Goal: Task Accomplishment & Management: Complete application form

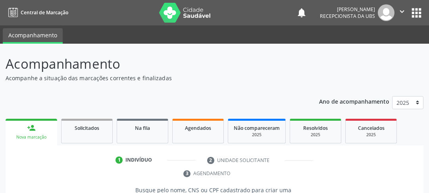
scroll to position [134, 0]
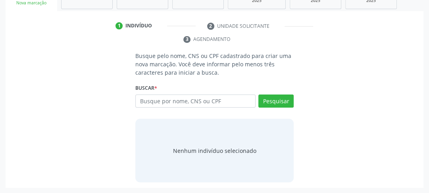
click at [189, 103] on input "text" at bounding box center [195, 100] width 120 height 13
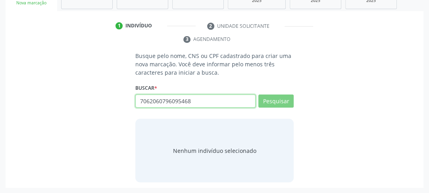
drag, startPoint x: 226, startPoint y: 103, endPoint x: 162, endPoint y: 107, distance: 64.4
click at [167, 107] on input "7062060796095468" at bounding box center [195, 100] width 120 height 13
type input "7"
type input "70"
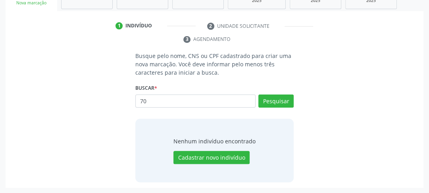
type input "7"
type input "706206076095468"
click at [275, 103] on button "Pesquisar" at bounding box center [275, 100] width 35 height 13
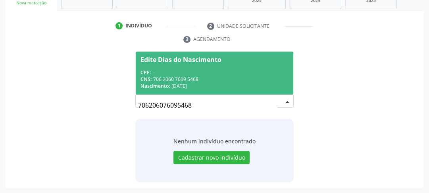
click at [158, 76] on div "CNS: 706 2060 7609 5468" at bounding box center [214, 79] width 148 height 7
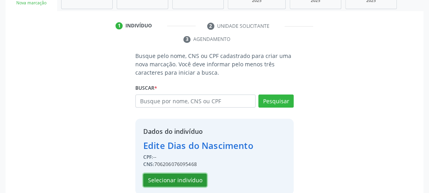
click at [169, 178] on button "Selecionar indivíduo" at bounding box center [174, 179] width 63 height 13
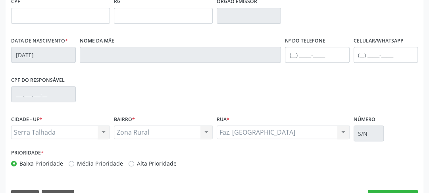
scroll to position [250, 0]
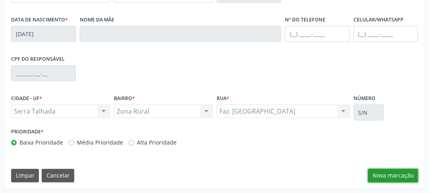
click at [399, 174] on button "Nova marcação" at bounding box center [393, 174] width 50 height 13
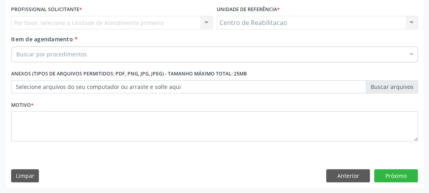
scroll to position [149, 0]
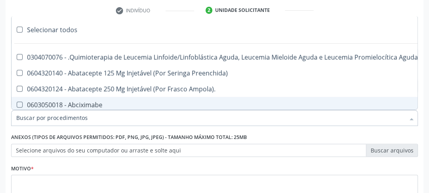
click at [421, 85] on div "Requerente * Profissional de Saúde Profissional de Saúde Paciente Nenhum result…" at bounding box center [214, 143] width 417 height 215
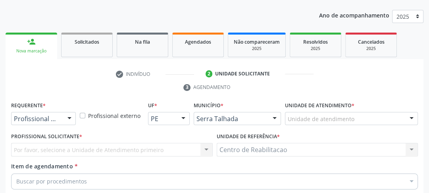
scroll to position [118, 0]
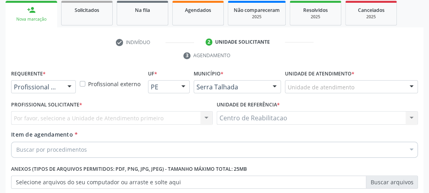
click at [86, 150] on div "Buscar por procedimentos" at bounding box center [214, 150] width 406 height 16
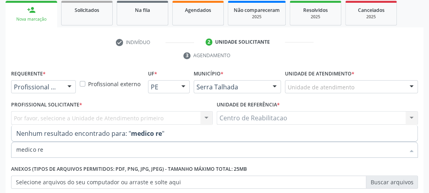
drag, startPoint x: 51, startPoint y: 144, endPoint x: 0, endPoint y: 152, distance: 51.4
click at [0, 151] on div "Acompanhamento Acompanhe a situação das marcações correntes e finalizadas Relat…" at bounding box center [214, 107] width 429 height 362
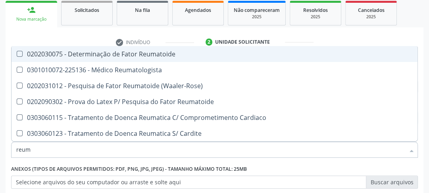
type input "reuma"
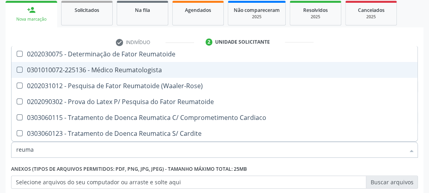
click at [17, 68] on Reumatologista at bounding box center [20, 70] width 6 height 6
click at [17, 68] on Reumatologista "checkbox" at bounding box center [13, 69] width 5 height 5
checkbox Reumatologista "true"
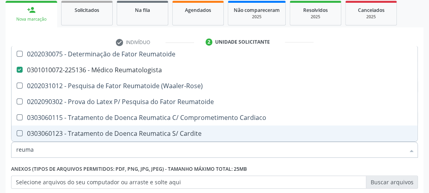
click at [340, 167] on div "Anexos (Tipos de arquivos permitidos: PDF, PNG, JPG, JPEG) - Tamanho máximo tot…" at bounding box center [214, 175] width 406 height 25
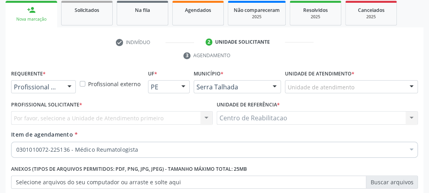
scroll to position [181, 0]
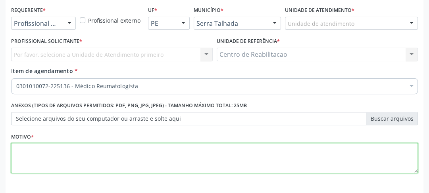
click at [270, 153] on textarea at bounding box center [214, 158] width 406 height 30
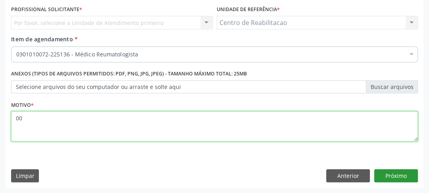
type textarea "00"
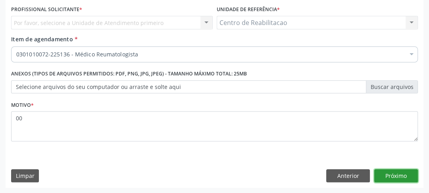
click at [399, 174] on button "Próximo" at bounding box center [396, 175] width 44 height 13
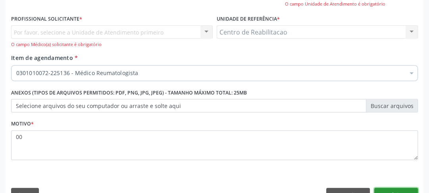
scroll to position [181, 0]
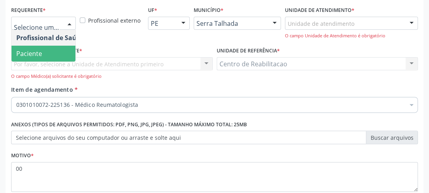
click at [29, 50] on span "Paciente" at bounding box center [29, 53] width 26 height 9
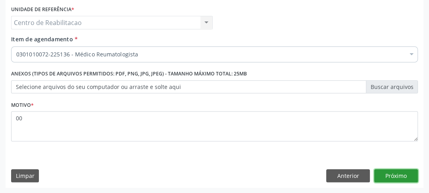
click at [399, 174] on button "Próximo" at bounding box center [396, 175] width 44 height 13
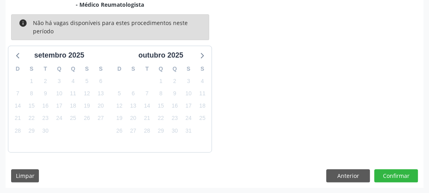
scroll to position [164, 0]
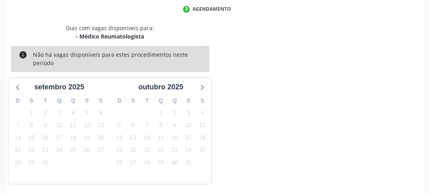
click at [287, 70] on div "Dias com vagas disponíveis para: - Médico Reumatologista info Não há vagas disp…" at bounding box center [214, 104] width 417 height 160
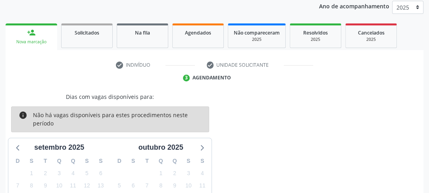
scroll to position [187, 0]
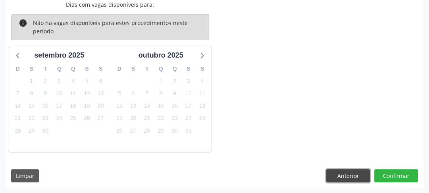
click at [348, 178] on button "Anterior" at bounding box center [348, 175] width 44 height 13
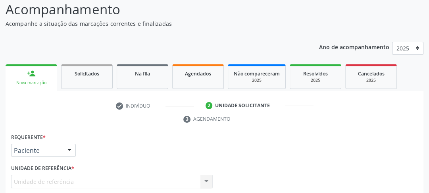
scroll to position [118, 0]
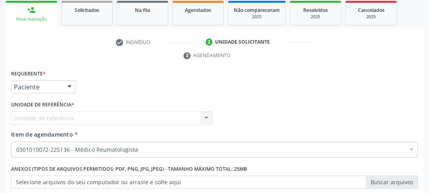
click at [22, 17] on div "Nova marcação" at bounding box center [31, 19] width 40 height 6
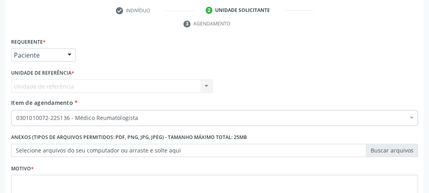
scroll to position [23, 0]
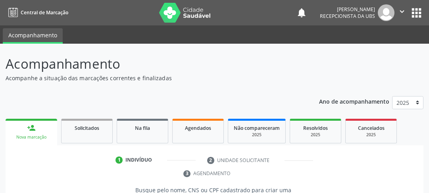
scroll to position [134, 0]
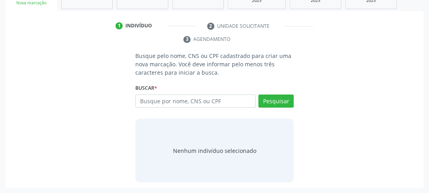
click at [235, 101] on input "text" at bounding box center [195, 100] width 120 height 13
type input "209278571240005"
click at [280, 99] on button "Pesquisar" at bounding box center [275, 100] width 35 height 13
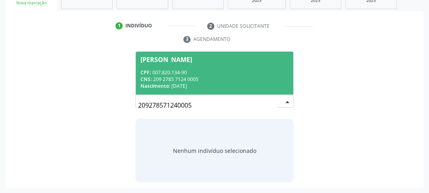
click at [157, 76] on div "CNS: 209 2785 7124 0005" at bounding box center [214, 79] width 148 height 7
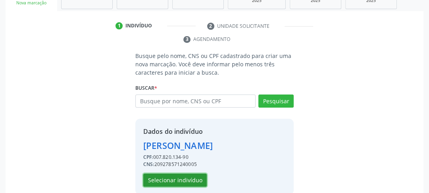
click at [176, 181] on button "Selecionar indivíduo" at bounding box center [174, 179] width 63 height 13
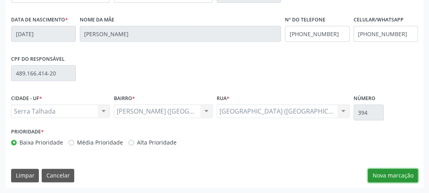
click at [410, 181] on button "Nova marcação" at bounding box center [393, 174] width 50 height 13
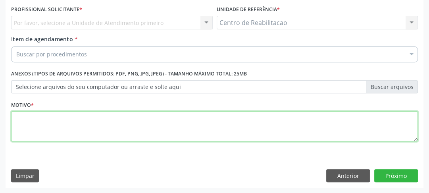
click at [69, 128] on textarea at bounding box center [214, 126] width 406 height 30
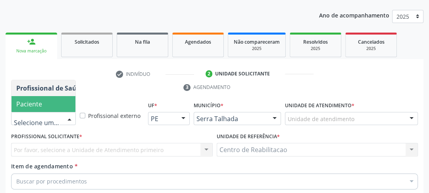
click at [38, 103] on span "Paciente" at bounding box center [49, 104] width 77 height 16
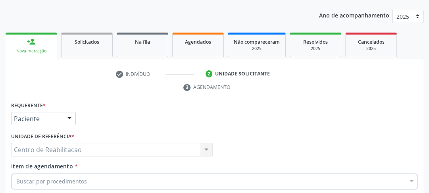
scroll to position [118, 0]
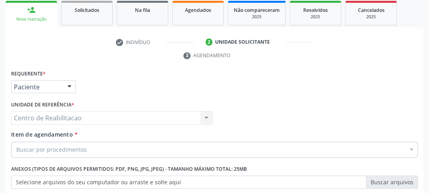
click at [46, 155] on div "Buscar por procedimentos" at bounding box center [214, 150] width 406 height 16
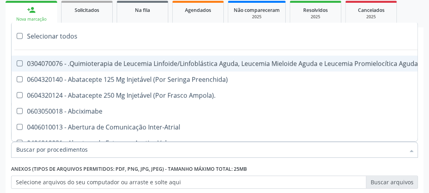
click at [51, 148] on input "Item de agendamento *" at bounding box center [210, 150] width 388 height 16
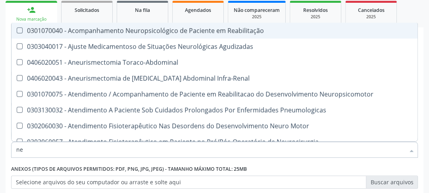
type input "n"
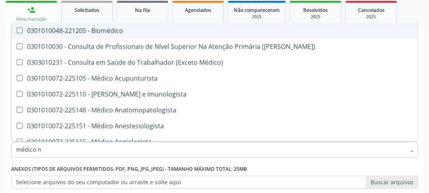
type input "médico ne"
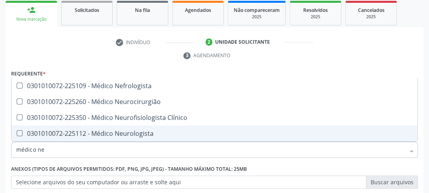
click at [19, 134] on Neurologista at bounding box center [20, 133] width 6 height 6
click at [17, 134] on Neurologista "checkbox" at bounding box center [13, 132] width 5 height 5
checkbox Neurologista "true"
click at [389, 170] on div "Anexos (Tipos de arquivos permitidos: PDF, PNG, JPG, JPEG) - Tamanho máximo tot…" at bounding box center [214, 175] width 406 height 25
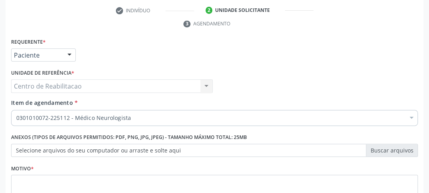
scroll to position [181, 0]
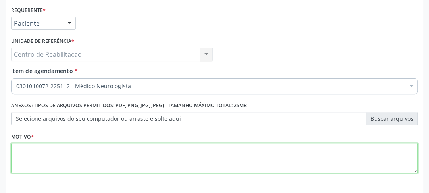
click at [144, 154] on textarea at bounding box center [214, 158] width 406 height 30
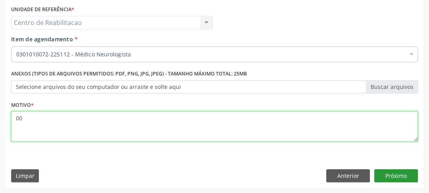
type textarea "00"
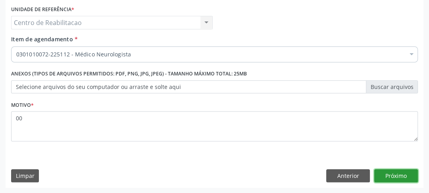
click at [398, 170] on button "Próximo" at bounding box center [396, 175] width 44 height 13
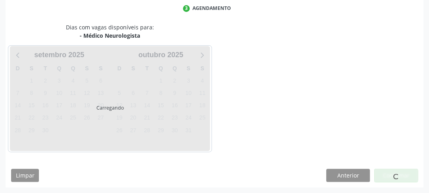
scroll to position [165, 0]
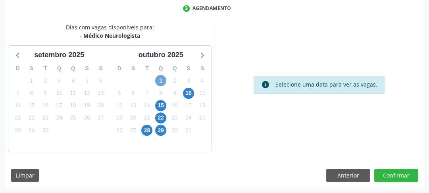
click at [163, 82] on span "1" at bounding box center [160, 80] width 11 height 11
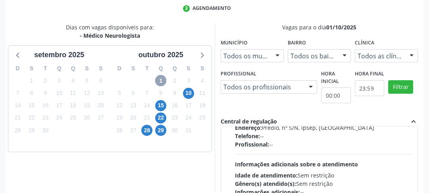
scroll to position [32, 0]
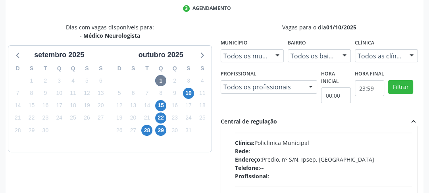
click at [271, 105] on div "Profissional Todos os profissionais Todos os profissionais Nenhum resultado enc…" at bounding box center [268, 88] width 101 height 41
click at [231, 140] on div "Ordem de chegada Consumidos: 15 / 18 Horário: 08:00 Clínica: Policlinica Munici…" at bounding box center [319, 167] width 186 height 122
radio input "true"
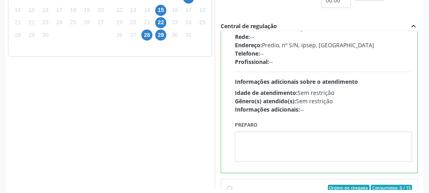
scroll to position [297, 0]
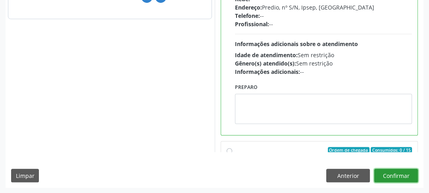
click at [405, 177] on button "Confirmar" at bounding box center [396, 174] width 44 height 13
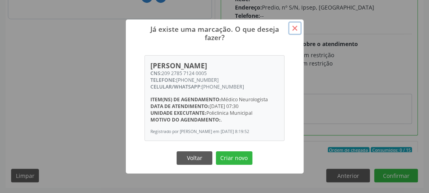
click at [295, 29] on button "×" at bounding box center [294, 27] width 13 height 13
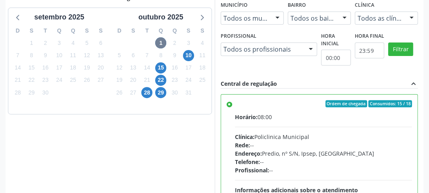
scroll to position [75, 0]
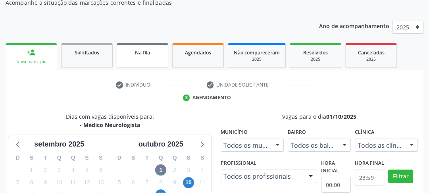
click at [139, 58] on link "Na fila" at bounding box center [143, 55] width 52 height 25
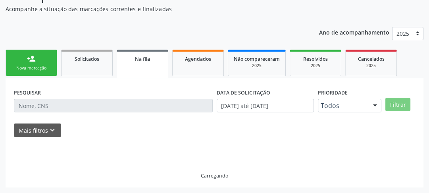
scroll to position [69, 0]
click at [201, 65] on link "Agendados" at bounding box center [198, 63] width 52 height 27
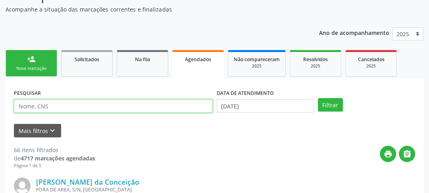
click at [86, 110] on input "text" at bounding box center [113, 105] width 199 height 13
type input "209278571240005"
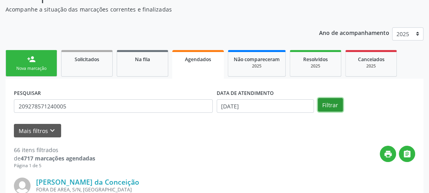
click at [324, 108] on button "Filtrar" at bounding box center [330, 104] width 25 height 13
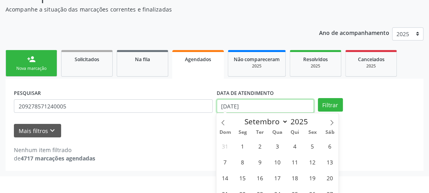
click at [270, 119] on body "Central de Marcação notifications Jossileny de Sá Brandão Silva Recepcionista d…" at bounding box center [214, 27] width 429 height 193
click at [329, 122] on icon at bounding box center [332, 123] width 6 height 6
select select "9"
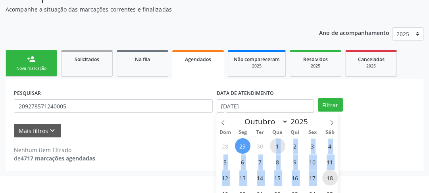
drag, startPoint x: 276, startPoint y: 143, endPoint x: 323, endPoint y: 178, distance: 58.1
click at [323, 178] on div "28 29 30 1 2 3 4 5 6 7 8 9 10 11 12 13 14 15 16 17 18 19 20 21 22 23 24 25 26 2…" at bounding box center [277, 185] width 122 height 95
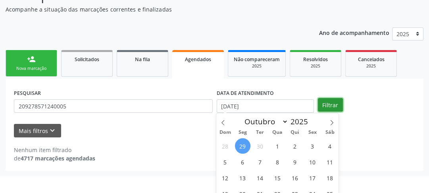
click at [339, 110] on div "PESQUISAR 209278571240005 DATA DE ATENDIMENTO 29/09/2025 Filtrar" at bounding box center [214, 102] width 405 height 31
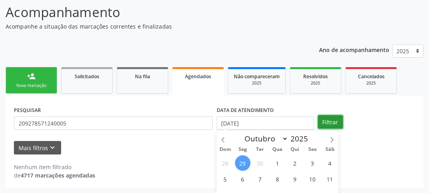
select select "8"
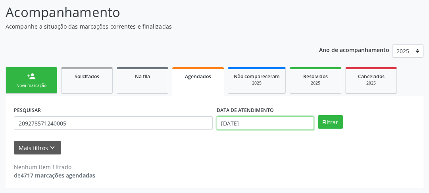
click at [300, 122] on input "29/09/2025" at bounding box center [264, 122] width 97 height 13
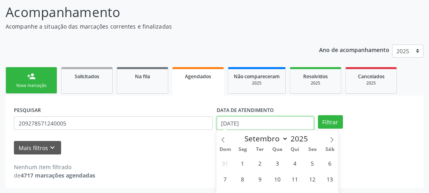
scroll to position [109, 0]
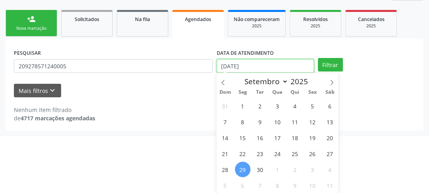
click at [246, 67] on input "29/09/2025" at bounding box center [264, 65] width 97 height 13
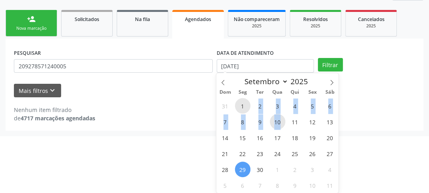
drag, startPoint x: 245, startPoint y: 107, endPoint x: 283, endPoint y: 119, distance: 39.6
click at [283, 118] on div "31 1 2 3 4 5 6 7 8 9 10 11 12 13 14 15 16 17 18 19 20 21 22 23 24 25 26 27 28 2…" at bounding box center [277, 145] width 122 height 95
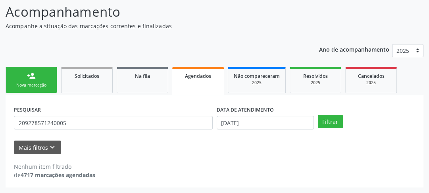
scroll to position [52, 0]
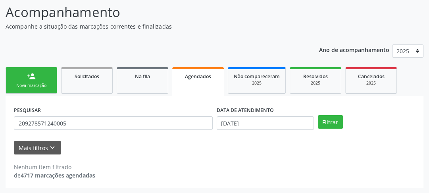
click at [366, 109] on div "PESQUISAR 209278571240005 DATA DE ATENDIMENTO 29/09/2025 Filtrar UNIDADE EXECUT…" at bounding box center [214, 142] width 417 height 92
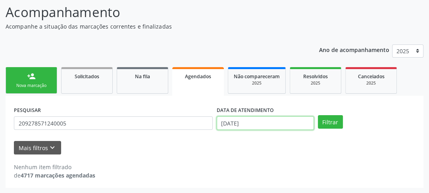
click at [264, 128] on body "Central de Marcação notifications Jossileny de Sá Brandão Silva Recepcionista d…" at bounding box center [214, 44] width 429 height 193
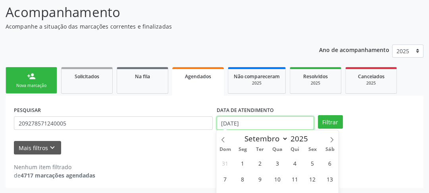
scroll to position [83, 0]
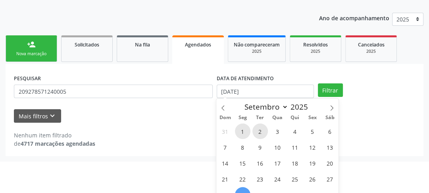
drag, startPoint x: 249, startPoint y: 132, endPoint x: 261, endPoint y: 131, distance: 12.3
click at [261, 131] on div "31 1 2 3 4 5 6 7 8 9 10 11 12 13 14 15 16 17 18 19 20 21 22 23 24 25 26 27 28 2…" at bounding box center [277, 170] width 122 height 95
click at [251, 133] on div "31 1 2 3 4 5 6 7 8 9 10 11 12 13 14 15 16 17 18 19 20 21 22 23 24 25 26 27 28 2…" at bounding box center [277, 170] width 122 height 95
click at [232, 94] on input "29/09/2025" at bounding box center [264, 90] width 97 height 13
click at [329, 105] on icon at bounding box center [332, 108] width 6 height 6
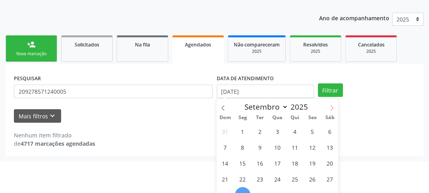
select select "9"
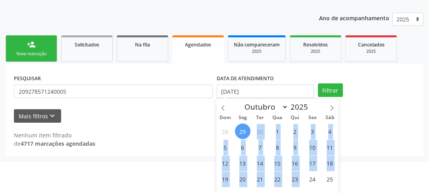
drag, startPoint x: 247, startPoint y: 133, endPoint x: 305, endPoint y: 171, distance: 69.2
click at [305, 171] on div "28 29 30 1 2 3 4 5 6 7 8 9 10 11 12 13 14 15 16 17 18 19 20 21 22 23 24 25 26 2…" at bounding box center [277, 170] width 122 height 95
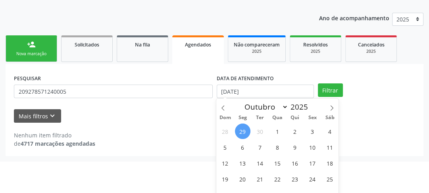
click at [361, 129] on div "PESQUISAR 209278571240005 DATA DE ATENDIMENTO 29/09/2025 Filtrar UNIDADE EXECUT…" at bounding box center [214, 110] width 417 height 92
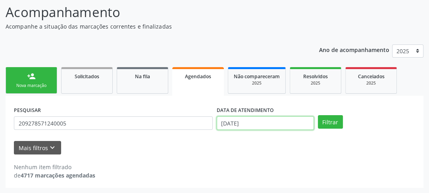
click at [262, 124] on input "29/09/2025" at bounding box center [264, 122] width 97 height 13
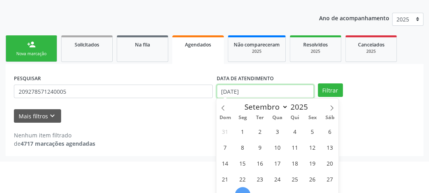
scroll to position [109, 0]
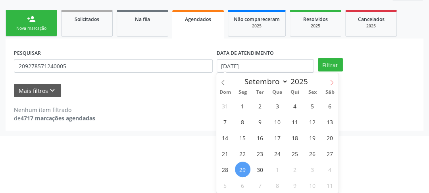
click at [335, 80] on span at bounding box center [331, 79] width 13 height 13
select select "9"
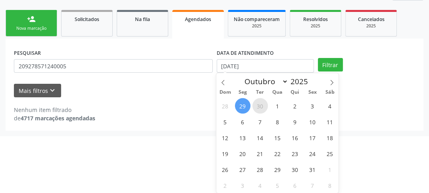
click at [260, 105] on span "30" at bounding box center [259, 105] width 15 height 15
type input "30/09/2025"
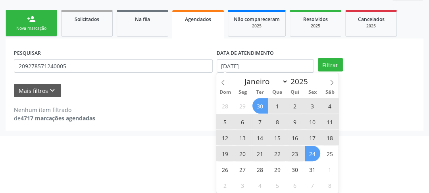
click at [309, 159] on span "24" at bounding box center [311, 153] width 15 height 15
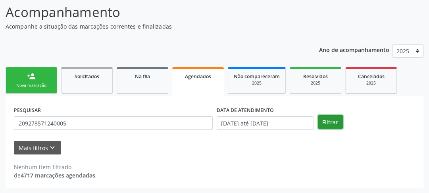
click at [325, 122] on button "Filtrar" at bounding box center [330, 121] width 25 height 13
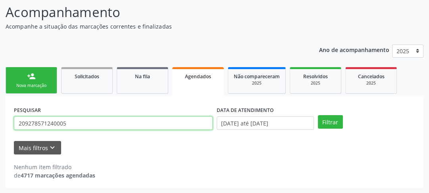
click at [77, 124] on input "209278571240005" at bounding box center [113, 122] width 199 height 13
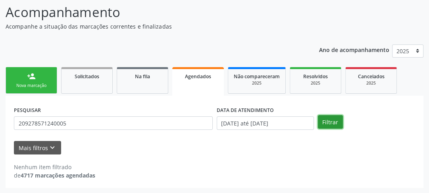
click at [333, 120] on button "Filtrar" at bounding box center [330, 121] width 25 height 13
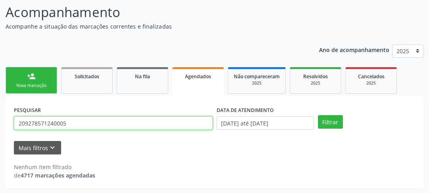
click at [70, 121] on input "209278571240005" at bounding box center [113, 122] width 199 height 13
drag, startPoint x: 73, startPoint y: 124, endPoint x: 0, endPoint y: 117, distance: 73.3
click at [0, 117] on div "Acompanhamento Acompanhe a situação das marcações correntes e finalizadas Relat…" at bounding box center [214, 92] width 429 height 201
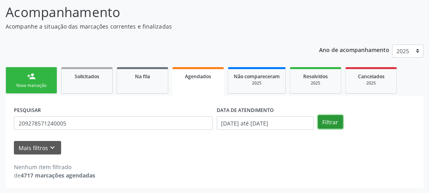
click at [337, 119] on button "Filtrar" at bounding box center [330, 121] width 25 height 13
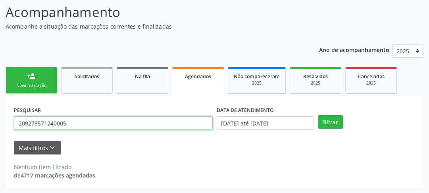
drag, startPoint x: 54, startPoint y: 124, endPoint x: 9, endPoint y: 117, distance: 45.4
click at [13, 118] on div "PESQUISAR 209278571240005" at bounding box center [113, 119] width 203 height 31
type input "isabel caline"
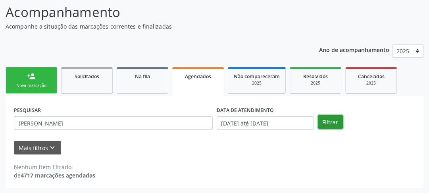
click at [328, 119] on button "Filtrar" at bounding box center [330, 121] width 25 height 13
click at [184, 79] on div "Agendados" at bounding box center [198, 76] width 40 height 8
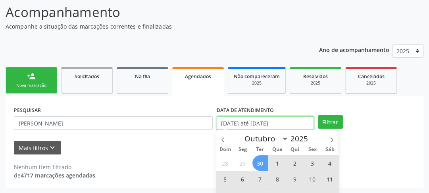
click at [270, 124] on input "30/09/2025 até 24/10/2025" at bounding box center [264, 122] width 97 height 13
click at [306, 164] on span "3" at bounding box center [311, 162] width 15 height 15
type input "03/10/2025"
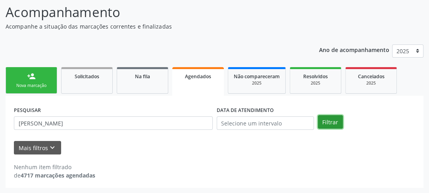
click at [332, 123] on button "Filtrar" at bounding box center [330, 121] width 25 height 13
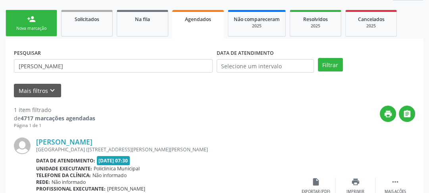
scroll to position [140, 0]
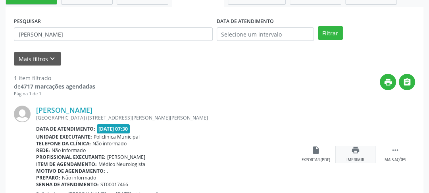
click at [352, 155] on div "print Imprimir" at bounding box center [355, 154] width 40 height 17
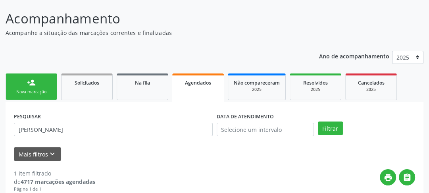
click at [36, 82] on link "person_add Nova marcação" at bounding box center [32, 86] width 52 height 27
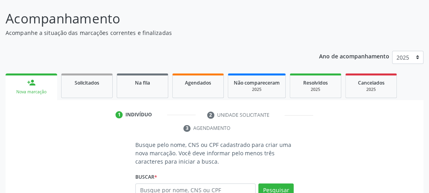
click at [42, 94] on div "Nova marcação" at bounding box center [31, 92] width 40 height 6
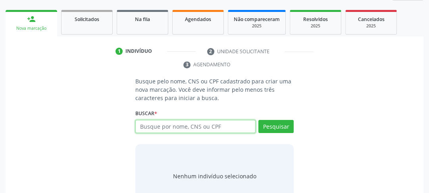
click at [164, 130] on input "text" at bounding box center [195, 126] width 120 height 13
type input "209278571240005"
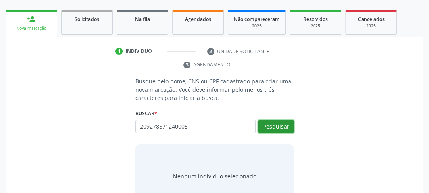
click at [285, 128] on button "Pesquisar" at bounding box center [275, 126] width 35 height 13
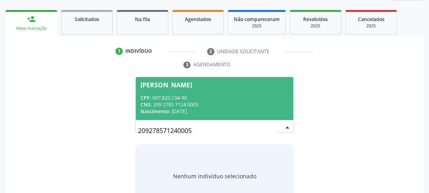
click at [162, 105] on div "CNS: 209 2785 7124 0005" at bounding box center [214, 104] width 148 height 7
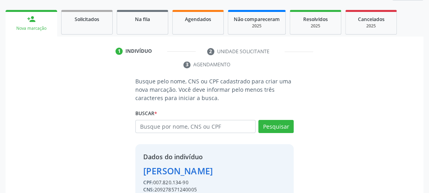
scroll to position [146, 0]
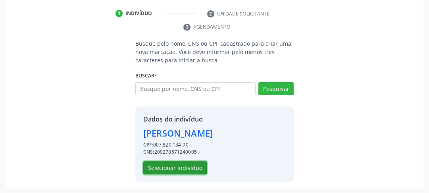
click at [174, 169] on button "Selecionar indivíduo" at bounding box center [174, 167] width 63 height 13
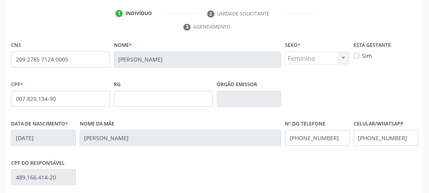
scroll to position [250, 0]
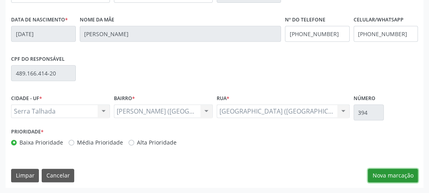
click at [390, 175] on button "Nova marcação" at bounding box center [393, 174] width 50 height 13
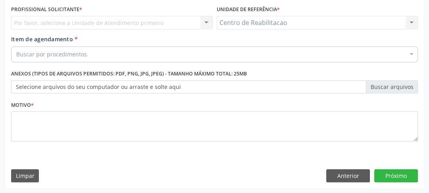
scroll to position [149, 0]
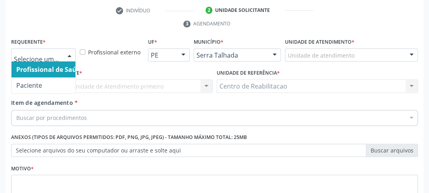
click at [51, 49] on div at bounding box center [43, 54] width 65 height 13
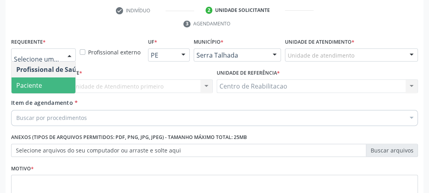
click at [47, 79] on span "Paciente" at bounding box center [49, 85] width 77 height 16
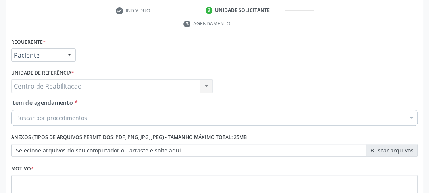
click at [49, 86] on div "Centro de Reabilitacao Centro de Reabilitacao Nenhum resultado encontrado para:…" at bounding box center [111, 85] width 201 height 13
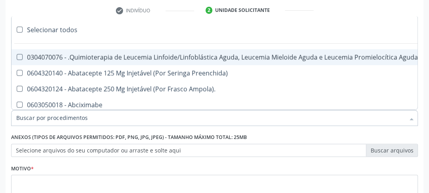
click at [90, 121] on input "Item de agendamento *" at bounding box center [210, 118] width 388 height 16
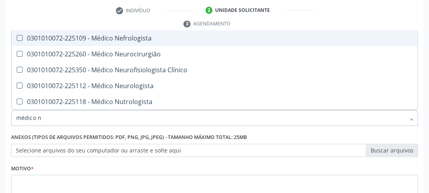
type input "médico ne"
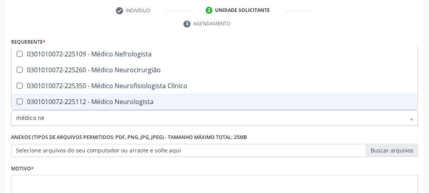
click at [83, 103] on div "0301010072-225112 - Médico Neurologista" at bounding box center [214, 101] width 396 height 6
checkbox Neurologista "true"
click at [306, 169] on div "Motivo *" at bounding box center [214, 183] width 406 height 42
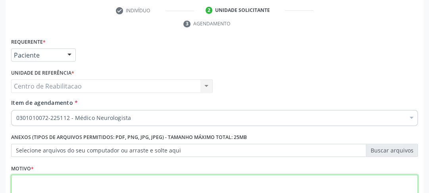
click at [168, 184] on textarea at bounding box center [214, 189] width 406 height 30
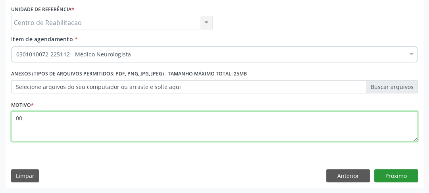
type textarea "00"
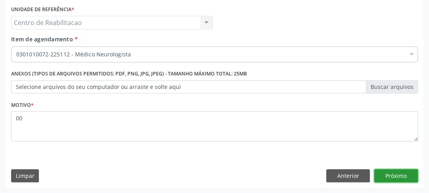
click at [392, 177] on button "Próximo" at bounding box center [396, 175] width 44 height 13
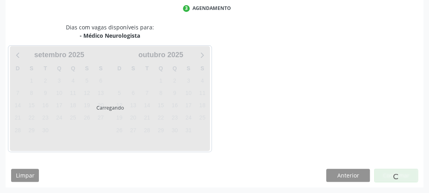
scroll to position [165, 0]
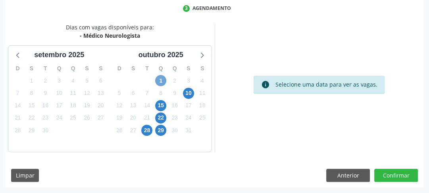
click at [163, 81] on span "1" at bounding box center [160, 80] width 11 height 11
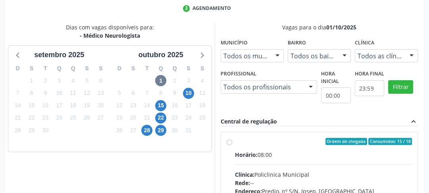
click at [230, 141] on input "Ordem de chegada Consumidos: 15 / 18 Horário: 08:00 Clínica: Policlinica Munici…" at bounding box center [229, 141] width 6 height 7
radio input "true"
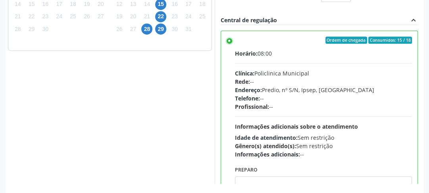
scroll to position [234, 0]
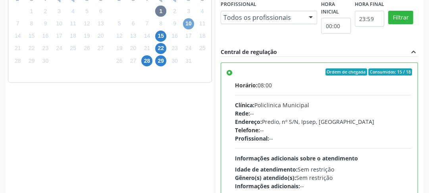
click at [189, 20] on span "10" at bounding box center [188, 23] width 11 height 11
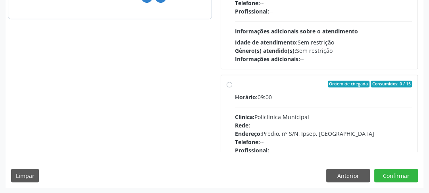
scroll to position [124, 0]
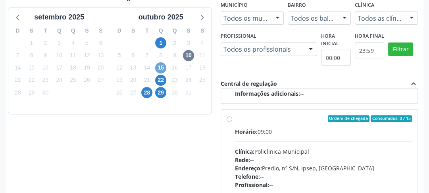
click at [163, 64] on span "15" at bounding box center [160, 67] width 11 height 11
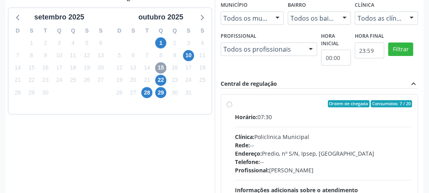
scroll to position [234, 0]
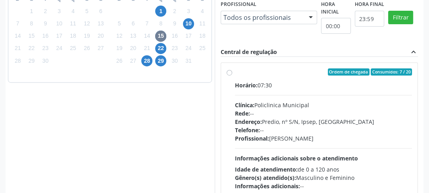
click at [235, 73] on label "Ordem de chegada Consumidos: 7 / 20 Horário: 07:30 Clínica: Policlinica Municip…" at bounding box center [323, 129] width 177 height 122
click at [228, 73] on input "Ordem de chegada Consumidos: 7 / 20 Horário: 07:30 Clínica: Policlinica Municip…" at bounding box center [229, 71] width 6 height 7
radio input "true"
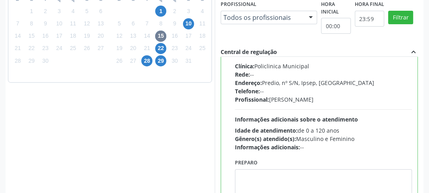
scroll to position [297, 0]
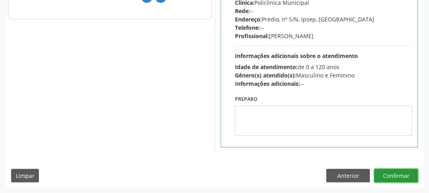
click at [381, 171] on button "Confirmar" at bounding box center [396, 174] width 44 height 13
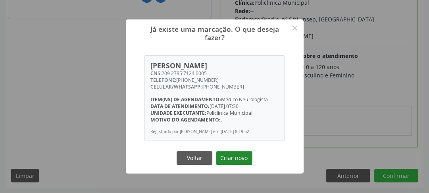
click at [243, 163] on button "Criar novo" at bounding box center [234, 157] width 36 height 13
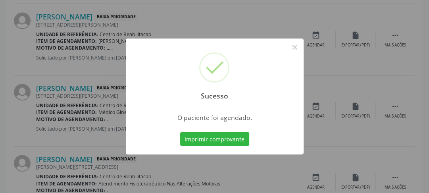
scroll to position [69, 0]
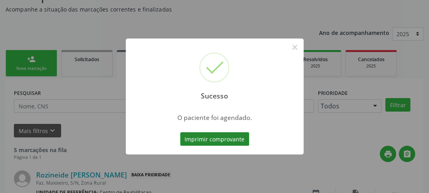
click at [218, 138] on button "Imprimir comprovante" at bounding box center [214, 138] width 69 height 13
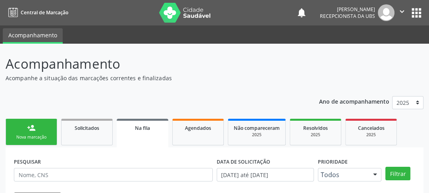
scroll to position [63, 0]
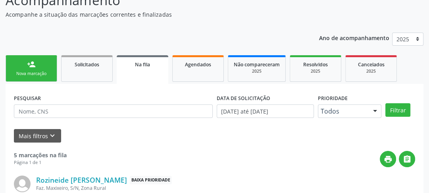
drag, startPoint x: 9, startPoint y: 63, endPoint x: 45, endPoint y: 63, distance: 35.7
click at [10, 64] on link "person_add Nova marcação" at bounding box center [32, 68] width 52 height 27
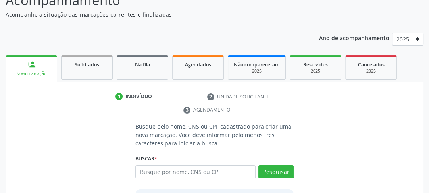
click at [45, 63] on link "person_add Nova marcação" at bounding box center [32, 68] width 52 height 27
click at [235, 168] on input "text" at bounding box center [195, 171] width 120 height 13
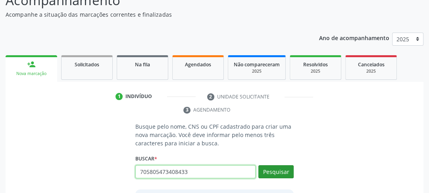
type input "705805473408433"
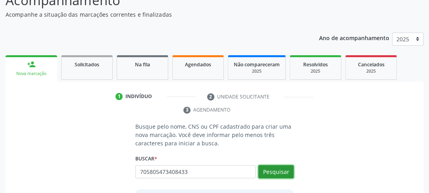
click at [264, 173] on button "Pesquisar" at bounding box center [275, 171] width 35 height 13
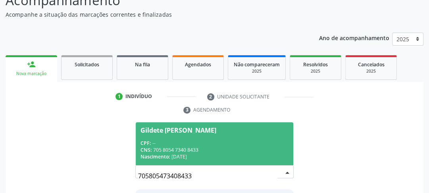
scroll to position [127, 0]
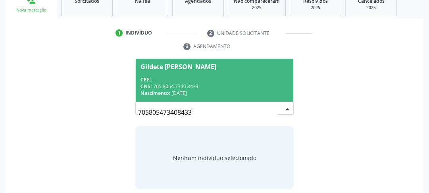
click at [178, 77] on div "CPF: --" at bounding box center [214, 79] width 148 height 7
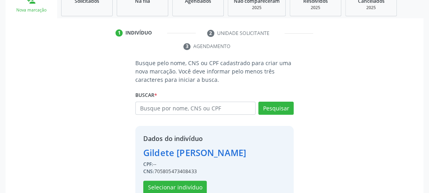
scroll to position [146, 0]
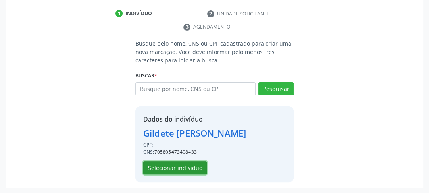
click at [168, 164] on button "Selecionar indivíduo" at bounding box center [174, 167] width 63 height 13
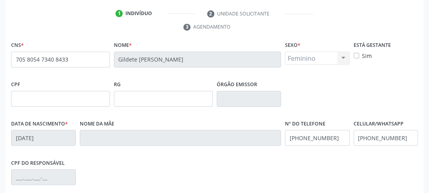
scroll to position [241, 0]
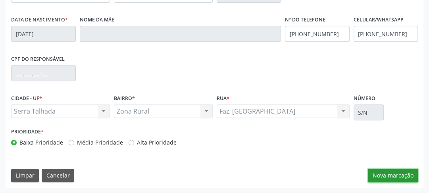
click at [377, 173] on button "Nova marcação" at bounding box center [393, 174] width 50 height 13
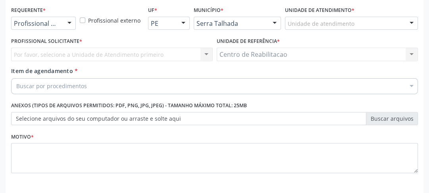
scroll to position [118, 0]
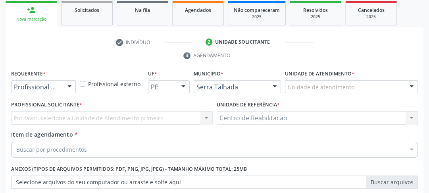
click at [59, 118] on div "Por favor, selecione a Unidade de Atendimento primeiro Nenhum resultado encontr…" at bounding box center [111, 117] width 201 height 13
click at [87, 113] on div "Por favor, selecione a Unidade de Atendimento primeiro Nenhum resultado encontr…" at bounding box center [111, 117] width 201 height 13
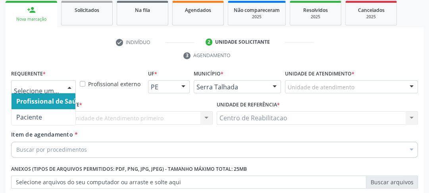
click at [70, 90] on div at bounding box center [69, 86] width 12 height 13
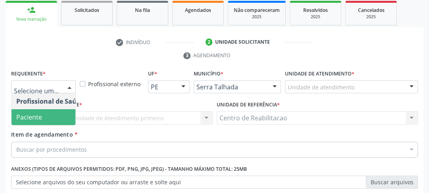
click at [49, 118] on span "Paciente" at bounding box center [49, 117] width 77 height 16
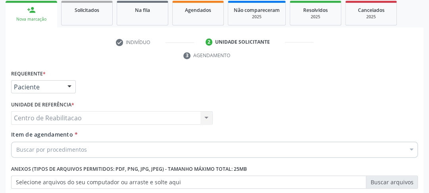
scroll to position [181, 0]
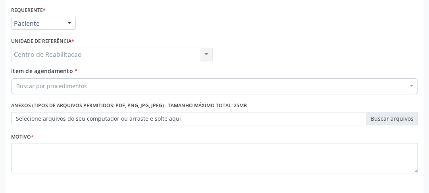
click at [47, 90] on div "Buscar por procedimentos" at bounding box center [214, 86] width 406 height 16
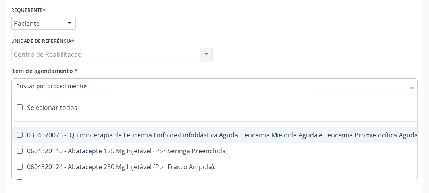
click at [47, 86] on input "Item de agendamento *" at bounding box center [210, 86] width 388 height 16
click at [75, 86] on input "Item de agendamento *" at bounding box center [210, 86] width 388 height 16
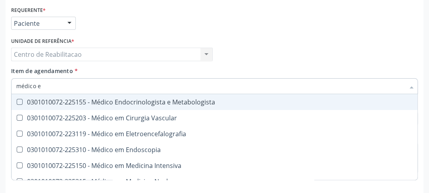
type input "médico en"
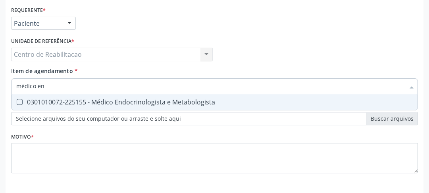
click at [20, 101] on Metabologista at bounding box center [20, 102] width 6 height 6
click at [17, 101] on Metabologista "checkbox" at bounding box center [13, 101] width 5 height 5
checkbox Metabologista "true"
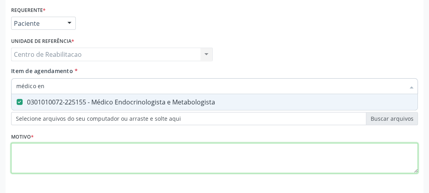
click at [329, 146] on div "Requerente * Paciente Profissional de Saúde Paciente Nenhum resultado encontrad…" at bounding box center [214, 94] width 406 height 180
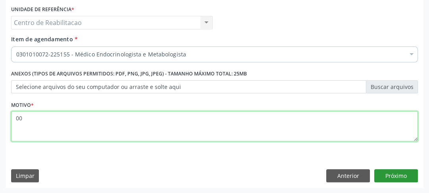
type textarea "00"
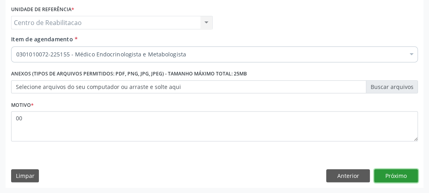
click at [401, 174] on button "Próximo" at bounding box center [396, 175] width 44 height 13
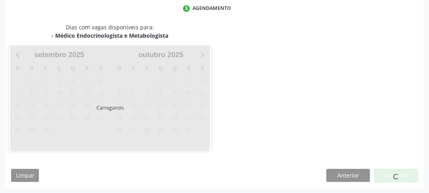
scroll to position [165, 0]
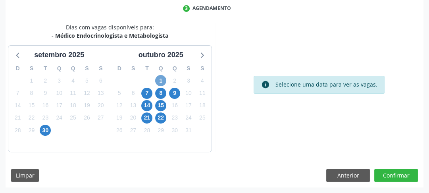
click at [163, 82] on span "1" at bounding box center [160, 80] width 11 height 11
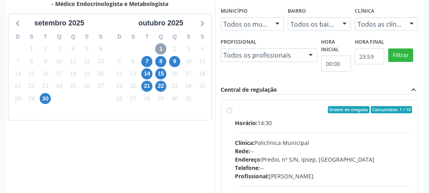
scroll to position [228, 0]
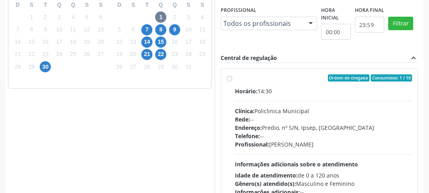
click at [235, 78] on label "Ordem de chegada Consumidos: 1 / 10 Horário: 14:30 Clínica: Policlinica Municip…" at bounding box center [323, 135] width 177 height 122
click at [229, 78] on input "Ordem de chegada Consumidos: 1 / 10 Horário: 14:30 Clínica: Policlinica Municip…" at bounding box center [229, 77] width 6 height 7
radio input "true"
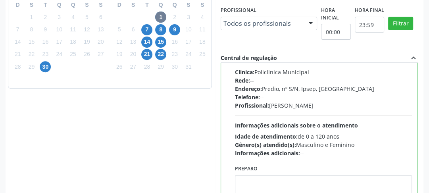
scroll to position [297, 0]
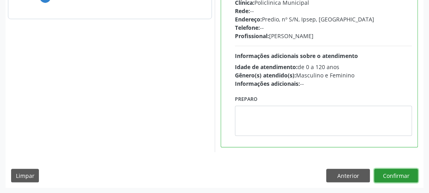
click at [384, 176] on button "Confirmar" at bounding box center [396, 174] width 44 height 13
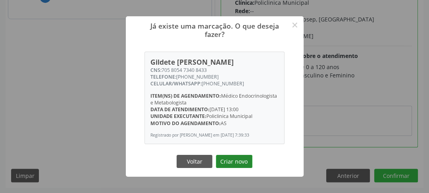
click at [228, 162] on button "Criar novo" at bounding box center [234, 161] width 36 height 13
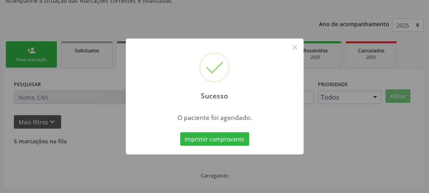
scroll to position [69, 0]
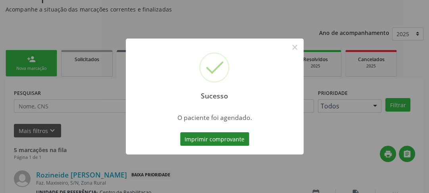
click at [209, 140] on button "Imprimir comprovante" at bounding box center [214, 138] width 69 height 13
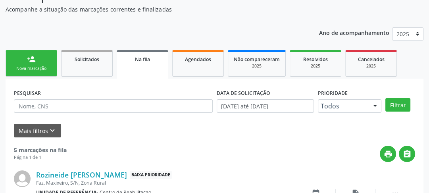
click at [40, 52] on link "person_add Nova marcação" at bounding box center [32, 63] width 52 height 27
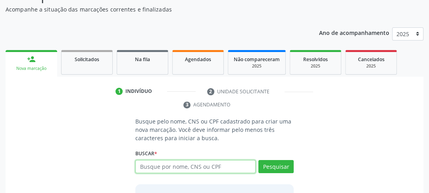
click at [165, 168] on input "text" at bounding box center [195, 166] width 120 height 13
type input "705805473408433"
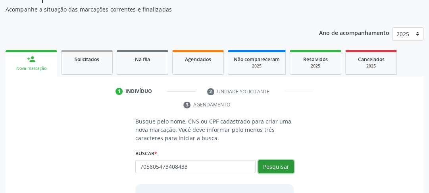
click at [268, 168] on button "Pesquisar" at bounding box center [275, 166] width 35 height 13
type input "705805473408433"
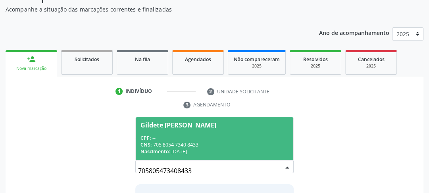
click at [178, 135] on div "CPF: --" at bounding box center [214, 137] width 148 height 7
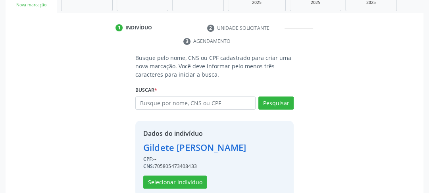
scroll to position [146, 0]
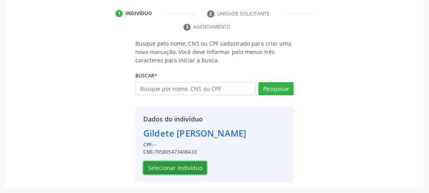
click at [172, 167] on button "Selecionar indivíduo" at bounding box center [174, 167] width 63 height 13
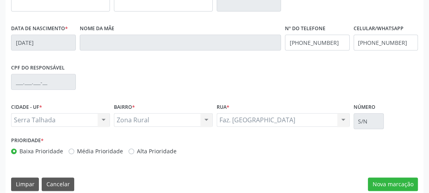
scroll to position [250, 0]
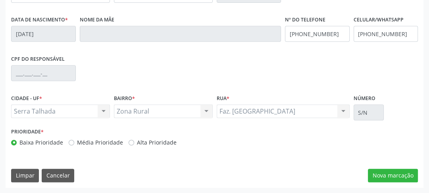
click at [382, 167] on div "CNS * 705 8054 7340 8433 Nome * Gildete Alves de Farias Sexo * Feminino Masculi…" at bounding box center [214, 61] width 417 height 252
click at [382, 172] on button "Nova marcação" at bounding box center [393, 174] width 50 height 13
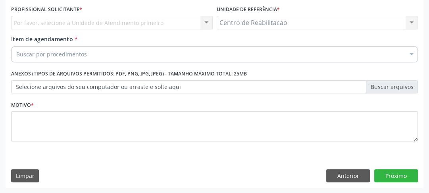
scroll to position [149, 0]
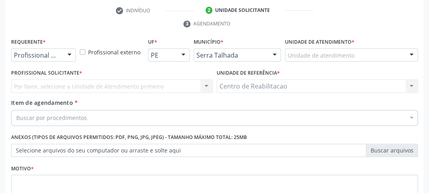
click at [38, 65] on div "Requerente * Profissional de Saúde Profissional de Saúde Paciente Nenhum result…" at bounding box center [43, 51] width 69 height 31
click at [42, 59] on div "Profissional de Saúde" at bounding box center [43, 54] width 65 height 13
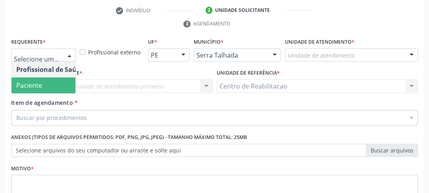
click at [42, 87] on span "Paciente" at bounding box center [49, 85] width 77 height 16
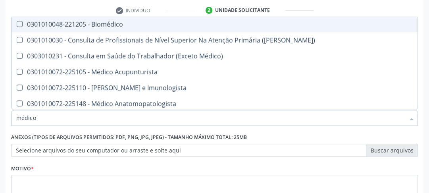
type input "médico p"
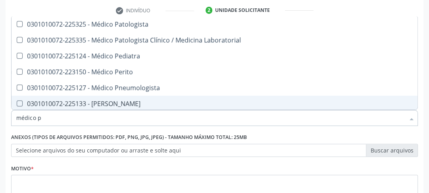
click at [18, 103] on Psiquiatra at bounding box center [20, 103] width 6 height 6
click at [17, 103] on Psiquiatra "checkbox" at bounding box center [13, 103] width 5 height 5
checkbox Psiquiatra "true"
click at [63, 164] on div "Motivo *" at bounding box center [214, 183] width 406 height 42
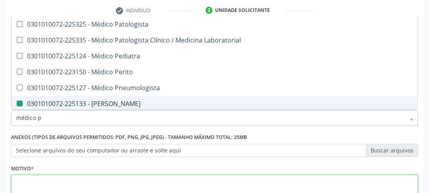
click at [60, 188] on textarea at bounding box center [214, 189] width 406 height 30
checkbox Laboratorial "true"
checkbox Psiquiatra "false"
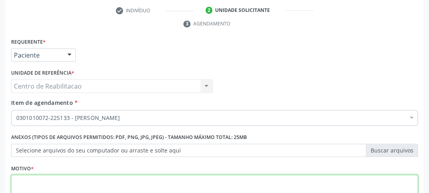
click at [56, 188] on textarea at bounding box center [214, 189] width 406 height 30
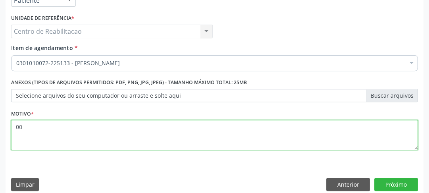
scroll to position [213, 0]
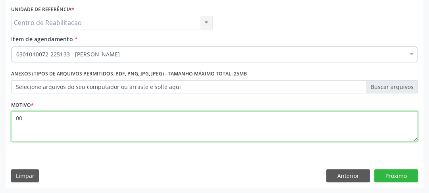
type textarea "00"
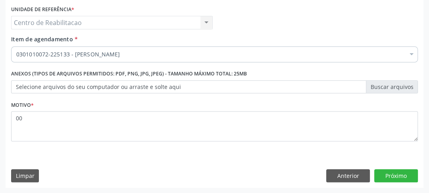
click at [391, 182] on div "Requerente * Paciente Profissional de Saúde Paciente Nenhum resultado encontrad…" at bounding box center [214, 80] width 417 height 215
click at [393, 173] on button "Próximo" at bounding box center [396, 175] width 44 height 13
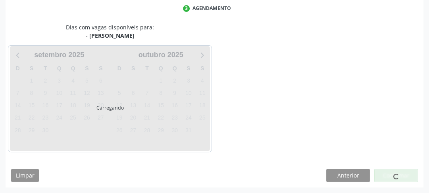
scroll to position [165, 0]
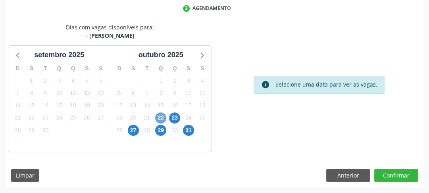
click at [160, 120] on span "22" at bounding box center [160, 117] width 11 height 11
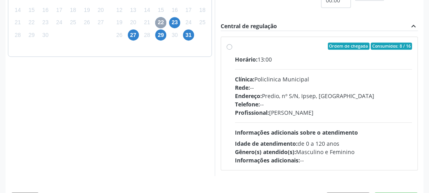
scroll to position [283, 0]
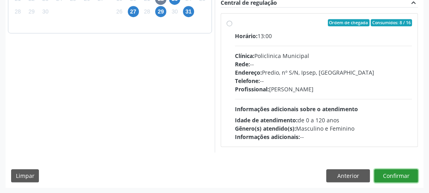
click at [410, 178] on button "Confirmar" at bounding box center [396, 175] width 44 height 13
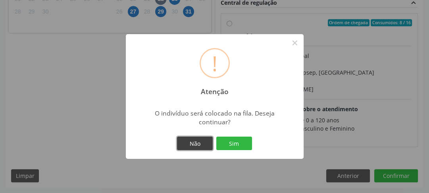
click at [199, 147] on button "Não" at bounding box center [195, 142] width 36 height 13
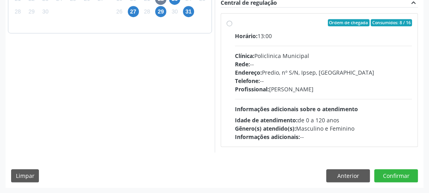
click at [230, 25] on div "Ordem de chegada Consumidos: 8 / 16 Horário: 13:00 Clínica: Policlinica Municip…" at bounding box center [319, 80] width 186 height 122
radio input "true"
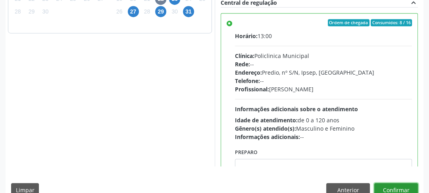
click at [400, 185] on button "Confirmar" at bounding box center [396, 189] width 44 height 13
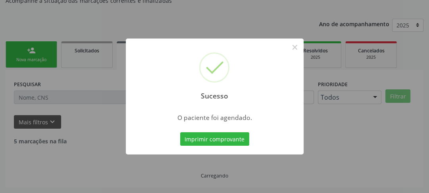
scroll to position [69, 0]
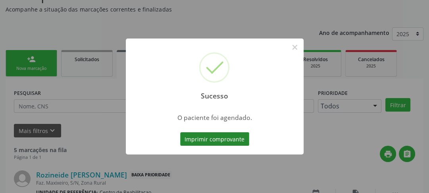
click at [193, 140] on button "Imprimir comprovante" at bounding box center [214, 138] width 69 height 13
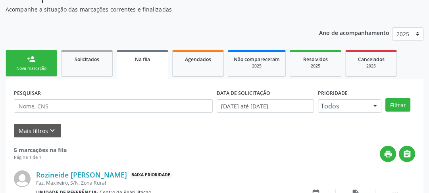
click at [39, 63] on link "person_add Nova marcação" at bounding box center [32, 63] width 52 height 27
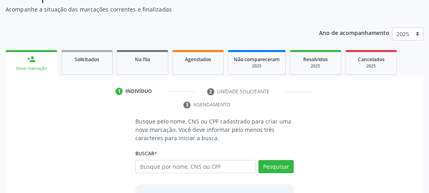
scroll to position [104, 0]
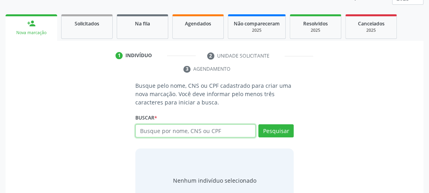
click at [174, 132] on input "text" at bounding box center [195, 130] width 120 height 13
type input "703408299970119"
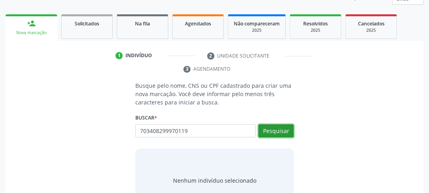
click at [289, 128] on button "Pesquisar" at bounding box center [275, 130] width 35 height 13
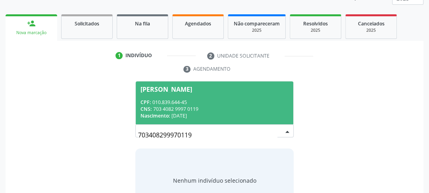
click at [175, 86] on div "Ana Paula da Silva" at bounding box center [166, 89] width 52 height 6
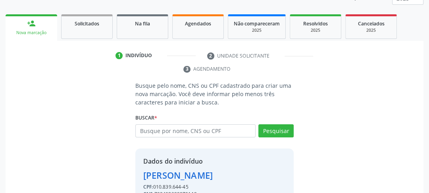
scroll to position [146, 0]
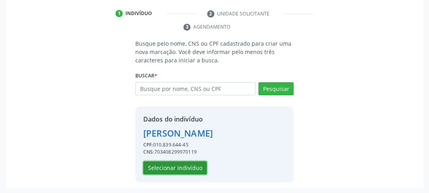
click at [182, 169] on button "Selecionar indivíduo" at bounding box center [174, 167] width 63 height 13
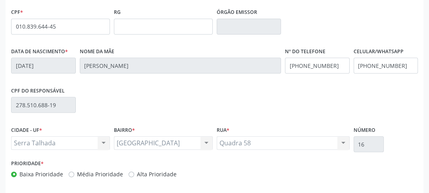
scroll to position [250, 0]
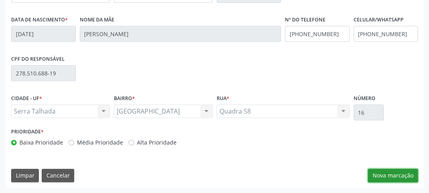
click at [395, 173] on button "Nova marcação" at bounding box center [393, 174] width 50 height 13
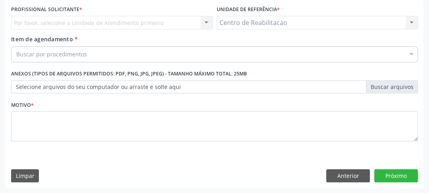
scroll to position [149, 0]
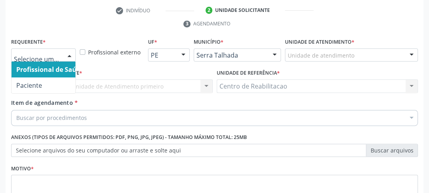
click at [70, 57] on div at bounding box center [69, 55] width 12 height 13
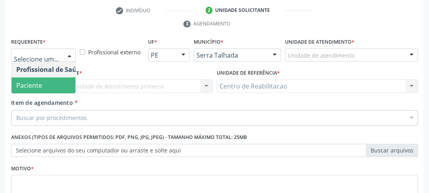
click at [50, 82] on span "Paciente" at bounding box center [49, 85] width 77 height 16
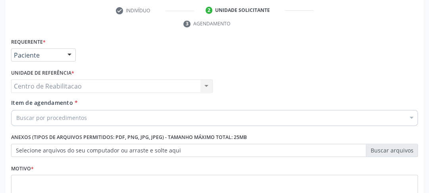
scroll to position [181, 0]
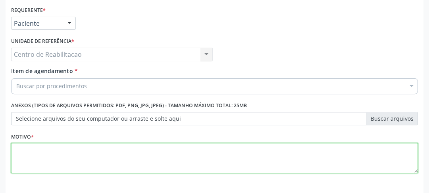
click at [27, 163] on textarea at bounding box center [214, 158] width 406 height 30
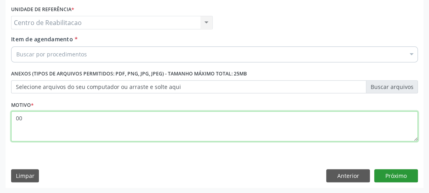
type textarea "00"
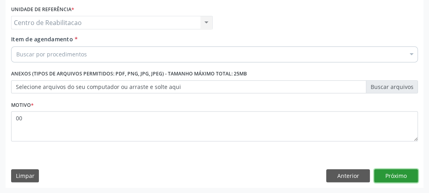
drag, startPoint x: 394, startPoint y: 173, endPoint x: 384, endPoint y: 172, distance: 10.0
click at [394, 173] on button "Próximo" at bounding box center [396, 175] width 44 height 13
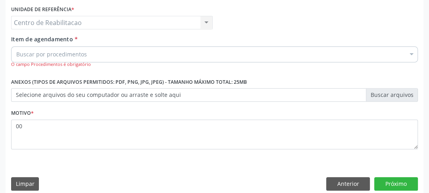
click at [47, 59] on div "Buscar por procedimentos" at bounding box center [214, 54] width 406 height 16
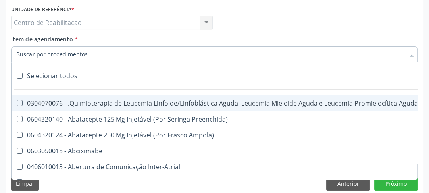
click at [47, 59] on input "Item de agendamento *" at bounding box center [210, 54] width 388 height 16
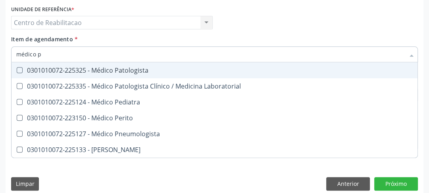
type input "médico ps"
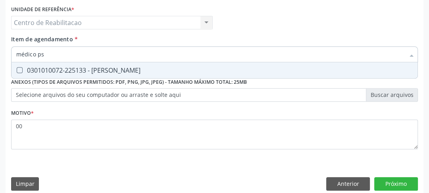
click at [21, 71] on Psiquiatra at bounding box center [20, 70] width 6 height 6
click at [17, 71] on Psiquiatra "checkbox" at bounding box center [13, 69] width 5 height 5
checkbox Psiquiatra "true"
click at [392, 191] on div "Requerente * Paciente Profissional de Saúde Paciente Nenhum resultado encontrad…" at bounding box center [214, 84] width 417 height 223
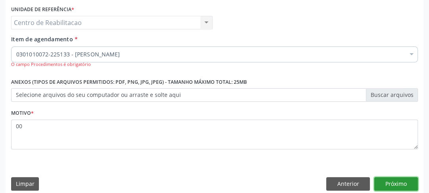
click at [391, 182] on button "Próximo" at bounding box center [396, 183] width 44 height 13
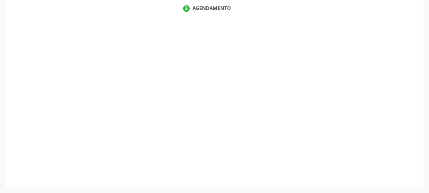
scroll to position [165, 0]
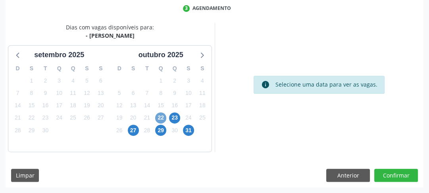
click at [163, 116] on span "22" at bounding box center [160, 117] width 11 height 11
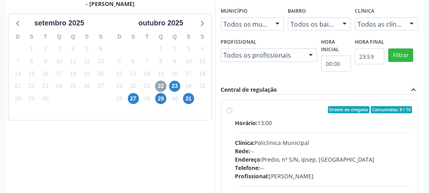
scroll to position [260, 0]
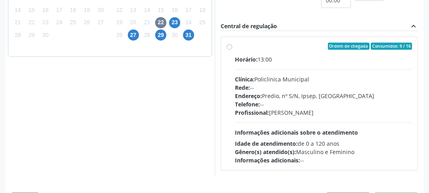
click at [235, 49] on label "Ordem de chegada Consumidos: 9 / 16 Horário: 13:00 Clínica: Policlinica Municip…" at bounding box center [323, 103] width 177 height 122
click at [229, 49] on input "Ordem de chegada Consumidos: 9 / 16 Horário: 13:00 Clínica: Policlinica Municip…" at bounding box center [229, 45] width 6 height 7
radio input "true"
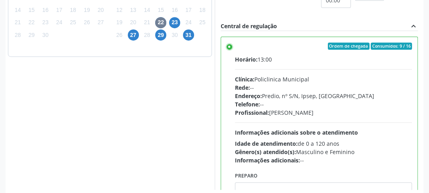
scroll to position [39, 0]
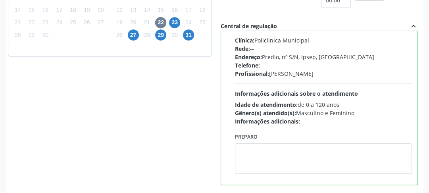
drag, startPoint x: 428, startPoint y: 111, endPoint x: 429, endPoint y: 144, distance: 32.1
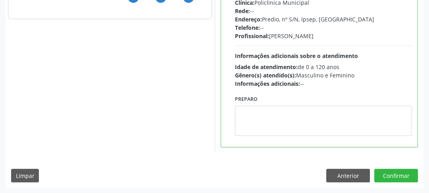
click at [407, 186] on div "Dias com vagas disponíveis para: - Médico Psiquiatra setembro 2025 D S T Q Q S …" at bounding box center [214, 38] width 417 height 297
click at [406, 179] on button "Confirmar" at bounding box center [396, 174] width 44 height 13
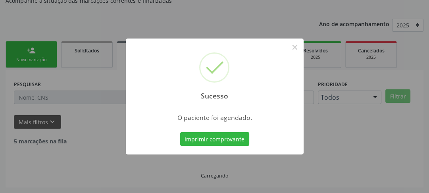
scroll to position [69, 0]
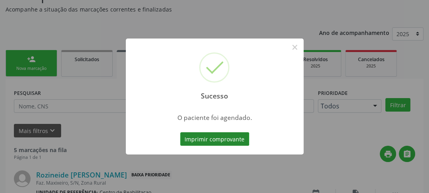
click at [215, 132] on button "Imprimir comprovante" at bounding box center [214, 138] width 69 height 13
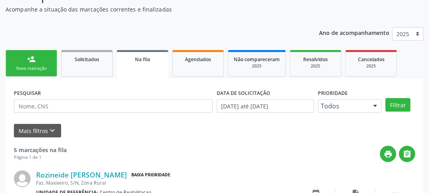
click at [11, 51] on link "person_add Nova marcação" at bounding box center [32, 63] width 52 height 27
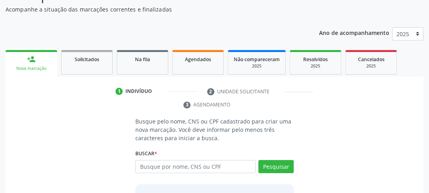
scroll to position [100, 0]
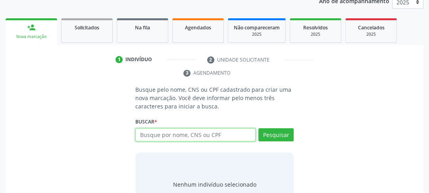
click at [204, 139] on input "text" at bounding box center [195, 134] width 120 height 13
type input "705004083830358"
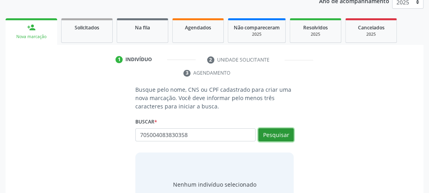
click at [276, 131] on button "Pesquisar" at bounding box center [275, 134] width 35 height 13
type input "705004083830358"
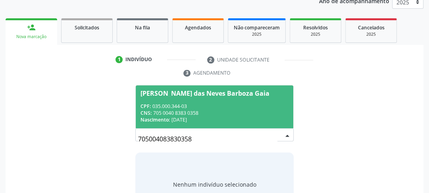
click at [180, 117] on div "Nascimento: 21/12/1962" at bounding box center [214, 119] width 148 height 7
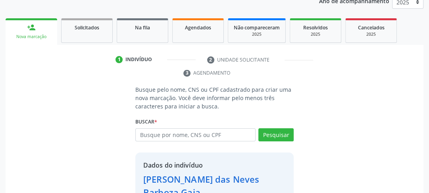
scroll to position [146, 0]
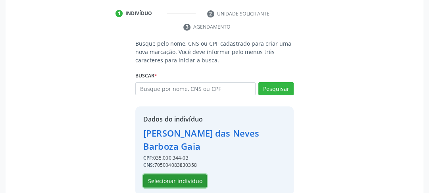
click at [178, 174] on button "Selecionar indivíduo" at bounding box center [174, 180] width 63 height 13
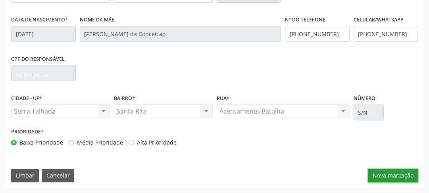
click at [401, 173] on button "Nova marcação" at bounding box center [393, 174] width 50 height 13
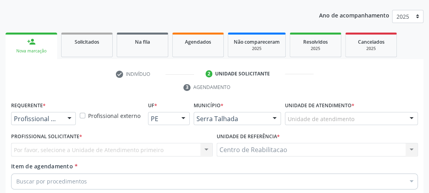
scroll to position [149, 0]
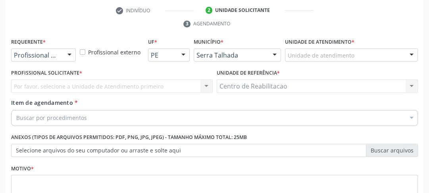
click at [60, 56] on div "Profissional de Saúde" at bounding box center [43, 54] width 65 height 13
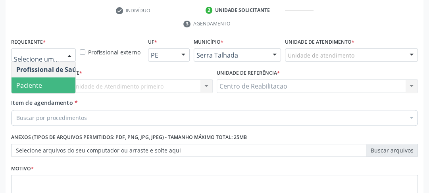
click at [52, 86] on span "Paciente" at bounding box center [49, 85] width 77 height 16
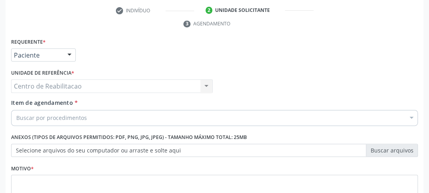
scroll to position [213, 0]
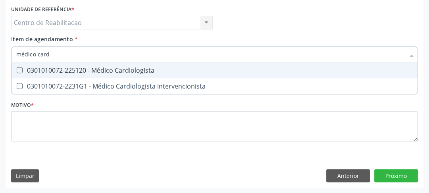
type input "médico cardi"
click at [20, 72] on div "0301010072-225120 - Médico Cardiologista" at bounding box center [214, 70] width 396 height 6
checkbox Cardiologista "true"
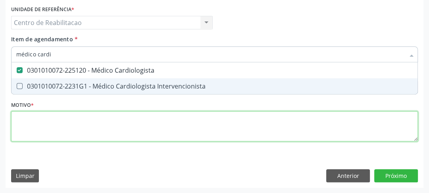
click at [103, 123] on div "Requerente * Paciente Profissional de Saúde Paciente Nenhum resultado encontrad…" at bounding box center [214, 63] width 406 height 180
checkbox Intervencionista "true"
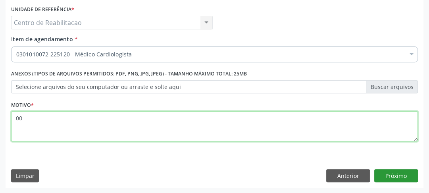
type textarea "00"
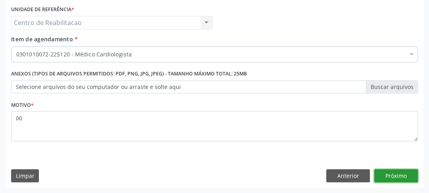
click at [385, 170] on button "Próximo" at bounding box center [396, 175] width 44 height 13
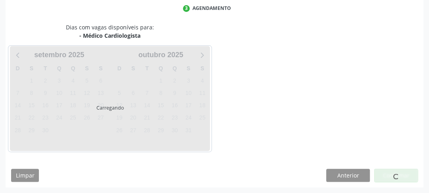
scroll to position [165, 0]
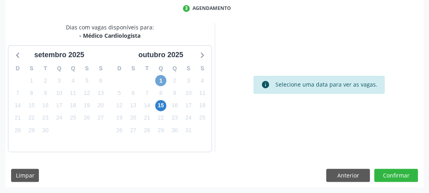
click at [161, 80] on span "1" at bounding box center [160, 80] width 11 height 11
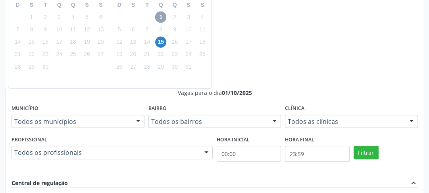
scroll to position [260, 0]
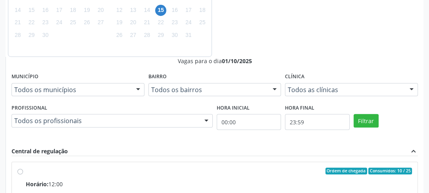
click at [23, 167] on input "Ordem de chegada Consumidos: 10 / 25 Horário: 12:00 Clínica: Centro de Reabilit…" at bounding box center [20, 170] width 6 height 7
radio input "true"
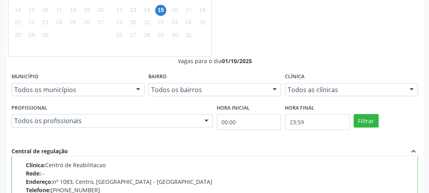
scroll to position [297, 0]
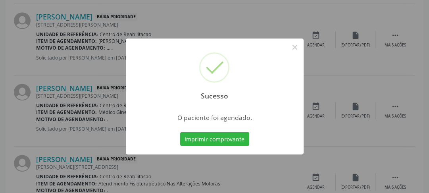
scroll to position [69, 0]
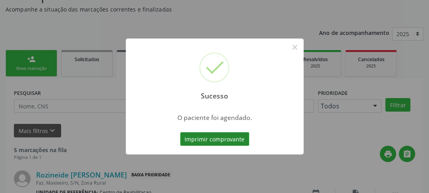
click at [230, 143] on button "Imprimir comprovante" at bounding box center [214, 138] width 69 height 13
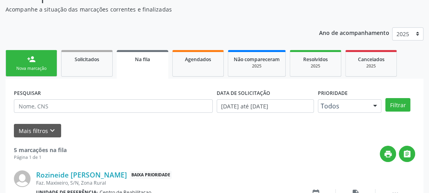
click at [34, 51] on link "person_add Nova marcação" at bounding box center [32, 63] width 52 height 27
click at [34, 68] on div "Nova marcação" at bounding box center [31, 68] width 40 height 6
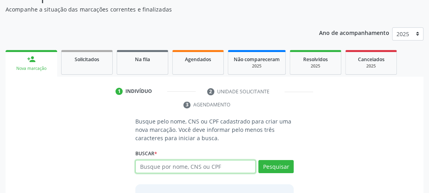
click at [221, 160] on input "text" at bounding box center [195, 166] width 120 height 13
type input "705004083830358"
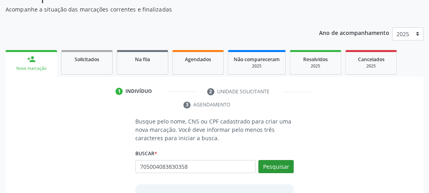
click at [259, 160] on div "Pesquisar" at bounding box center [274, 169] width 38 height 19
click at [265, 165] on button "Pesquisar" at bounding box center [275, 166] width 35 height 13
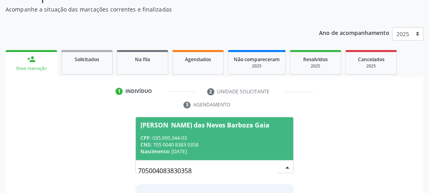
click at [184, 146] on div "CNS: 705 0040 8383 0358" at bounding box center [214, 144] width 148 height 7
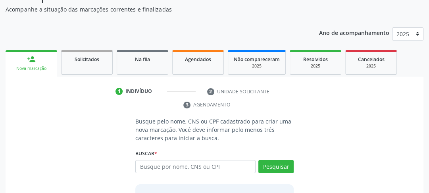
scroll to position [146, 0]
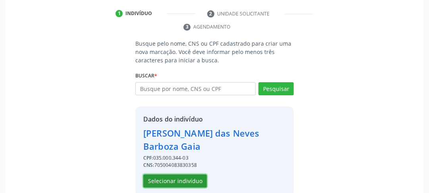
click at [181, 174] on button "Selecionar indivíduo" at bounding box center [174, 180] width 63 height 13
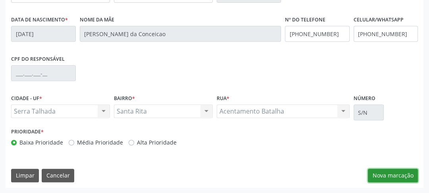
click at [396, 173] on button "Nova marcação" at bounding box center [393, 174] width 50 height 13
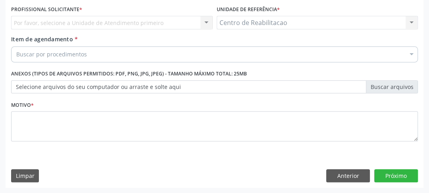
scroll to position [149, 0]
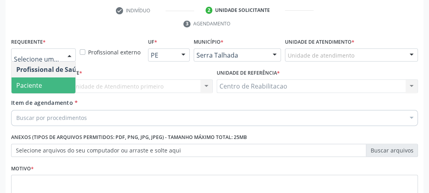
click at [33, 88] on span "Paciente" at bounding box center [29, 85] width 26 height 9
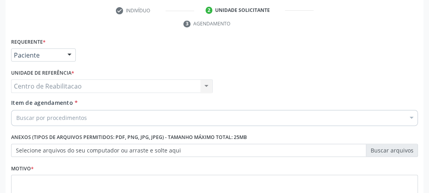
click at [41, 113] on div "Buscar por procedimentos" at bounding box center [214, 118] width 406 height 16
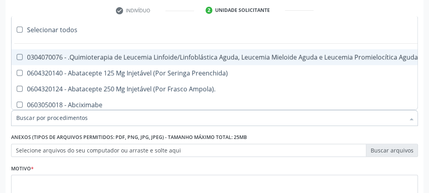
click at [41, 116] on input "Item de agendamento *" at bounding box center [210, 118] width 388 height 16
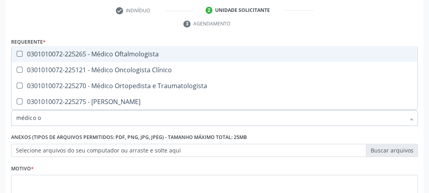
type input "médico or"
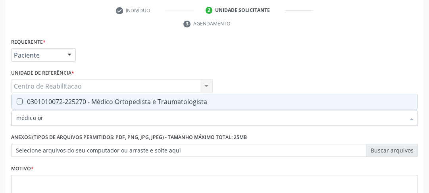
click at [19, 101] on Traumatologista at bounding box center [20, 101] width 6 height 6
click at [17, 101] on Traumatologista "checkbox" at bounding box center [13, 101] width 5 height 5
checkbox Traumatologista "true"
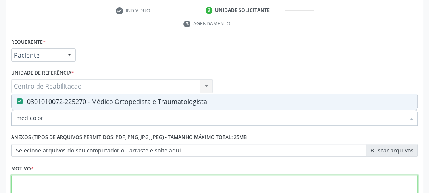
click at [69, 182] on textarea at bounding box center [214, 189] width 406 height 30
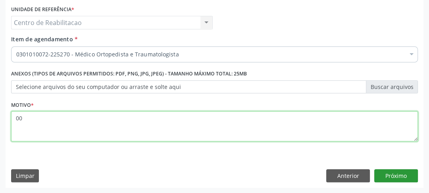
type textarea "00"
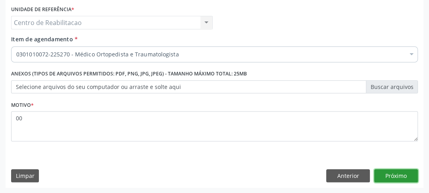
click at [397, 176] on button "Próximo" at bounding box center [396, 175] width 44 height 13
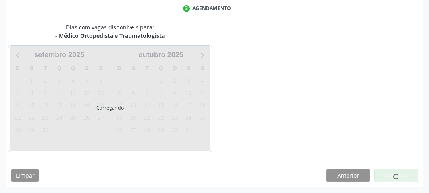
scroll to position [165, 0]
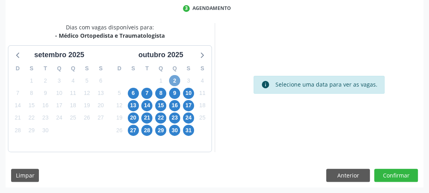
click at [179, 81] on span "2" at bounding box center [174, 80] width 11 height 11
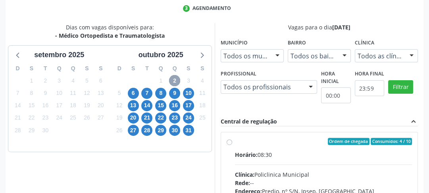
scroll to position [228, 0]
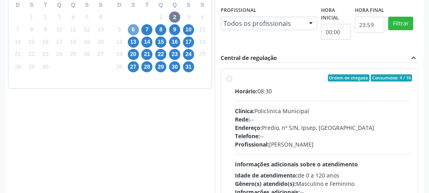
click at [135, 32] on span "6" at bounding box center [133, 29] width 11 height 11
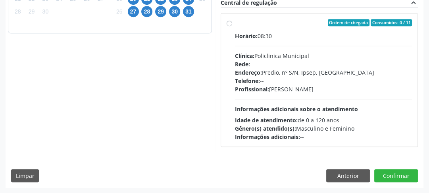
scroll to position [220, 0]
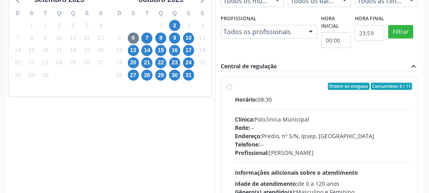
click at [235, 84] on label "Ordem de chegada Consumidos: 0 / 11 Horário: 08:30 Clínica: Policlinica Municip…" at bounding box center [323, 143] width 177 height 122
click at [229, 84] on input "Ordem de chegada Consumidos: 0 / 11 Horário: 08:30 Clínica: Policlinica Municip…" at bounding box center [229, 85] width 6 height 7
radio input "true"
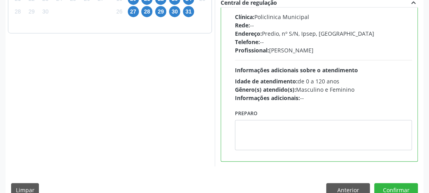
scroll to position [297, 0]
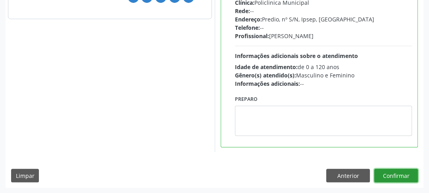
click at [385, 172] on button "Confirmar" at bounding box center [396, 174] width 44 height 13
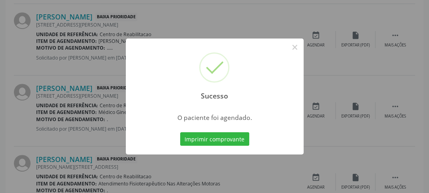
scroll to position [69, 0]
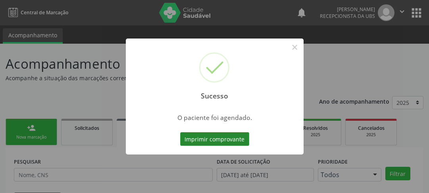
scroll to position [69, 0]
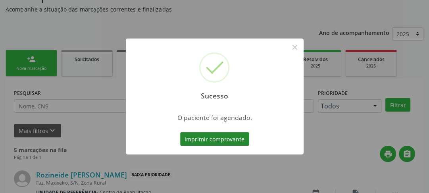
click at [197, 142] on button "Imprimir comprovante" at bounding box center [214, 138] width 69 height 13
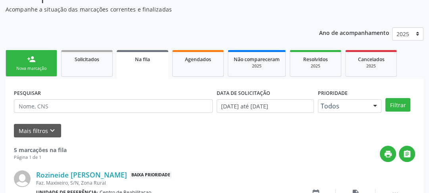
click at [25, 59] on link "person_add Nova marcação" at bounding box center [32, 63] width 52 height 27
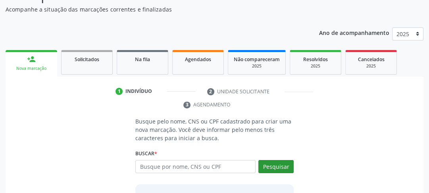
scroll to position [132, 0]
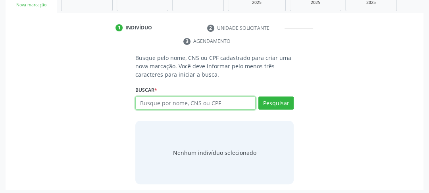
click at [183, 107] on input "text" at bounding box center [195, 102] width 120 height 13
click at [176, 103] on input "text" at bounding box center [195, 102] width 120 height 13
drag, startPoint x: 203, startPoint y: 102, endPoint x: 0, endPoint y: 121, distance: 203.9
click at [10, 118] on div "Busque pelo nome, CNS ou CPF cadastrado para criar uma nova marcação. Você deve…" at bounding box center [214, 122] width 417 height 136
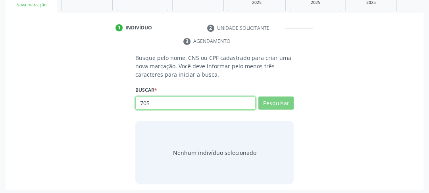
type input "7050"
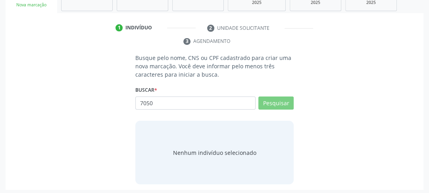
type input "705004083838303580"
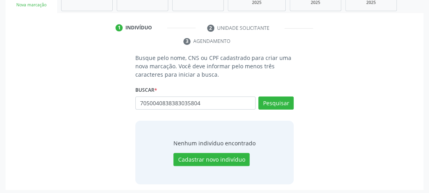
type input "70500408383830358040"
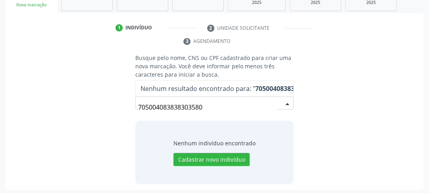
click at [201, 105] on input "705004083838303580" at bounding box center [207, 107] width 139 height 16
drag, startPoint x: 201, startPoint y: 103, endPoint x: 134, endPoint y: 111, distance: 67.5
click at [134, 111] on div "Busque pelo nome, CNS ou CPF cadastrado para criar uma nova marcação. Você deve…" at bounding box center [214, 119] width 169 height 130
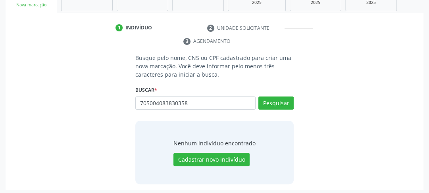
click at [255, 97] on input "705004083830358" at bounding box center [195, 102] width 120 height 13
type input "705004083830358"
click at [265, 98] on button "Pesquisar" at bounding box center [275, 102] width 35 height 13
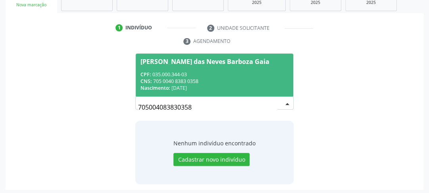
click at [153, 82] on div "CNS: 705 0040 8383 0358" at bounding box center [214, 81] width 148 height 7
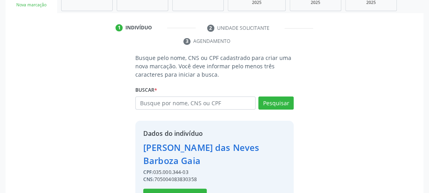
scroll to position [146, 0]
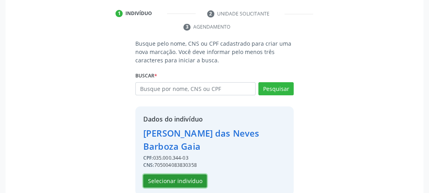
click at [176, 174] on button "Selecionar indivíduo" at bounding box center [174, 180] width 63 height 13
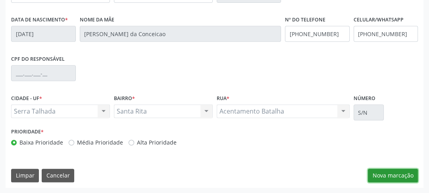
click at [408, 176] on button "Nova marcação" at bounding box center [393, 174] width 50 height 13
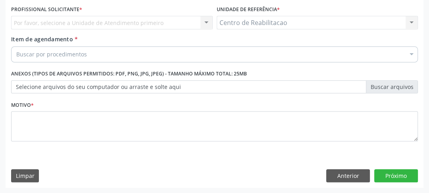
scroll to position [118, 0]
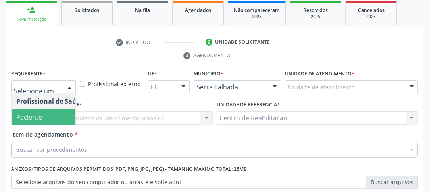
click at [36, 111] on span "Paciente" at bounding box center [49, 117] width 77 height 16
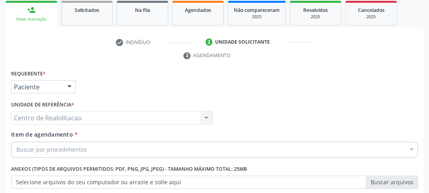
scroll to position [149, 0]
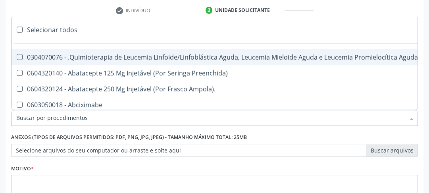
type input "g"
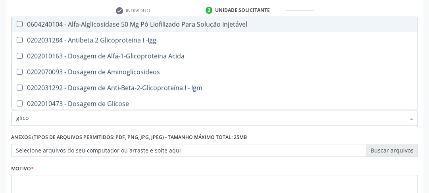
type input "glicos"
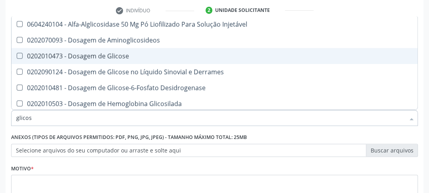
click at [17, 56] on Glicose at bounding box center [20, 56] width 6 height 6
click at [17, 56] on Glicose "checkbox" at bounding box center [13, 55] width 5 height 5
checkbox Glicose "true"
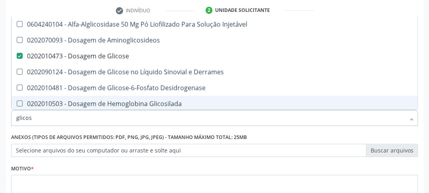
drag, startPoint x: 36, startPoint y: 116, endPoint x: 0, endPoint y: 115, distance: 36.1
click at [0, 116] on div "Acompanhamento Acompanhe a situação das marcações correntes e finalizadas Relat…" at bounding box center [214, 75] width 429 height 362
type input "cr"
checkbox Glicose "false"
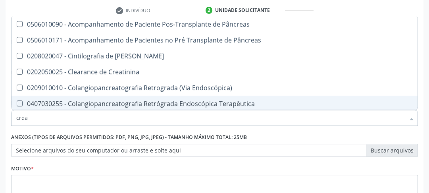
type input "creat"
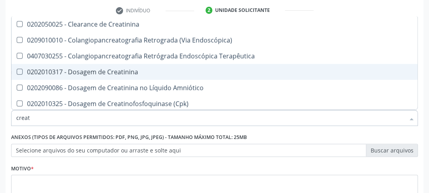
click at [22, 71] on Creatinina at bounding box center [20, 72] width 6 height 6
click at [17, 71] on Creatinina "checkbox" at bounding box center [13, 71] width 5 height 5
checkbox Creatinina "true"
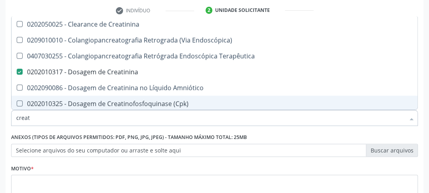
drag, startPoint x: 40, startPoint y: 113, endPoint x: 0, endPoint y: 127, distance: 42.8
click at [0, 123] on div "Acompanhamento Acompanhe a situação das marcações correntes e finalizadas Relat…" at bounding box center [214, 75] width 429 height 362
type input "u"
checkbox Creatinina "false"
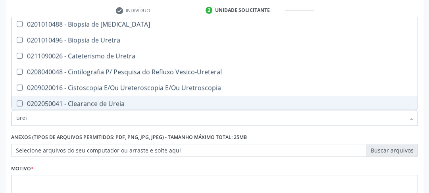
type input "ureia"
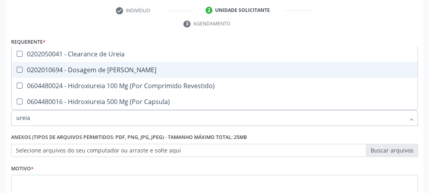
click at [18, 72] on div "0202010694 - Dosagem de [PERSON_NAME]" at bounding box center [214, 70] width 396 height 6
checkbox Ureia "true"
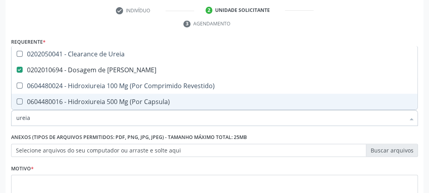
drag, startPoint x: 30, startPoint y: 126, endPoint x: 0, endPoint y: 131, distance: 30.1
click at [0, 131] on div "Acompanhamento Acompanhe a situação das marcações correntes e finalizadas Relat…" at bounding box center [214, 75] width 429 height 362
type input "co"
checkbox Ureia "false"
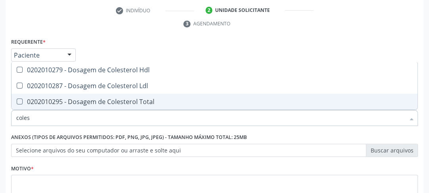
type input "colest"
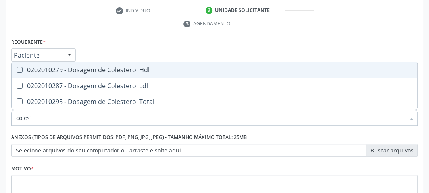
click at [20, 69] on Hdl at bounding box center [20, 70] width 6 height 6
click at [17, 69] on Hdl "checkbox" at bounding box center [13, 69] width 5 height 5
checkbox Hdl "true"
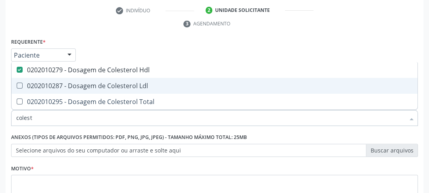
click at [21, 84] on Ldl at bounding box center [20, 85] width 6 height 6
click at [17, 84] on Ldl "checkbox" at bounding box center [13, 85] width 5 height 5
checkbox Ldl "true"
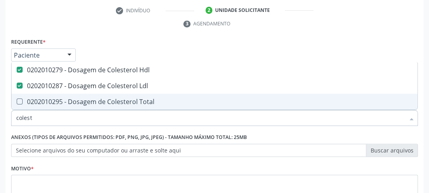
click at [19, 100] on Total at bounding box center [20, 101] width 6 height 6
click at [17, 100] on Total "checkbox" at bounding box center [13, 101] width 5 height 5
checkbox Total "true"
drag, startPoint x: 36, startPoint y: 118, endPoint x: 0, endPoint y: 124, distance: 36.2
click at [0, 124] on div "Acompanhamento Acompanhe a situação das marcações correntes e finalizadas Relat…" at bounding box center [214, 75] width 429 height 362
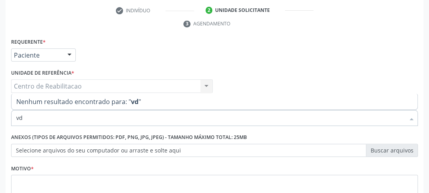
type input "v"
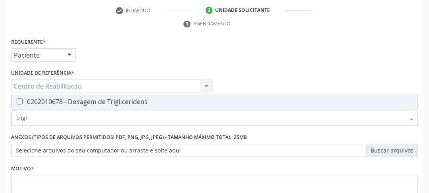
type input "trigli"
click at [20, 100] on Triglicerideos at bounding box center [20, 101] width 6 height 6
click at [17, 100] on Triglicerideos "checkbox" at bounding box center [13, 101] width 5 height 5
checkbox Triglicerideos "true"
drag, startPoint x: 30, startPoint y: 117, endPoint x: 0, endPoint y: 119, distance: 30.2
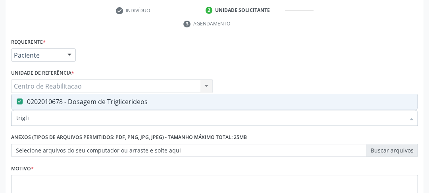
click at [0, 119] on div "Acompanhamento Acompanhe a situação das marcações correntes e finalizadas Relat…" at bounding box center [214, 75] width 429 height 362
type input "hb"
checkbox Triglicerideos "false"
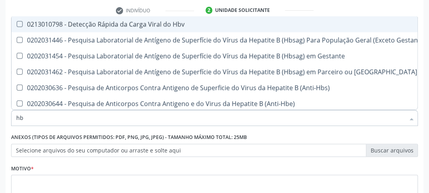
type input "h"
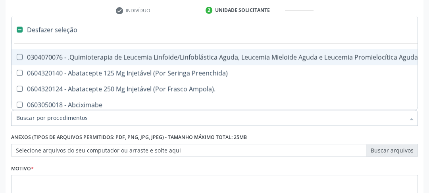
type input "g"
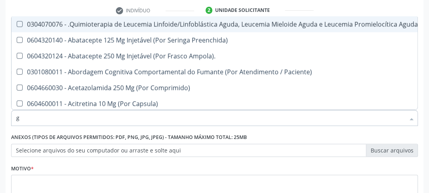
checkbox Hdl "true"
checkbox Ldl "true"
checkbox Total "true"
checkbox Creatinina "true"
checkbox Glicose "true"
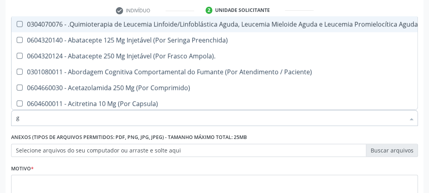
checkbox Triglicerideos "true"
checkbox Ureia "true"
type input "gl"
checkbox Oftalmológica "true"
checkbox Pé "true"
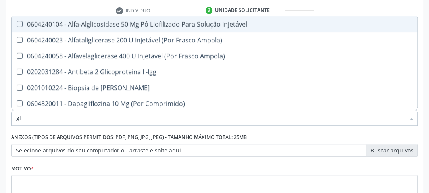
type input "gli"
checkbox Glicose "true"
checkbox Triglicerideos "true"
type input "glic"
checkbox Aminoglicosideos "true"
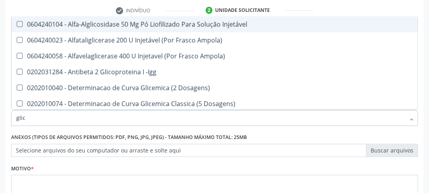
type input "glico"
checkbox Dosagens\) "true"
checkbox Glicose "false"
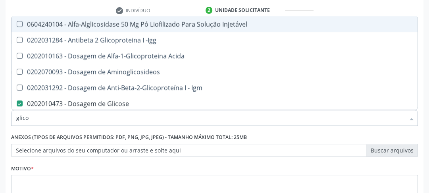
type input "glic"
checkbox Glicose "false"
checkbox Glicose "true"
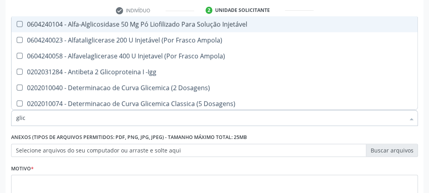
type input "gli"
checkbox Glicose "false"
checkbox Glicosilada "true"
checkbox Triglicerideos "false"
checkbox Delgada\) "true"
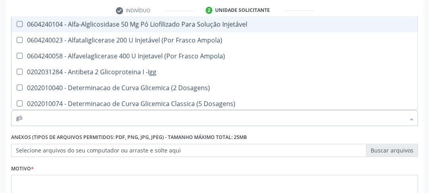
type input "gl"
checkbox Glicosilada "false"
checkbox Delgada\) "false"
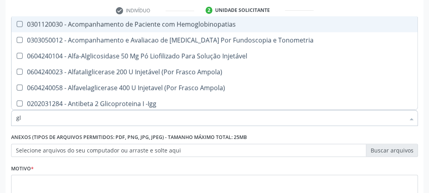
type input "g"
checkbox Glicose "false"
checkbox Triglicerideos "false"
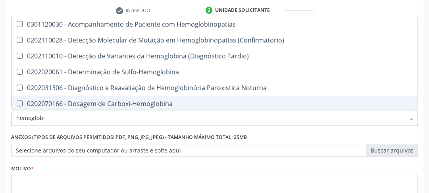
drag, startPoint x: 67, startPoint y: 120, endPoint x: 2, endPoint y: 119, distance: 64.2
click at [4, 118] on div "Acompanhamento Acompanhe a situação das marcações correntes e finalizadas Relat…" at bounding box center [214, 75] width 429 height 362
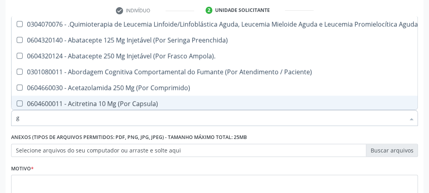
type input "gl"
checkbox Oftalmológica "true"
checkbox Pé "true"
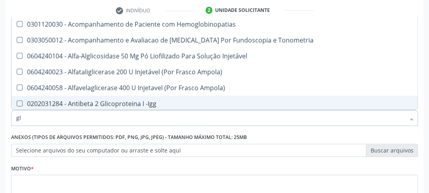
type input "gli"
checkbox \(Confirmatorio\) "true"
checkbox Glomerular "true"
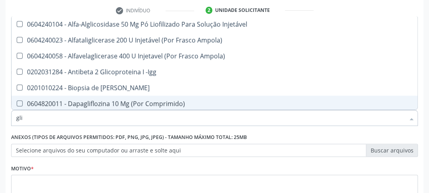
type input "glic"
checkbox Aminoglicosideos "true"
checkbox Glicose "false"
checkbox Derrames "true"
checkbox Triglicerideos "false"
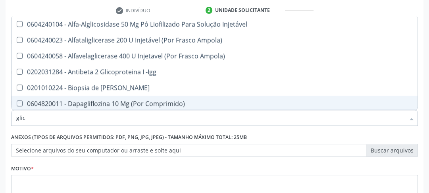
type input "glico"
checkbox Comprimido\) "true"
checkbox Aminoglicosideos "false"
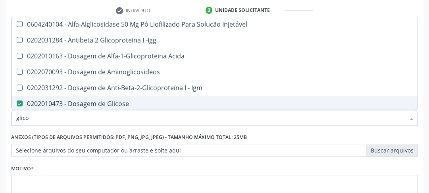
type input "glicos"
checkbox Acida "true"
checkbox Glicose "false"
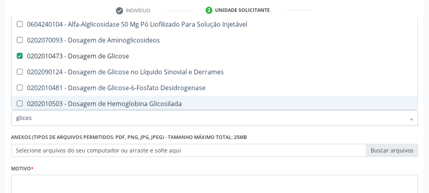
type input "glicosi"
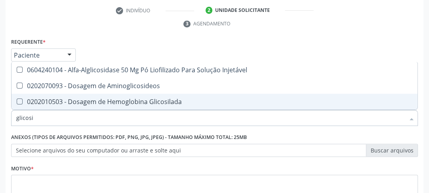
click at [18, 100] on Glicosilada at bounding box center [20, 101] width 6 height 6
click at [17, 100] on Glicosilada "checkbox" at bounding box center [13, 101] width 5 height 5
checkbox Glicosilada "true"
drag, startPoint x: 37, startPoint y: 118, endPoint x: 0, endPoint y: 122, distance: 37.5
click at [0, 122] on div "Acompanhamento Acompanhe a situação das marcações correntes e finalizadas Relat…" at bounding box center [214, 75] width 429 height 362
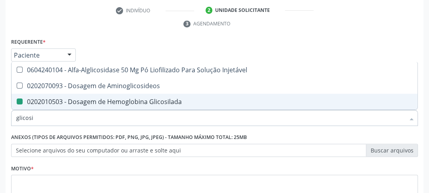
type input "m"
checkbox Glicosilada "false"
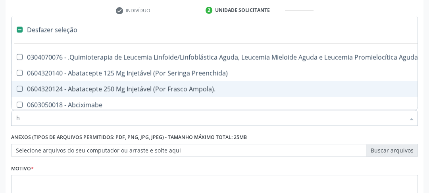
type input "he"
checkbox Cística "true"
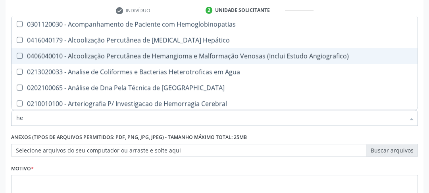
type input "hem"
checkbox \(Qualitativo\) "true"
checkbox Glicosilada "false"
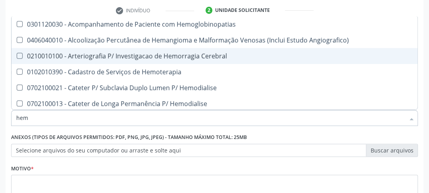
type input "hemo"
checkbox Hemacias "true"
checkbox Glicosilada "false"
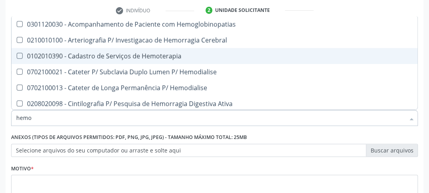
type input "hemog"
checkbox Tardio\) "true"
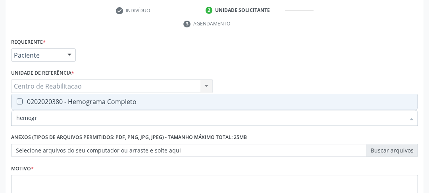
type input "hemogra"
click at [19, 101] on Completo at bounding box center [20, 101] width 6 height 6
click at [17, 101] on Completo "checkbox" at bounding box center [13, 101] width 5 height 5
checkbox Completo "true"
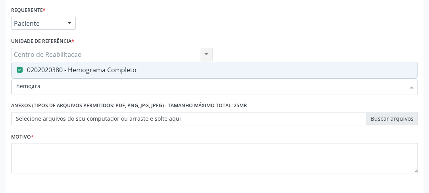
drag, startPoint x: 60, startPoint y: 84, endPoint x: 0, endPoint y: 92, distance: 60.7
click at [0, 92] on div "Acompanhamento Acompanhe a situação das marcações correntes e finalizadas Relat…" at bounding box center [214, 43] width 429 height 362
type input "ur"
checkbox Completo "false"
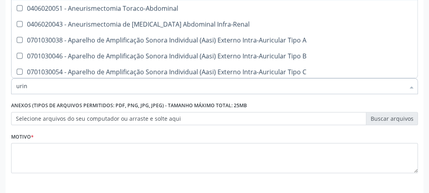
type input "urina"
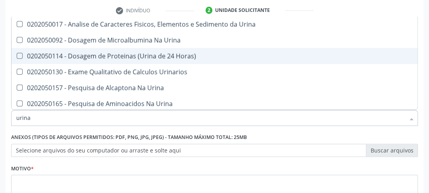
scroll to position [118, 0]
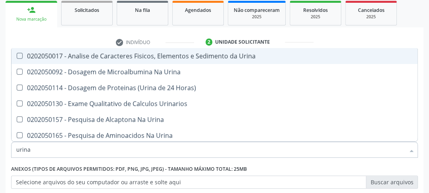
click at [20, 57] on Urina at bounding box center [20, 56] width 6 height 6
click at [17, 57] on Urina "checkbox" at bounding box center [13, 55] width 5 height 5
checkbox Urina "true"
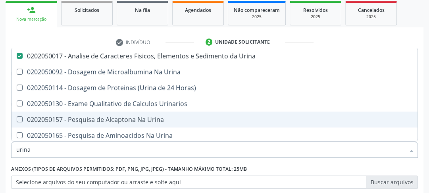
drag, startPoint x: 29, startPoint y: 147, endPoint x: 0, endPoint y: 159, distance: 31.4
click at [0, 159] on div "Acompanhamento Acompanhe a situação das marcações correntes e finalizadas Relat…" at bounding box center [214, 107] width 429 height 362
type input "t"
checkbox Urina "false"
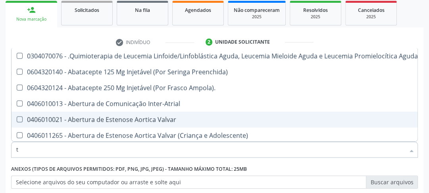
type input "t3"
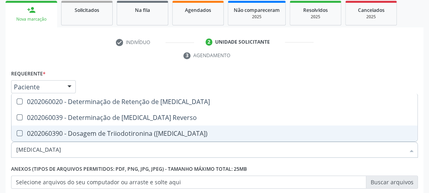
click at [21, 130] on \(T3\) at bounding box center [20, 133] width 6 height 6
click at [17, 130] on \(T3\) "checkbox" at bounding box center [13, 132] width 5 height 5
checkbox \(T3\) "true"
drag, startPoint x: 36, startPoint y: 144, endPoint x: 8, endPoint y: 155, distance: 30.6
click at [10, 155] on div "Item de agendamento * t3 Desfazer seleção 0202060020 - Determinação de Retenção…" at bounding box center [214, 145] width 410 height 31
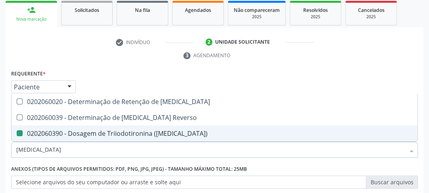
type input "t"
checkbox \(T3\) "false"
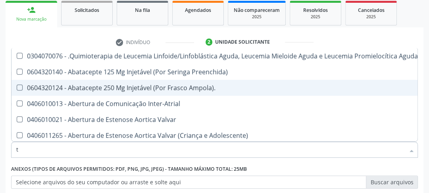
type input "t4"
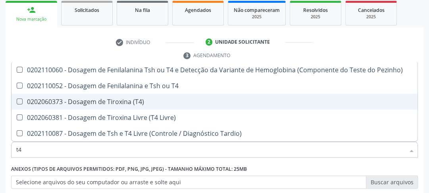
click at [19, 101] on \(T4\) at bounding box center [20, 101] width 6 height 6
click at [17, 101] on \(T4\) "checkbox" at bounding box center [13, 101] width 5 height 5
checkbox \(T4\) "true"
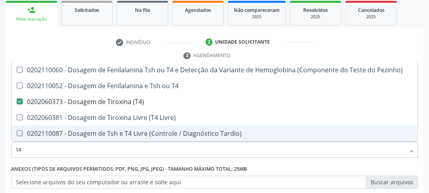
drag, startPoint x: 28, startPoint y: 149, endPoint x: 8, endPoint y: 156, distance: 21.4
click at [8, 156] on div "Requerente * Paciente Profissional de Saúde Paciente Nenhum resultado encontrad…" at bounding box center [214, 175] width 417 height 215
type input "t"
checkbox \(T4\) "false"
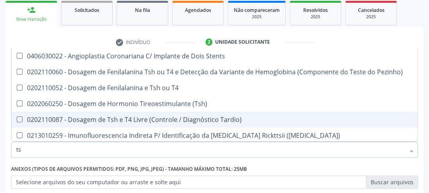
type input "tsh"
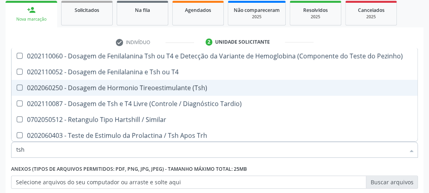
click at [22, 86] on \(Tsh\) at bounding box center [20, 87] width 6 height 6
click at [17, 86] on \(Tsh\) "checkbox" at bounding box center [13, 87] width 5 height 5
checkbox \(Tsh\) "true"
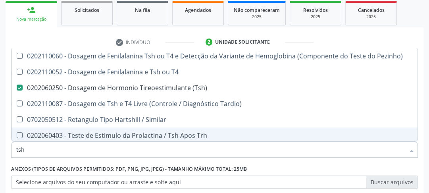
scroll to position [181, 0]
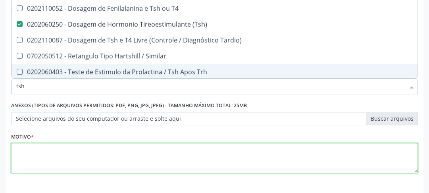
click at [56, 153] on textarea at bounding box center [214, 158] width 406 height 30
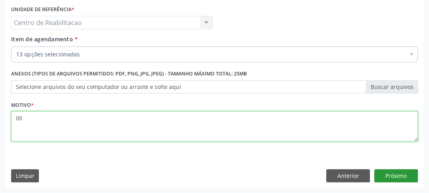
type textarea "00"
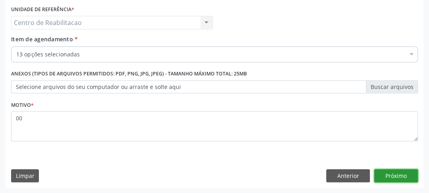
click at [398, 171] on button "Próximo" at bounding box center [396, 175] width 44 height 13
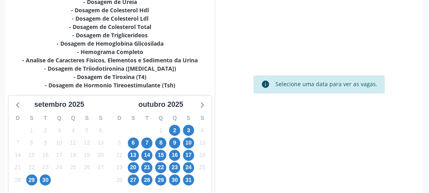
scroll to position [264, 0]
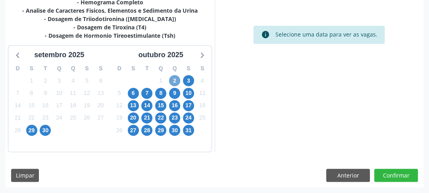
click at [174, 81] on span "2" at bounding box center [174, 80] width 11 height 11
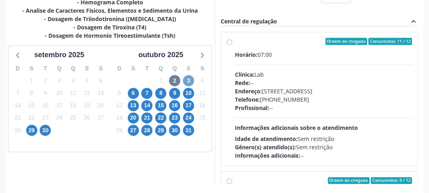
click at [190, 79] on span "3" at bounding box center [188, 80] width 11 height 11
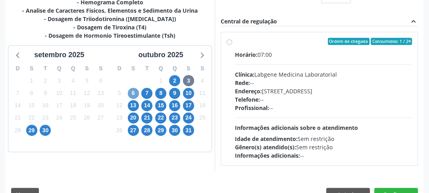
click at [136, 93] on span "6" at bounding box center [133, 93] width 11 height 11
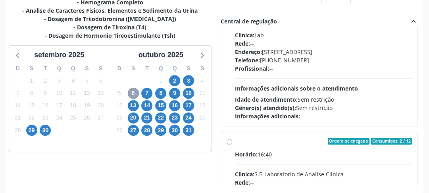
scroll to position [381, 0]
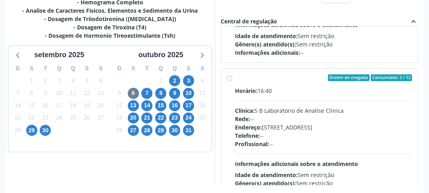
click at [235, 78] on label "Ordem de chegada Consumidos: 2 / 12 Horário: 16:40 Clínica: S B Laboratorio de …" at bounding box center [323, 135] width 177 height 122
click at [230, 78] on input "Ordem de chegada Consumidos: 2 / 12 Horário: 16:40 Clínica: S B Laboratorio de …" at bounding box center [229, 77] width 6 height 7
radio input "true"
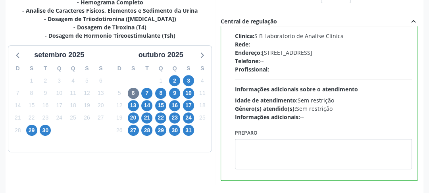
scroll to position [296, 0]
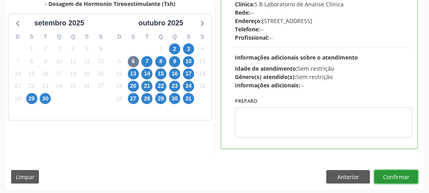
click at [395, 179] on button "Confirmar" at bounding box center [396, 176] width 44 height 13
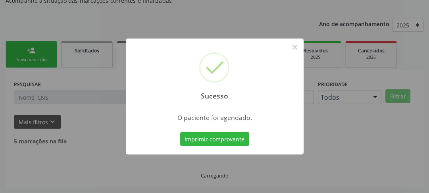
scroll to position [69, 0]
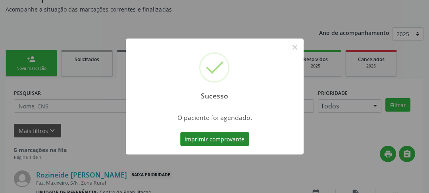
click at [192, 134] on button "Imprimir comprovante" at bounding box center [214, 138] width 69 height 13
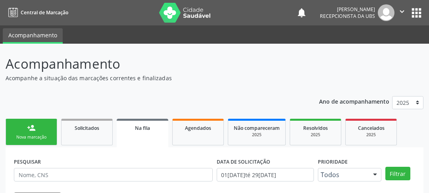
scroll to position [69, 0]
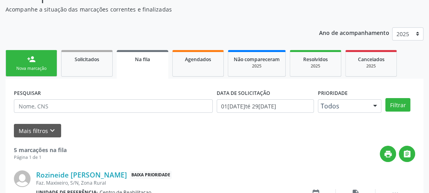
click at [60, 68] on ul "person_add Nova marcação Solicitados Na fila Agendados Não compareceram 2025 Re…" at bounding box center [214, 63] width 417 height 31
click at [40, 66] on div "Nova marcação" at bounding box center [31, 68] width 40 height 6
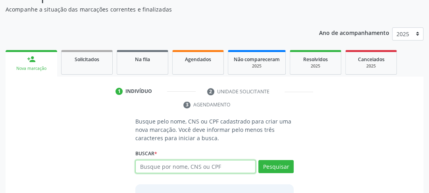
click at [186, 166] on input "text" at bounding box center [195, 166] width 120 height 13
type input "702002326276583"
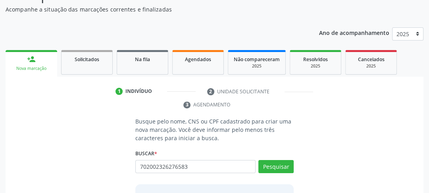
click at [290, 172] on div "Pesquisar" at bounding box center [274, 169] width 38 height 19
click at [287, 167] on button "Pesquisar" at bounding box center [275, 166] width 35 height 13
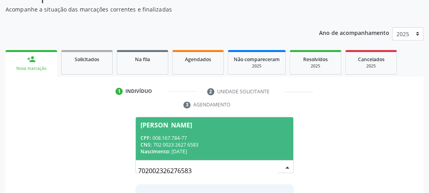
scroll to position [132, 0]
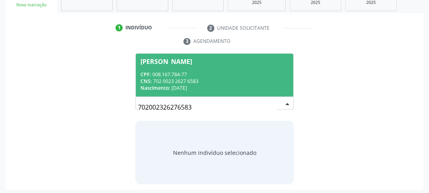
click at [179, 69] on span "Elidia Gomes de Vasconcelos CPF: 008.167.784-77 CNS: 702 0023 2627 6583 Nascime…" at bounding box center [214, 75] width 157 height 42
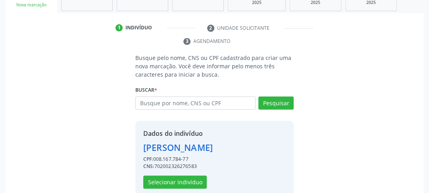
scroll to position [146, 0]
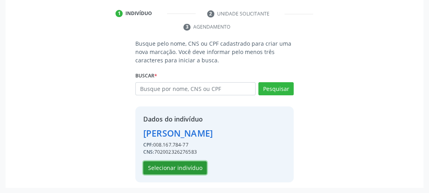
click at [169, 168] on button "Selecionar indivíduo" at bounding box center [174, 167] width 63 height 13
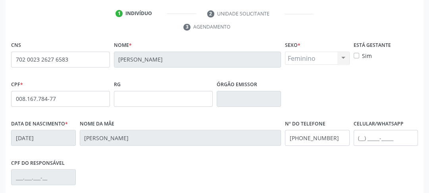
scroll to position [250, 0]
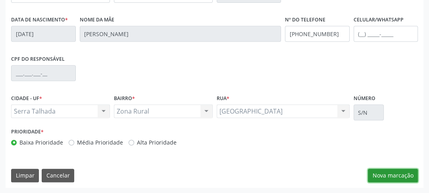
click at [389, 172] on button "Nova marcação" at bounding box center [393, 174] width 50 height 13
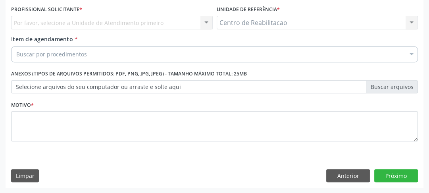
scroll to position [149, 0]
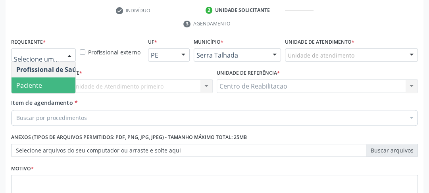
click at [38, 85] on span "Paciente" at bounding box center [29, 85] width 26 height 9
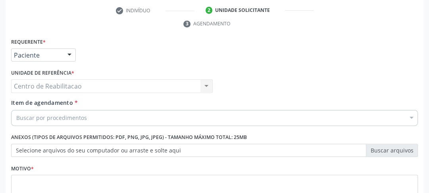
scroll to position [181, 0]
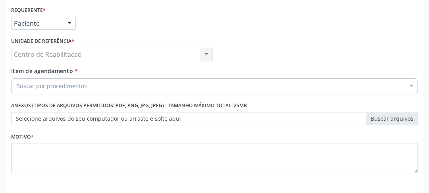
click at [52, 92] on div "Buscar por procedimentos Selecionar todos 0304070076 - .Quimioterapia de Leucem…" at bounding box center [214, 84] width 406 height 13
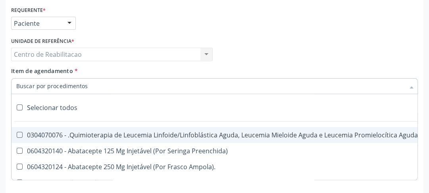
click at [51, 84] on input "Item de agendamento *" at bounding box center [210, 86] width 388 height 16
click at [46, 88] on input "Item de agendamento *" at bounding box center [210, 86] width 388 height 16
click at [124, 91] on input "Item de agendamento *" at bounding box center [210, 86] width 388 height 16
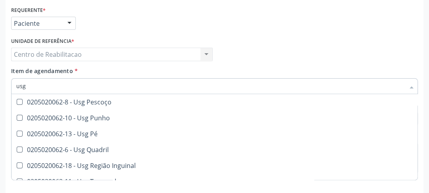
scroll to position [215, 0]
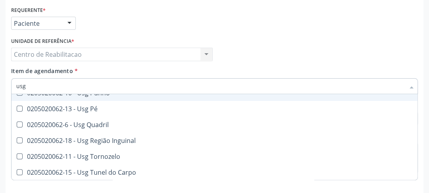
drag, startPoint x: 38, startPoint y: 84, endPoint x: 2, endPoint y: 95, distance: 37.0
click at [3, 95] on div "Acompanhamento Acompanhe a situação das marcações correntes e finalizadas Relat…" at bounding box center [214, 43] width 429 height 362
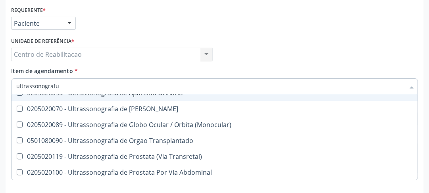
scroll to position [0, 0]
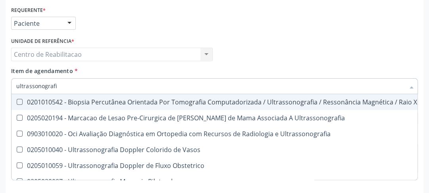
type input "ultrassonografia"
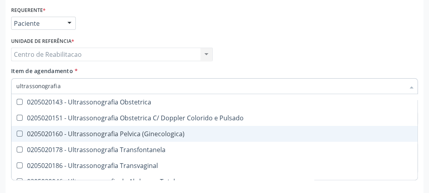
scroll to position [127, 0]
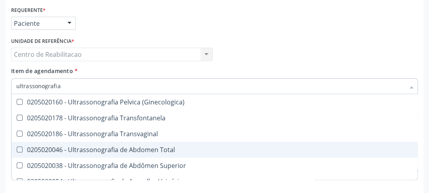
click at [19, 147] on Total at bounding box center [20, 149] width 6 height 6
click at [17, 147] on Total "checkbox" at bounding box center [13, 149] width 5 height 5
checkbox Total "true"
click at [385, 40] on div "Profissional Solicitante Por favor, selecione a Unidade de Atendimento primeiro…" at bounding box center [214, 50] width 410 height 31
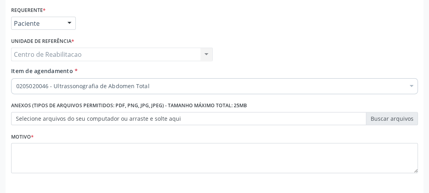
scroll to position [0, 0]
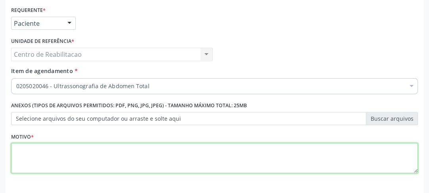
click at [88, 152] on textarea at bounding box center [214, 158] width 406 height 30
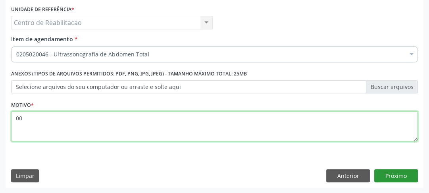
type textarea "00"
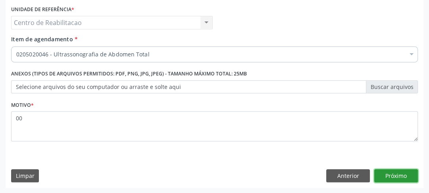
click at [397, 172] on button "Próximo" at bounding box center [396, 175] width 44 height 13
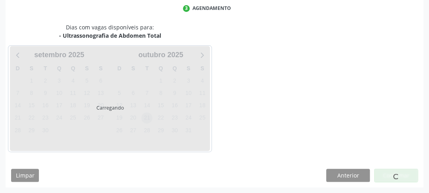
scroll to position [165, 0]
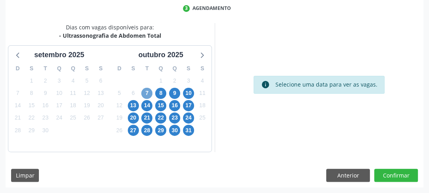
click at [141, 91] on span "7" at bounding box center [146, 93] width 11 height 11
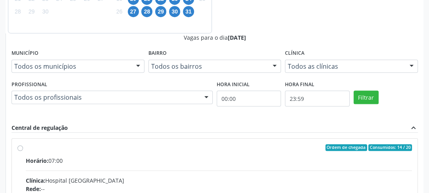
scroll to position [220, 0]
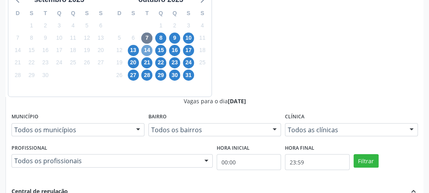
click at [146, 53] on span "14" at bounding box center [146, 50] width 11 height 11
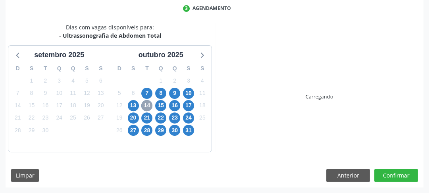
scroll to position [165, 0]
click at [144, 136] on div "4" at bounding box center [147, 142] width 14 height 12
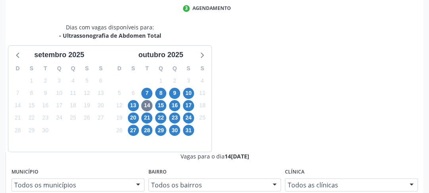
scroll to position [220, 0]
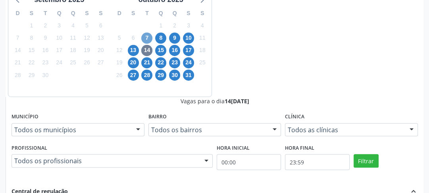
click at [149, 38] on span "7" at bounding box center [146, 38] width 11 height 11
click at [147, 38] on span "7" at bounding box center [146, 38] width 11 height 11
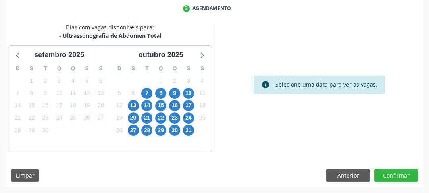
click at [147, 86] on div "30" at bounding box center [147, 81] width 14 height 12
click at [147, 90] on span "7" at bounding box center [146, 93] width 11 height 11
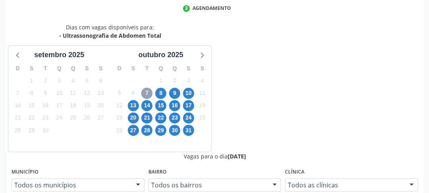
scroll to position [228, 0]
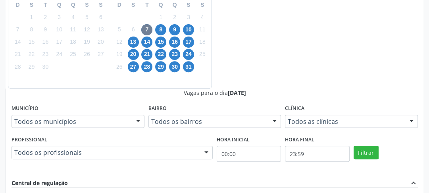
radio input "true"
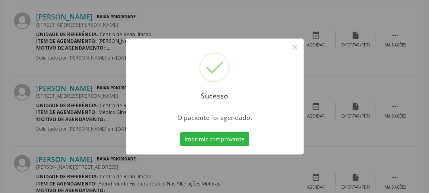
scroll to position [69, 0]
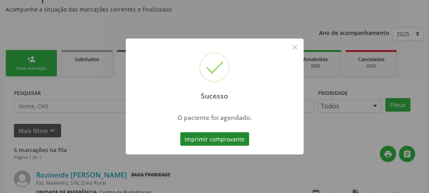
click at [243, 142] on button "Imprimir comprovante" at bounding box center [214, 138] width 69 height 13
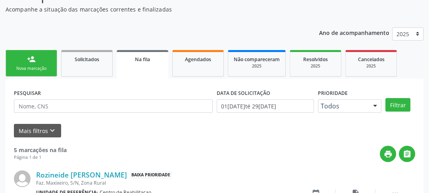
click at [34, 61] on div "person_add" at bounding box center [31, 59] width 9 height 9
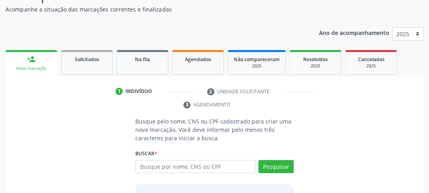
scroll to position [100, 0]
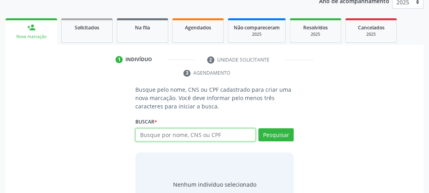
click at [149, 133] on input "text" at bounding box center [195, 134] width 120 height 13
type input "898005158337855"
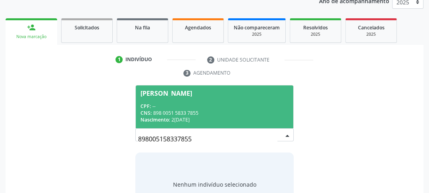
click at [173, 101] on span "Davi Lucas Barbosa de Magalhaes CPF: -- CNS: 898 0051 5833 7855 Nascimento: 26/…" at bounding box center [214, 106] width 157 height 42
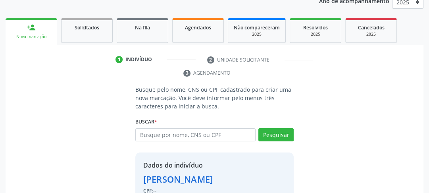
scroll to position [159, 0]
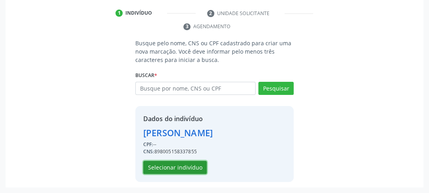
click at [167, 170] on button "Selecionar indivíduo" at bounding box center [174, 167] width 63 height 13
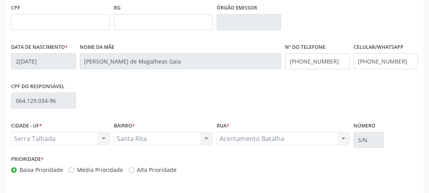
scroll to position [250, 0]
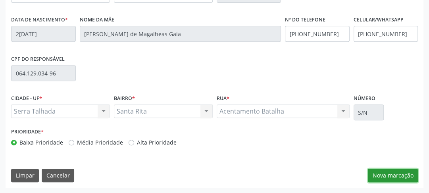
click at [406, 176] on button "Nova marcação" at bounding box center [393, 174] width 50 height 13
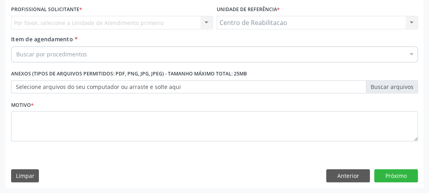
scroll to position [118, 0]
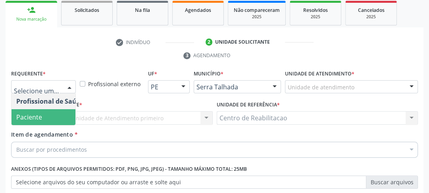
click at [38, 117] on span "Paciente" at bounding box center [29, 117] width 26 height 9
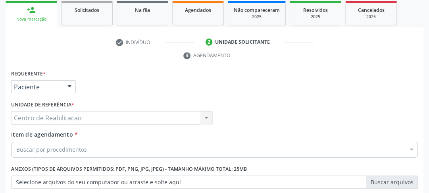
scroll to position [181, 0]
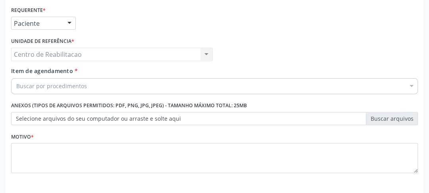
click at [75, 92] on div "Buscar por procedimentos" at bounding box center [214, 86] width 406 height 16
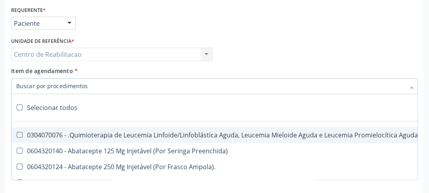
click at [82, 82] on input "Item de agendamento *" at bounding box center [210, 86] width 388 height 16
click at [93, 92] on input "Item de agendamento *" at bounding box center [210, 86] width 388 height 16
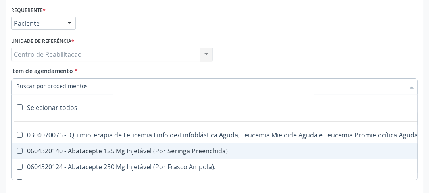
click at [120, 82] on input "Item de agendamento *" at bounding box center [210, 86] width 388 height 16
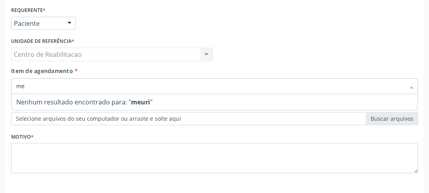
type input "m"
click at [11, 85] on div at bounding box center [214, 86] width 406 height 16
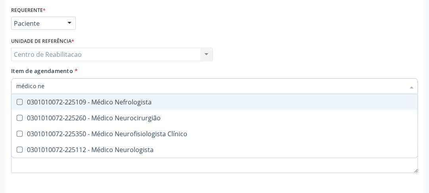
type input "médico neu"
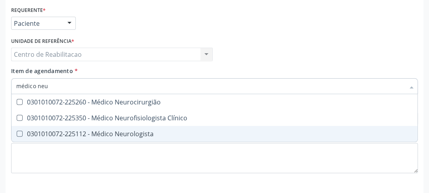
click at [19, 132] on Neurologista at bounding box center [20, 133] width 6 height 6
click at [17, 132] on Neurologista "checkbox" at bounding box center [13, 133] width 5 height 5
checkbox Neurologista "true"
click at [96, 175] on div "Requerente * Paciente Profissional de Saúde Paciente Nenhum resultado encontrad…" at bounding box center [214, 94] width 406 height 180
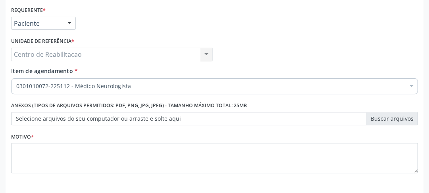
click at [98, 165] on li "Não selecionados" at bounding box center [324, 162] width 627 height 21
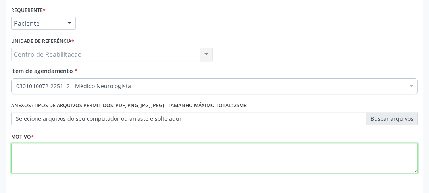
click at [95, 154] on textarea at bounding box center [214, 158] width 406 height 30
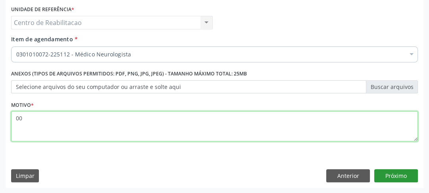
type textarea "00"
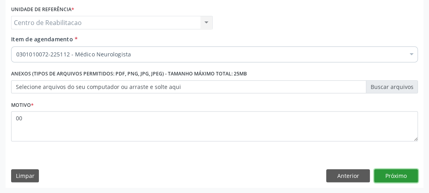
click at [407, 174] on button "Próximo" at bounding box center [396, 175] width 44 height 13
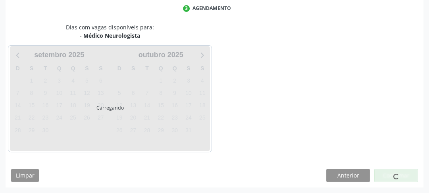
scroll to position [165, 0]
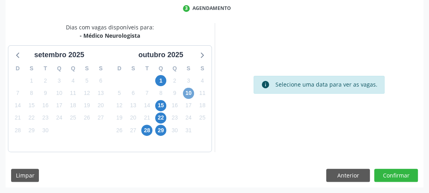
click at [187, 95] on span "10" at bounding box center [188, 93] width 11 height 11
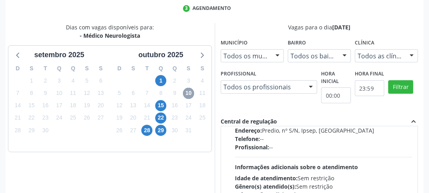
scroll to position [124, 0]
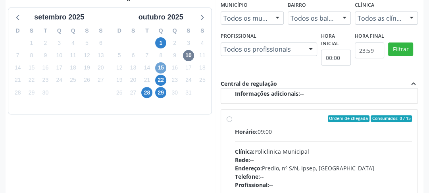
click at [160, 63] on span "15" at bounding box center [160, 67] width 11 height 11
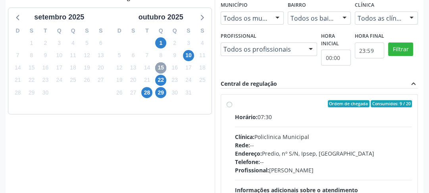
scroll to position [266, 0]
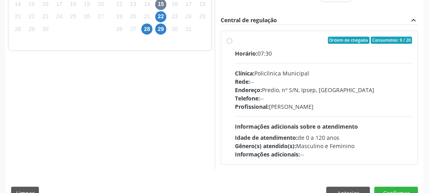
click at [235, 42] on label "Ordem de chegada Consumidos: 9 / 20 Horário: 07:30 Clínica: Policlinica Municip…" at bounding box center [323, 97] width 177 height 122
click at [231, 42] on input "Ordem de chegada Consumidos: 9 / 20 Horário: 07:30 Clínica: Policlinica Municip…" at bounding box center [229, 39] width 6 height 7
radio input "true"
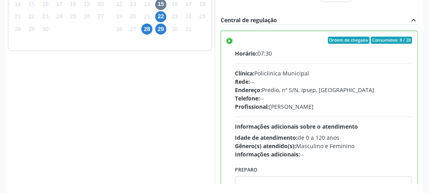
scroll to position [297, 0]
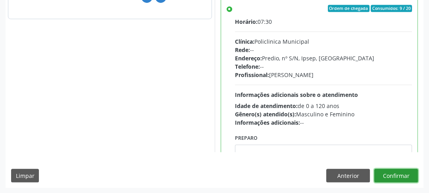
click at [399, 178] on button "Confirmar" at bounding box center [396, 174] width 44 height 13
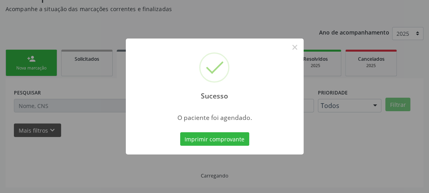
scroll to position [69, 0]
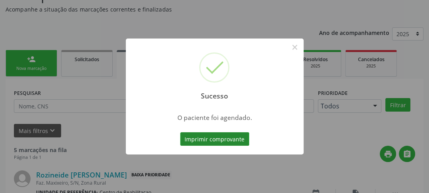
click at [204, 140] on button "Imprimir comprovante" at bounding box center [214, 138] width 69 height 13
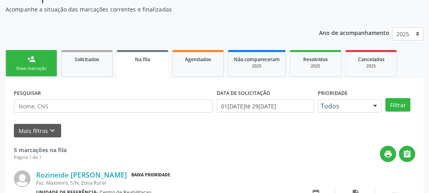
click at [27, 67] on div "Nova marcação" at bounding box center [31, 68] width 40 height 6
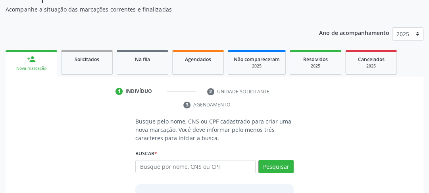
click at [228, 159] on div "Buscar * Busque por nome, CNS ou CPF Nenhum resultado encontrado para: " " Digi…" at bounding box center [214, 162] width 158 height 31
click at [224, 163] on input "text" at bounding box center [195, 166] width 120 height 13
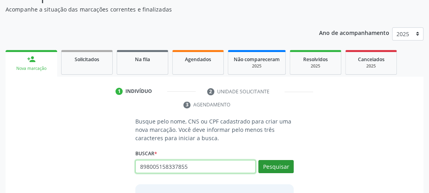
type input "898005158337855"
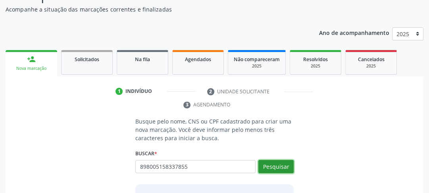
click at [285, 170] on button "Pesquisar" at bounding box center [275, 166] width 35 height 13
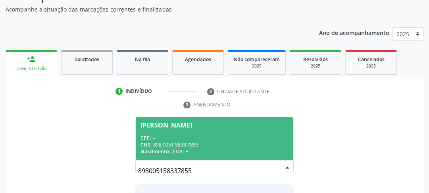
click at [153, 151] on span "Nascimento:" at bounding box center [154, 151] width 29 height 7
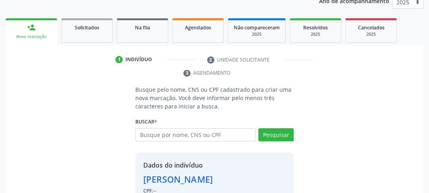
scroll to position [159, 0]
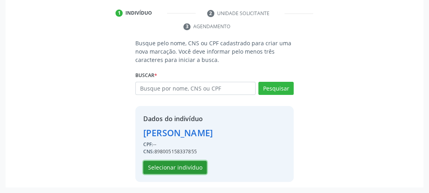
click at [165, 164] on button "Selecionar indivíduo" at bounding box center [174, 167] width 63 height 13
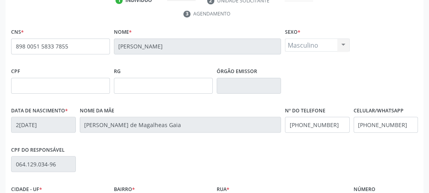
scroll to position [250, 0]
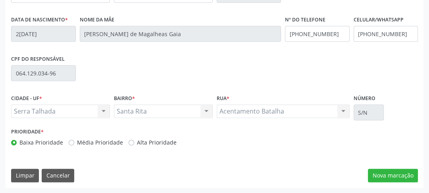
click at [392, 167] on div "CNS * 898 0051 5833 7855 Nome * Davi Lucas Barbosa de Magalhaes Sexo * Masculin…" at bounding box center [214, 61] width 417 height 252
click at [390, 170] on button "Nova marcação" at bounding box center [393, 174] width 50 height 13
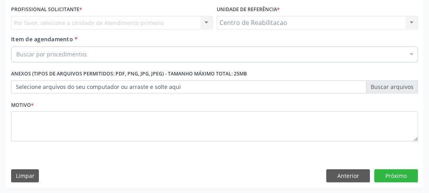
scroll to position [118, 0]
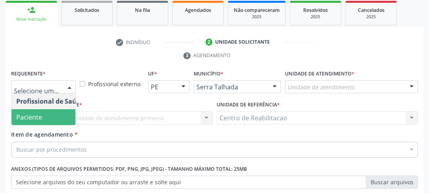
click at [37, 114] on span "Paciente" at bounding box center [29, 117] width 26 height 9
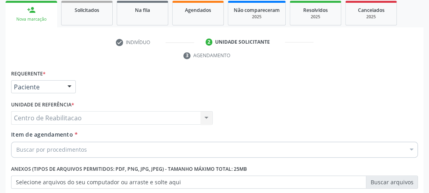
scroll to position [149, 0]
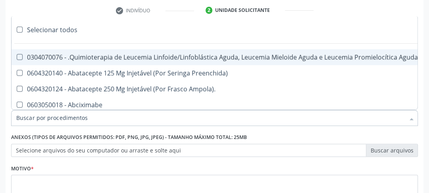
click at [59, 119] on input "Item de agendamento *" at bounding box center [210, 118] width 388 height 16
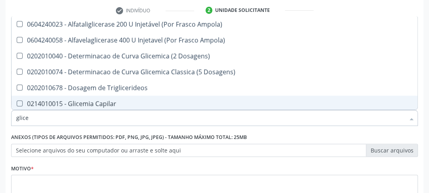
drag, startPoint x: 19, startPoint y: 117, endPoint x: 11, endPoint y: 116, distance: 8.4
click at [17, 117] on input "glice" at bounding box center [210, 118] width 388 height 16
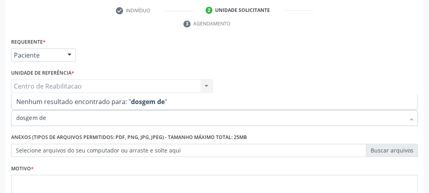
drag, startPoint x: 50, startPoint y: 116, endPoint x: 2, endPoint y: 115, distance: 48.4
click at [14, 115] on div "dosgem de" at bounding box center [214, 118] width 406 height 16
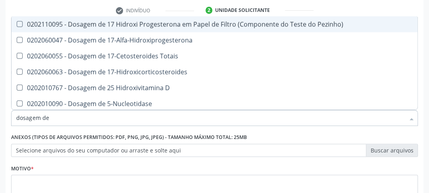
type input "dosagem de g"
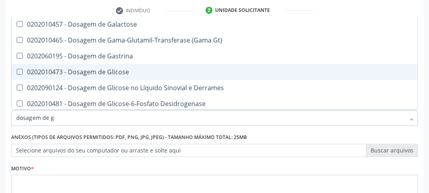
click at [17, 73] on Glicose at bounding box center [20, 72] width 6 height 6
click at [16, 73] on Glicose "checkbox" at bounding box center [13, 71] width 5 height 5
checkbox Glicose "true"
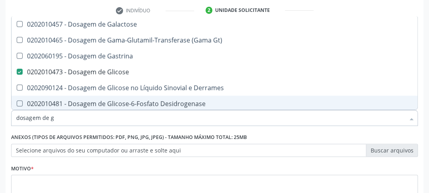
drag, startPoint x: 59, startPoint y: 117, endPoint x: 0, endPoint y: 119, distance: 59.5
click at [0, 119] on div "Acompanhamento Acompanhe a situação das marcações correntes e finalizadas Relat…" at bounding box center [214, 75] width 429 height 362
type input "hem"
checkbox Glicose "false"
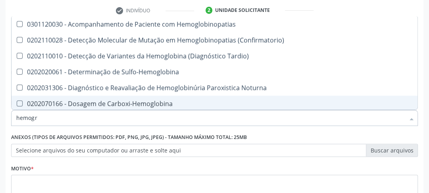
type input "hemogra"
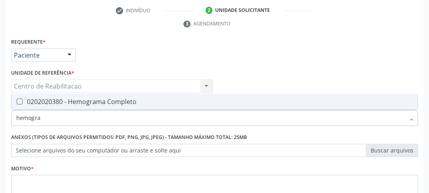
click at [15, 100] on div at bounding box center [14, 101] width 6 height 6
checkbox Completo "true"
drag, startPoint x: 43, startPoint y: 121, endPoint x: 0, endPoint y: 119, distance: 42.9
click at [0, 119] on div "Acompanhamento Acompanhe a situação das marcações correntes e finalizadas Relat…" at bounding box center [214, 75] width 429 height 362
type input "gl"
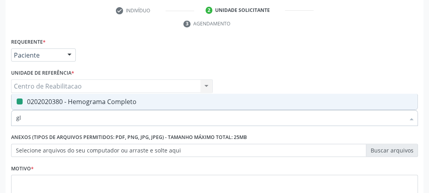
checkbox Completo "false"
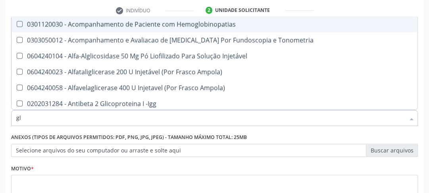
type input "gli"
checkbox \(Confirmatorio\) "true"
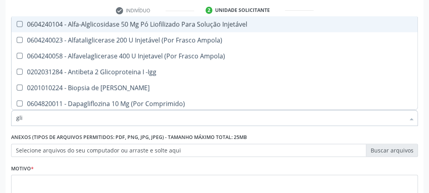
type input "glic"
checkbox Aminoglicosideos "true"
checkbox Glicose "false"
type input "glico"
checkbox Comprimido\) "true"
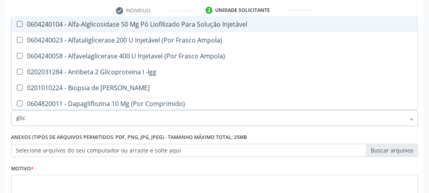
checkbox Aminoglicosideos "false"
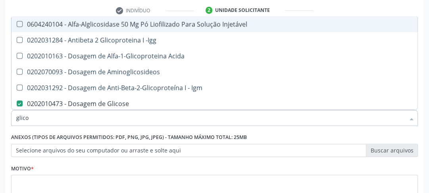
type input "glicos"
checkbox Acida "true"
checkbox Glicose "false"
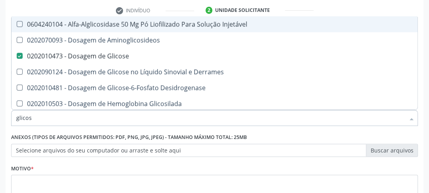
type input "glicose"
checkbox Injetável "true"
checkbox Glicose "false"
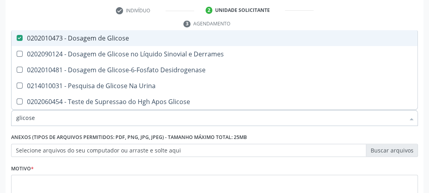
drag, startPoint x: 50, startPoint y: 118, endPoint x: 0, endPoint y: 124, distance: 50.0
click at [0, 124] on div "Acompanhamento Acompanhe a situação das marcações correntes e finalizadas Relat…" at bounding box center [214, 75] width 429 height 362
type input "ur"
checkbox Glicose "false"
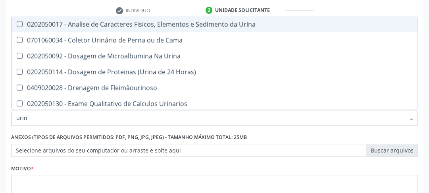
type input "urina"
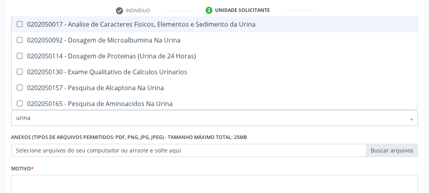
click at [22, 25] on Urina at bounding box center [20, 24] width 6 height 6
click at [17, 25] on Urina "checkbox" at bounding box center [13, 23] width 5 height 5
checkbox Urina "true"
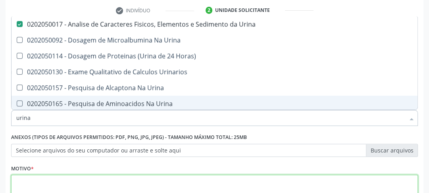
click at [98, 179] on textarea at bounding box center [214, 189] width 406 height 30
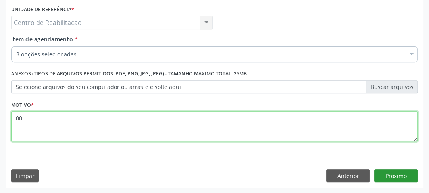
type textarea "00"
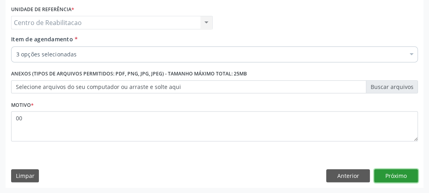
click at [404, 176] on button "Próximo" at bounding box center [396, 175] width 44 height 13
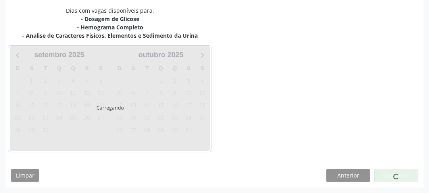
scroll to position [181, 0]
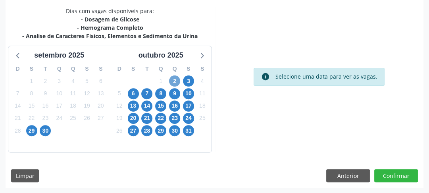
click at [173, 79] on span "2" at bounding box center [174, 80] width 11 height 11
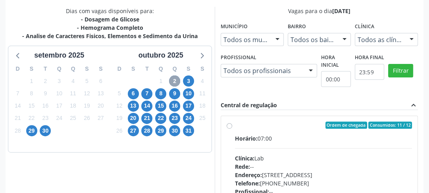
scroll to position [63, 0]
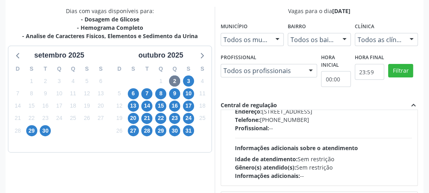
click at [193, 82] on div "3" at bounding box center [188, 81] width 11 height 12
click at [192, 82] on span "3" at bounding box center [188, 80] width 11 height 11
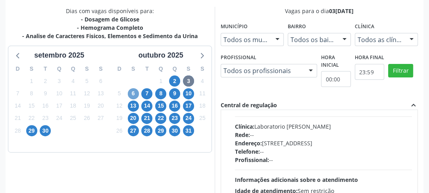
click at [133, 90] on span "6" at bounding box center [133, 93] width 11 height 11
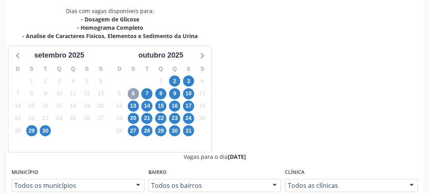
scroll to position [244, 0]
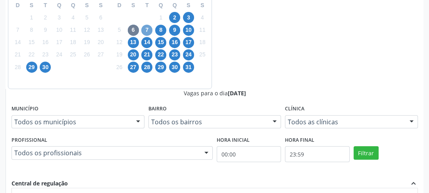
click at [149, 28] on span "7" at bounding box center [146, 30] width 11 height 11
click at [159, 27] on span "8" at bounding box center [160, 30] width 11 height 11
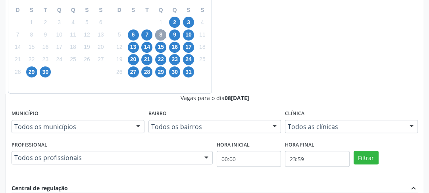
scroll to position [254, 0]
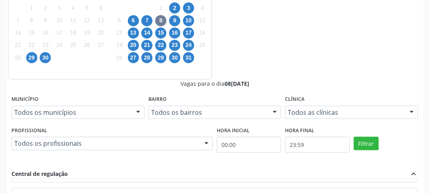
radio input "true"
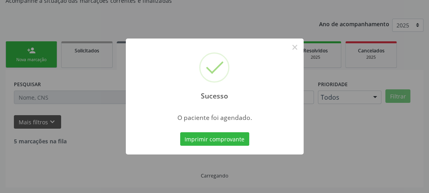
scroll to position [69, 0]
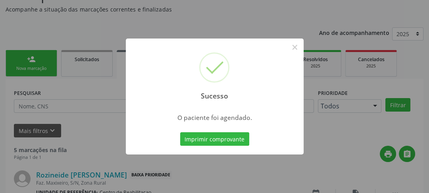
click at [241, 151] on div "Sucesso × O paciente foi agendado. Imprimir comprovante Cancel" at bounding box center [215, 96] width 178 height 116
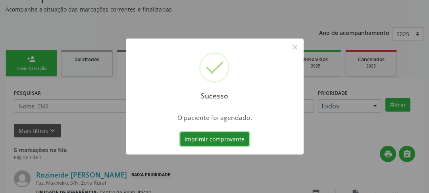
click at [239, 141] on button "Imprimir comprovante" at bounding box center [214, 138] width 69 height 13
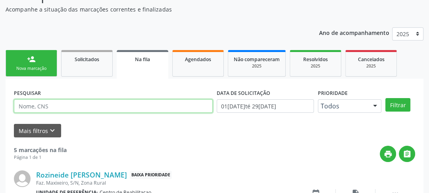
click at [55, 105] on input "text" at bounding box center [113, 105] width 199 height 13
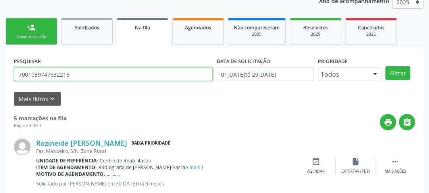
type input "7001039747832216"
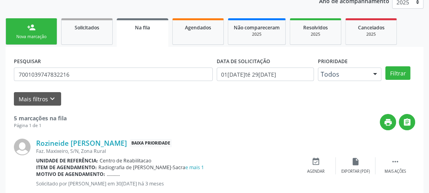
click at [42, 37] on div "Nova marcação" at bounding box center [31, 37] width 40 height 6
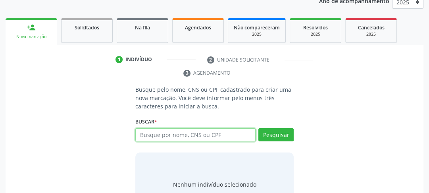
click at [210, 136] on input "text" at bounding box center [195, 134] width 120 height 13
type input "700103977832216"
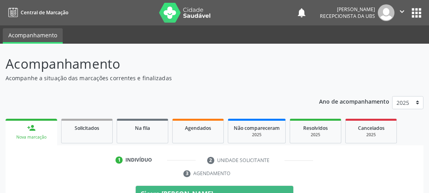
scroll to position [100, 0]
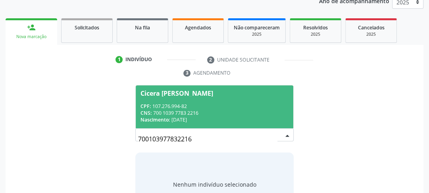
click at [220, 108] on div "CPF: 107.276.994-82" at bounding box center [214, 106] width 148 height 7
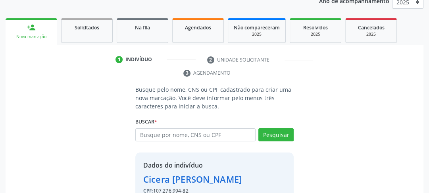
scroll to position [146, 0]
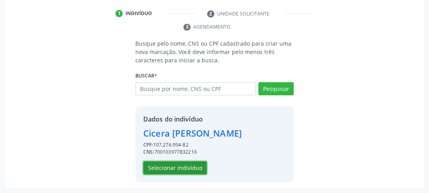
click at [181, 168] on button "Selecionar indivíduo" at bounding box center [174, 167] width 63 height 13
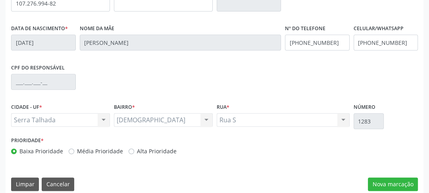
scroll to position [250, 0]
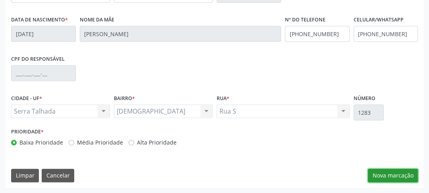
click at [386, 170] on button "Nova marcação" at bounding box center [393, 174] width 50 height 13
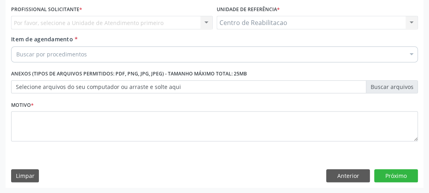
scroll to position [149, 0]
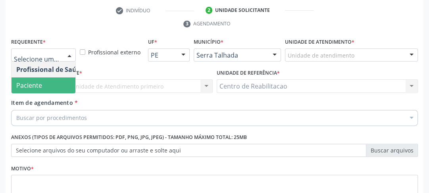
click at [29, 84] on span "Paciente" at bounding box center [29, 85] width 26 height 9
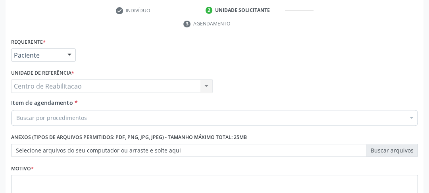
click at [30, 110] on div "Buscar por procedimentos" at bounding box center [214, 118] width 406 height 16
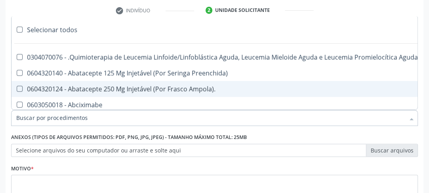
click at [47, 86] on div "0604320124 - Abatacepte 250 Mg Injetável (Por Frasco Ampola)." at bounding box center [324, 89] width 617 height 6
checkbox Ampola\)\ "true"
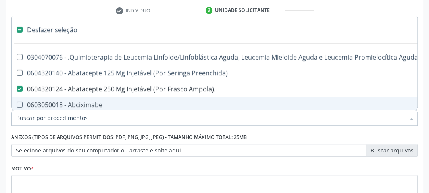
click at [40, 121] on input "Item de agendamento *" at bounding box center [210, 118] width 388 height 16
type input "u"
checkbox Ampola\)\ "false"
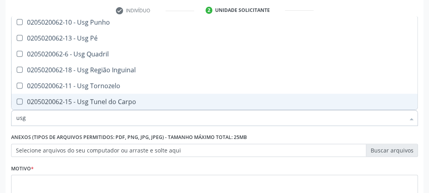
scroll to position [181, 0]
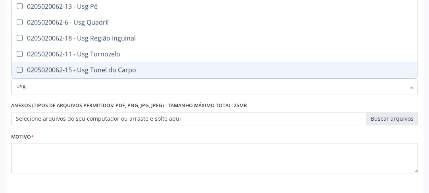
drag, startPoint x: 41, startPoint y: 86, endPoint x: 0, endPoint y: 108, distance: 46.8
click at [0, 108] on div "Acompanhamento Acompanhe a situação das marcações correntes e finalizadas Relat…" at bounding box center [214, 43] width 429 height 362
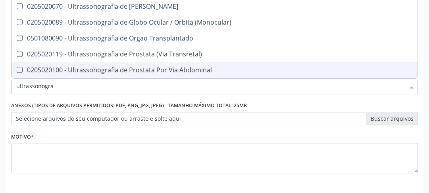
type input "ultrassonograf"
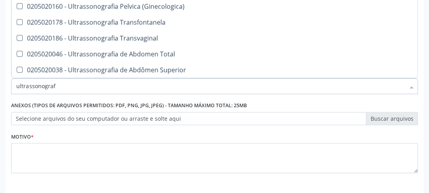
scroll to position [81, 0]
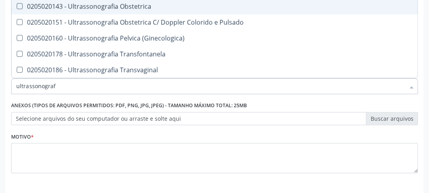
click at [21, 4] on Obstetrica at bounding box center [20, 6] width 6 height 6
click at [17, 4] on Obstetrica "checkbox" at bounding box center [13, 6] width 5 height 5
checkbox Obstetrica "true"
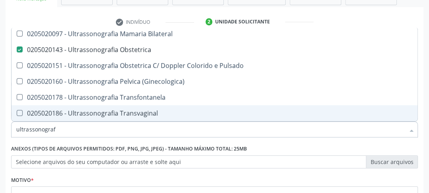
scroll to position [213, 0]
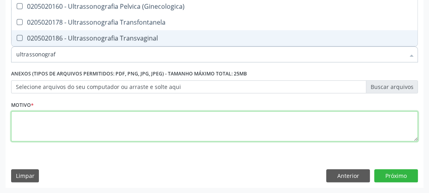
click at [133, 124] on textarea at bounding box center [214, 126] width 406 height 30
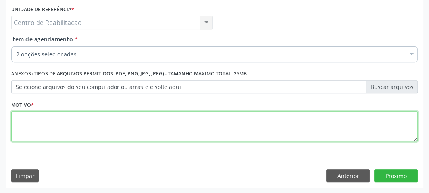
scroll to position [0, 0]
type textarea "00"
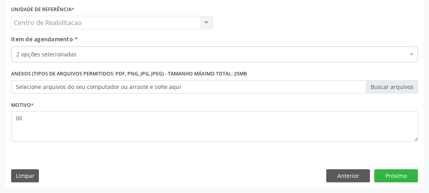
click at [402, 184] on div "Requerente * Paciente Profissional de Saúde Paciente Nenhum resultado encontrad…" at bounding box center [214, 80] width 417 height 215
click at [398, 176] on button "Próximo" at bounding box center [396, 175] width 44 height 13
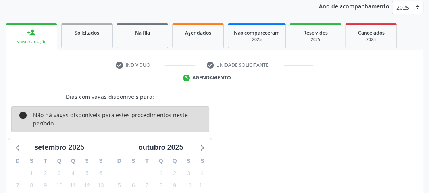
scroll to position [187, 0]
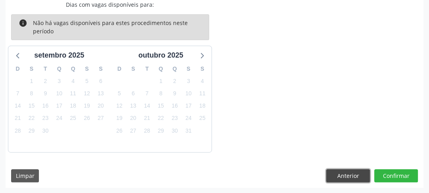
click at [335, 173] on button "Anterior" at bounding box center [348, 175] width 44 height 13
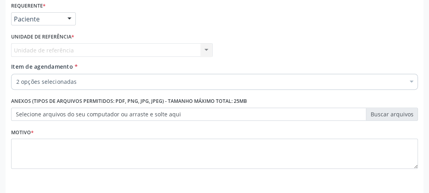
scroll to position [122, 0]
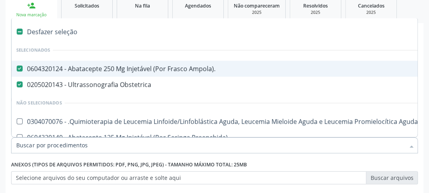
click at [19, 69] on Ampola\)\ at bounding box center [20, 68] width 6 height 6
click at [17, 69] on Ampola\)\ "checkbox" at bounding box center [13, 68] width 5 height 5
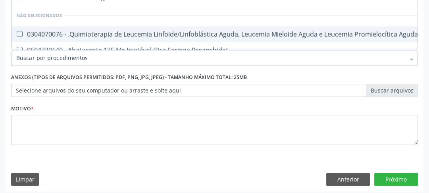
scroll to position [213, 0]
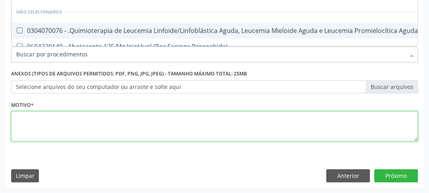
click at [97, 124] on textarea at bounding box center [214, 126] width 406 height 30
checkbox Ampola\)\ "true"
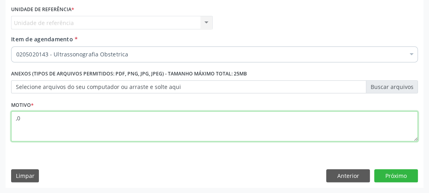
type textarea ","
type textarea "00"
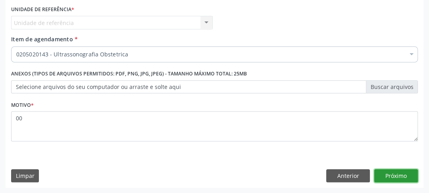
click at [405, 173] on button "Próximo" at bounding box center [396, 175] width 44 height 13
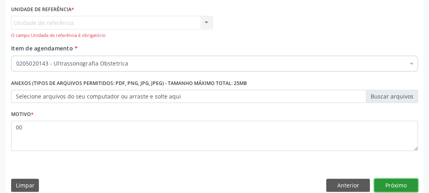
scroll to position [149, 0]
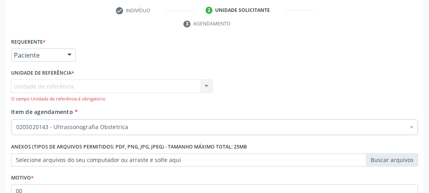
click at [60, 82] on div "Unidade de referência Centro de Reabilitacao Nenhum resultado encontrado para: …" at bounding box center [111, 90] width 201 height 23
click at [206, 83] on div "Unidade de referência Centro de Reabilitacao Nenhum resultado encontrado para: …" at bounding box center [111, 90] width 201 height 23
click at [205, 88] on div "Unidade de referência Centro de Reabilitacao Nenhum resultado encontrado para: …" at bounding box center [111, 90] width 201 height 23
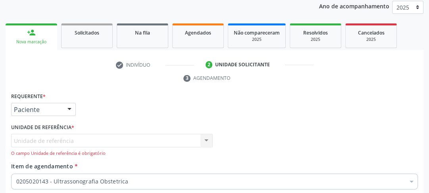
scroll to position [222, 0]
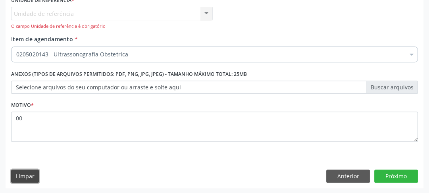
click at [22, 171] on button "Limpar" at bounding box center [25, 175] width 28 height 13
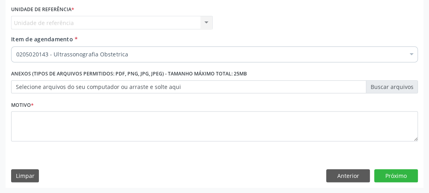
scroll to position [86, 0]
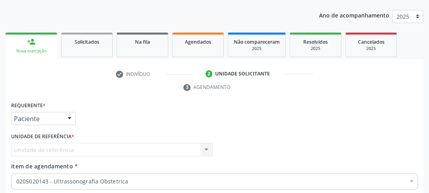
click at [31, 51] on div "Nova marcação" at bounding box center [31, 51] width 40 height 6
click at [27, 41] on div "person_add" at bounding box center [31, 41] width 9 height 9
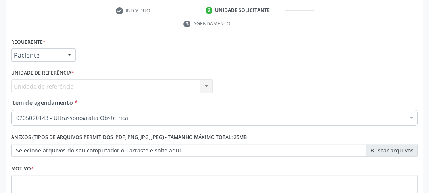
scroll to position [213, 0]
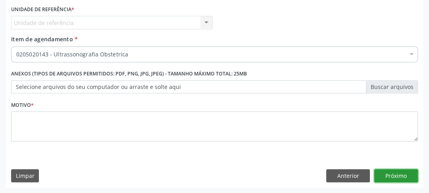
click at [397, 175] on button "Próximo" at bounding box center [396, 175] width 44 height 13
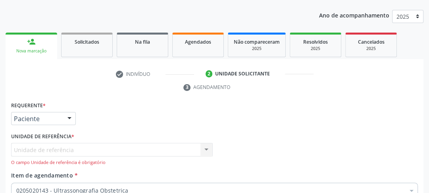
scroll to position [54, 0]
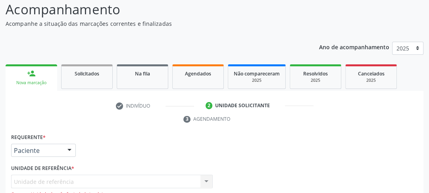
click at [34, 81] on div "Nova marcação" at bounding box center [31, 83] width 40 height 6
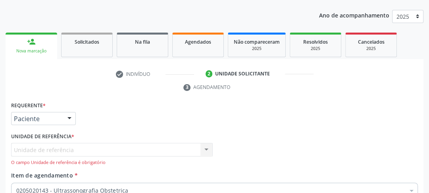
click at [31, 47] on link "person_add Nova marcação" at bounding box center [32, 46] width 52 height 27
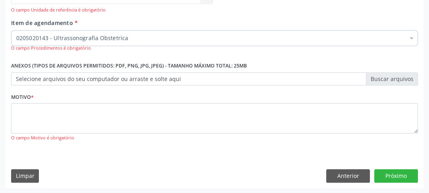
click at [27, 167] on div "Requerente * Paciente Profissional de Saúde Paciente Nenhum resultado encontrad…" at bounding box center [214, 67] width 417 height 241
click at [25, 170] on button "Limpar" at bounding box center [25, 175] width 28 height 13
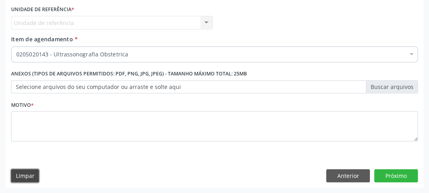
click at [34, 180] on button "Limpar" at bounding box center [25, 175] width 28 height 13
click at [23, 170] on button "Limpar" at bounding box center [25, 175] width 28 height 13
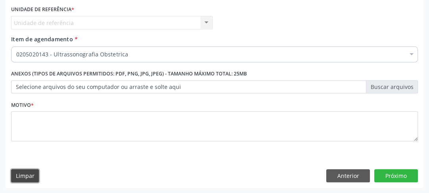
click at [23, 170] on button "Limpar" at bounding box center [25, 175] width 28 height 13
drag, startPoint x: 23, startPoint y: 170, endPoint x: 109, endPoint y: 154, distance: 87.4
click at [23, 170] on button "Limpar" at bounding box center [25, 175] width 28 height 13
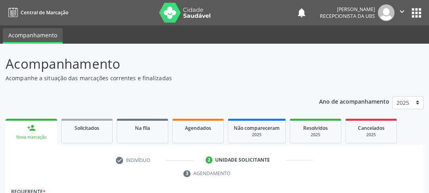
click at [52, 140] on link "person_add Nova marcação" at bounding box center [32, 132] width 52 height 27
click at [85, 140] on link "Solicitados" at bounding box center [87, 131] width 52 height 25
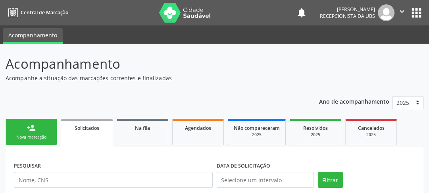
click at [40, 135] on div "Nova marcação" at bounding box center [31, 137] width 40 height 6
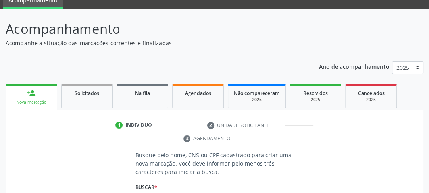
scroll to position [98, 0]
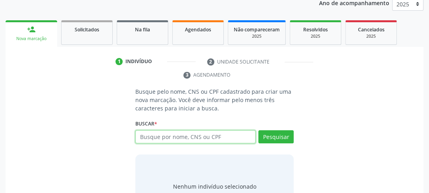
click at [174, 142] on input "text" at bounding box center [195, 136] width 120 height 13
type input "700103977832216"
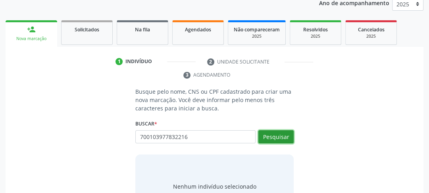
click at [276, 135] on button "Pesquisar" at bounding box center [275, 136] width 35 height 13
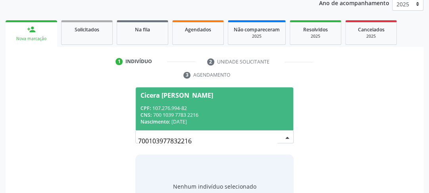
scroll to position [130, 0]
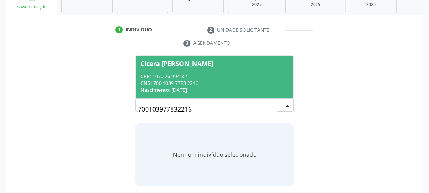
click at [172, 72] on span "Cicera [PERSON_NAME] CPF: 107.276.994-82 CNS: 700 1039 7783 2216 Nascimento: [D…" at bounding box center [214, 77] width 157 height 42
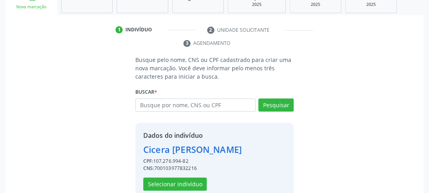
scroll to position [146, 0]
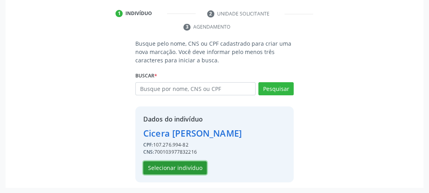
click at [183, 162] on button "Selecionar indivíduo" at bounding box center [174, 167] width 63 height 13
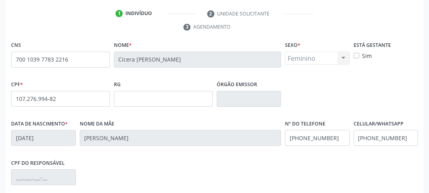
scroll to position [250, 0]
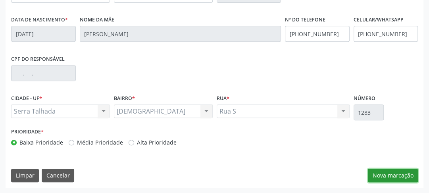
click at [377, 177] on button "Nova marcação" at bounding box center [393, 174] width 50 height 13
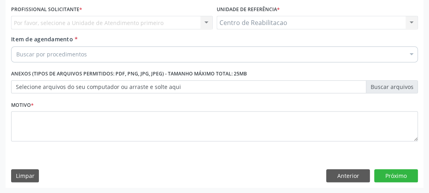
scroll to position [118, 0]
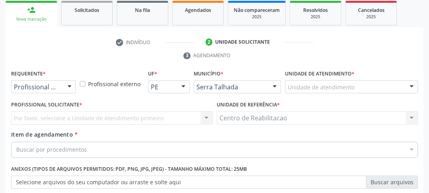
click at [71, 82] on div at bounding box center [69, 86] width 12 height 13
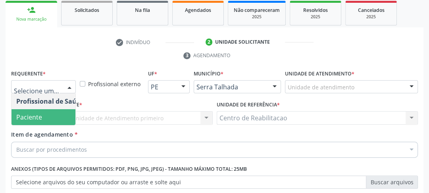
click at [36, 111] on span "Paciente" at bounding box center [49, 117] width 77 height 16
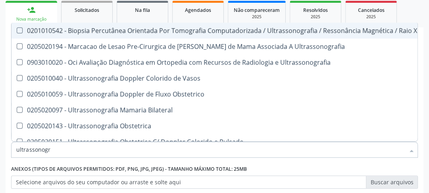
type input "ultrassonogra"
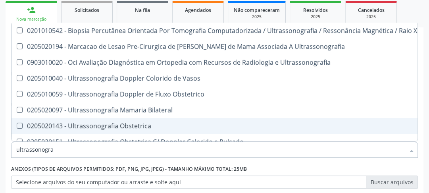
click at [19, 126] on Obstetrica at bounding box center [20, 126] width 6 height 6
click at [17, 126] on Obstetrica "checkbox" at bounding box center [13, 125] width 5 height 5
checkbox Obstetrica "true"
click at [424, 163] on div "Acompanhamento Acompanhe a situação das marcações correntes e finalizadas Relat…" at bounding box center [214, 107] width 429 height 362
checkbox Ultrassonografia "true"
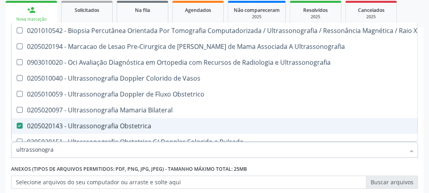
checkbox Obstetrica "false"
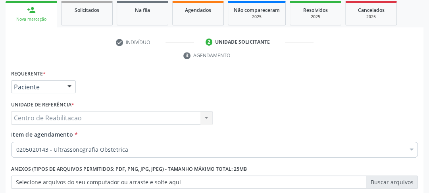
scroll to position [181, 0]
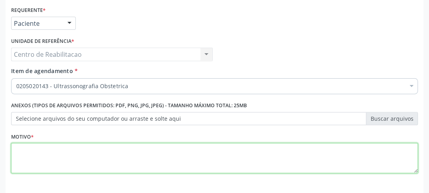
click at [76, 154] on textarea at bounding box center [214, 158] width 406 height 30
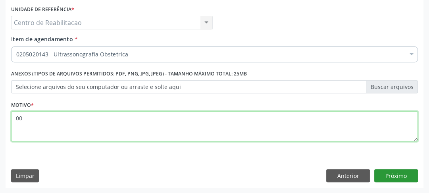
type textarea "00"
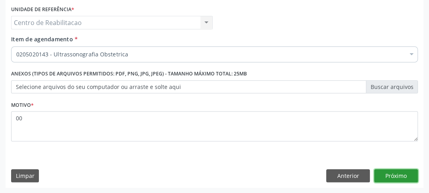
click at [392, 175] on button "Próximo" at bounding box center [396, 175] width 44 height 13
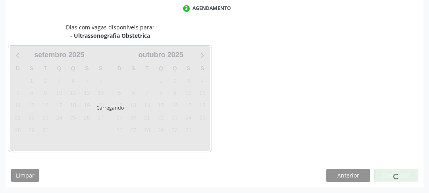
scroll to position [165, 0]
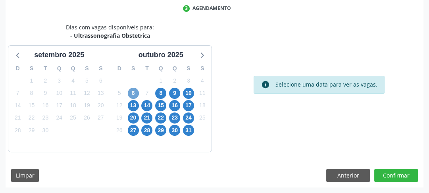
click at [135, 94] on span "6" at bounding box center [133, 93] width 11 height 11
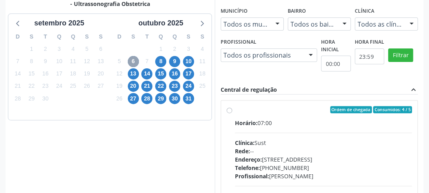
scroll to position [283, 0]
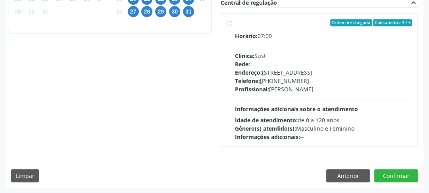
click at [235, 25] on label "Ordem de chegada Consumidos: 4 / 5 Horário: 07:00 Clínica: Sust Rede: -- Endere…" at bounding box center [323, 80] width 177 height 122
click at [227, 25] on input "Ordem de chegada Consumidos: 4 / 5 Horário: 07:00 Clínica: Sust Rede: -- Endere…" at bounding box center [229, 22] width 6 height 7
radio input "true"
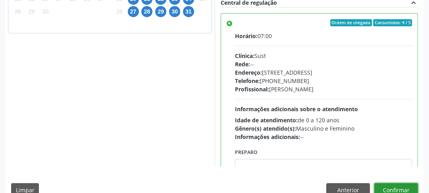
click at [392, 185] on button "Confirmar" at bounding box center [396, 189] width 44 height 13
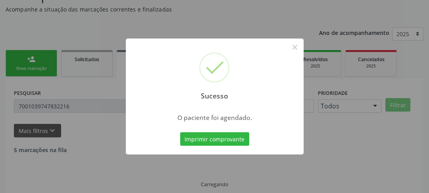
scroll to position [52, 0]
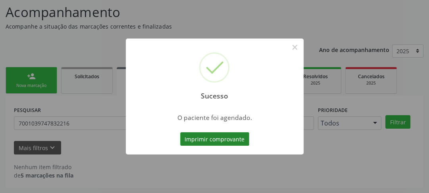
click at [243, 139] on button "Imprimir comprovante" at bounding box center [214, 138] width 69 height 13
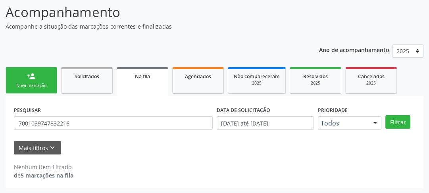
click at [16, 85] on div "Nova marcação" at bounding box center [31, 85] width 40 height 6
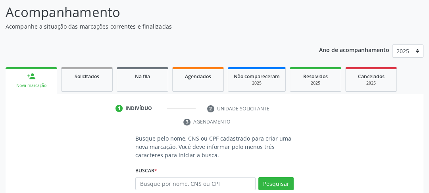
scroll to position [134, 0]
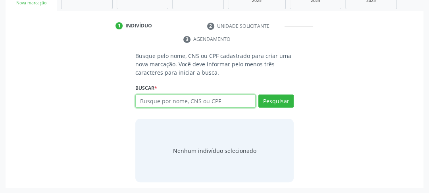
click at [213, 98] on input "text" at bounding box center [195, 100] width 120 height 13
type input "165681619860002"
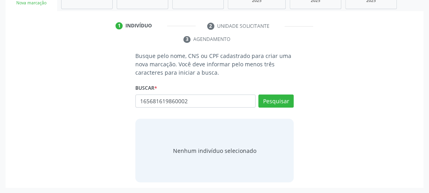
click at [275, 107] on div "Pesquisar" at bounding box center [274, 103] width 38 height 19
click at [290, 99] on button "Pesquisar" at bounding box center [275, 100] width 35 height 13
click at [191, 47] on div "1 Indivíduo 2 Unidade solicitante 3 Agendamento Busque pelo nome, CNS ou CPF ca…" at bounding box center [214, 103] width 417 height 168
click at [297, 101] on div "Busque pelo nome, CNS ou CPF cadastrado para criar uma nova marcação. Você deve…" at bounding box center [214, 117] width 169 height 130
click at [287, 103] on button "Pesquisar" at bounding box center [275, 100] width 35 height 13
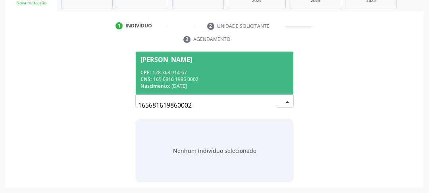
click at [184, 73] on div "CPF: 128.368.914-67" at bounding box center [214, 72] width 148 height 7
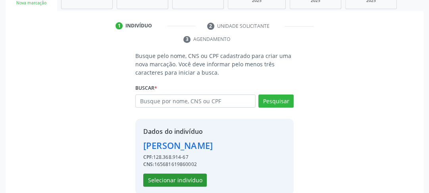
scroll to position [146, 0]
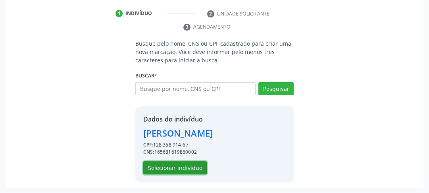
click at [173, 168] on button "Selecionar indivíduo" at bounding box center [174, 167] width 63 height 13
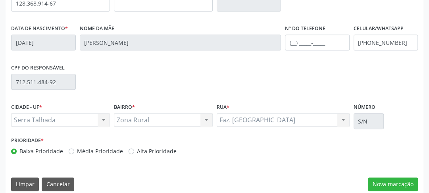
scroll to position [250, 0]
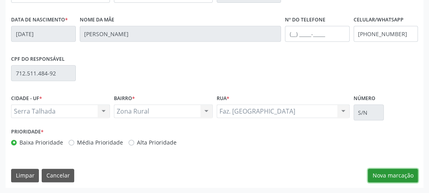
click at [396, 172] on button "Nova marcação" at bounding box center [393, 174] width 50 height 13
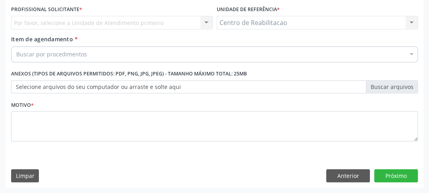
scroll to position [149, 0]
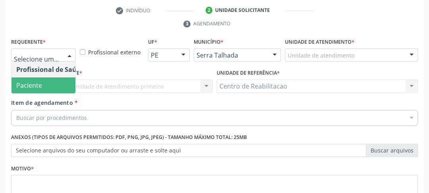
click at [34, 87] on span "Paciente" at bounding box center [29, 85] width 26 height 9
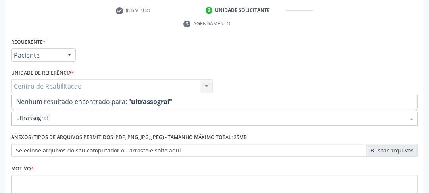
click at [49, 119] on input "ultrassograf" at bounding box center [210, 118] width 388 height 16
drag, startPoint x: 49, startPoint y: 119, endPoint x: 0, endPoint y: 132, distance: 50.9
click at [0, 132] on div "Acompanhamento Acompanhe a situação das marcações correntes e finalizadas Relat…" at bounding box center [214, 75] width 429 height 362
type input "u"
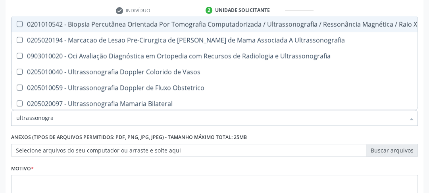
type input "ultrassonograf"
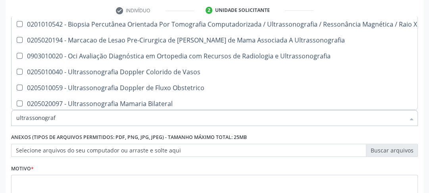
scroll to position [63, 0]
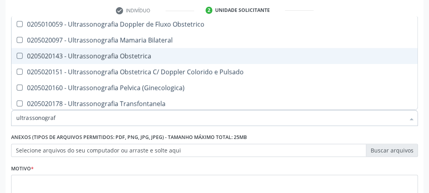
click at [20, 53] on Obstetrica at bounding box center [20, 56] width 6 height 6
click at [17, 53] on Obstetrica "checkbox" at bounding box center [13, 55] width 5 height 5
checkbox Obstetrica "true"
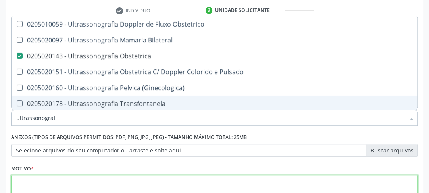
click at [77, 183] on textarea at bounding box center [214, 189] width 406 height 30
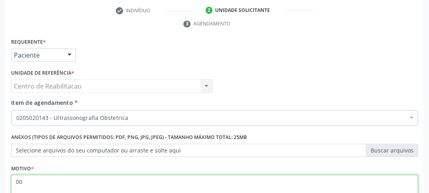
scroll to position [213, 0]
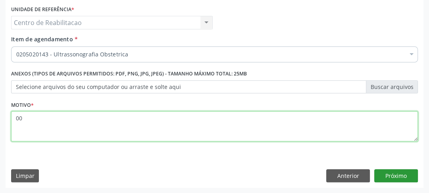
type textarea "00"
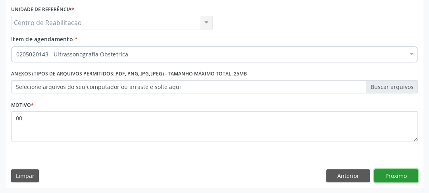
drag, startPoint x: 404, startPoint y: 181, endPoint x: 402, endPoint y: 186, distance: 4.9
click at [404, 182] on div "Requerente * Paciente Profissional de Saúde Paciente Nenhum resultado encontrad…" at bounding box center [214, 80] width 417 height 215
click at [408, 180] on button "Próximo" at bounding box center [396, 175] width 44 height 13
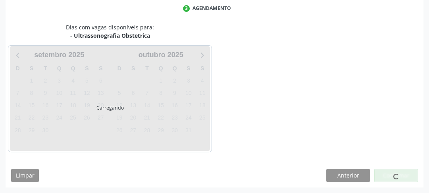
scroll to position [165, 0]
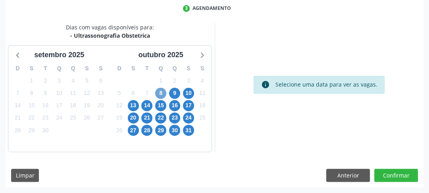
click at [161, 96] on span "8" at bounding box center [160, 93] width 11 height 11
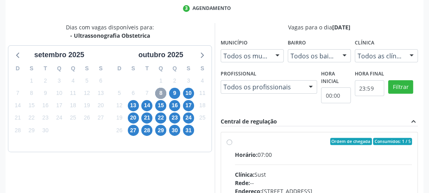
scroll to position [228, 0]
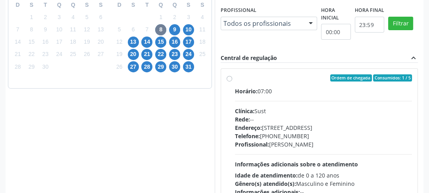
click at [235, 80] on label "Ordem de chegada Consumidos: 1 / 5 Horário: 07:00 Clínica: Sust Rede: -- Endere…" at bounding box center [323, 135] width 177 height 122
click at [229, 80] on input "Ordem de chegada Consumidos: 1 / 5 Horário: 07:00 Clínica: Sust Rede: -- Endere…" at bounding box center [229, 77] width 6 height 7
radio input "true"
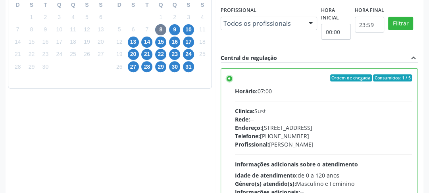
scroll to position [39, 0]
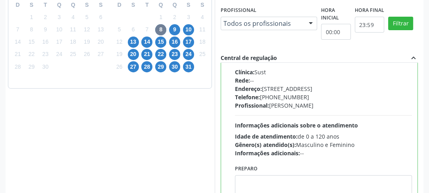
drag, startPoint x: 427, startPoint y: 97, endPoint x: 426, endPoint y: 130, distance: 33.3
click at [426, 130] on div "Acompanhamento Acompanhe a situação das marcações correntes e finalizadas Relat…" at bounding box center [214, 39] width 429 height 447
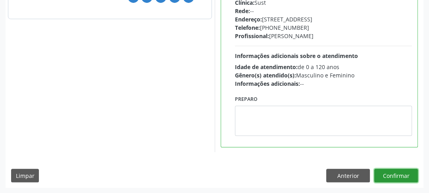
click at [398, 179] on button "Confirmar" at bounding box center [396, 174] width 44 height 13
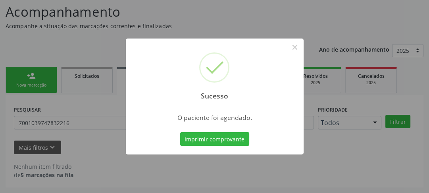
scroll to position [52, 0]
click at [205, 146] on div "Imprimir comprovante Cancel" at bounding box center [214, 138] width 73 height 17
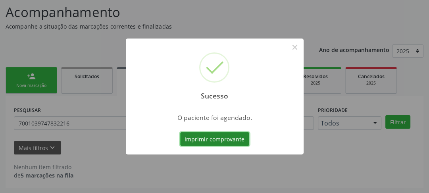
click at [209, 140] on button "Imprimir comprovante" at bounding box center [214, 138] width 69 height 13
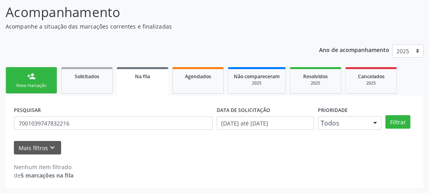
click at [24, 87] on div "Nova marcação" at bounding box center [31, 85] width 40 height 6
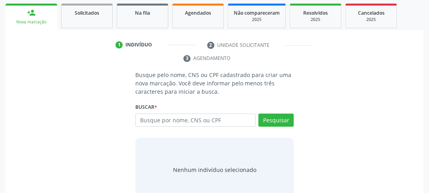
scroll to position [83, 0]
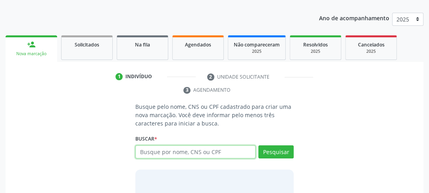
click at [156, 154] on input "text" at bounding box center [195, 151] width 120 height 13
type input "162525826630002"
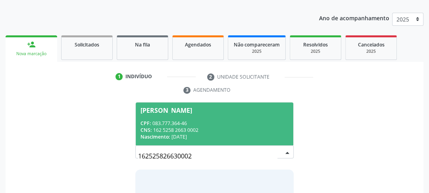
click at [210, 128] on div "CNS: 162 5258 2663 0002" at bounding box center [214, 129] width 148 height 7
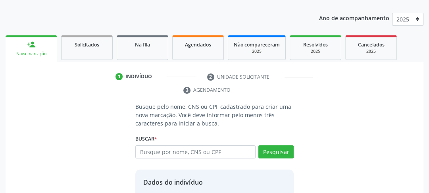
scroll to position [146, 0]
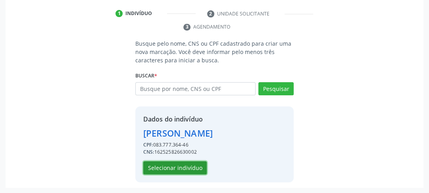
click at [184, 170] on button "Selecionar indivíduo" at bounding box center [174, 167] width 63 height 13
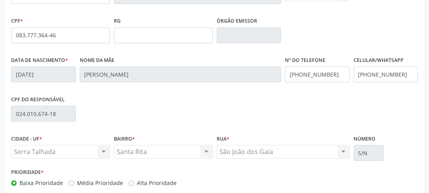
scroll to position [250, 0]
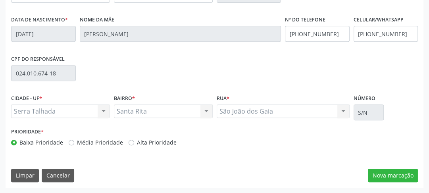
click at [398, 167] on div "CNS 162 5258 2663 0002 Nome * [PERSON_NAME] * Feminino Masculino Feminino Nenhu…" at bounding box center [214, 61] width 417 height 252
click at [377, 170] on button "Nova marcação" at bounding box center [393, 174] width 50 height 13
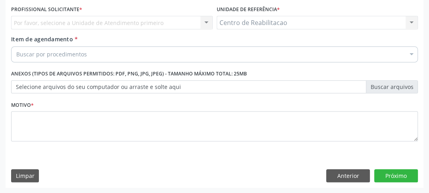
scroll to position [149, 0]
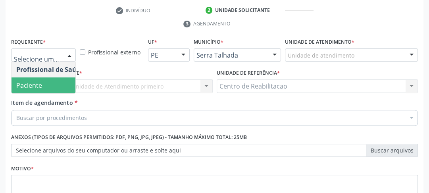
click at [49, 79] on span "Paciente" at bounding box center [49, 85] width 77 height 16
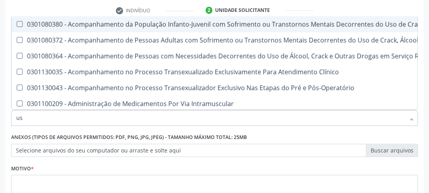
type input "usg"
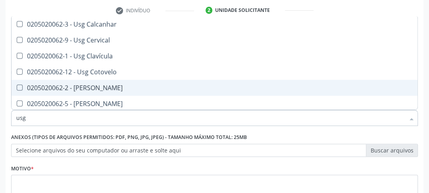
scroll to position [63, 0]
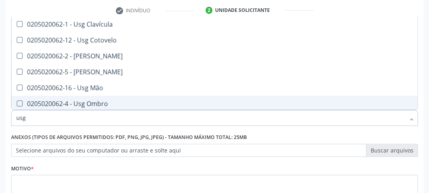
click at [21, 103] on Ombro at bounding box center [20, 103] width 6 height 6
click at [17, 103] on Ombro "checkbox" at bounding box center [13, 103] width 5 height 5
checkbox Ombro "true"
click at [56, 172] on div "Motivo *" at bounding box center [214, 183] width 406 height 42
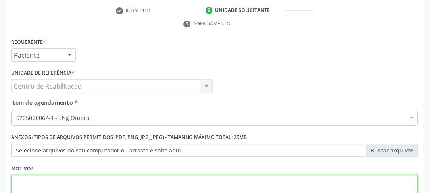
click at [54, 179] on textarea at bounding box center [214, 189] width 406 height 30
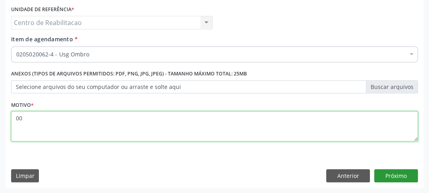
type textarea "00"
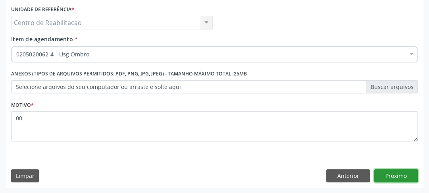
click at [395, 173] on button "Próximo" at bounding box center [396, 175] width 44 height 13
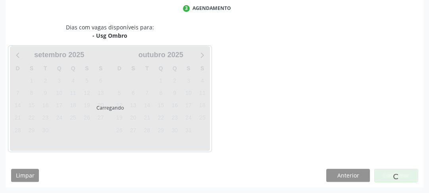
scroll to position [165, 0]
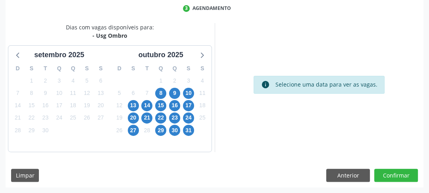
click at [168, 92] on div "9" at bounding box center [175, 93] width 14 height 12
click at [165, 92] on span "8" at bounding box center [160, 93] width 11 height 11
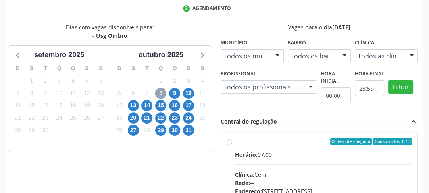
scroll to position [196, 0]
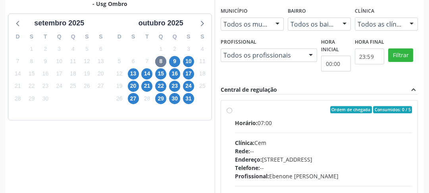
click at [235, 109] on label "Ordem de chegada Consumidos: 0 / 5 Horário: 07:00 Clínica: Cem Rede: -- Endereç…" at bounding box center [323, 167] width 177 height 122
click at [231, 109] on input "Ordem de chegada Consumidos: 0 / 5 Horário: 07:00 Clínica: Cem Rede: -- Endereç…" at bounding box center [229, 109] width 6 height 7
radio input "true"
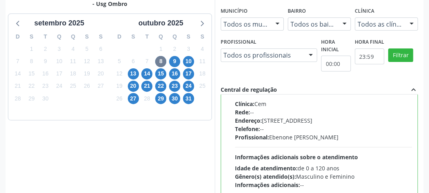
scroll to position [297, 0]
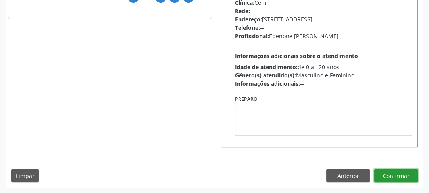
click at [398, 176] on button "Confirmar" at bounding box center [396, 174] width 44 height 13
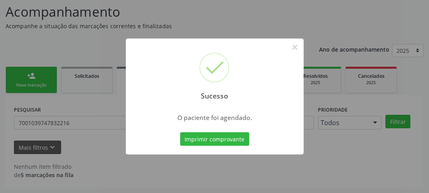
scroll to position [52, 0]
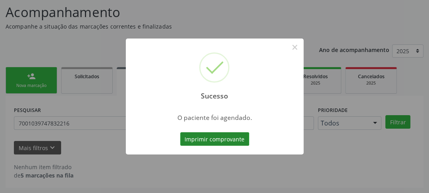
click at [213, 141] on button "Imprimir comprovante" at bounding box center [214, 138] width 69 height 13
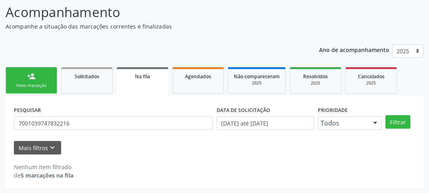
click at [4, 86] on div "Acompanhamento Acompanhe a situação das marcações correntes e finalizadas Relat…" at bounding box center [214, 92] width 429 height 201
click at [33, 80] on link "person_add Nova marcação" at bounding box center [32, 80] width 52 height 27
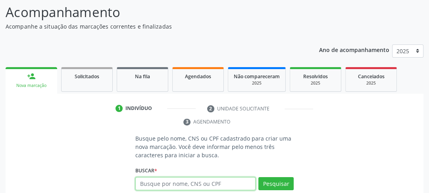
click at [209, 177] on input "text" at bounding box center [195, 183] width 120 height 13
type input "cicero de lima"
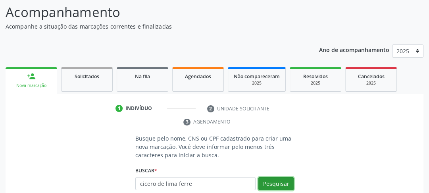
click at [262, 177] on button "Pesquisar" at bounding box center [275, 183] width 35 height 13
type input "cicero de lima ferre"
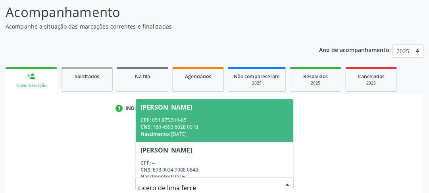
click at [186, 130] on div "CNS: 160 4593 6028 0018" at bounding box center [214, 126] width 148 height 7
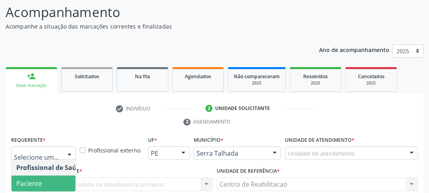
click at [33, 179] on span "Paciente" at bounding box center [29, 183] width 26 height 9
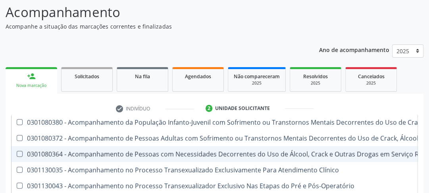
type input "usg"
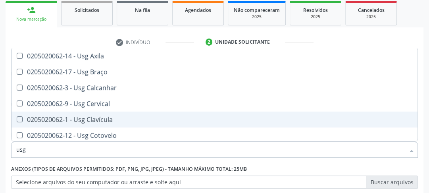
scroll to position [32, 0]
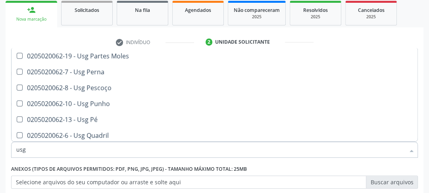
scroll to position [208, 0]
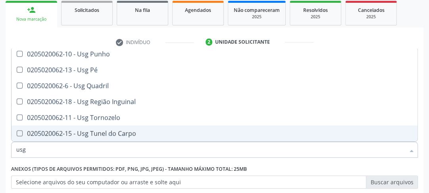
drag, startPoint x: 38, startPoint y: 151, endPoint x: 0, endPoint y: 161, distance: 39.8
click at [0, 161] on div "Acompanhamento Acompanhe a situação das marcações correntes e finalizadas Relat…" at bounding box center [214, 107] width 429 height 362
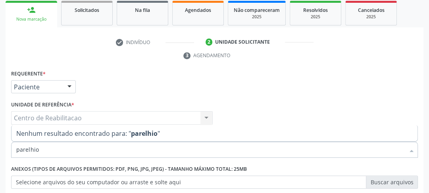
scroll to position [0, 0]
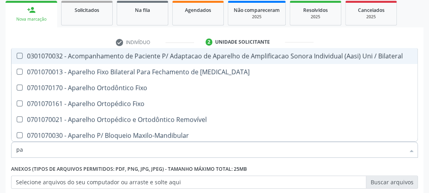
type input "p"
type input "aparelho u"
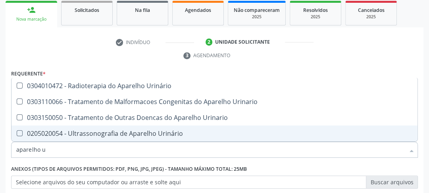
click at [16, 133] on div at bounding box center [14, 133] width 6 height 6
checkbox Urinário "true"
click at [425, 162] on div "Acompanhamento Acompanhe a situação das marcações correntes e finalizadas Relat…" at bounding box center [214, 107] width 429 height 362
checkbox Urinario "true"
checkbox Urinário "false"
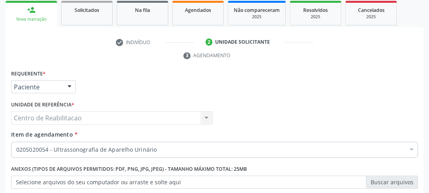
scroll to position [181, 0]
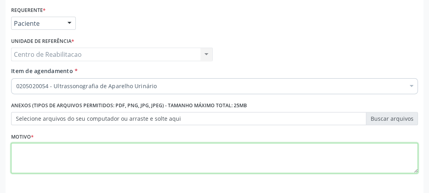
click at [285, 167] on textarea at bounding box center [214, 158] width 406 height 30
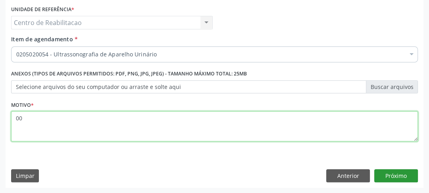
type textarea "00"
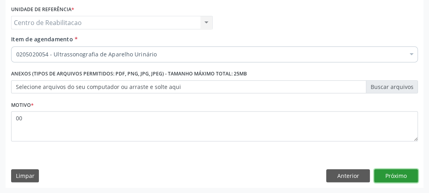
click at [405, 174] on button "Próximo" at bounding box center [396, 175] width 44 height 13
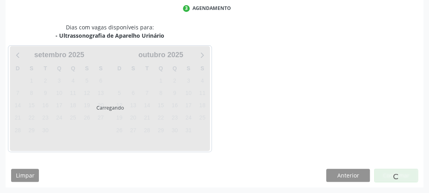
scroll to position [165, 0]
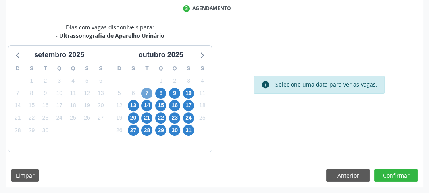
click at [143, 96] on span "7" at bounding box center [146, 93] width 11 height 11
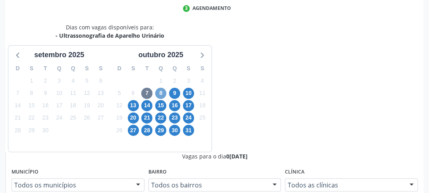
click at [162, 95] on span "8" at bounding box center [160, 93] width 11 height 11
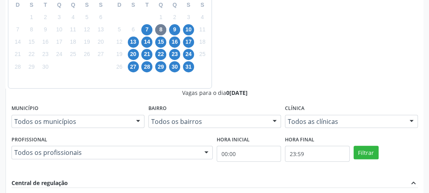
radio input "true"
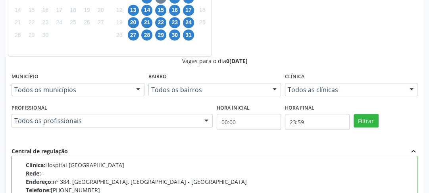
scroll to position [297, 0]
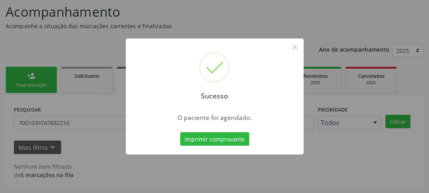
scroll to position [52, 0]
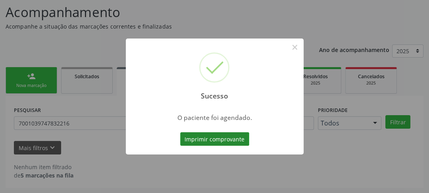
click at [229, 142] on button "Imprimir comprovante" at bounding box center [214, 138] width 69 height 13
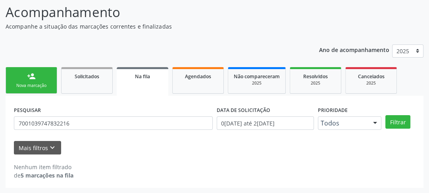
click at [38, 87] on div "Nova marcação" at bounding box center [31, 85] width 40 height 6
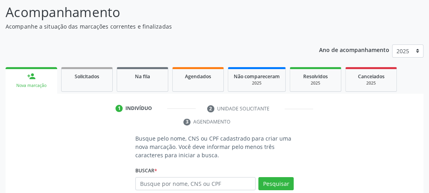
scroll to position [115, 0]
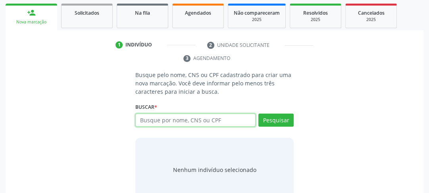
click at [187, 116] on input "text" at bounding box center [195, 119] width 120 height 13
type input "705201438688974"
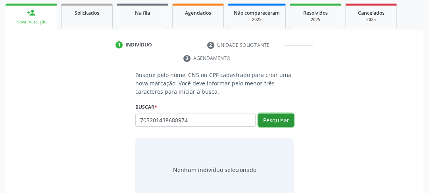
click at [274, 117] on button "Pesquisar" at bounding box center [275, 119] width 35 height 13
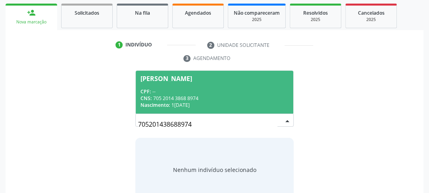
click at [209, 111] on span "Maria da Penha de Lima Vieira CPF: -- CNS: 705 2014 3868 8974 Nascimento: 19/04…" at bounding box center [214, 92] width 157 height 42
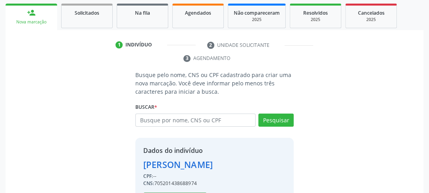
scroll to position [146, 0]
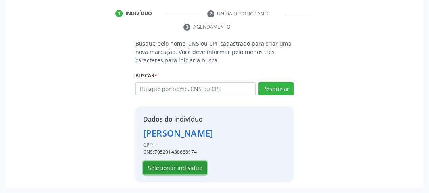
click at [179, 166] on button "Selecionar indivíduo" at bounding box center [174, 167] width 63 height 13
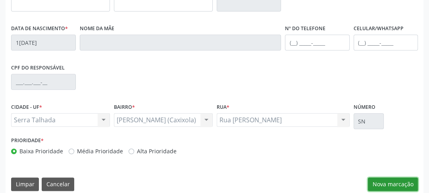
click at [399, 184] on button "Nova marcação" at bounding box center [393, 183] width 50 height 13
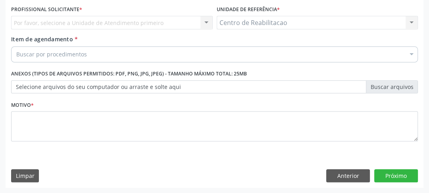
scroll to position [149, 0]
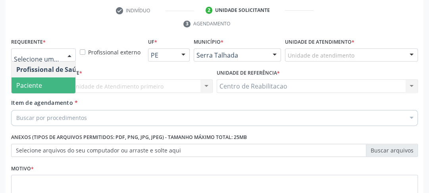
click at [40, 78] on span "Paciente" at bounding box center [49, 85] width 77 height 16
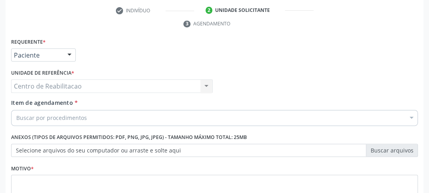
click at [62, 82] on div "Centro de Reabilitacao Centro de Reabilitacao Nenhum resultado encontrado para:…" at bounding box center [111, 85] width 201 height 13
click at [62, 84] on div "Centro de Reabilitacao Centro de Reabilitacao Nenhum resultado encontrado para:…" at bounding box center [111, 85] width 201 height 13
click at [48, 126] on div "Item de agendamento * Buscar por procedimentos Selecionar todos 0304070076 - .Q…" at bounding box center [214, 113] width 410 height 31
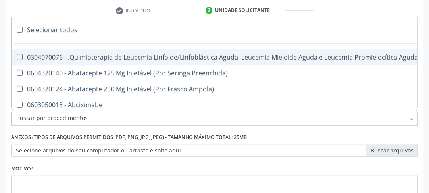
click at [59, 113] on input "Item de agendamento *" at bounding box center [210, 118] width 388 height 16
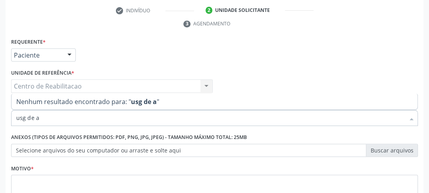
drag, startPoint x: 44, startPoint y: 119, endPoint x: 0, endPoint y: 109, distance: 45.6
click at [0, 109] on div "Acompanhamento Acompanhe a situação das marcações correntes e finalizadas Relat…" at bounding box center [214, 75] width 429 height 362
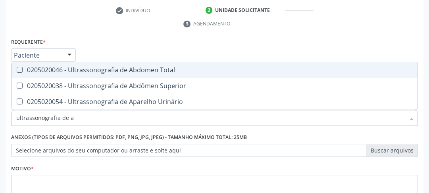
type input "ultrassonografia de ab"
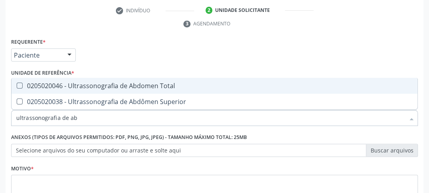
click at [20, 83] on Total at bounding box center [20, 85] width 6 height 6
click at [17, 83] on Total "checkbox" at bounding box center [13, 85] width 5 height 5
checkbox Total "true"
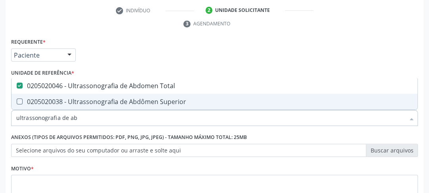
click at [56, 168] on div "Motivo *" at bounding box center [214, 183] width 406 height 42
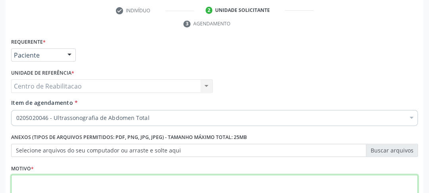
click at [55, 176] on textarea at bounding box center [214, 189] width 406 height 30
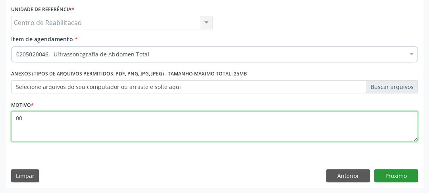
type textarea "00"
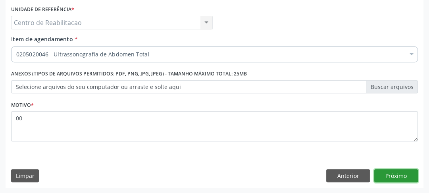
click at [392, 178] on button "Próximo" at bounding box center [396, 175] width 44 height 13
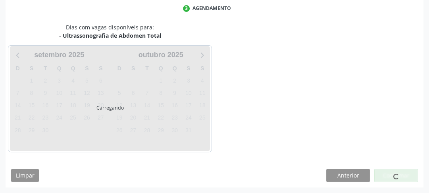
scroll to position [165, 0]
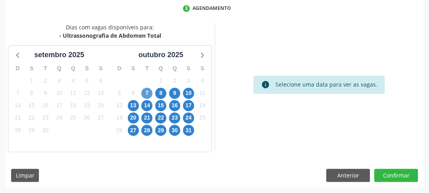
click at [152, 91] on div "D S T Q Q S S 28 29 30 1 2 3 4 5 6 7 8 9 10 11 12 13 14 15 16 17 18 19 20 21 22…" at bounding box center [160, 105] width 101 height 91
click at [151, 92] on span "7" at bounding box center [146, 93] width 11 height 11
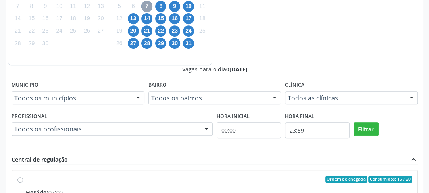
scroll to position [283, 0]
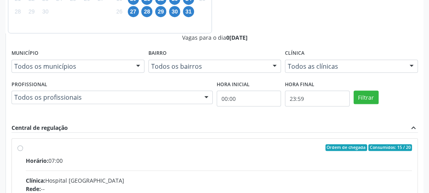
click at [23, 144] on input "Ordem de chegada Consumidos: 15 / 20 Horário: 07:00 Clínica: Hospital Sao Franc…" at bounding box center [20, 147] width 6 height 7
radio input "true"
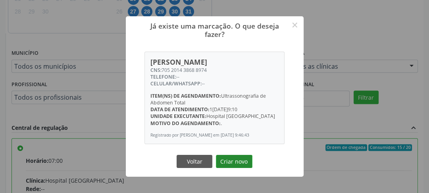
click at [241, 165] on button "Criar novo" at bounding box center [234, 161] width 36 height 13
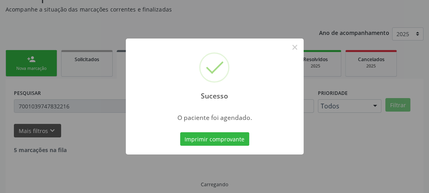
scroll to position [52, 0]
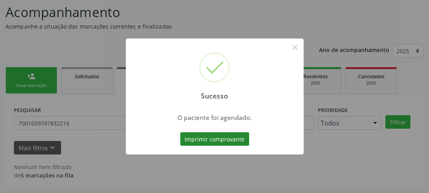
drag, startPoint x: 222, startPoint y: 128, endPoint x: 222, endPoint y: 135, distance: 7.5
click at [222, 127] on div "Sucesso × O paciente foi agendado. Imprimir comprovante Cancel" at bounding box center [215, 96] width 178 height 116
click at [222, 136] on button "Imprimir comprovante" at bounding box center [214, 138] width 69 height 13
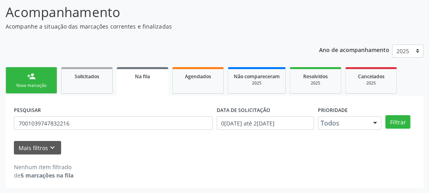
click at [34, 89] on link "person_add Nova marcação" at bounding box center [32, 80] width 52 height 27
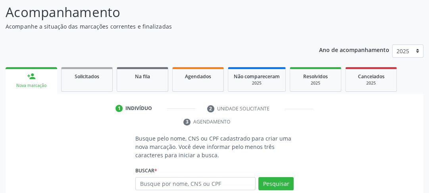
scroll to position [115, 0]
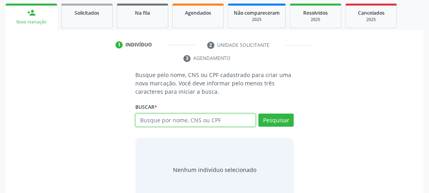
click at [153, 119] on input "text" at bounding box center [195, 119] width 120 height 13
type input "162191766270005"
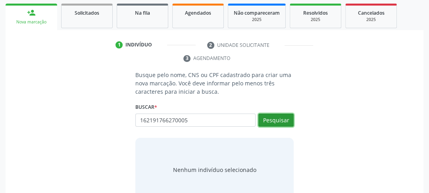
click at [276, 113] on button "Pesquisar" at bounding box center [275, 119] width 35 height 13
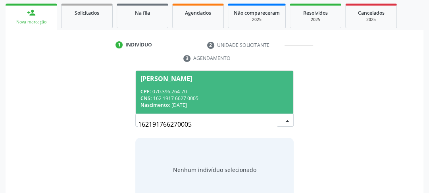
click at [199, 107] on div "Nascimento: 23/01/1953" at bounding box center [214, 104] width 148 height 7
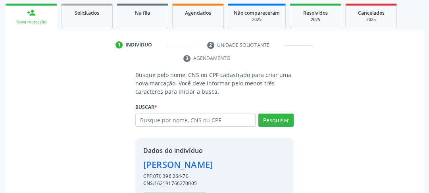
scroll to position [146, 0]
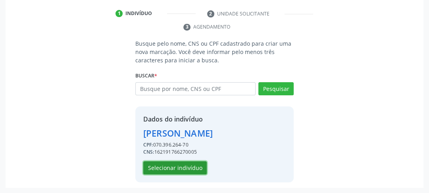
click at [160, 166] on button "Selecionar indivíduo" at bounding box center [174, 167] width 63 height 13
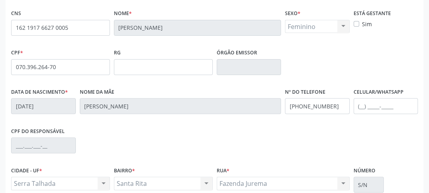
scroll to position [241, 0]
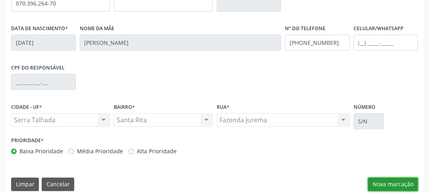
click at [376, 178] on button "Nova marcação" at bounding box center [393, 183] width 50 height 13
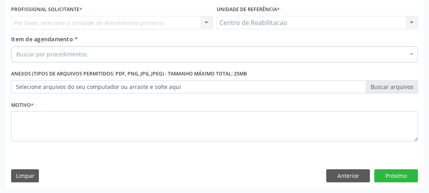
scroll to position [118, 0]
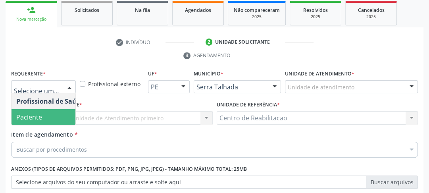
click at [47, 118] on span "Paciente" at bounding box center [49, 117] width 77 height 16
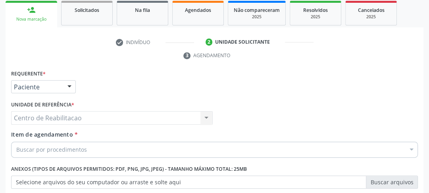
scroll to position [149, 0]
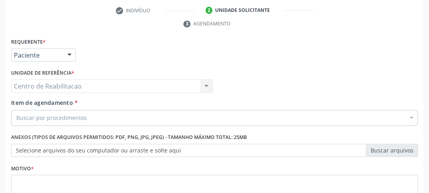
click at [36, 125] on div "Item de agendamento * Buscar por procedimentos Selecionar todos 0304070076 - .Q…" at bounding box center [214, 113] width 410 height 31
click at [44, 123] on div "Buscar por procedimentos" at bounding box center [214, 118] width 406 height 16
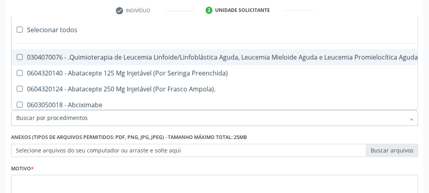
click at [46, 121] on input "Item de agendamento *" at bounding box center [210, 118] width 388 height 16
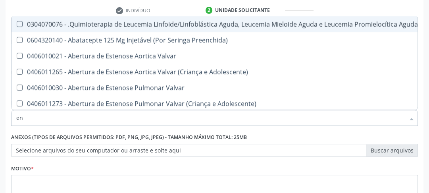
type input "e"
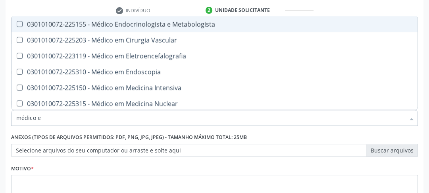
type input "médico en"
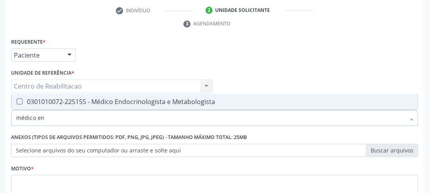
click at [14, 101] on div at bounding box center [14, 101] width 6 height 6
checkbox Metabologista "true"
click at [32, 171] on label "Motivo *" at bounding box center [22, 168] width 23 height 12
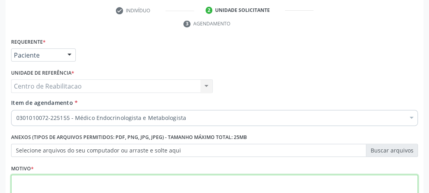
click at [33, 183] on textarea at bounding box center [214, 189] width 406 height 30
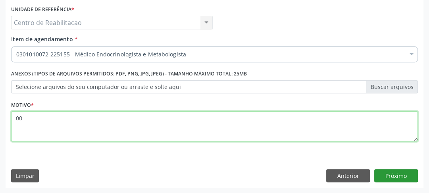
type textarea "00"
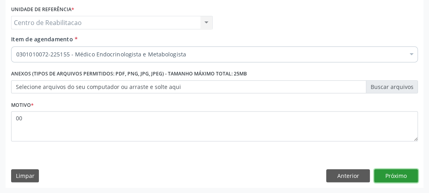
click at [395, 178] on button "Próximo" at bounding box center [396, 175] width 44 height 13
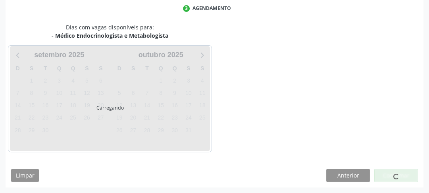
scroll to position [165, 0]
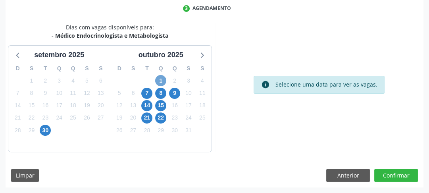
click at [162, 84] on span "1" at bounding box center [160, 80] width 11 height 11
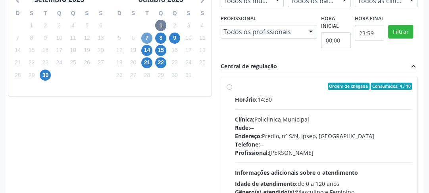
click at [148, 38] on span "7" at bounding box center [146, 38] width 11 height 11
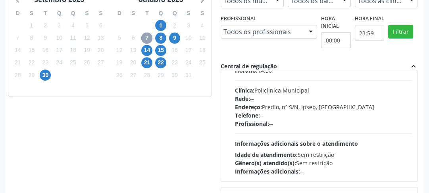
scroll to position [136, 0]
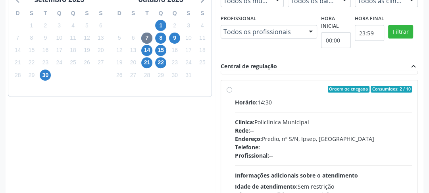
click at [235, 90] on label "Ordem de chegada Consumidos: 2 / 10 Horário: 14:30 Clínica: Policlinica Municip…" at bounding box center [323, 147] width 177 height 122
click at [227, 90] on input "Ordem de chegada Consumidos: 2 / 10 Horário: 14:30 Clínica: Policlinica Municip…" at bounding box center [229, 89] width 6 height 7
radio input "true"
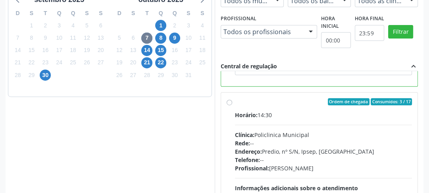
scroll to position [297, 0]
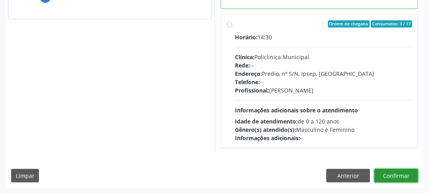
click at [403, 172] on button "Confirmar" at bounding box center [396, 174] width 44 height 13
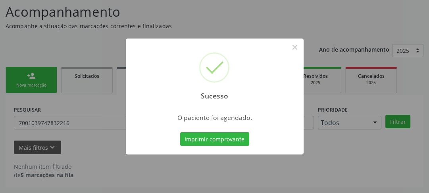
scroll to position [52, 0]
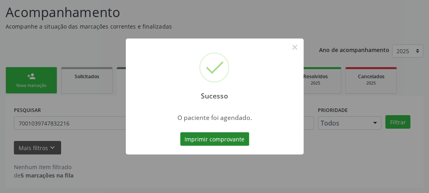
click at [233, 135] on button "Imprimir comprovante" at bounding box center [214, 138] width 69 height 13
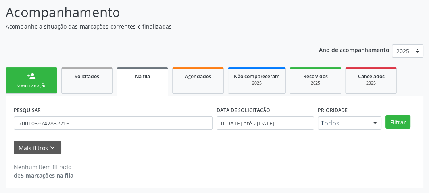
click at [23, 75] on link "person_add Nova marcação" at bounding box center [32, 80] width 52 height 27
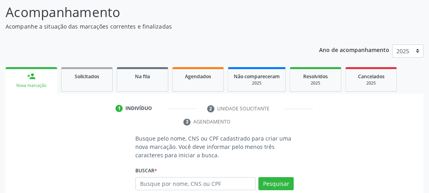
scroll to position [115, 0]
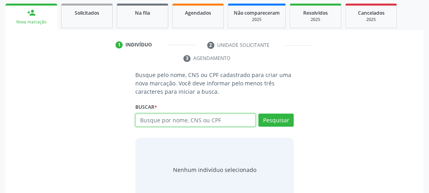
click at [159, 113] on input "text" at bounding box center [195, 119] width 120 height 13
type input "162191766270005"
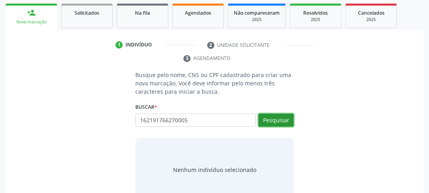
click at [274, 114] on button "Pesquisar" at bounding box center [275, 119] width 35 height 13
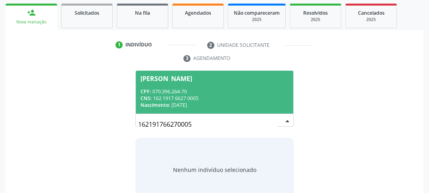
click at [182, 110] on span "Idelidia Rodrigues de Lima CPF: 070.396.264-70 CNS: 162 1917 6627 0005 Nascimen…" at bounding box center [214, 92] width 157 height 42
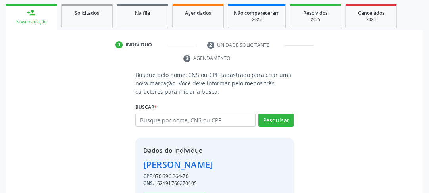
scroll to position [146, 0]
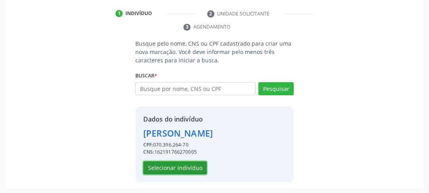
click at [183, 170] on button "Selecionar indivíduo" at bounding box center [174, 167] width 63 height 13
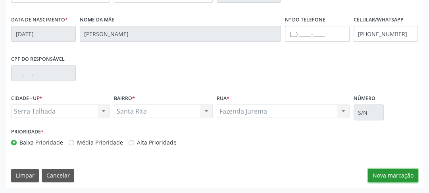
click at [400, 178] on button "Nova marcação" at bounding box center [393, 174] width 50 height 13
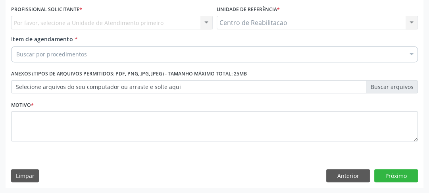
scroll to position [149, 0]
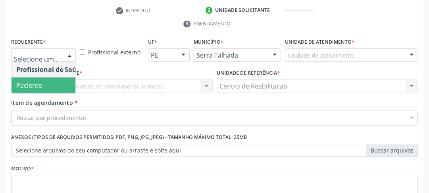
click at [36, 81] on span "Paciente" at bounding box center [29, 85] width 26 height 9
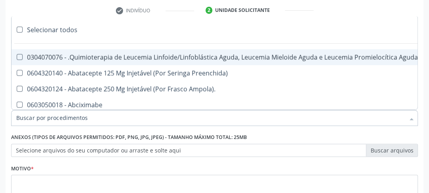
click at [76, 118] on input "Item de agendamento *" at bounding box center [210, 118] width 388 height 16
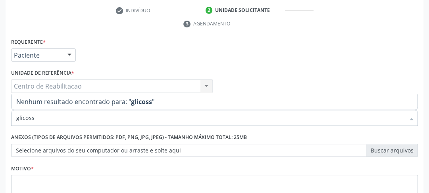
type input "glicosse"
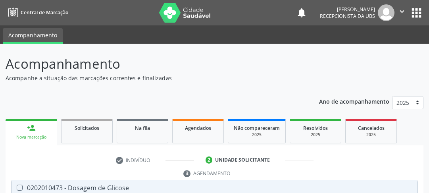
scroll to position [149, 0]
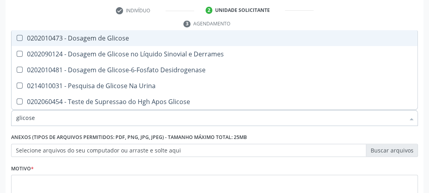
click at [23, 36] on div "0202010473 - Dosagem de Glicose" at bounding box center [214, 38] width 396 height 6
checkbox Glicose "true"
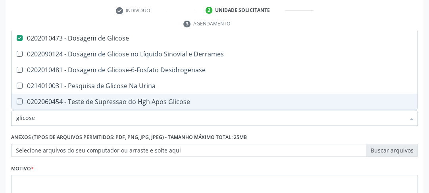
drag, startPoint x: 41, startPoint y: 118, endPoint x: 0, endPoint y: 116, distance: 41.3
click at [0, 117] on div "Acompanhamento Acompanhe a situação das marcações correntes e finalizadas Relat…" at bounding box center [214, 75] width 429 height 362
type input "g"
checkbox Glicose "false"
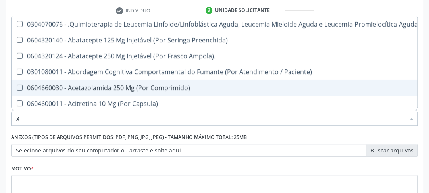
type input "gl"
checkbox Oftalmológica "true"
type input "gli"
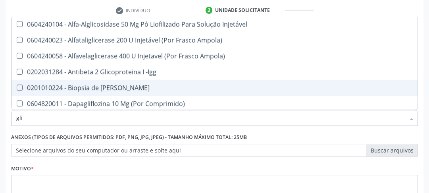
checkbox Glicose "true"
type input "glic"
checkbox Aminoglicosideos "true"
checkbox Glicose "false"
type input "glico"
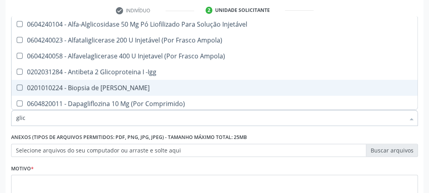
checkbox Comprimido\) "true"
checkbox Aminoglicosideos "false"
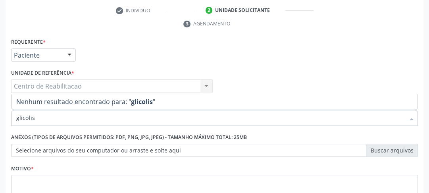
drag, startPoint x: 43, startPoint y: 118, endPoint x: 0, endPoint y: 114, distance: 43.4
click at [0, 114] on div "Acompanhamento Acompanhe a situação das marcações correntes e finalizadas Relat…" at bounding box center [214, 75] width 429 height 362
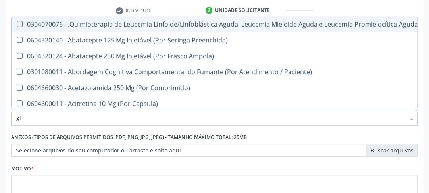
type input "gli"
checkbox Fígado "true"
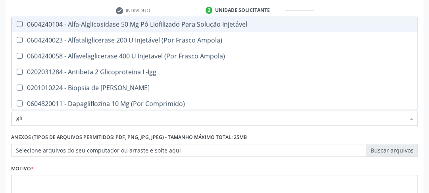
type input "glic"
checkbox Aminoglicosideos "true"
checkbox Glicose "false"
type input "glico"
checkbox Comprimido\) "true"
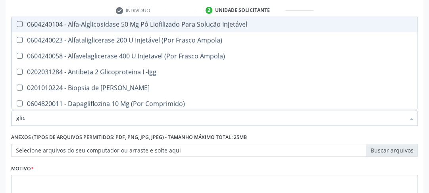
checkbox Aminoglicosideos "false"
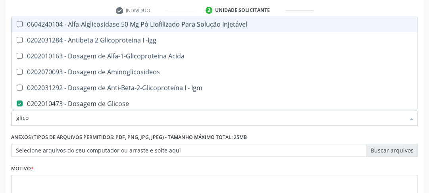
type input "glicos"
checkbox Acida "true"
checkbox Glicose "false"
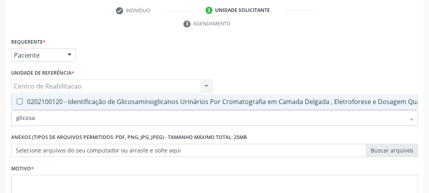
drag, startPoint x: 40, startPoint y: 120, endPoint x: 0, endPoint y: 119, distance: 40.1
click at [0, 119] on div "Acompanhamento Acompanhe a situação das marcações correntes e finalizadas Relat…" at bounding box center [214, 75] width 429 height 362
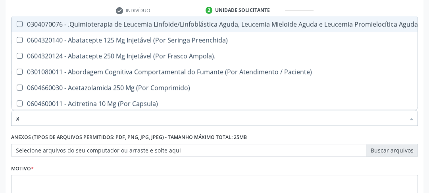
type input "gl"
checkbox Oftalmológica "true"
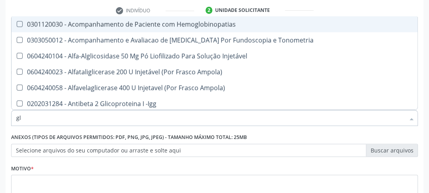
type input "gli"
checkbox \(Confirmatorio\) "true"
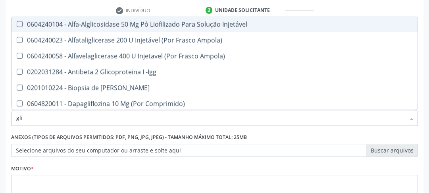
type input "glic"
checkbox Aminoglicosideos "true"
checkbox Glicose "false"
type input "glico"
checkbox Comprimido\) "true"
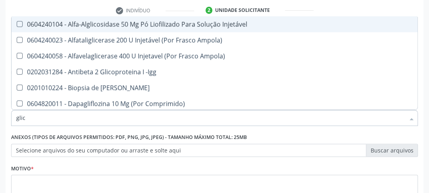
checkbox Aminoglicosideos "false"
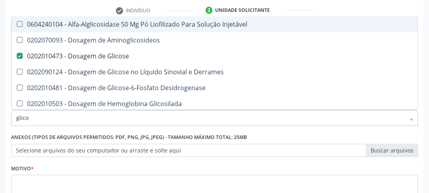
type input "glicos"
checkbox Glicose "true"
checkbox Glicosilada "false"
type input "glicosi"
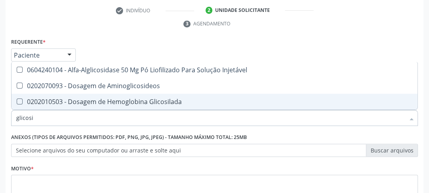
click at [21, 101] on Glicosilada at bounding box center [20, 101] width 6 height 6
click at [17, 101] on Glicosilada "checkbox" at bounding box center [13, 101] width 5 height 5
checkbox Glicosilada "true"
click at [45, 118] on input "glicosi" at bounding box center [210, 118] width 388 height 16
drag, startPoint x: 41, startPoint y: 121, endPoint x: 0, endPoint y: 115, distance: 41.7
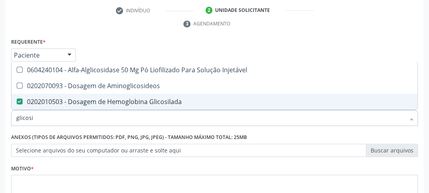
click at [0, 115] on div "Acompanhamento Acompanhe a situação das marcações correntes e finalizadas Relat…" at bounding box center [214, 75] width 429 height 362
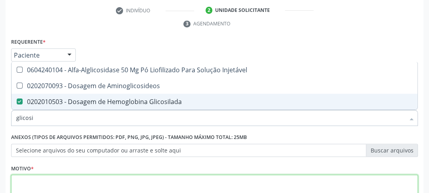
click at [68, 182] on textarea at bounding box center [214, 189] width 406 height 30
type textarea "00"
click at [68, 182] on textarea "00" at bounding box center [214, 189] width 406 height 30
checkbox Aminoglicosideos "true"
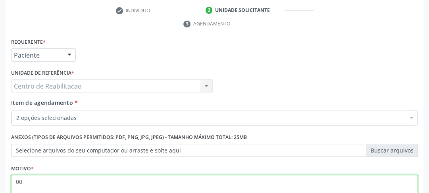
click at [68, 182] on textarea "00" at bounding box center [214, 189] width 406 height 30
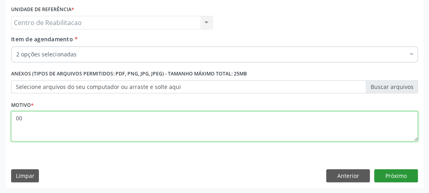
type textarea "00"
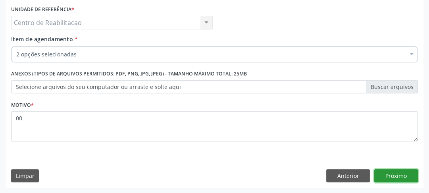
click at [381, 174] on button "Próximo" at bounding box center [396, 175] width 44 height 13
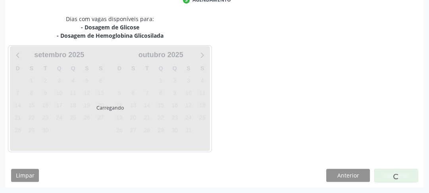
scroll to position [173, 0]
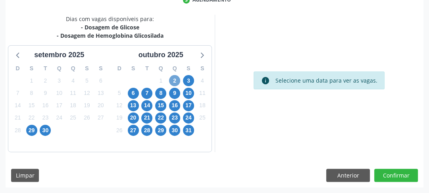
click at [176, 81] on span "2" at bounding box center [174, 80] width 11 height 11
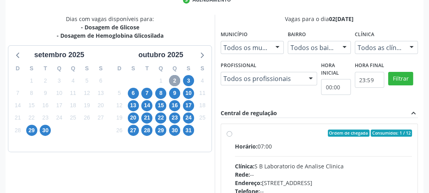
scroll to position [205, 0]
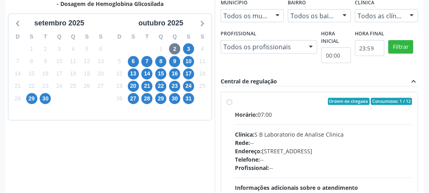
click at [223, 98] on div "Ordem de chegada Consumidos: 1 / 12 Horário: 07:00 Clínica: S B Laboratorio de …" at bounding box center [319, 158] width 197 height 133
radio input "true"
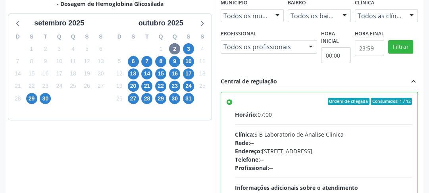
click at [235, 101] on label "Ordem de chegada Consumidos: 1 / 12 Horário: 07:00 Clínica: S B Laboratorio de …" at bounding box center [323, 159] width 177 height 122
click at [230, 101] on input "Ordem de chegada Consumidos: 1 / 12 Horário: 07:00 Clínica: S B Laboratorio de …" at bounding box center [229, 101] width 6 height 7
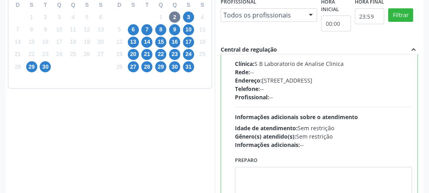
scroll to position [297, 0]
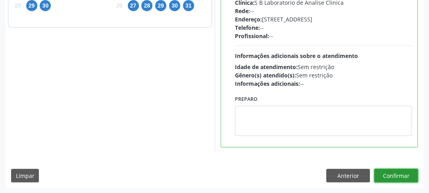
click at [391, 178] on button "Confirmar" at bounding box center [396, 174] width 44 height 13
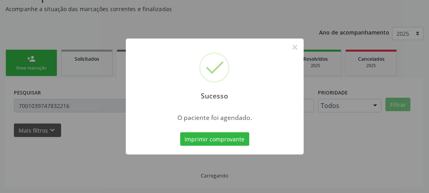
scroll to position [69, 0]
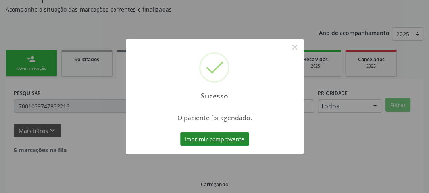
click at [227, 144] on button "Imprimir comprovante" at bounding box center [214, 138] width 69 height 13
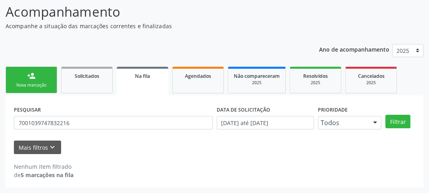
scroll to position [52, 0]
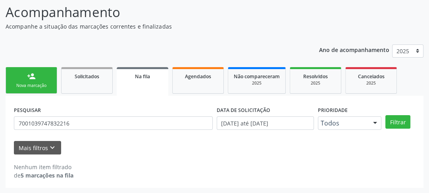
click at [46, 82] on div "Nova marcação" at bounding box center [31, 85] width 40 height 6
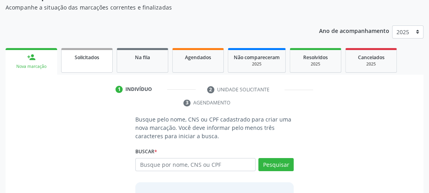
scroll to position [39, 0]
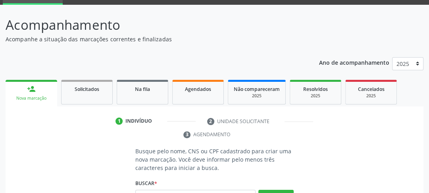
click at [31, 100] on div "Nova marcação" at bounding box center [31, 98] width 40 height 6
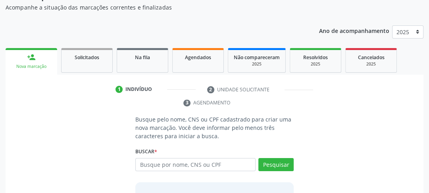
scroll to position [102, 0]
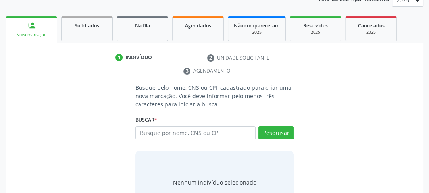
click at [46, 30] on link "person_add Nova marcação" at bounding box center [32, 29] width 52 height 27
click at [161, 133] on input "text" at bounding box center [195, 132] width 120 height 13
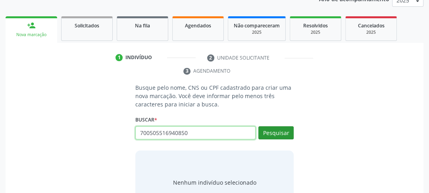
type input "700505516940850"
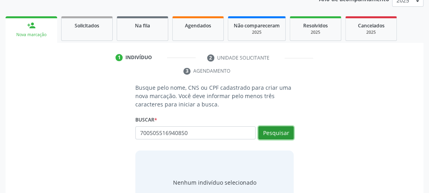
click at [261, 129] on button "Pesquisar" at bounding box center [275, 132] width 35 height 13
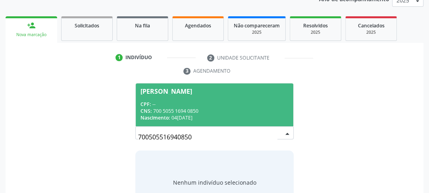
scroll to position [134, 0]
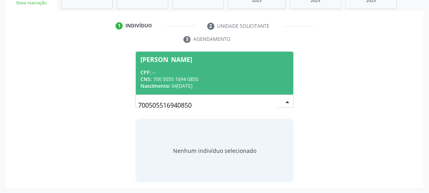
click at [180, 71] on div "CPF: --" at bounding box center [214, 72] width 148 height 7
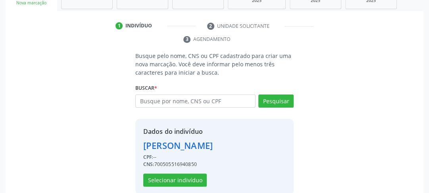
scroll to position [146, 0]
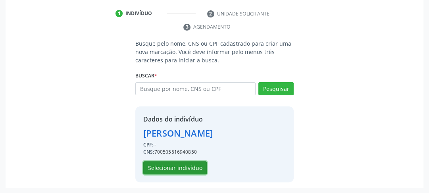
click at [182, 170] on button "Selecionar indivíduo" at bounding box center [174, 167] width 63 height 13
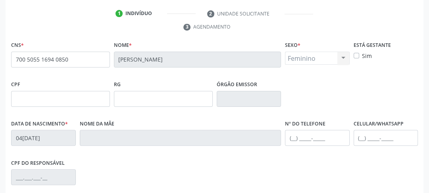
scroll to position [241, 0]
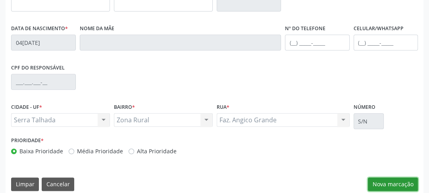
click at [378, 180] on button "Nova marcação" at bounding box center [393, 183] width 50 height 13
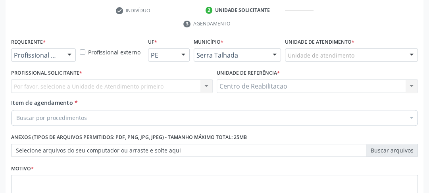
scroll to position [118, 0]
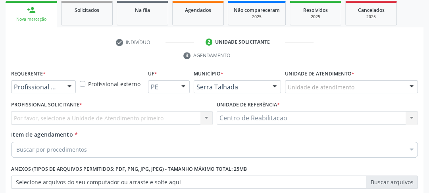
click at [60, 87] on div "Profissional de Saúde" at bounding box center [43, 86] width 65 height 13
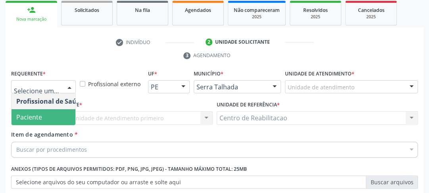
click at [62, 113] on span "Paciente" at bounding box center [49, 117] width 77 height 16
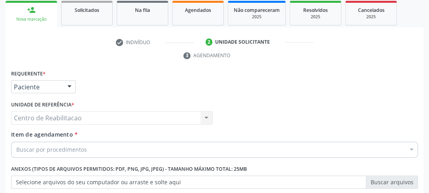
click at [60, 109] on label "Unidade de referência *" at bounding box center [42, 105] width 63 height 12
click at [62, 119] on div "Centro de Reabilitacao Centro de Reabilitacao Nenhum resultado encontrado para:…" at bounding box center [111, 117] width 201 height 13
click at [64, 156] on div "Buscar por procedimentos" at bounding box center [214, 150] width 406 height 16
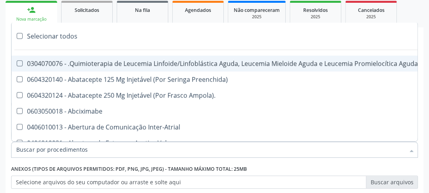
click at [67, 154] on input "Item de agendamento *" at bounding box center [210, 150] width 388 height 16
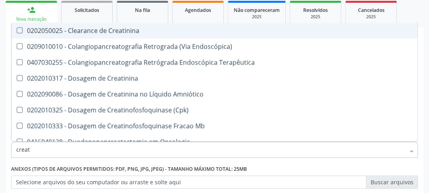
type input "creati"
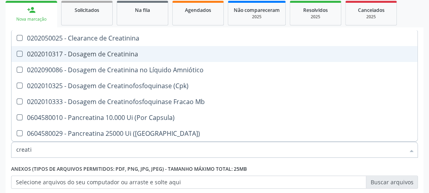
click at [21, 56] on Creatinina at bounding box center [20, 54] width 6 height 6
click at [17, 56] on Creatinina "checkbox" at bounding box center [13, 53] width 5 height 5
checkbox Creatinina "true"
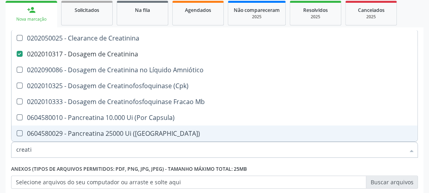
drag, startPoint x: 38, startPoint y: 149, endPoint x: 0, endPoint y: 147, distance: 38.1
click at [0, 147] on div "Acompanhamento Acompanhe a situação das marcações correntes e finalizadas Relat…" at bounding box center [214, 107] width 429 height 362
type input "g"
checkbox Creatinina "false"
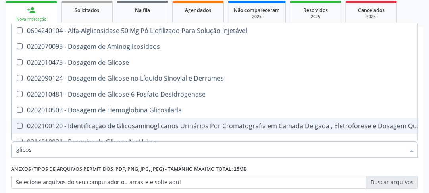
type input "glicose"
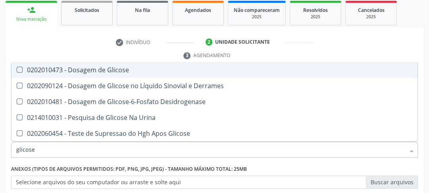
click at [17, 73] on span "0202010473 - Dosagem de Glicose" at bounding box center [214, 70] width 406 height 16
checkbox Glicose "true"
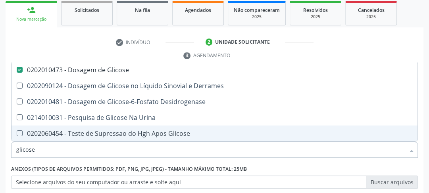
drag, startPoint x: 40, startPoint y: 148, endPoint x: 0, endPoint y: 142, distance: 41.0
click at [0, 142] on div "Acompanhamento Acompanhe a situação das marcações correntes e finalizadas Relat…" at bounding box center [214, 107] width 429 height 362
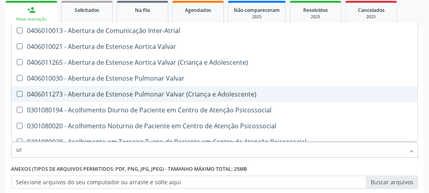
type input "ure"
checkbox Inter-Atrial "false"
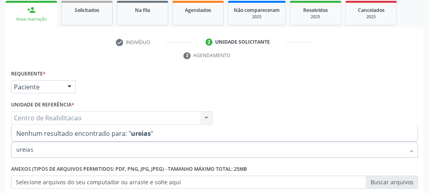
click at [38, 151] on input "ureias" at bounding box center [210, 150] width 388 height 16
type input "ureia"
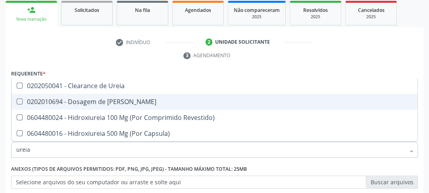
click at [16, 103] on div at bounding box center [14, 101] width 6 height 6
checkbox Ureia "true"
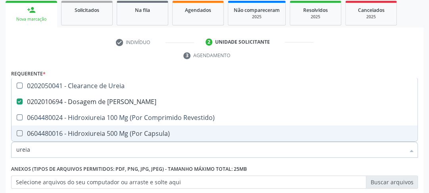
drag, startPoint x: 33, startPoint y: 149, endPoint x: 0, endPoint y: 149, distance: 33.3
click at [0, 149] on div "Acompanhamento Acompanhe a situação das marcações correntes e finalizadas Relat…" at bounding box center [214, 107] width 429 height 362
type input "h"
checkbox Ureia "false"
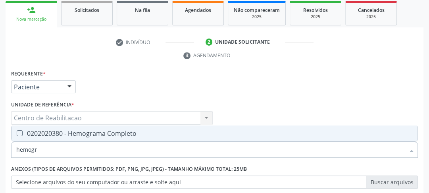
type input "hemogra"
click at [13, 135] on div at bounding box center [14, 133] width 6 height 6
checkbox Completo "true"
drag, startPoint x: 44, startPoint y: 147, endPoint x: 0, endPoint y: 149, distance: 43.6
click at [0, 149] on div "Acompanhamento Acompanhe a situação das marcações correntes e finalizadas Relat…" at bounding box center [214, 107] width 429 height 362
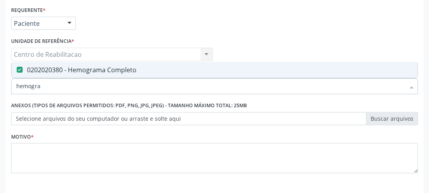
scroll to position [213, 0]
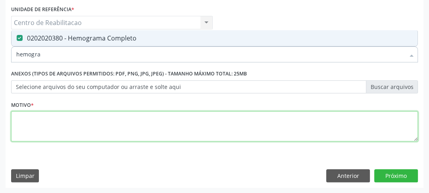
click at [49, 117] on textarea at bounding box center [214, 126] width 406 height 30
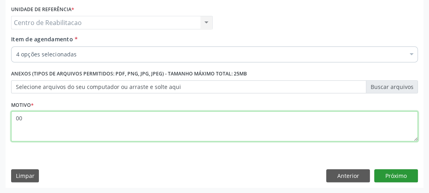
type textarea "00"
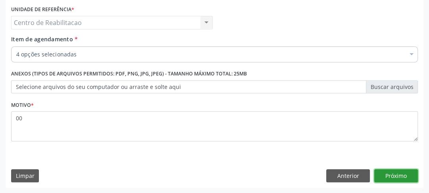
click at [400, 174] on button "Próximo" at bounding box center [396, 175] width 44 height 13
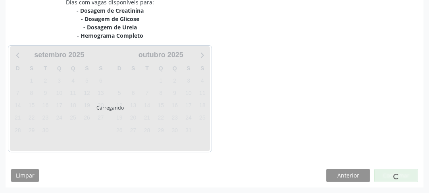
scroll to position [190, 0]
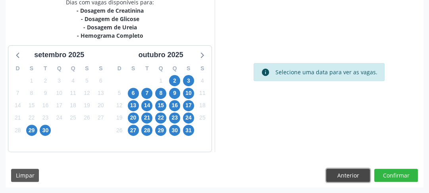
click at [350, 177] on button "Anterior" at bounding box center [348, 174] width 44 height 13
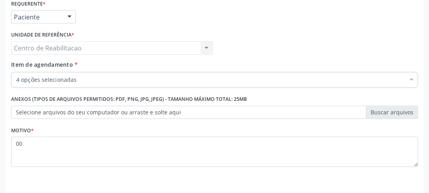
click at [32, 116] on label "Selecione arquivos do seu computador ou arraste e solte aqui" at bounding box center [214, 111] width 406 height 13
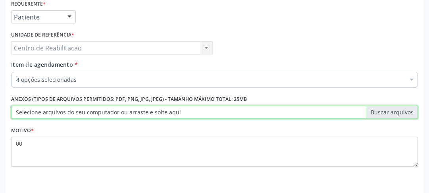
click at [32, 116] on input "Selecione arquivos do seu computador ou arraste e solte aqui" at bounding box center [214, 111] width 406 height 13
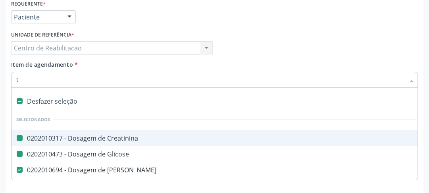
type input "te"
checkbox Creatinina "false"
checkbox Glicose "false"
checkbox Completo "false"
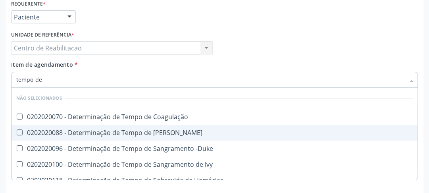
type input "tempo de"
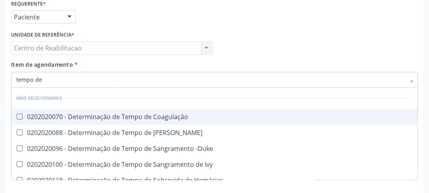
click at [22, 114] on Coagulação at bounding box center [20, 116] width 6 height 6
click at [17, 114] on Coagulação "checkbox" at bounding box center [13, 116] width 5 height 5
checkbox Coagulação "true"
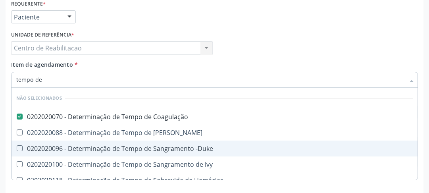
click at [19, 148] on -Duke at bounding box center [20, 148] width 6 height 6
click at [17, 148] on -Duke "checkbox" at bounding box center [13, 148] width 5 height 5
checkbox -Duke "true"
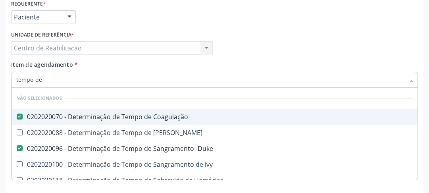
drag, startPoint x: 50, startPoint y: 80, endPoint x: 5, endPoint y: 90, distance: 46.7
click at [5, 90] on div "Acompanhamento Acompanhe a situação das marcações correntes e finalizadas Relat…" at bounding box center [214, 37] width 429 height 362
type input "ta"
checkbox Coagulação "false"
checkbox Euglobulina "false"
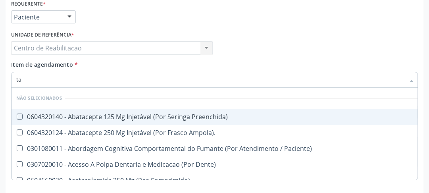
type input "tap"
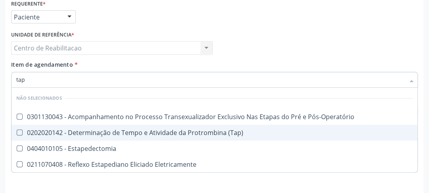
click at [17, 131] on \(Tap\) at bounding box center [20, 132] width 6 height 6
click at [17, 131] on \(Tap\) "checkbox" at bounding box center [13, 132] width 5 height 5
checkbox \(Tap\) "true"
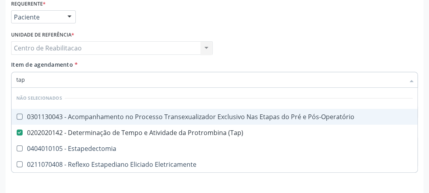
click at [238, 38] on div "Profissional Solicitante Por favor, selecione a Unidade de Atendimento primeiro…" at bounding box center [214, 44] width 410 height 31
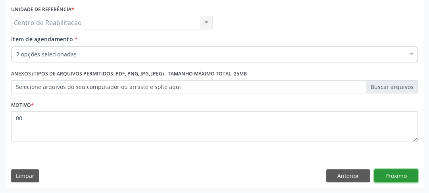
click at [395, 178] on button "Próximo" at bounding box center [396, 175] width 44 height 13
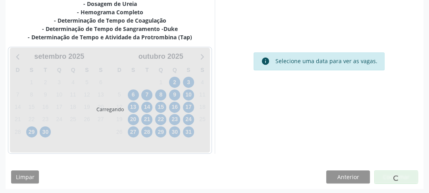
scroll to position [214, 0]
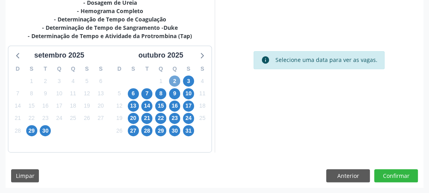
click at [178, 82] on span "2" at bounding box center [174, 80] width 11 height 11
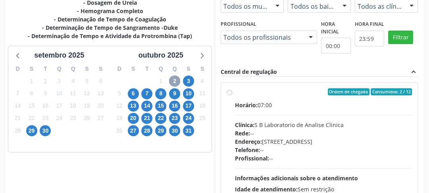
scroll to position [246, 0]
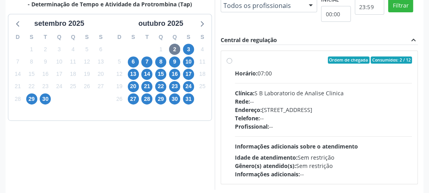
click at [235, 62] on label "Ordem de chegada Consumidos: 2 / 12 Horário: 07:00 Clínica: S B Laboratorio de …" at bounding box center [323, 117] width 177 height 122
click at [231, 62] on input "Ordem de chegada Consumidos: 2 / 12 Horário: 07:00 Clínica: S B Laboratorio de …" at bounding box center [229, 59] width 6 height 7
radio input "true"
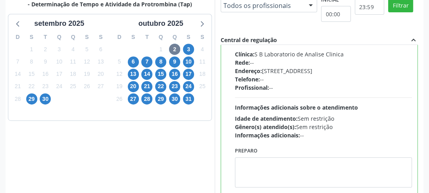
scroll to position [297, 0]
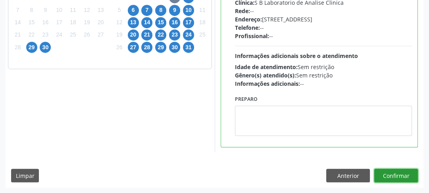
click at [387, 174] on button "Confirmar" at bounding box center [396, 174] width 44 height 13
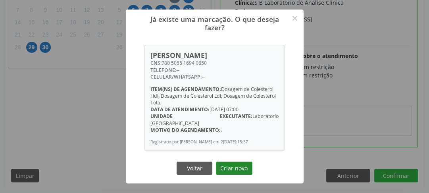
click at [234, 167] on button "Criar novo" at bounding box center [234, 167] width 36 height 13
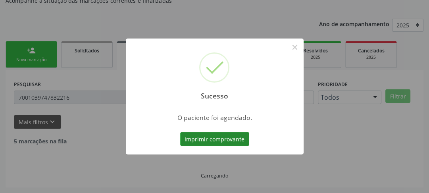
click at [231, 145] on div "Imprimir comprovante Cancel" at bounding box center [214, 138] width 73 height 17
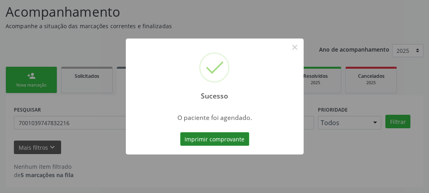
scroll to position [52, 0]
click at [233, 142] on button "Imprimir comprovante" at bounding box center [214, 138] width 69 height 13
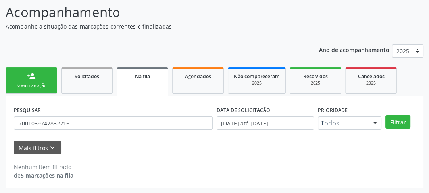
click at [39, 84] on div "Nova marcação" at bounding box center [31, 85] width 40 height 6
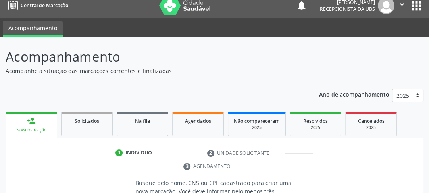
scroll to position [102, 0]
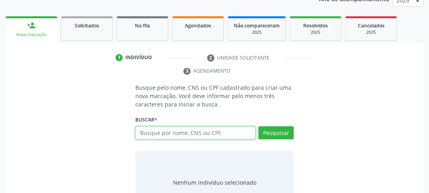
click at [212, 134] on input "text" at bounding box center [195, 132] width 120 height 13
type input "705007846043752"
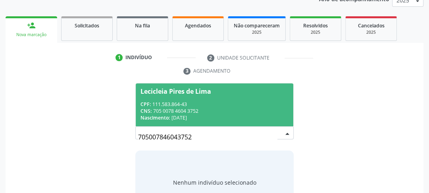
click at [221, 108] on div "CNS: 705 0078 4604 3752" at bounding box center [214, 110] width 148 height 7
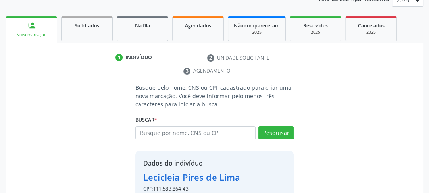
scroll to position [146, 0]
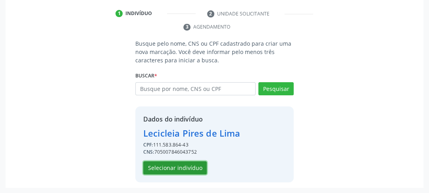
click at [166, 168] on button "Selecionar indivíduo" at bounding box center [174, 167] width 63 height 13
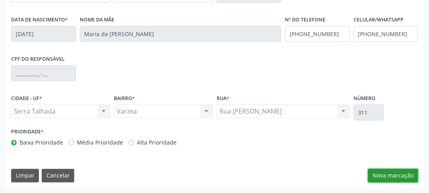
click at [373, 171] on button "Nova marcação" at bounding box center [393, 174] width 50 height 13
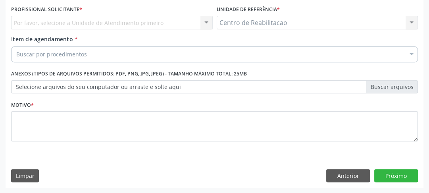
scroll to position [118, 0]
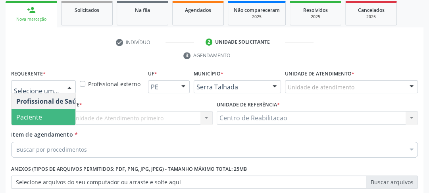
click at [38, 110] on span "Paciente" at bounding box center [49, 117] width 77 height 16
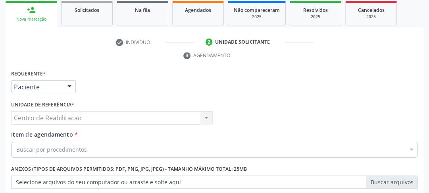
scroll to position [181, 0]
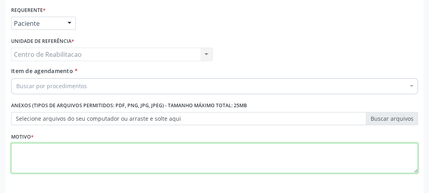
click at [48, 145] on textarea at bounding box center [214, 158] width 406 height 30
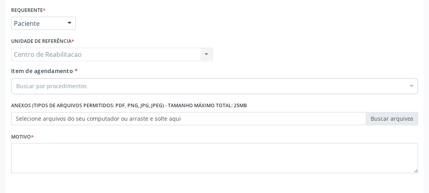
click at [67, 73] on span "Item de agendamento" at bounding box center [42, 71] width 62 height 8
click at [16, 78] on input "Item de agendamento *" at bounding box center [16, 86] width 0 height 16
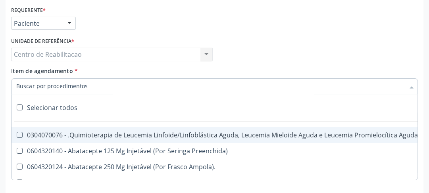
click at [67, 87] on input "Item de agendamento *" at bounding box center [210, 86] width 388 height 16
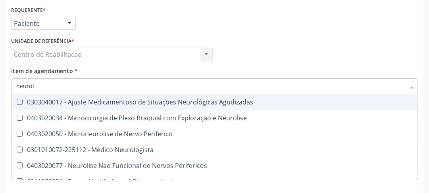
type input "neurolo"
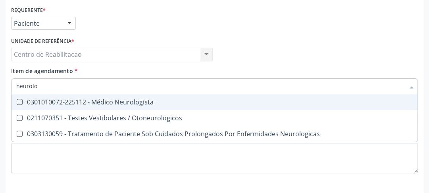
click at [21, 101] on Neurologista at bounding box center [20, 102] width 6 height 6
click at [17, 101] on Neurologista "checkbox" at bounding box center [13, 101] width 5 height 5
checkbox Neurologista "true"
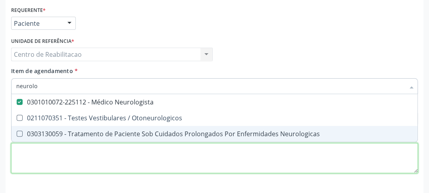
click at [47, 150] on div "Requerente * Paciente Profissional de Saúde Paciente Nenhum resultado encontrad…" at bounding box center [214, 94] width 406 height 180
checkbox Otoneurologicos "true"
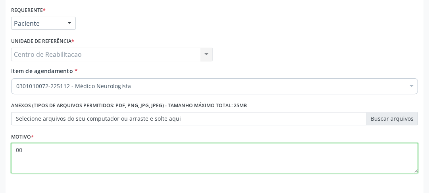
scroll to position [213, 0]
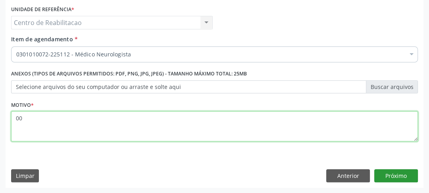
type textarea "00"
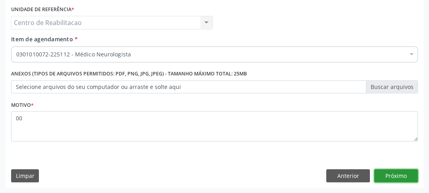
click at [381, 178] on button "Próximo" at bounding box center [396, 175] width 44 height 13
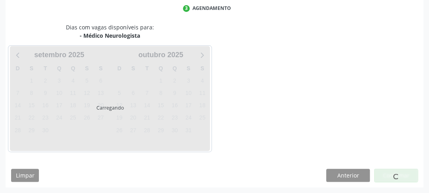
scroll to position [165, 0]
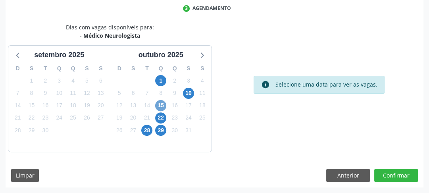
click at [162, 105] on span "15" at bounding box center [160, 105] width 11 height 11
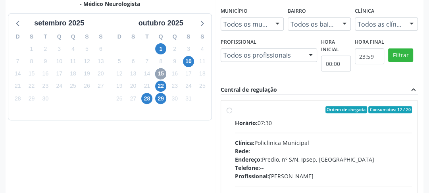
scroll to position [228, 0]
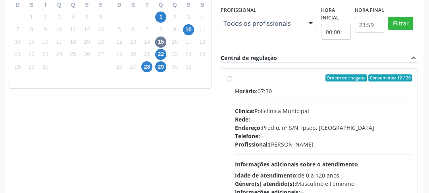
click at [227, 82] on div "Ordem de chegada Consumidos: 12 / 20 Horário: 07:30 Clínica: Policlinica Munici…" at bounding box center [319, 135] width 186 height 122
radio input "true"
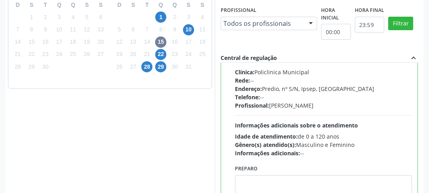
scroll to position [297, 0]
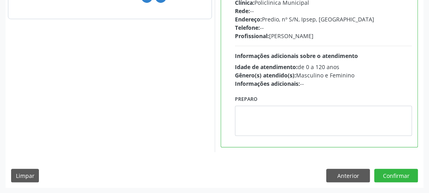
click at [380, 167] on div "Dias com vagas disponíveis para: - Médico Neurologista setembro 2025 D S T Q Q …" at bounding box center [214, 38] width 417 height 297
click at [376, 171] on button "Confirmar" at bounding box center [396, 174] width 44 height 13
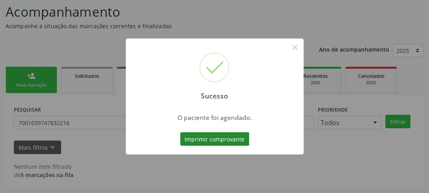
scroll to position [52, 0]
click at [211, 138] on button "Imprimir comprovante" at bounding box center [214, 138] width 69 height 13
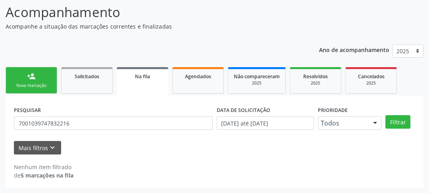
click at [33, 80] on link "person_add Nova marcação" at bounding box center [32, 80] width 52 height 27
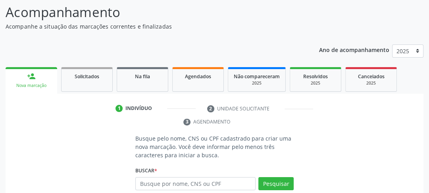
drag, startPoint x: 33, startPoint y: 80, endPoint x: 34, endPoint y: 127, distance: 46.4
click at [36, 127] on ul "1 Indivíduo 2 Unidade solicitante 3 Agendamento" at bounding box center [214, 115] width 417 height 27
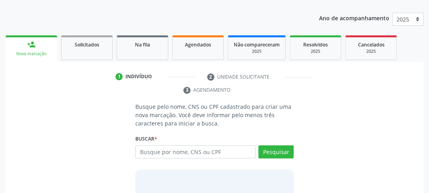
scroll to position [115, 0]
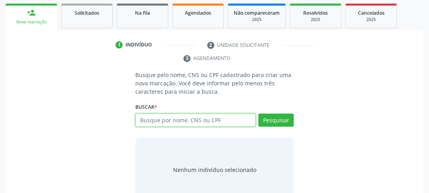
click at [145, 123] on input "text" at bounding box center [195, 119] width 120 height 13
type input "898006288232191"
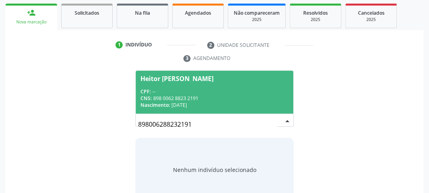
click at [192, 96] on div "CNS: 898 0062 8823 2191" at bounding box center [214, 98] width 148 height 7
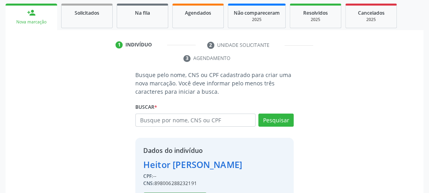
scroll to position [146, 0]
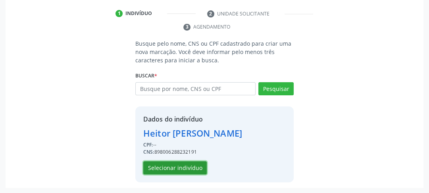
click at [178, 181] on div "Dados do indivíduo Heitor Mauricio de Lima CPF: -- CNS: 898006288232191 Selecio…" at bounding box center [214, 144] width 158 height 76
click at [191, 165] on button "Selecionar indivíduo" at bounding box center [174, 167] width 63 height 13
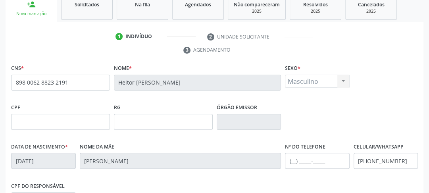
scroll to position [28, 0]
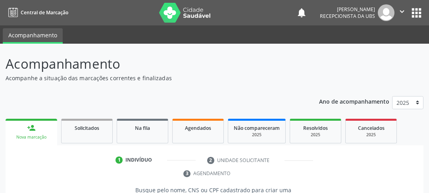
scroll to position [134, 0]
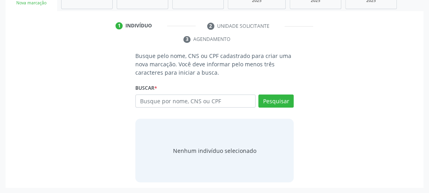
click at [188, 101] on input "text" at bounding box center [195, 100] width 120 height 13
type input "700505516940850"
click at [274, 98] on button "Pesquisar" at bounding box center [275, 100] width 35 height 13
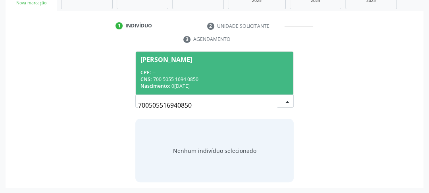
click at [171, 80] on div "CNS: 700 5055 1694 0850" at bounding box center [214, 79] width 148 height 7
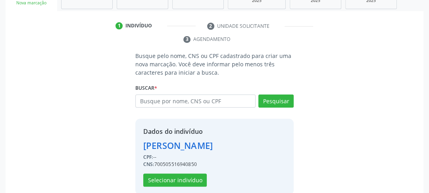
scroll to position [146, 0]
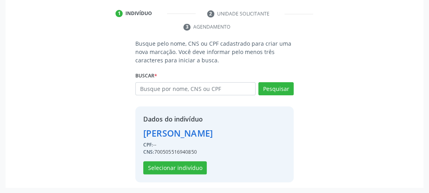
click at [173, 175] on div "Dados do indivíduo [PERSON_NAME] CPF: -- CNS: 700505516940850 Selecionar indiví…" at bounding box center [214, 144] width 158 height 76
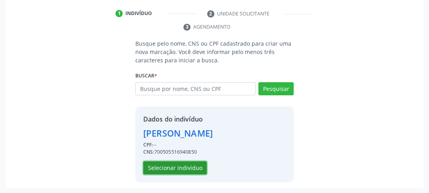
click at [179, 167] on button "Selecionar indivíduo" at bounding box center [174, 167] width 63 height 13
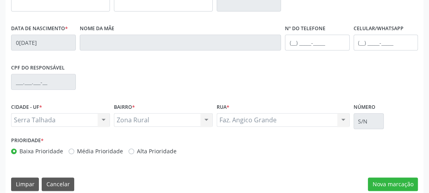
scroll to position [115, 0]
click at [397, 181] on button "Nova marcação" at bounding box center [393, 183] width 50 height 13
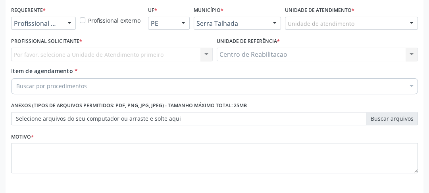
scroll to position [149, 0]
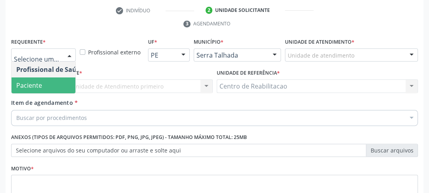
click at [24, 78] on span "Paciente" at bounding box center [49, 85] width 77 height 16
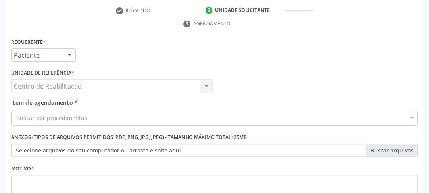
click at [61, 86] on div "Centro de Reabilitacao Centro de Reabilitacao Nenhum resultado encontrado para:…" at bounding box center [111, 85] width 201 height 13
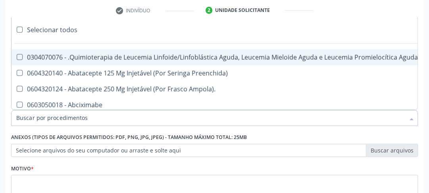
click at [57, 117] on input "Item de agendamento *" at bounding box center [210, 118] width 388 height 16
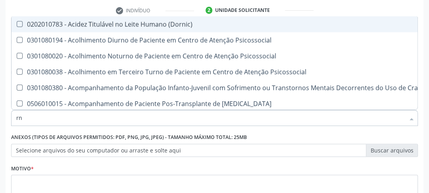
type input "r"
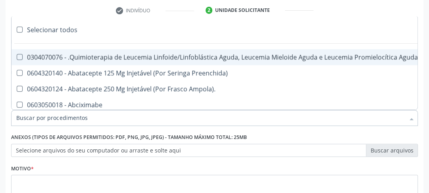
type input "e"
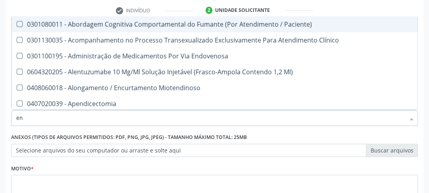
type input "e"
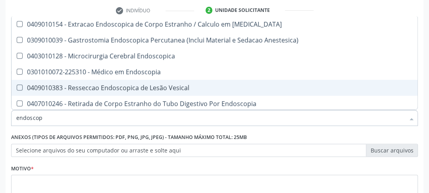
scroll to position [86, 0]
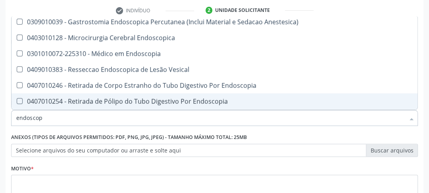
drag, startPoint x: 52, startPoint y: 120, endPoint x: 0, endPoint y: 128, distance: 52.5
click at [0, 128] on div "Acompanhamento Acompanhe a situação das marcações correntes e finalizadas Relat…" at bounding box center [214, 75] width 429 height 362
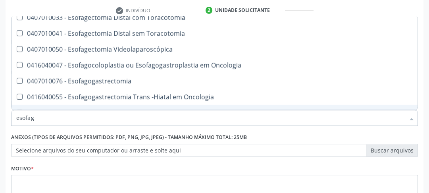
type input "esofago"
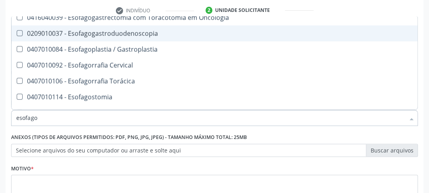
click at [19, 33] on Esofagogastroduodenoscopia at bounding box center [20, 33] width 6 height 6
click at [17, 33] on Esofagogastroduodenoscopia "checkbox" at bounding box center [13, 33] width 5 height 5
checkbox Esofagogastroduodenoscopia "true"
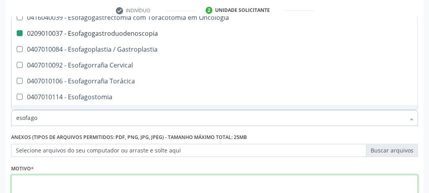
click at [56, 185] on textarea at bounding box center [214, 189] width 406 height 30
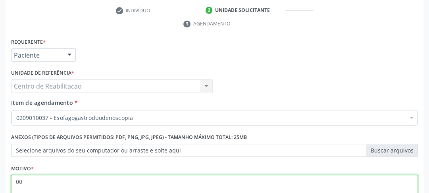
scroll to position [213, 0]
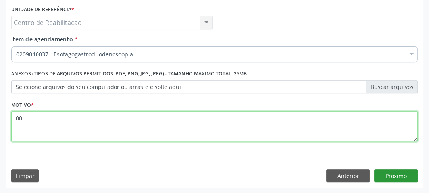
type textarea "00"
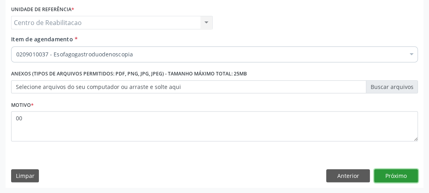
click at [387, 170] on button "Próximo" at bounding box center [396, 175] width 44 height 13
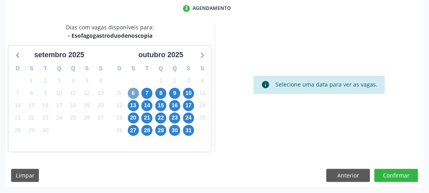
click at [132, 94] on span "6" at bounding box center [133, 93] width 11 height 11
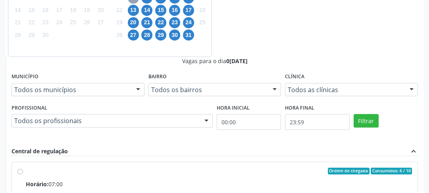
scroll to position [228, 0]
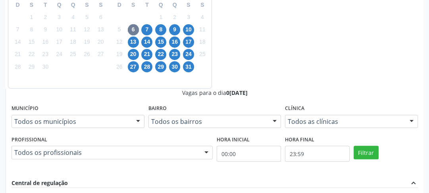
radio input "true"
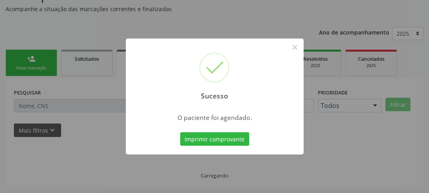
scroll to position [69, 0]
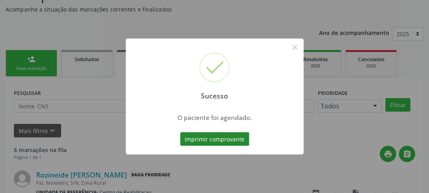
click at [240, 144] on button "Imprimir comprovante" at bounding box center [214, 138] width 69 height 13
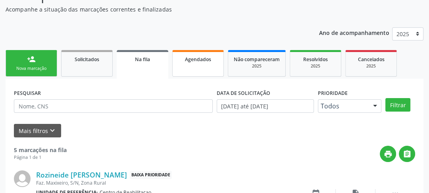
click at [203, 59] on span "Agendados" at bounding box center [198, 59] width 26 height 7
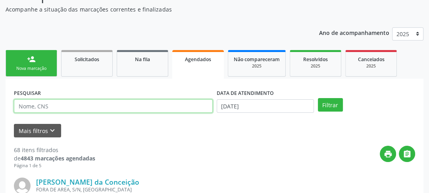
click at [111, 106] on input "text" at bounding box center [113, 105] width 199 height 13
type input "700505516940850"
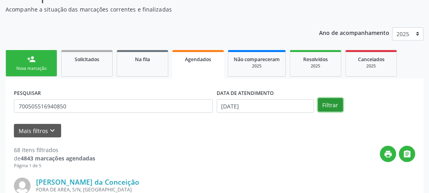
click at [328, 106] on button "Filtrar" at bounding box center [330, 104] width 25 height 13
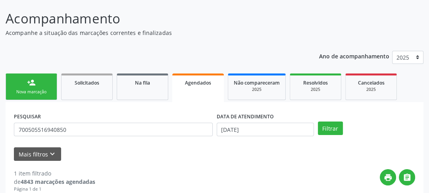
scroll to position [140, 0]
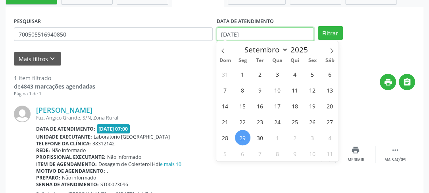
click at [278, 36] on input "29/09/2025" at bounding box center [264, 33] width 97 height 13
drag, startPoint x: 251, startPoint y: 30, endPoint x: 195, endPoint y: 38, distance: 56.6
click at [195, 38] on div "PESQUISAR 700505516940850 DATA DE ATENDIMENTO 29/09/2025 Filtrar" at bounding box center [214, 30] width 405 height 31
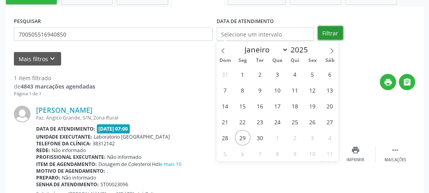
click at [335, 33] on button "Filtrar" at bounding box center [330, 32] width 25 height 13
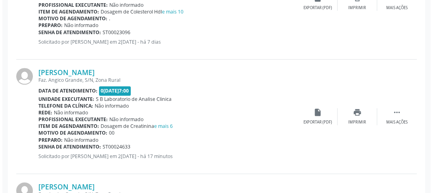
scroll to position [629, 0]
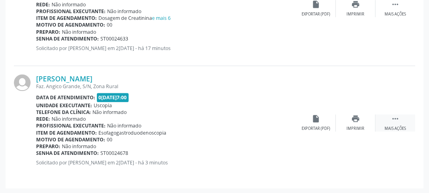
click at [398, 122] on div " Mais ações" at bounding box center [395, 122] width 40 height 17
click at [309, 126] on div "Cancelar" at bounding box center [315, 129] width 19 height 6
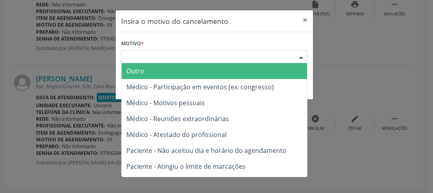
click at [176, 54] on div "Escolha o motivo" at bounding box center [214, 56] width 186 height 13
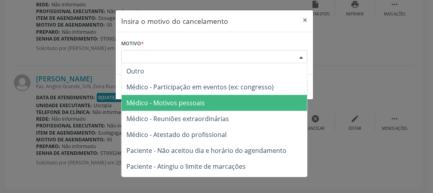
click at [176, 103] on span "Médico - Motivos pessoais" at bounding box center [165, 102] width 78 height 9
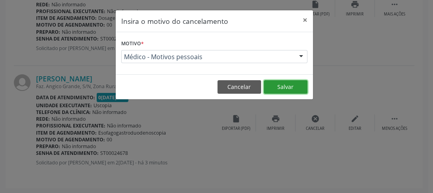
click at [289, 89] on button "Salvar" at bounding box center [286, 86] width 44 height 13
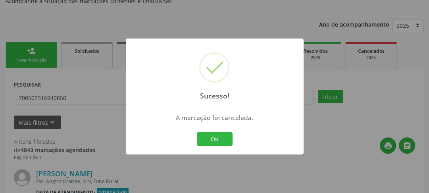
scroll to position [515, 0]
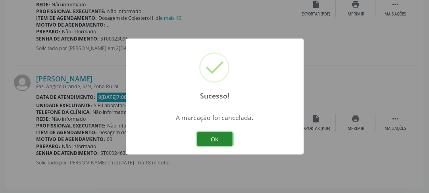
click at [215, 140] on button "OK" at bounding box center [215, 138] width 36 height 13
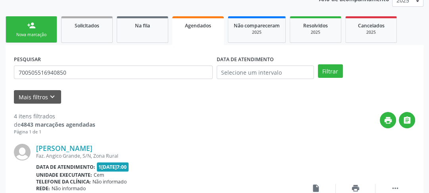
scroll to position [0, 0]
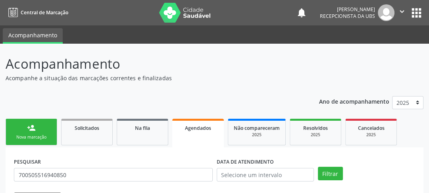
click at [44, 136] on div "Nova marcação" at bounding box center [31, 137] width 40 height 6
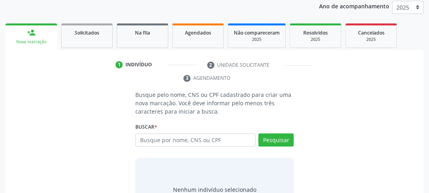
scroll to position [127, 0]
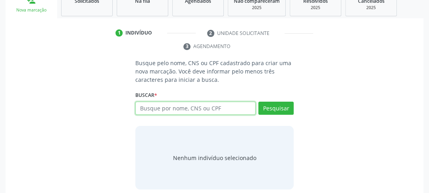
click at [180, 110] on input "text" at bounding box center [195, 107] width 120 height 13
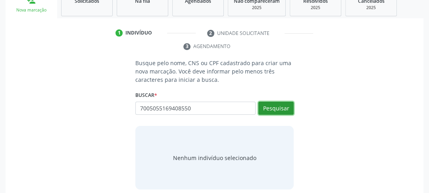
click at [274, 101] on button "Pesquisar" at bounding box center [275, 107] width 35 height 13
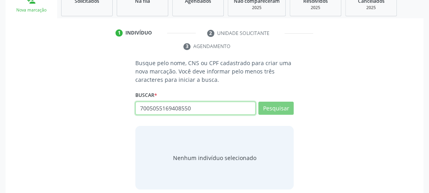
drag, startPoint x: 174, startPoint y: 111, endPoint x: 95, endPoint y: 107, distance: 79.4
click at [115, 109] on div "Busque pelo nome, CNS ou CPF cadastrado para criar uma nova marcação. Você deve…" at bounding box center [214, 124] width 406 height 130
type input "7005055169408"
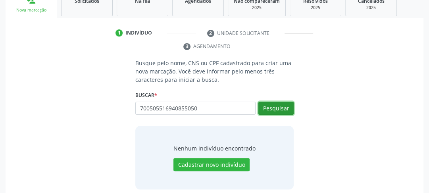
click at [284, 113] on button "Pesquisar" at bounding box center [275, 107] width 35 height 13
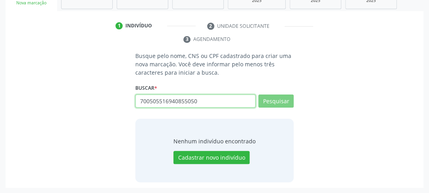
drag, startPoint x: 182, startPoint y: 104, endPoint x: 0, endPoint y: 88, distance: 183.1
click at [0, 84] on div "Acompanhamento Acompanhe a situação das marcações correntes e finalizadas Relat…" at bounding box center [214, 51] width 429 height 283
type input "700"
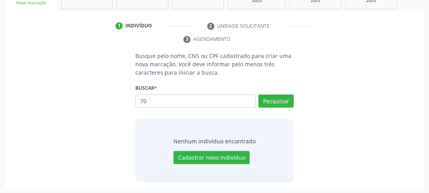
type input "7"
type input "700505516940850"
click at [265, 95] on button "Pesquisar" at bounding box center [275, 100] width 35 height 13
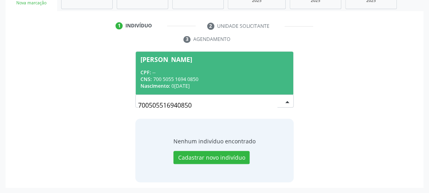
click at [192, 70] on div "CPF: --" at bounding box center [214, 72] width 148 height 7
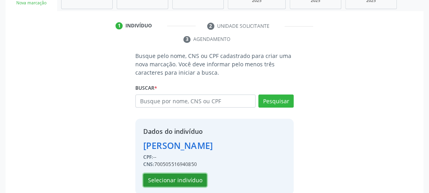
click at [173, 180] on button "Selecionar indivíduo" at bounding box center [174, 179] width 63 height 13
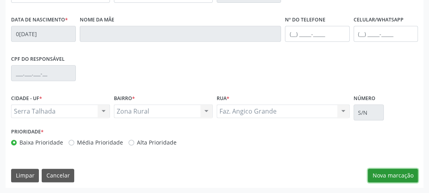
click at [377, 170] on button "Nova marcação" at bounding box center [393, 174] width 50 height 13
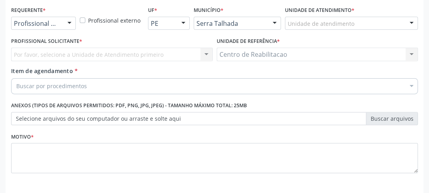
scroll to position [149, 0]
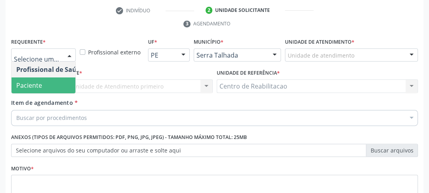
click at [33, 86] on span "Paciente" at bounding box center [29, 85] width 26 height 9
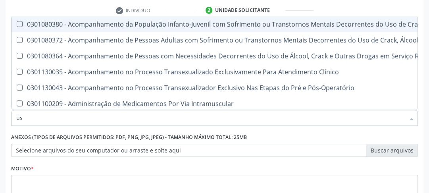
type input "u"
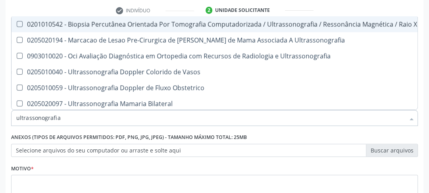
type input "ultrassonografia"
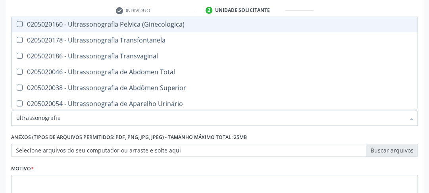
scroll to position [159, 0]
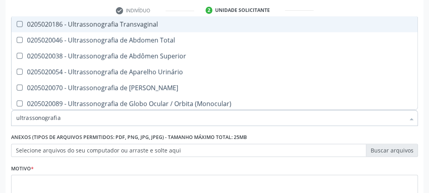
click at [17, 24] on Transvaginal at bounding box center [20, 24] width 6 height 6
click at [17, 24] on Transvaginal "checkbox" at bounding box center [13, 23] width 5 height 5
checkbox Transvaginal "true"
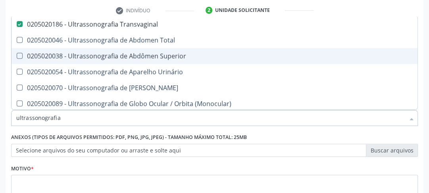
scroll to position [127, 0]
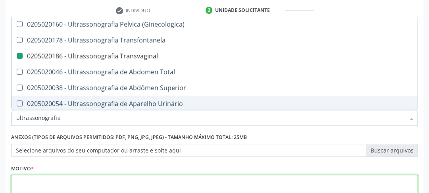
click at [109, 175] on textarea at bounding box center [214, 189] width 406 height 30
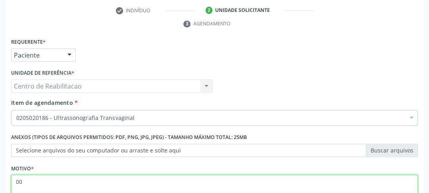
scroll to position [213, 0]
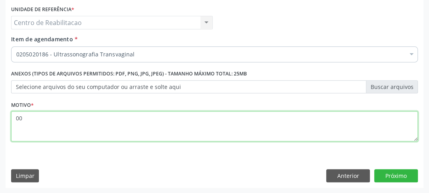
type textarea "00"
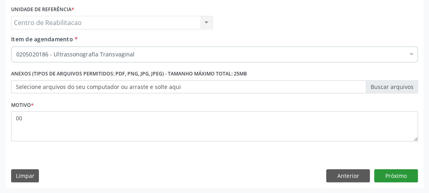
click at [389, 172] on div "Requerente * Paciente Profissional de Saúde Paciente Nenhum resultado encontrad…" at bounding box center [214, 80] width 417 height 215
click at [389, 174] on button "Próximo" at bounding box center [396, 175] width 44 height 13
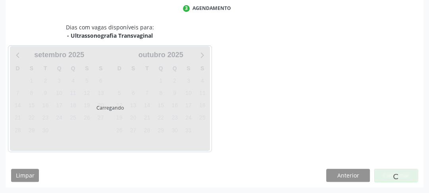
scroll to position [165, 0]
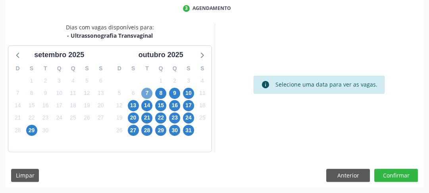
click at [147, 92] on span "7" at bounding box center [146, 93] width 11 height 11
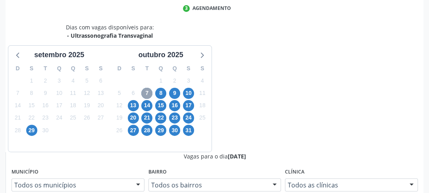
scroll to position [228, 0]
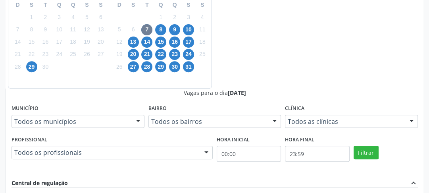
radio input "true"
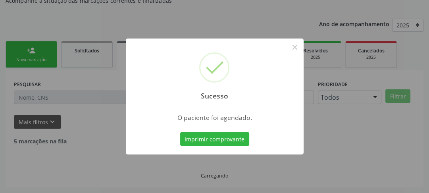
scroll to position [69, 0]
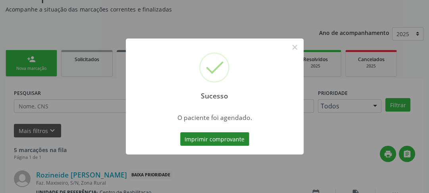
click at [205, 140] on button "Imprimir comprovante" at bounding box center [214, 138] width 69 height 13
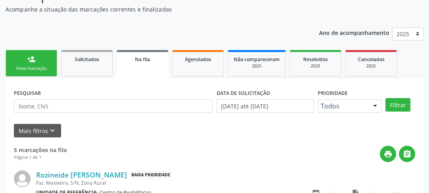
click at [22, 61] on link "person_add Nova marcação" at bounding box center [32, 63] width 52 height 27
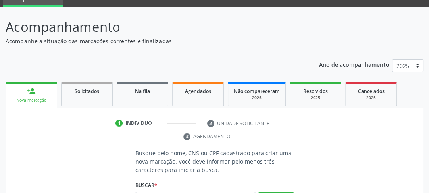
scroll to position [100, 0]
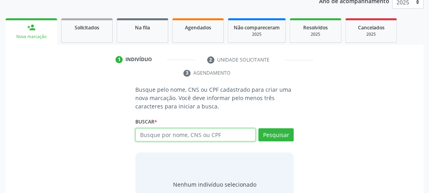
click at [155, 138] on input "text" at bounding box center [195, 134] width 120 height 13
type input "898006320181313"
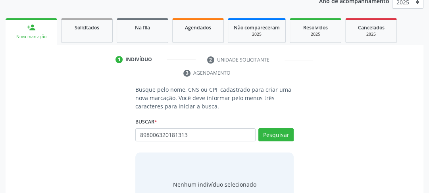
click at [281, 144] on div "Pesquisar" at bounding box center [274, 137] width 38 height 19
click at [281, 138] on button "Pesquisar" at bounding box center [275, 134] width 35 height 13
type input "898006320181313"
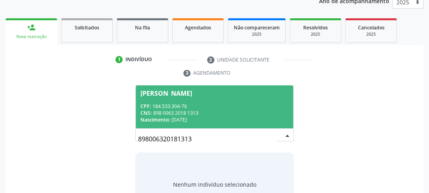
click at [149, 108] on div "CPF: 184.533.304-76" at bounding box center [214, 106] width 148 height 7
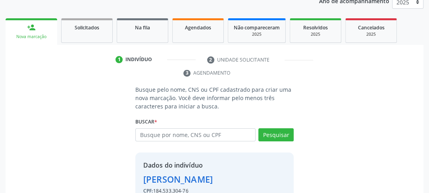
scroll to position [146, 0]
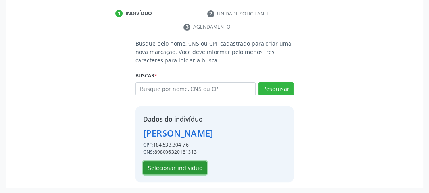
click at [171, 165] on button "Selecionar indivíduo" at bounding box center [174, 167] width 63 height 13
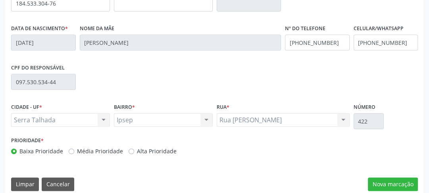
scroll to position [250, 0]
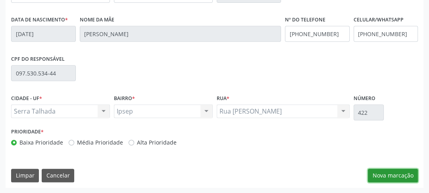
drag, startPoint x: 372, startPoint y: 174, endPoint x: 356, endPoint y: 167, distance: 17.8
click at [373, 174] on button "Nova marcação" at bounding box center [393, 174] width 50 height 13
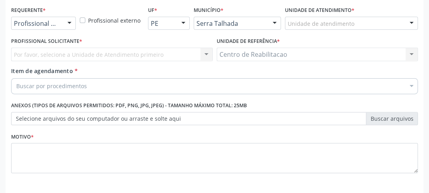
scroll to position [149, 0]
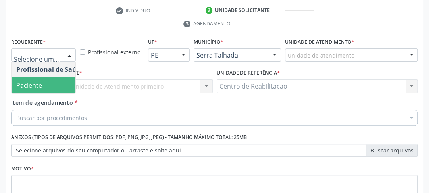
click at [57, 86] on span "Paciente" at bounding box center [49, 85] width 77 height 16
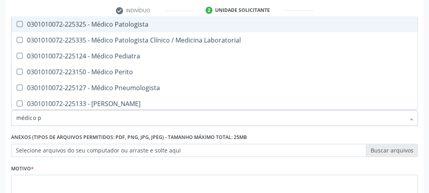
type input "médico pe"
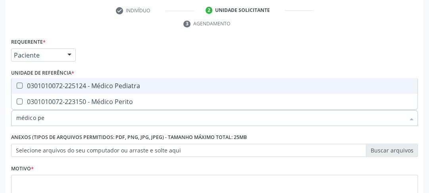
click at [17, 84] on Pediatra at bounding box center [20, 85] width 6 height 6
click at [17, 84] on Pediatra "checkbox" at bounding box center [13, 85] width 5 height 5
checkbox Pediatra "true"
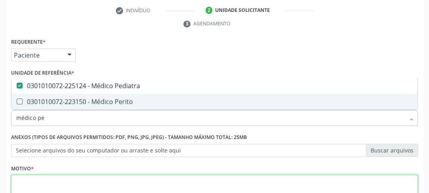
click at [43, 177] on textarea at bounding box center [214, 189] width 406 height 30
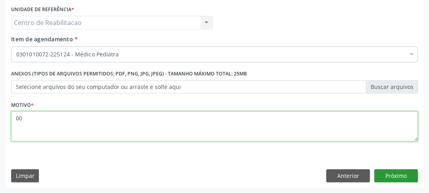
type textarea "00"
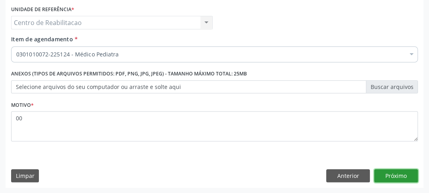
click at [406, 173] on button "Próximo" at bounding box center [396, 175] width 44 height 13
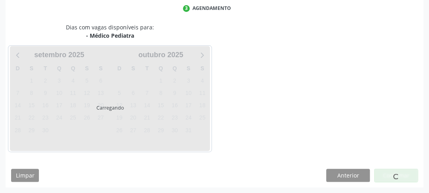
scroll to position [165, 0]
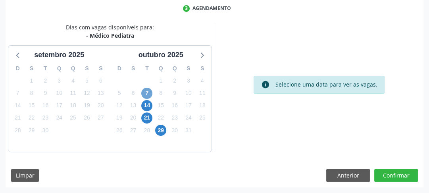
click at [145, 95] on span "7" at bounding box center [146, 93] width 11 height 11
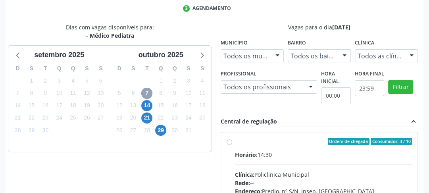
scroll to position [228, 0]
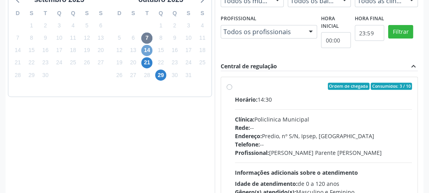
click at [146, 51] on span "14" at bounding box center [146, 50] width 11 height 11
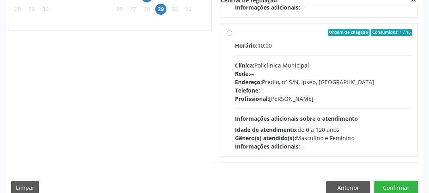
scroll to position [297, 0]
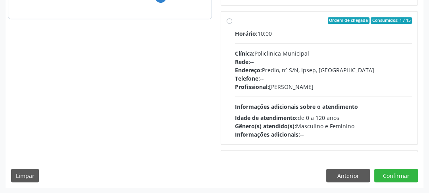
click at [235, 23] on label "Ordem de chegada Consumidos: 1 / 15 Horário: 10:00 Clínica: Policlinica Municip…" at bounding box center [323, 78] width 177 height 122
click at [228, 23] on input "Ordem de chegada Consumidos: 1 / 15 Horário: 10:00 Clínica: Policlinica Municip…" at bounding box center [229, 20] width 6 height 7
radio input "true"
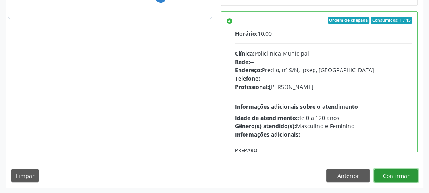
click at [397, 178] on button "Confirmar" at bounding box center [396, 174] width 44 height 13
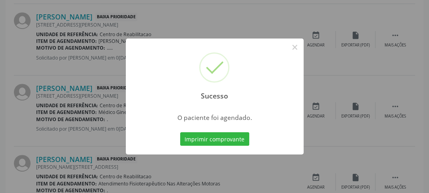
scroll to position [69, 0]
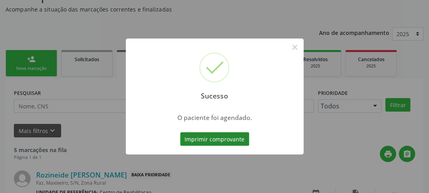
click at [224, 139] on button "Imprimir comprovante" at bounding box center [214, 138] width 69 height 13
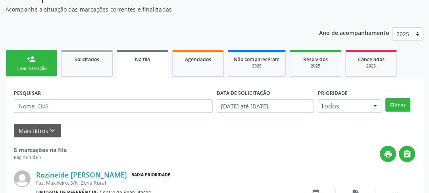
click at [15, 61] on link "person_add Nova marcação" at bounding box center [32, 63] width 52 height 27
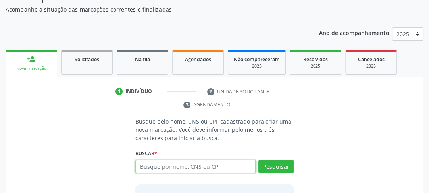
click at [196, 166] on input "text" at bounding box center [195, 166] width 120 height 13
type input "898006218256563"
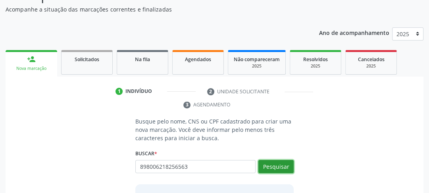
click at [284, 167] on button "Pesquisar" at bounding box center [275, 166] width 35 height 13
type input "898006218256563"
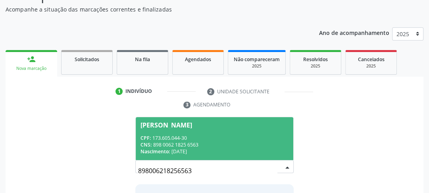
scroll to position [132, 0]
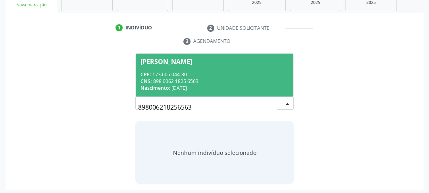
click at [170, 78] on div "CNS: 898 0062 1825 6563" at bounding box center [214, 81] width 148 height 7
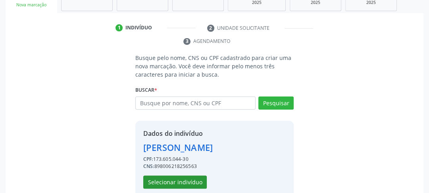
scroll to position [146, 0]
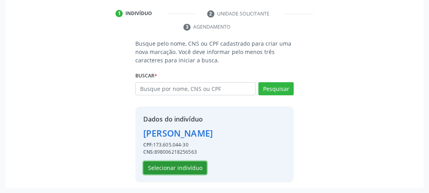
click at [163, 164] on button "Selecionar indivíduo" at bounding box center [174, 167] width 63 height 13
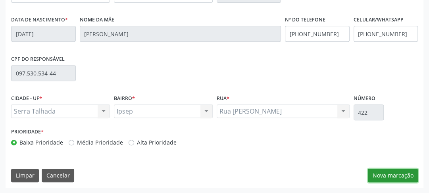
click at [402, 178] on button "Nova marcação" at bounding box center [393, 174] width 50 height 13
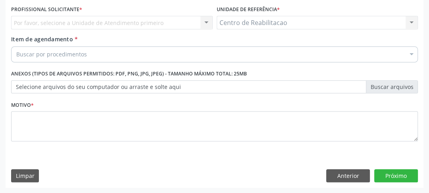
scroll to position [149, 0]
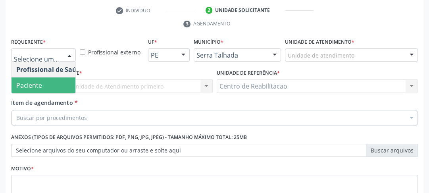
click at [40, 83] on span "Paciente" at bounding box center [29, 85] width 26 height 9
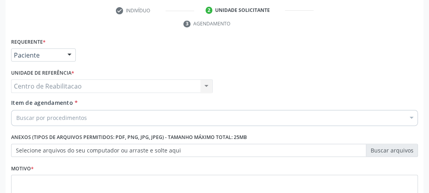
click at [57, 112] on div "Buscar por procedimentos" at bounding box center [214, 118] width 406 height 16
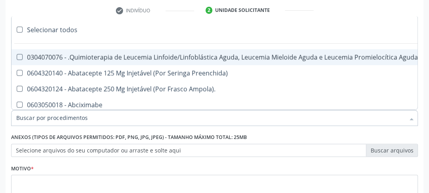
click at [57, 116] on input "Item de agendamento *" at bounding box center [210, 118] width 388 height 16
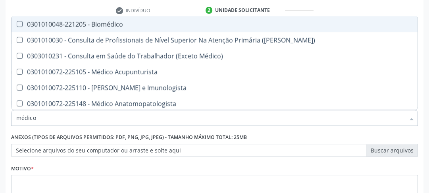
type input "médico p"
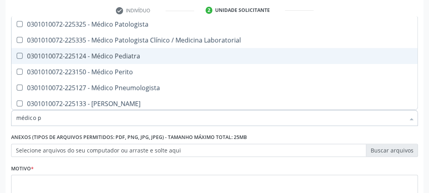
click at [21, 54] on Pediatra at bounding box center [20, 56] width 6 height 6
click at [17, 54] on Pediatra "checkbox" at bounding box center [13, 55] width 5 height 5
checkbox Pediatra "true"
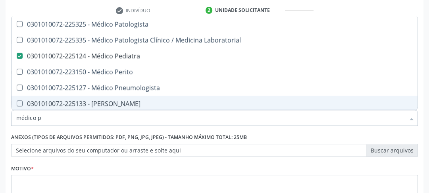
click at [43, 166] on div "Motivo *" at bounding box center [214, 183] width 406 height 42
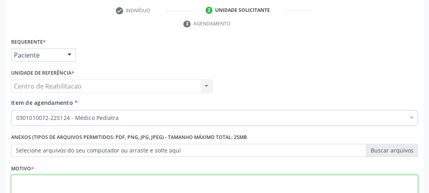
click at [46, 178] on textarea at bounding box center [214, 189] width 406 height 30
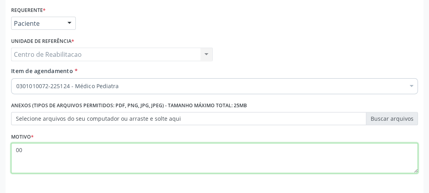
scroll to position [213, 0]
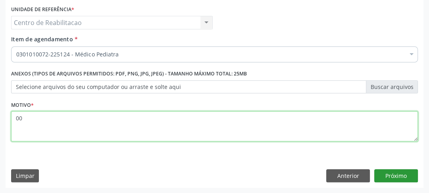
type textarea "00"
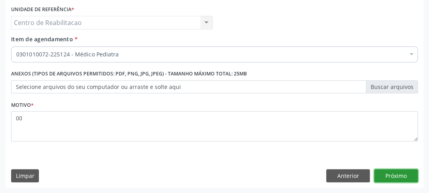
click at [394, 176] on button "Próximo" at bounding box center [396, 175] width 44 height 13
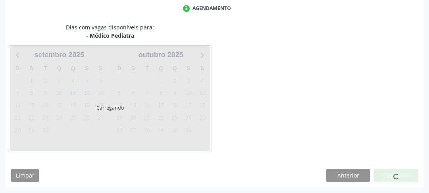
scroll to position [165, 0]
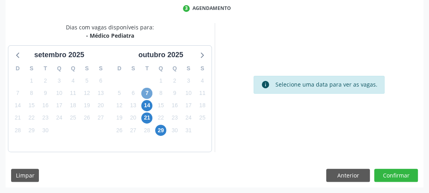
click at [149, 92] on span "7" at bounding box center [146, 93] width 11 height 11
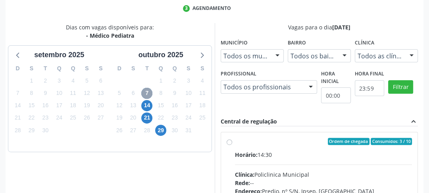
scroll to position [260, 0]
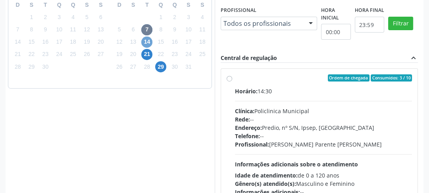
click at [146, 44] on span "14" at bounding box center [146, 41] width 11 height 11
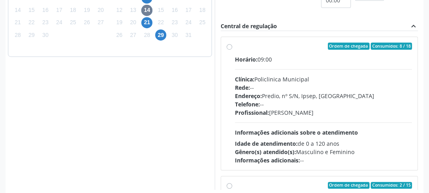
click at [235, 47] on label "Ordem de chegada Consumidos: 8 / 18 Horário: 09:00 Clínica: Policlinica Municip…" at bounding box center [323, 103] width 177 height 122
click at [228, 47] on input "Ordem de chegada Consumidos: 8 / 18 Horário: 09:00 Clínica: Policlinica Municip…" at bounding box center [229, 45] width 6 height 7
radio input "true"
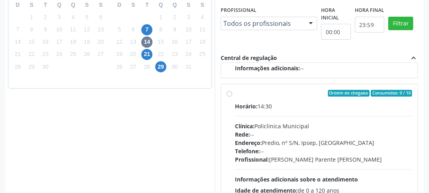
scroll to position [297, 0]
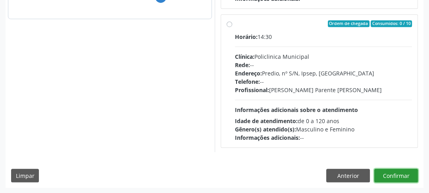
click at [392, 176] on button "Confirmar" at bounding box center [396, 174] width 44 height 13
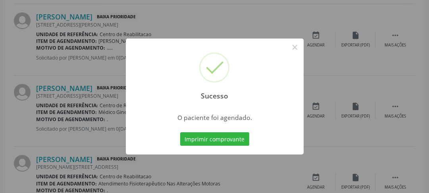
scroll to position [69, 0]
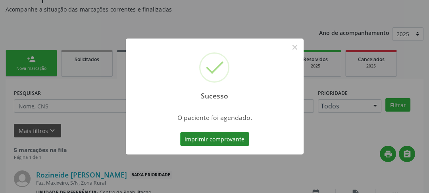
click at [233, 141] on button "Imprimir comprovante" at bounding box center [214, 138] width 69 height 13
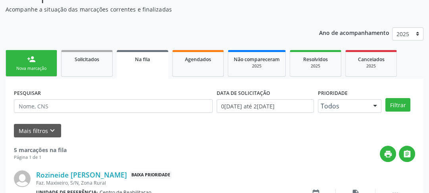
click at [27, 60] on div "person_add" at bounding box center [31, 59] width 9 height 9
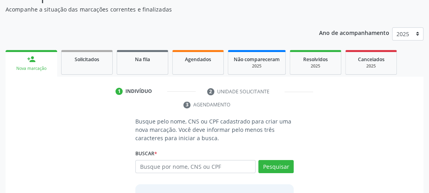
scroll to position [132, 0]
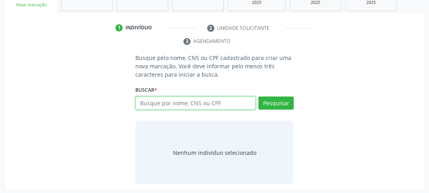
click at [189, 100] on input "text" at bounding box center [195, 102] width 120 height 13
type input "898005129129638"
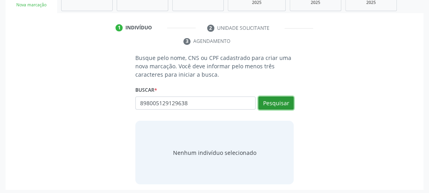
click at [289, 101] on button "Pesquisar" at bounding box center [275, 102] width 35 height 13
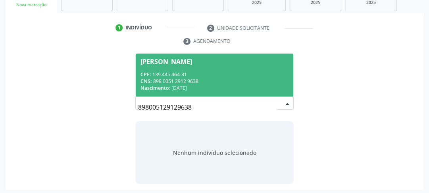
click at [167, 86] on span "Nascimento:" at bounding box center [154, 87] width 29 height 7
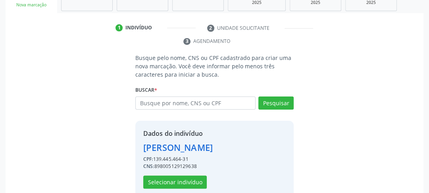
scroll to position [146, 0]
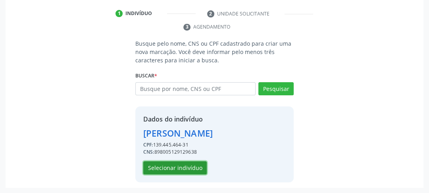
click at [177, 161] on button "Selecionar indivíduo" at bounding box center [174, 167] width 63 height 13
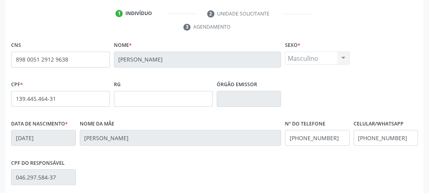
scroll to position [241, 0]
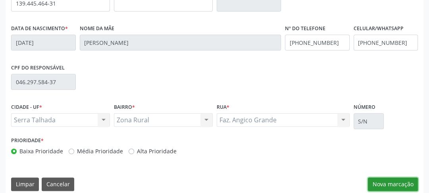
click at [385, 182] on button "Nova marcação" at bounding box center [393, 183] width 50 height 13
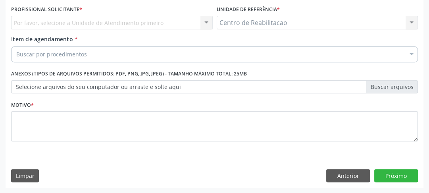
scroll to position [181, 0]
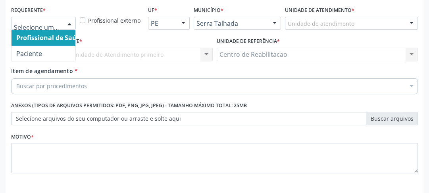
click at [45, 27] on div at bounding box center [43, 23] width 65 height 13
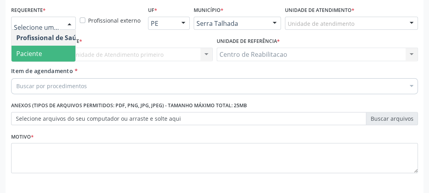
click at [51, 56] on span "Paciente" at bounding box center [49, 54] width 77 height 16
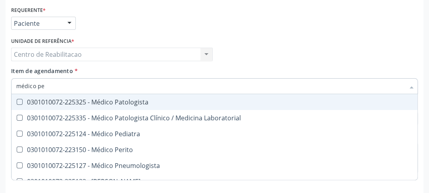
type input "médico ped"
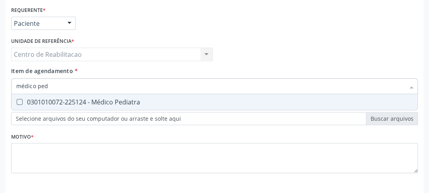
click at [19, 102] on Pediatra at bounding box center [20, 102] width 6 height 6
click at [17, 102] on Pediatra "checkbox" at bounding box center [13, 101] width 5 height 5
checkbox Pediatra "true"
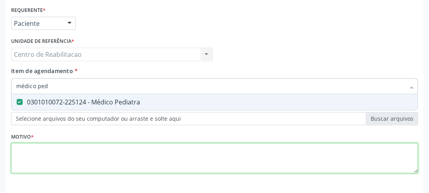
click at [26, 146] on div "Requerente * Paciente Profissional de Saúde Paciente Nenhum resultado encontrad…" at bounding box center [214, 94] width 406 height 180
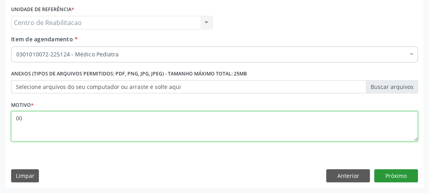
type textarea "00"
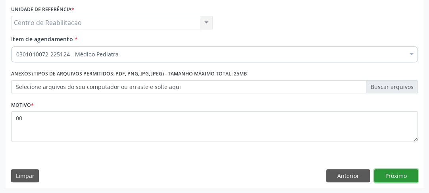
click at [405, 174] on button "Próximo" at bounding box center [396, 175] width 44 height 13
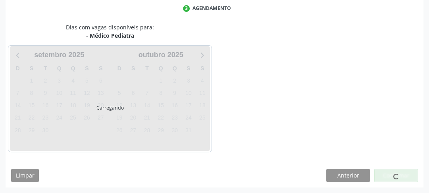
scroll to position [165, 0]
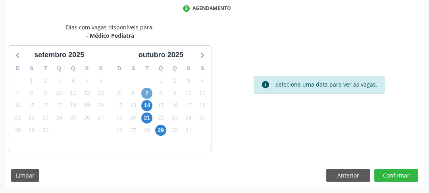
click at [149, 89] on span "7" at bounding box center [146, 93] width 11 height 11
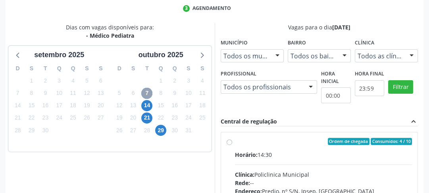
scroll to position [260, 0]
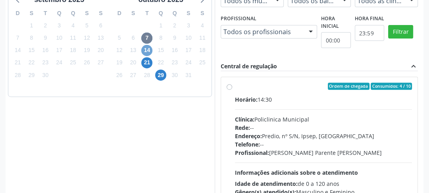
drag, startPoint x: 146, startPoint y: 50, endPoint x: 161, endPoint y: 60, distance: 17.8
click at [147, 50] on span "14" at bounding box center [146, 50] width 11 height 11
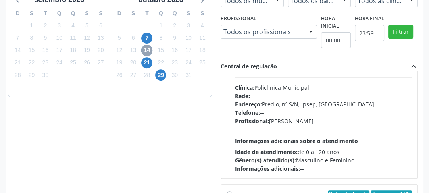
scroll to position [0, 0]
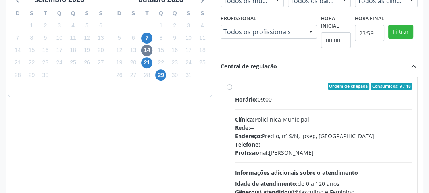
click at [235, 86] on label "Ordem de chegada Consumidos: 9 / 18 Horário: 09:00 Clínica: Policlinica Municip…" at bounding box center [323, 143] width 177 height 122
click at [228, 86] on input "Ordem de chegada Consumidos: 9 / 18 Horário: 09:00 Clínica: Policlinica Municip…" at bounding box center [229, 85] width 6 height 7
radio input "true"
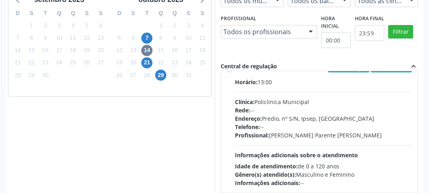
scroll to position [297, 0]
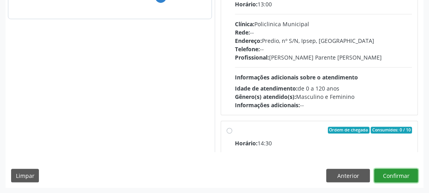
click at [414, 172] on button "Confirmar" at bounding box center [396, 174] width 44 height 13
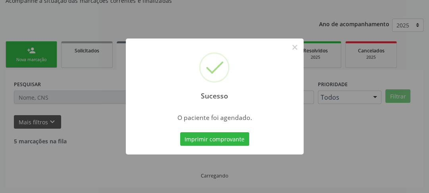
scroll to position [69, 0]
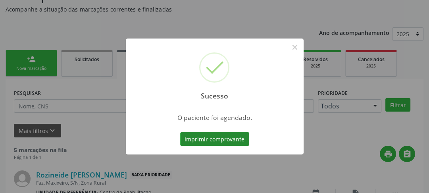
click at [195, 138] on button "Imprimir comprovante" at bounding box center [214, 138] width 69 height 13
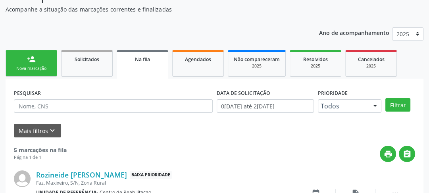
click at [36, 74] on link "person_add Nova marcação" at bounding box center [32, 63] width 52 height 27
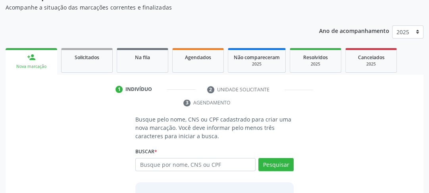
scroll to position [0, 0]
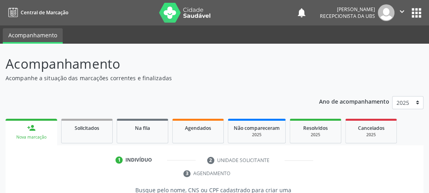
click at [35, 136] on div "Nova marcação" at bounding box center [31, 137] width 40 height 6
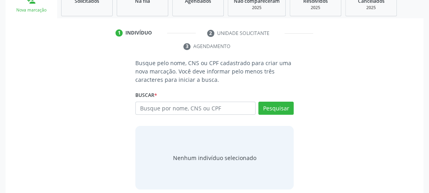
scroll to position [134, 0]
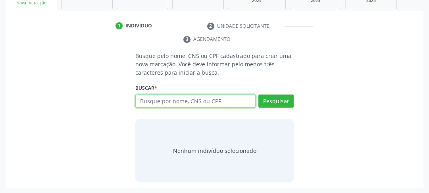
click at [160, 100] on input "text" at bounding box center [195, 100] width 120 height 13
type input "898003725966399"
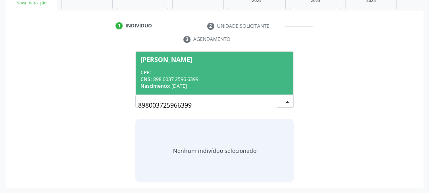
click at [176, 72] on div "CPF: --" at bounding box center [214, 72] width 148 height 7
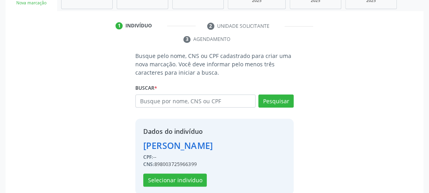
scroll to position [159, 0]
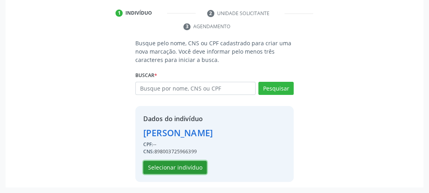
click at [169, 170] on button "Selecionar indivíduo" at bounding box center [174, 167] width 63 height 13
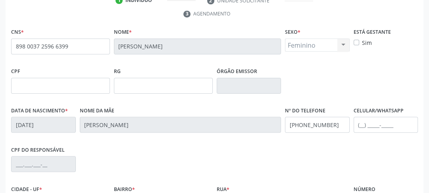
scroll to position [250, 0]
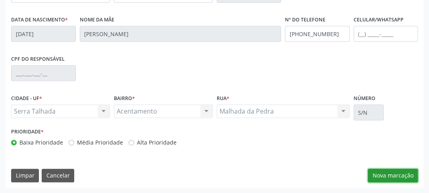
click at [396, 172] on button "Nova marcação" at bounding box center [393, 174] width 50 height 13
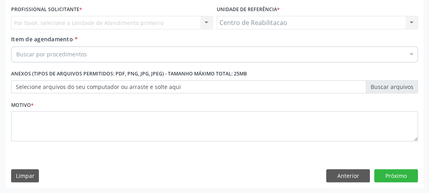
scroll to position [149, 0]
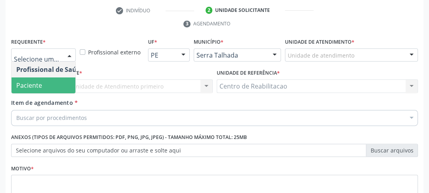
click at [36, 84] on span "Paciente" at bounding box center [29, 85] width 26 height 9
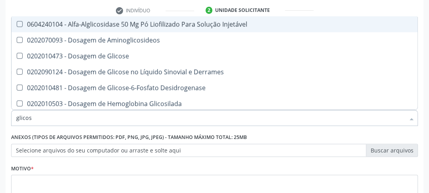
type input "glicose"
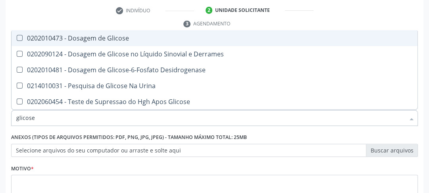
click at [21, 35] on Glicose at bounding box center [20, 38] width 6 height 6
click at [17, 35] on Glicose "checkbox" at bounding box center [13, 37] width 5 height 5
checkbox Glicose "true"
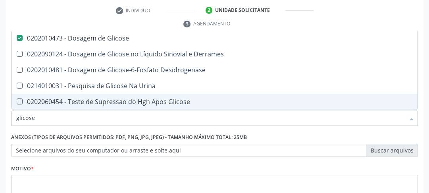
drag, startPoint x: 41, startPoint y: 120, endPoint x: 0, endPoint y: 123, distance: 41.3
click at [0, 123] on div "Acompanhamento Acompanhe a situação das marcações correntes e finalizadas Relat…" at bounding box center [214, 75] width 429 height 362
type input "u"
checkbox Glicose "false"
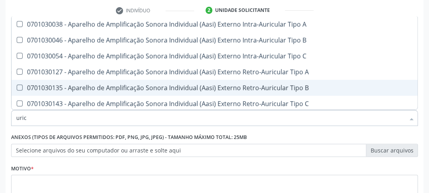
type input "urico"
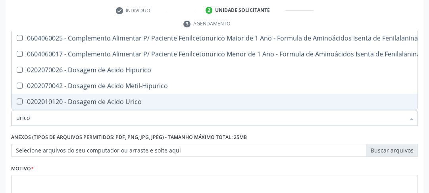
click at [15, 98] on div at bounding box center [14, 101] width 6 height 6
checkbox Urico "true"
drag, startPoint x: 8, startPoint y: 127, endPoint x: 0, endPoint y: 140, distance: 15.2
click at [0, 129] on div "Acompanhamento Acompanhe a situação das marcações correntes e finalizadas Relat…" at bounding box center [214, 75] width 429 height 362
type input "cr"
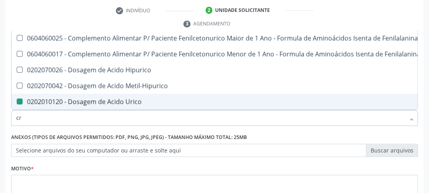
checkbox Urico "false"
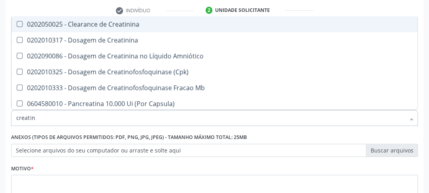
type input "creatini"
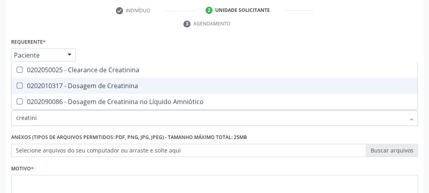
click at [18, 83] on Creatinina at bounding box center [20, 85] width 6 height 6
click at [17, 83] on Creatinina "checkbox" at bounding box center [13, 85] width 5 height 5
checkbox Creatinina "true"
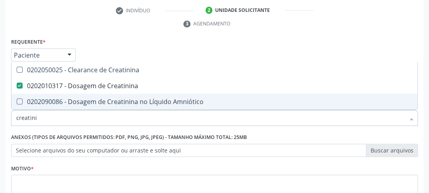
drag, startPoint x: 40, startPoint y: 121, endPoint x: 0, endPoint y: 121, distance: 40.4
click at [0, 121] on div "Acompanhamento Acompanhe a situação das marcações correntes e finalizadas Relat…" at bounding box center [214, 75] width 429 height 362
type input "u"
checkbox Creatinina "false"
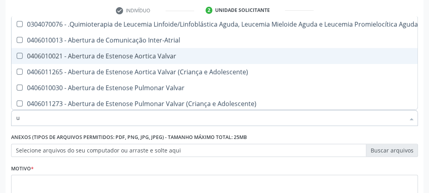
type input "ur"
checkbox Níveis "true"
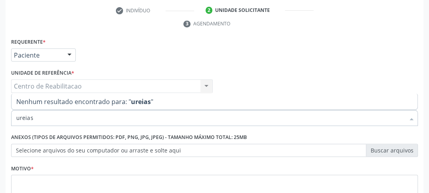
type input "ureia"
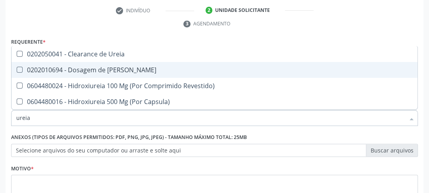
click at [17, 69] on Ureia at bounding box center [20, 70] width 6 height 6
click at [17, 69] on Ureia "checkbox" at bounding box center [13, 69] width 5 height 5
checkbox Ureia "true"
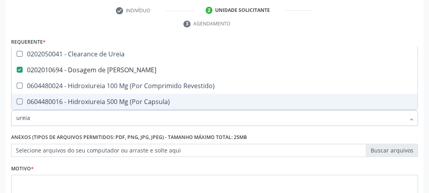
drag, startPoint x: 36, startPoint y: 115, endPoint x: 0, endPoint y: 116, distance: 36.5
click at [2, 116] on div "Acompanhamento Acompanhe a situação das marcações correntes e finalizadas Relat…" at bounding box center [214, 75] width 429 height 362
type input "c"
checkbox Ureia "false"
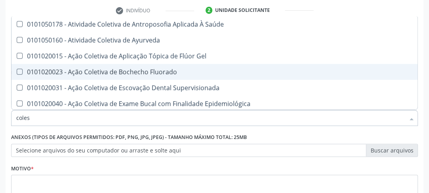
type input "colest"
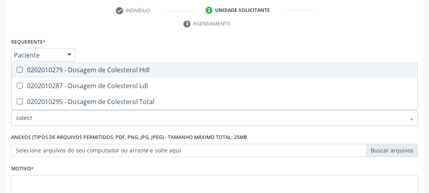
click at [17, 69] on Hdl at bounding box center [20, 70] width 6 height 6
click at [17, 69] on Hdl "checkbox" at bounding box center [13, 69] width 5 height 5
checkbox Hdl "true"
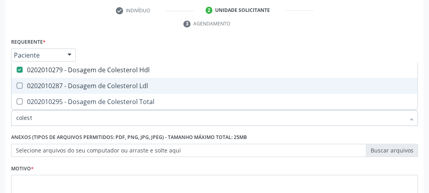
click at [19, 85] on Ldl at bounding box center [20, 85] width 6 height 6
click at [17, 85] on Ldl "checkbox" at bounding box center [13, 85] width 5 height 5
checkbox Ldl "true"
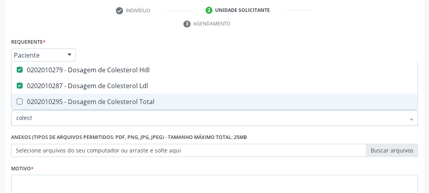
click at [16, 99] on div at bounding box center [14, 101] width 6 height 6
checkbox Total "true"
drag, startPoint x: 36, startPoint y: 115, endPoint x: 0, endPoint y: 111, distance: 36.6
click at [0, 112] on div "Acompanhamento Acompanhe a situação das marcações correntes e finalizadas Relat…" at bounding box center [214, 75] width 429 height 362
type input "bi"
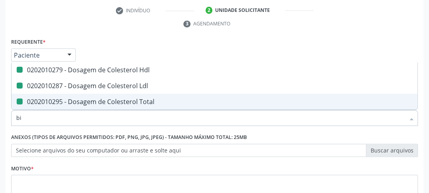
checkbox Hdl "false"
checkbox Ldl "false"
checkbox Total "false"
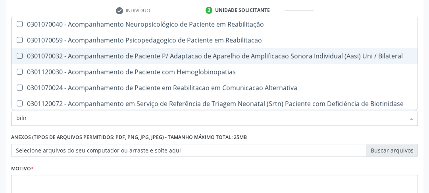
type input "bilirr"
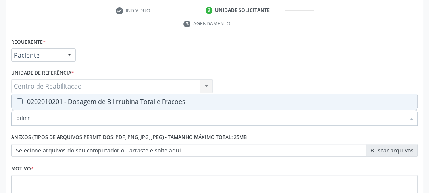
click at [22, 100] on div "0202010201 - Dosagem de Bilirrubina Total e Fracoes" at bounding box center [214, 101] width 396 height 6
checkbox Fracoes "true"
drag, startPoint x: 36, startPoint y: 119, endPoint x: 0, endPoint y: 120, distance: 35.7
click at [0, 120] on div "Acompanhamento Acompanhe a situação das marcações correntes e finalizadas Relat…" at bounding box center [214, 75] width 429 height 362
type input "tg"
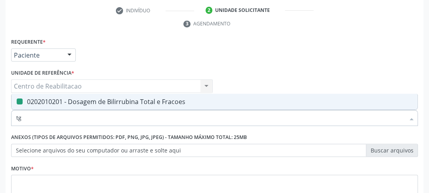
checkbox Fracoes "false"
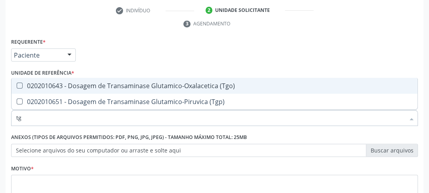
type input "tgo"
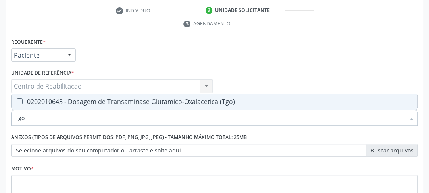
click at [20, 102] on \(Tgo\) at bounding box center [20, 101] width 6 height 6
click at [17, 102] on \(Tgo\) "checkbox" at bounding box center [13, 101] width 5 height 5
checkbox \(Tgo\) "true"
drag, startPoint x: 26, startPoint y: 114, endPoint x: 0, endPoint y: 113, distance: 26.2
click at [0, 113] on div "Acompanhamento Acompanhe a situação das marcações correntes e finalizadas Relat…" at bounding box center [214, 75] width 429 height 362
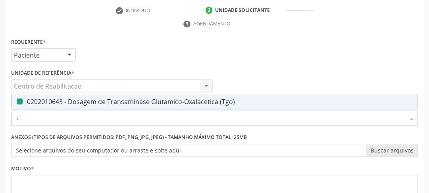
type input "tr"
checkbox \(Tgo\) "false"
type input "trigli"
click at [18, 104] on span "0202010678 - Dosagem de Triglicerideos" at bounding box center [214, 102] width 406 height 16
checkbox Triglicerideos "true"
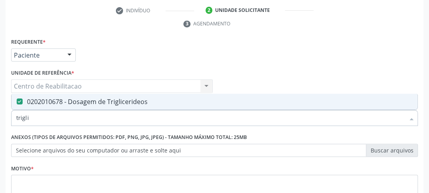
drag, startPoint x: 44, startPoint y: 113, endPoint x: 8, endPoint y: 106, distance: 37.5
click at [8, 106] on div "Requerente * Paciente Profissional de Saúde Paciente Nenhum resultado encontrad…" at bounding box center [214, 143] width 417 height 215
type input "g"
checkbox Triglicerideos "false"
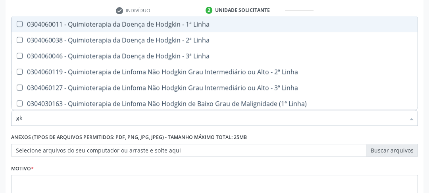
type input "g"
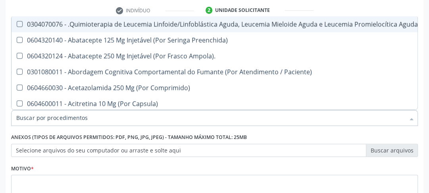
checkbox Urico "false"
checkbox Fracoes "false"
checkbox Hdl "false"
checkbox Ldl "false"
checkbox Total "false"
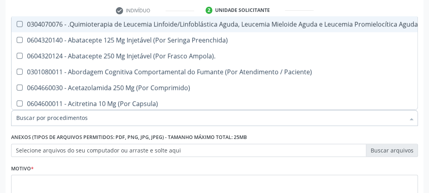
checkbox Creatinina "false"
checkbox Glicose "false"
checkbox \(Tgo\) "false"
checkbox Triglicerideos "false"
checkbox Ureia "false"
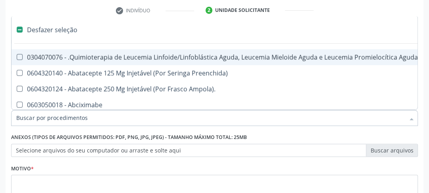
type input "g"
checkbox Aberto\) "true"
checkbox Drenavel "true"
checkbox Doses\) "true"
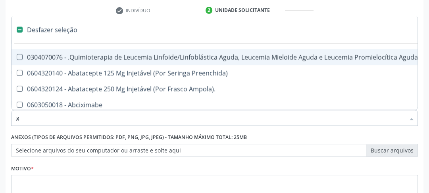
checkbox Inalante\) "true"
checkbox Bursectomia "true"
checkbox Linear "true"
checkbox Ativa "true"
checkbox Inteiro "true"
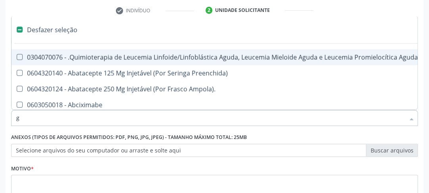
checkbox \(Ventriculografia\) "true"
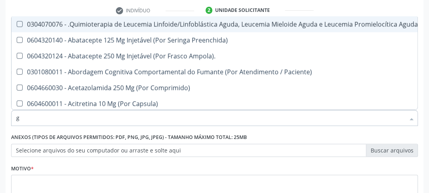
type input "gl"
checkbox Oftalmológica "true"
checkbox 5Ml\) "true"
checkbox Pé "true"
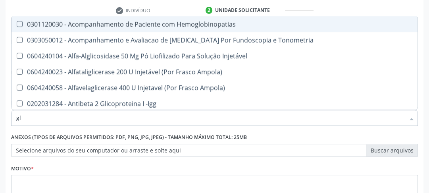
type input "gli"
checkbox \(Confirmatorio\) "true"
checkbox Glomerular "true"
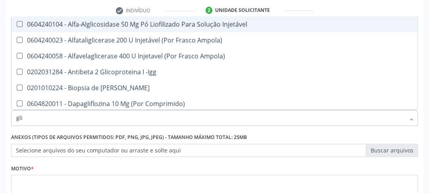
type input "glic"
checkbox Aminoglicosideos "true"
checkbox Glicose "false"
checkbox Derrames "true"
checkbox Triglicerideos "false"
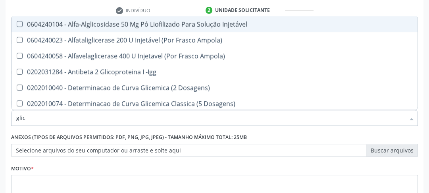
type input "gli"
checkbox Glicose "false"
checkbox Glicosilada "true"
checkbox Triglicerideos "false"
checkbox Delgada\) "true"
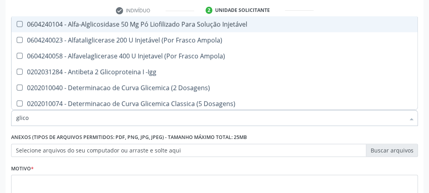
type input "glicos"
checkbox Ampola\) "true"
checkbox Dosagens\) "false"
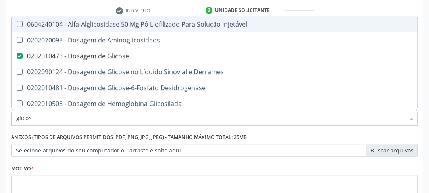
type input "glicosi"
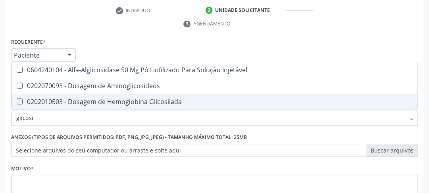
click at [21, 100] on Glicosilada at bounding box center [20, 101] width 6 height 6
click at [17, 100] on Glicosilada "checkbox" at bounding box center [13, 101] width 5 height 5
checkbox Glicosilada "true"
drag, startPoint x: 40, startPoint y: 115, endPoint x: 0, endPoint y: 115, distance: 39.6
click at [0, 119] on div "Acompanhamento Acompanhe a situação das marcações correntes e finalizadas Relat…" at bounding box center [214, 75] width 429 height 362
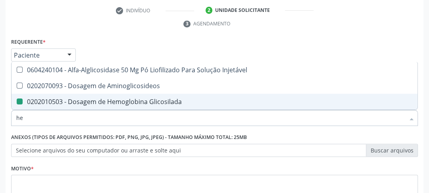
type input "hem"
checkbox Glicosilada "false"
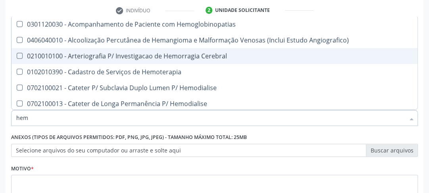
type input "hemo"
checkbox Hemacias "true"
checkbox Glicosilada "false"
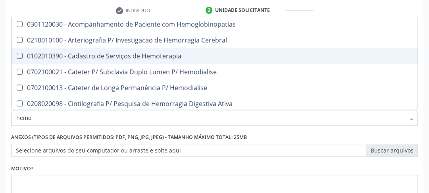
type input "hemog"
checkbox Tardio\) "true"
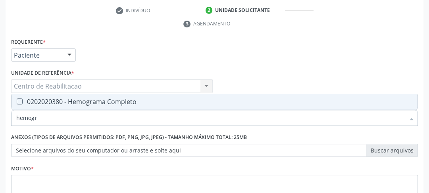
type input "hemogra"
click at [19, 99] on Completo at bounding box center [20, 101] width 6 height 6
click at [17, 99] on Completo "checkbox" at bounding box center [13, 101] width 5 height 5
checkbox Completo "true"
drag, startPoint x: 48, startPoint y: 117, endPoint x: 0, endPoint y: 123, distance: 48.7
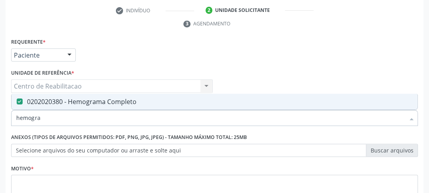
click at [0, 123] on div "Acompanhamento Acompanhe a situação das marcações correntes e finalizadas Relat…" at bounding box center [214, 75] width 429 height 362
type input "u"
checkbox Completo "false"
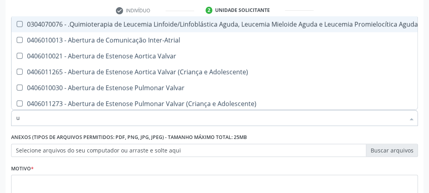
type input "ur"
checkbox Níveis "true"
checkbox Nível "true"
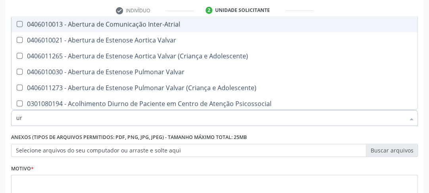
type input "uri"
checkbox B "true"
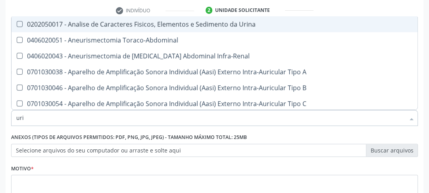
type input "urin"
checkbox Urico "false"
type input "urina"
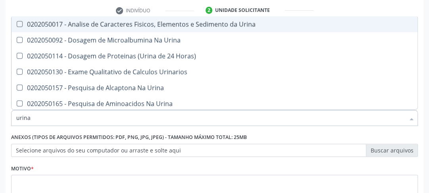
click at [23, 22] on div "0202050017 - Analise de Caracteres Fisicos, Elementos e Sedimento da Urina" at bounding box center [214, 24] width 396 height 6
checkbox Urina "true"
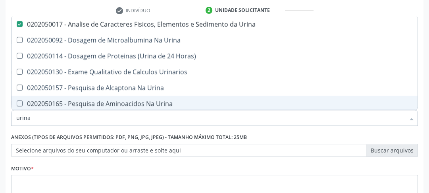
drag, startPoint x: 36, startPoint y: 116, endPoint x: 4, endPoint y: 117, distance: 32.9
click at [5, 117] on div "Acompanhamento Acompanhe a situação das marcações correntes e finalizadas Relat…" at bounding box center [214, 75] width 429 height 362
type input "fe"
checkbox Urina "false"
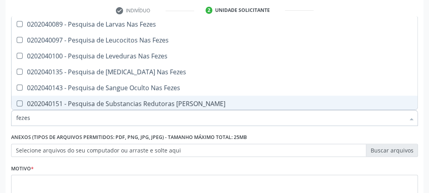
drag, startPoint x: 31, startPoint y: 114, endPoint x: 0, endPoint y: 107, distance: 31.7
click at [0, 108] on div "Acompanhamento Acompanhe a situação das marcações correntes e finalizadas Relat…" at bounding box center [214, 75] width 429 height 362
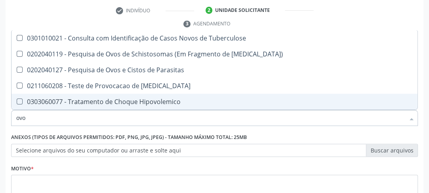
type input "ovos"
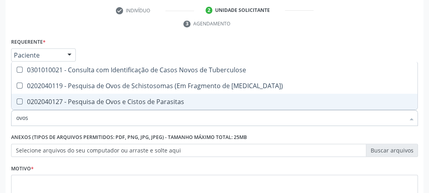
click at [19, 100] on Parasitas at bounding box center [20, 101] width 6 height 6
click at [17, 100] on Parasitas "checkbox" at bounding box center [13, 101] width 5 height 5
checkbox Parasitas "true"
drag, startPoint x: 41, startPoint y: 117, endPoint x: 0, endPoint y: 111, distance: 41.6
click at [0, 119] on div "Acompanhamento Acompanhe a situação das marcações correntes e finalizadas Relat…" at bounding box center [214, 75] width 429 height 362
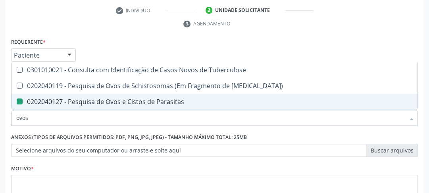
type input "t"
checkbox Parasitas "false"
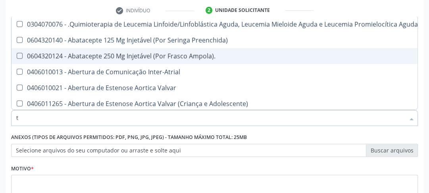
type input "[MEDICAL_DATA]"
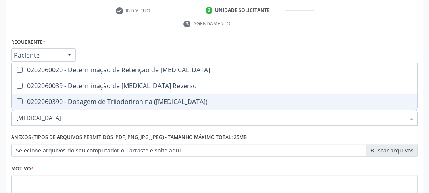
click at [22, 101] on \(T3\) at bounding box center [20, 101] width 6 height 6
click at [17, 101] on \(T3\) "checkbox" at bounding box center [13, 101] width 5 height 5
checkbox \(T3\) "true"
drag, startPoint x: 29, startPoint y: 119, endPoint x: 8, endPoint y: 114, distance: 21.3
click at [10, 114] on div "Item de agendamento * t3 Desfazer seleção 0202060020 - Determinação de Retenção…" at bounding box center [214, 113] width 410 height 31
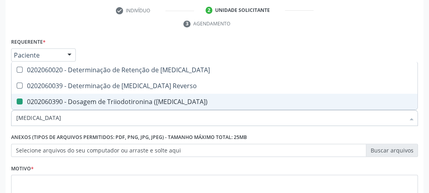
type input "t"
checkbox \(T3\) "false"
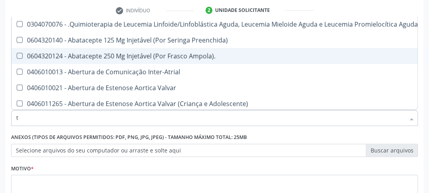
type input "t4"
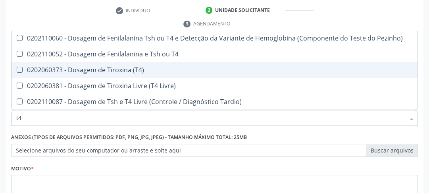
click at [21, 69] on \(T4\) at bounding box center [20, 70] width 6 height 6
click at [17, 69] on \(T4\) "checkbox" at bounding box center [13, 69] width 5 height 5
checkbox \(T4\) "true"
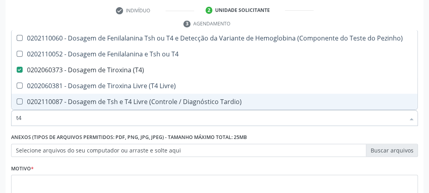
drag, startPoint x: 35, startPoint y: 116, endPoint x: 9, endPoint y: 114, distance: 25.8
click at [9, 114] on div "Item de agendamento * t4 Desfazer seleção 0202110060 - Dosagem de Fenilalanina …" at bounding box center [214, 113] width 410 height 31
type input "t"
checkbox \(T4\) "false"
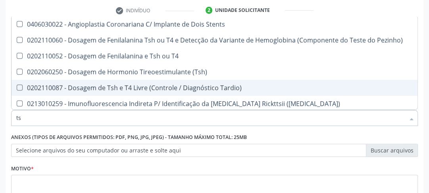
type input "tsh"
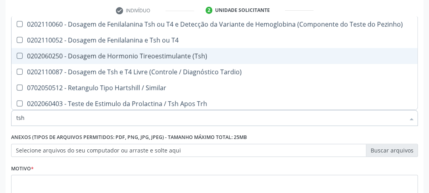
click at [21, 56] on \(Tsh\) at bounding box center [20, 56] width 6 height 6
click at [17, 56] on \(Tsh\) "checkbox" at bounding box center [13, 55] width 5 height 5
checkbox \(Tsh\) "true"
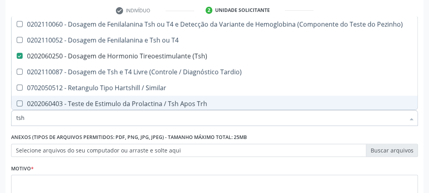
click at [334, 133] on div "Anexos (Tipos de arquivos permitidos: PDF, PNG, JPG, JPEG) - Tamanho máximo tot…" at bounding box center [214, 143] width 406 height 25
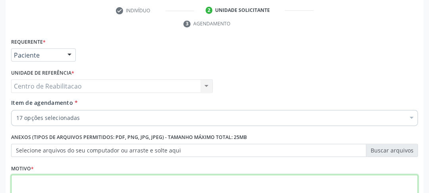
click at [100, 179] on textarea at bounding box center [214, 189] width 406 height 30
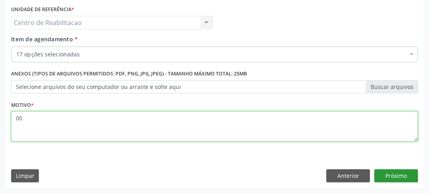
type textarea "00"
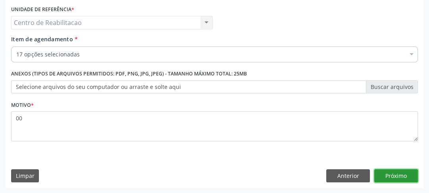
click at [403, 178] on button "Próximo" at bounding box center [396, 175] width 44 height 13
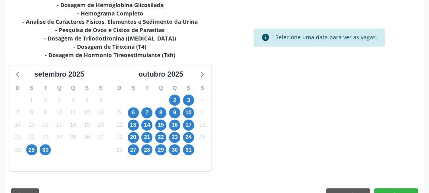
scroll to position [298, 0]
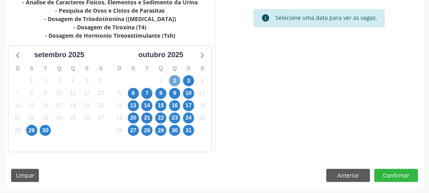
click at [171, 81] on span "2" at bounding box center [174, 80] width 11 height 11
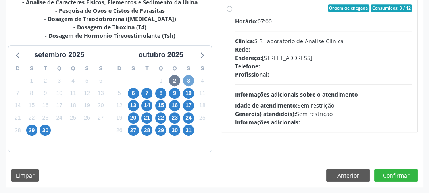
click at [187, 78] on span "3" at bounding box center [188, 80] width 11 height 11
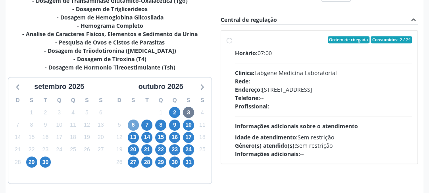
click at [133, 128] on span "6" at bounding box center [133, 124] width 11 height 11
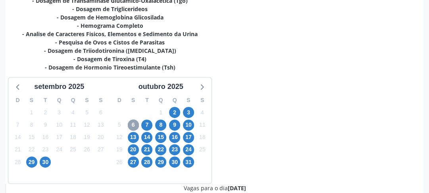
scroll to position [0, 0]
drag, startPoint x: 231, startPoint y: 41, endPoint x: 247, endPoint y: 56, distance: 22.2
radio input "true"
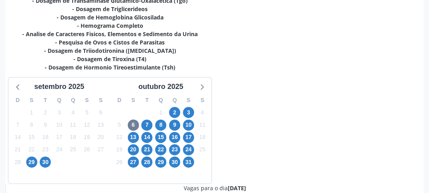
scroll to position [298, 0]
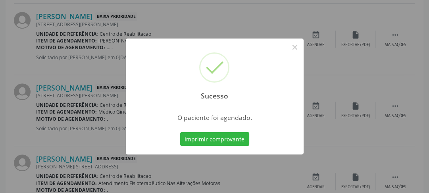
scroll to position [69, 0]
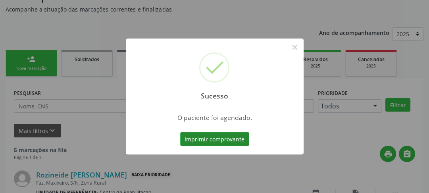
click at [228, 139] on button "Imprimir comprovante" at bounding box center [214, 138] width 69 height 13
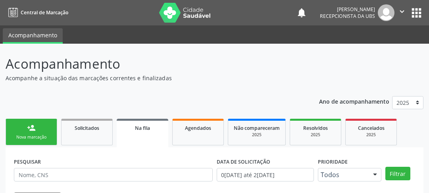
scroll to position [69, 0]
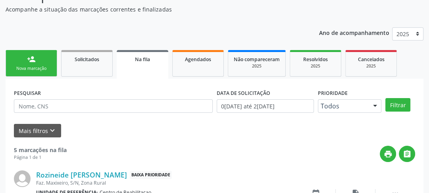
click at [36, 70] on div "Nova marcação" at bounding box center [31, 68] width 40 height 6
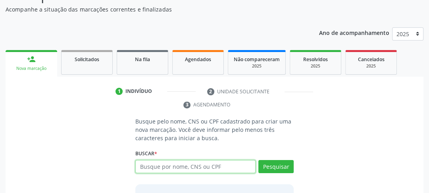
click at [158, 163] on input "text" at bounding box center [195, 166] width 120 height 13
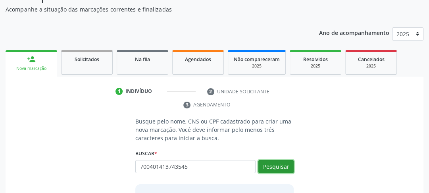
click at [271, 161] on button "Pesquisar" at bounding box center [275, 166] width 35 height 13
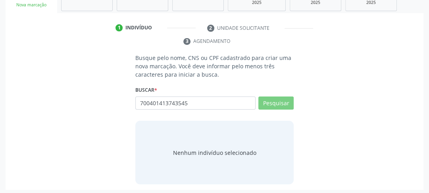
scroll to position [134, 0]
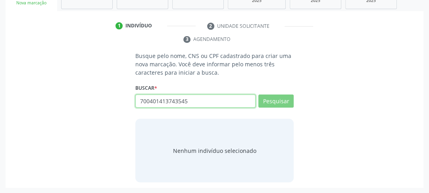
drag, startPoint x: 186, startPoint y: 98, endPoint x: 78, endPoint y: 97, distance: 107.8
click at [81, 97] on div "Busque pelo nome, CNS ou CPF cadastrado para criar uma nova marcação. Você deve…" at bounding box center [214, 117] width 406 height 130
type input "700"
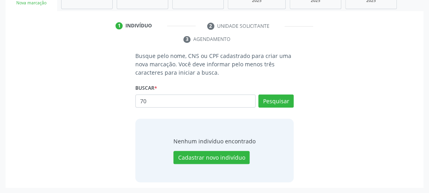
type input "7"
type input "700401413743545"
click at [295, 98] on div "Busque pelo nome, CNS ou CPF cadastrado para criar uma nova marcação. Você deve…" at bounding box center [214, 117] width 169 height 130
click at [285, 100] on button "Pesquisar" at bounding box center [275, 100] width 35 height 13
type input "700401413743545"
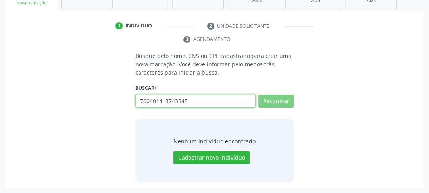
click at [190, 101] on input "700401413743545" at bounding box center [195, 100] width 120 height 13
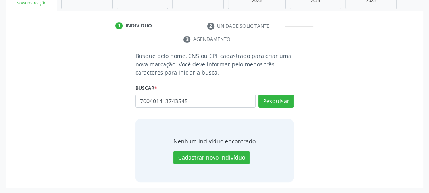
click at [317, 134] on div "Busque pelo nome, CNS ou CPF cadastrado para criar uma nova marcação. Você deve…" at bounding box center [214, 117] width 406 height 130
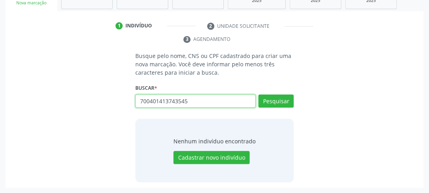
drag, startPoint x: 199, startPoint y: 96, endPoint x: 0, endPoint y: 83, distance: 199.1
click at [0, 83] on div "Acompanhamento Acompanhe a situação das marcações correntes e finalizadas Relat…" at bounding box center [214, 51] width 429 height 283
type input "sandra maria do nasc"
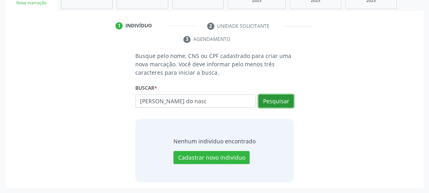
click at [279, 105] on button "Pesquisar" at bounding box center [275, 100] width 35 height 13
type input "sandra maria do nasc"
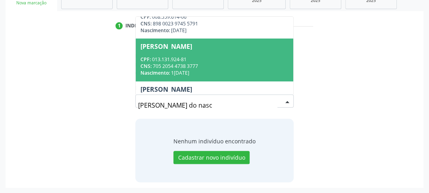
scroll to position [92, 0]
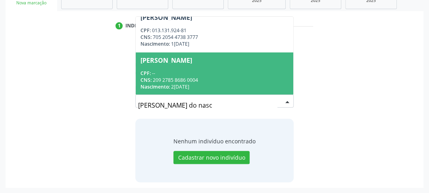
click at [205, 84] on div "Nascimento: 23/06/1979" at bounding box center [214, 86] width 148 height 7
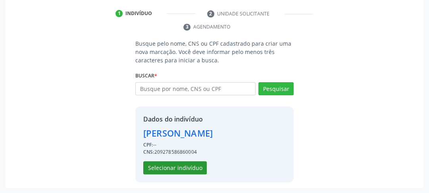
scroll to position [51, 0]
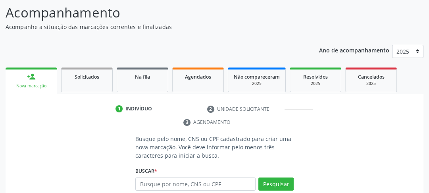
click at [28, 84] on div "Nova marcação" at bounding box center [31, 86] width 40 height 6
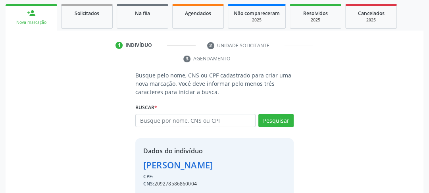
scroll to position [146, 0]
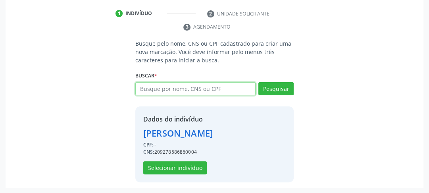
click at [220, 90] on input "text" at bounding box center [195, 88] width 120 height 13
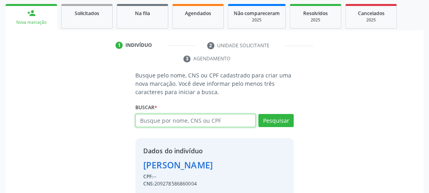
scroll to position [83, 0]
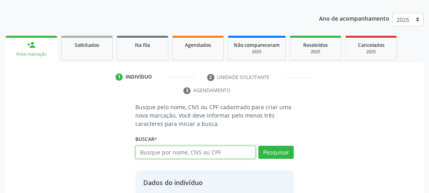
click at [199, 146] on input "text" at bounding box center [195, 152] width 120 height 13
type input "700401413743545"
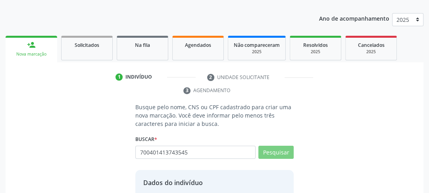
click at [260, 146] on div "Pesquisar" at bounding box center [274, 155] width 38 height 19
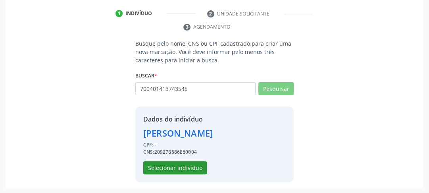
scroll to position [0, 0]
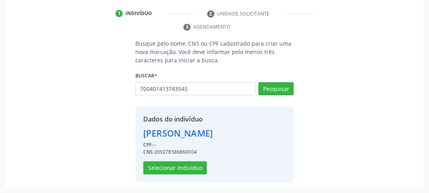
click at [310, 132] on div "Busque pelo nome, CNS ou CPF cadastrado para criar uma nova marcação. Você deve…" at bounding box center [214, 110] width 406 height 143
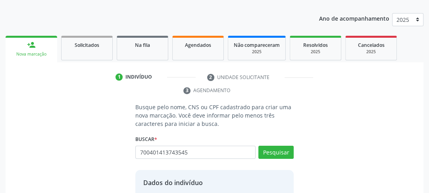
scroll to position [115, 0]
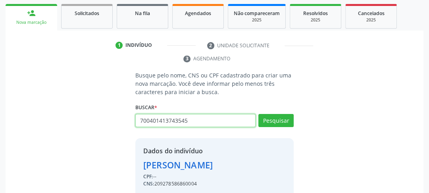
click at [235, 118] on input "700401413743545" at bounding box center [195, 120] width 120 height 13
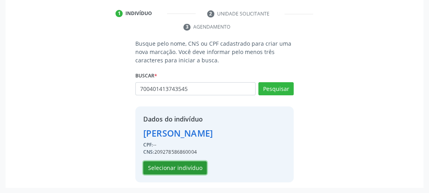
click at [178, 166] on button "Selecionar indivíduo" at bounding box center [174, 167] width 63 height 13
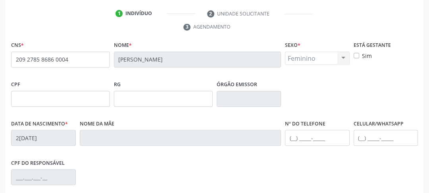
scroll to position [115, 0]
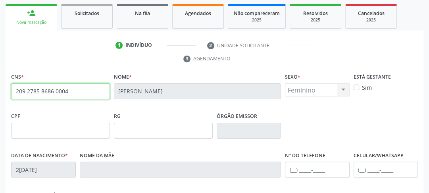
drag, startPoint x: 80, startPoint y: 94, endPoint x: 0, endPoint y: 83, distance: 81.3
click at [0, 83] on div "Acompanhamento Acompanhe a situação das marcações correntes e finalizadas Relat…" at bounding box center [214, 129] width 429 height 400
type input "700 4014 1374 3545"
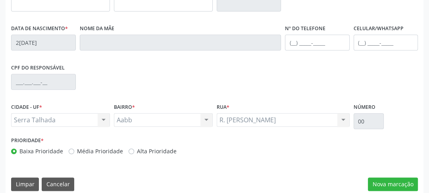
scroll to position [250, 0]
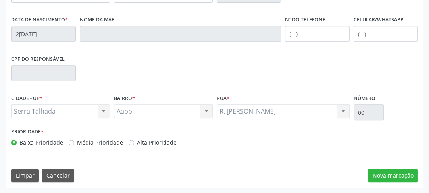
click at [42, 167] on div "CNS * 700 4014 1374 3545 Nome * Sandra Maria do Nascimento Sexo * Feminino Masc…" at bounding box center [214, 61] width 417 height 252
click at [44, 172] on button "Cancelar" at bounding box center [58, 174] width 33 height 13
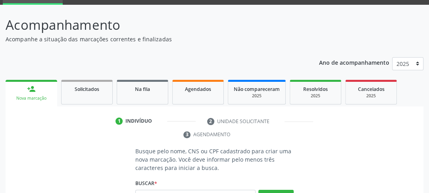
scroll to position [102, 0]
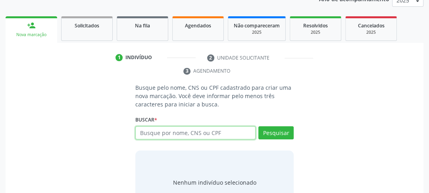
click at [168, 132] on input "text" at bounding box center [195, 132] width 120 height 13
type input "SANDRA MARIA DO NASCIMENTO"
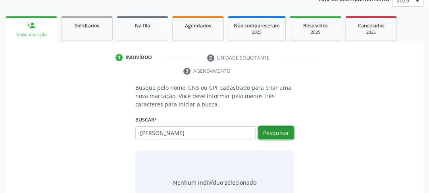
click at [273, 135] on button "Pesquisar" at bounding box center [275, 132] width 35 height 13
type input "SANDRA MARIA DO NASCIMENTO"
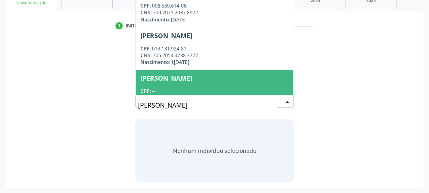
scroll to position [18, 0]
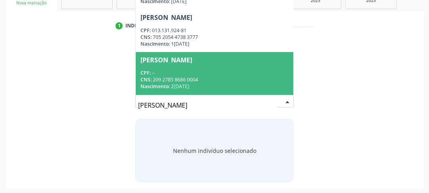
click at [167, 67] on span "Sandra Maria do Nascimento CPF: -- CNS: 209 2785 8686 0004 Nascimento: 23/06/19…" at bounding box center [214, 73] width 157 height 42
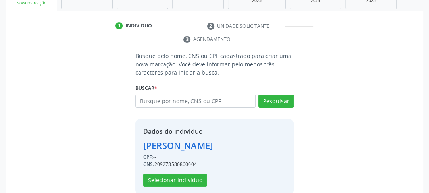
scroll to position [146, 0]
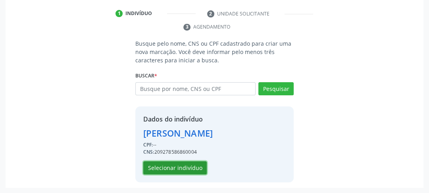
click at [174, 163] on button "Selecionar indivíduo" at bounding box center [174, 167] width 63 height 13
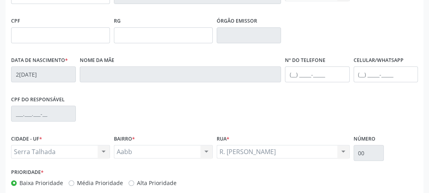
scroll to position [250, 0]
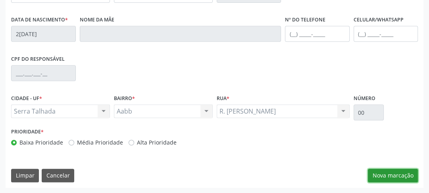
click at [391, 176] on button "Nova marcação" at bounding box center [393, 174] width 50 height 13
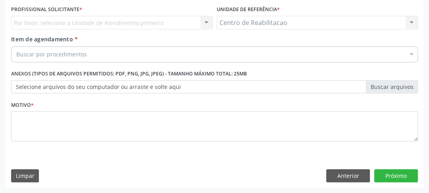
scroll to position [149, 0]
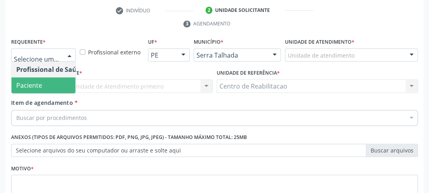
click at [41, 86] on span "Paciente" at bounding box center [29, 85] width 26 height 9
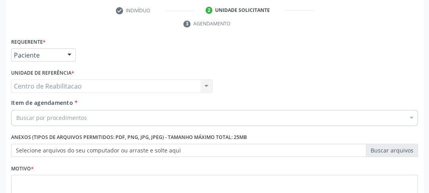
click at [68, 86] on div "Centro de Reabilitacao Centro de Reabilitacao Nenhum resultado encontrado para:…" at bounding box center [111, 85] width 201 height 13
click at [64, 111] on div "Buscar por procedimentos" at bounding box center [214, 118] width 406 height 16
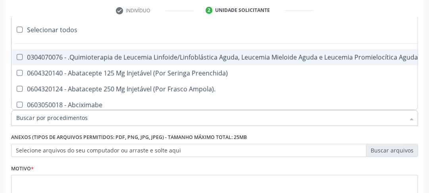
click at [63, 114] on input "Item de agendamento *" at bounding box center [210, 118] width 388 height 16
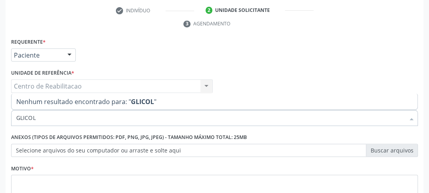
type input "GLICO"
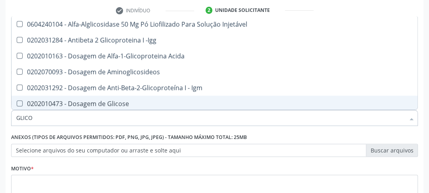
scroll to position [32, 0]
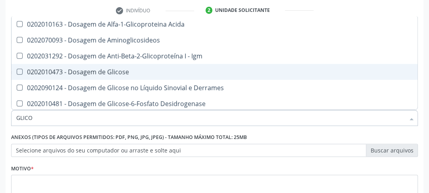
click at [20, 72] on Glicose at bounding box center [20, 72] width 6 height 6
click at [17, 72] on Glicose "checkbox" at bounding box center [13, 71] width 5 height 5
checkbox Glicose "true"
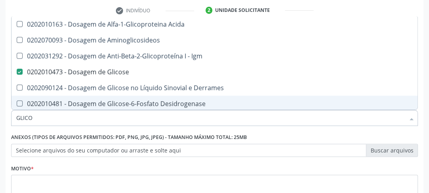
drag, startPoint x: 41, startPoint y: 114, endPoint x: 16, endPoint y: 117, distance: 25.6
click at [16, 117] on input "GLICO" at bounding box center [210, 118] width 388 height 16
type input "AC"
checkbox Glicose "false"
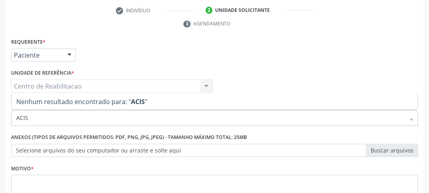
scroll to position [0, 0]
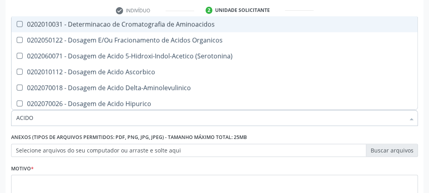
type input "ACIDO U"
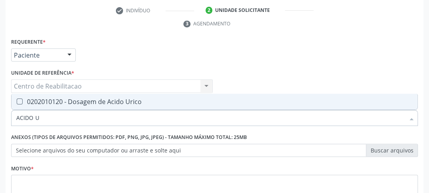
click at [21, 100] on Urico at bounding box center [20, 101] width 6 height 6
click at [17, 100] on Urico "checkbox" at bounding box center [13, 101] width 5 height 5
checkbox Urico "true"
drag, startPoint x: 43, startPoint y: 116, endPoint x: 9, endPoint y: 116, distance: 34.1
click at [9, 116] on div "Item de agendamento * ACIDO U Desfazer seleção 0202010120 - Dosagem de Acido Ur…" at bounding box center [214, 113] width 410 height 31
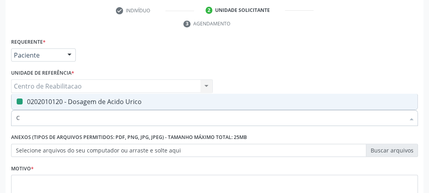
type input "CR"
checkbox Urico "false"
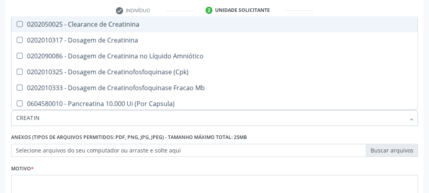
type input "CREATINI"
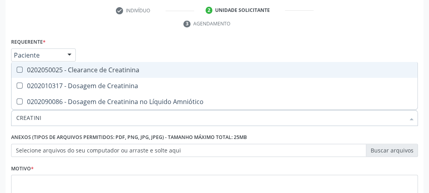
click at [21, 69] on Creatinina at bounding box center [20, 70] width 6 height 6
click at [17, 69] on Creatinina "checkbox" at bounding box center [13, 69] width 5 height 5
checkbox Creatinina "true"
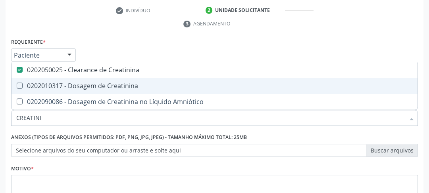
type input "CREATINI"
click at [10, 86] on div "Unidade de referência * Centro de Reabilitacao Centro de Reabilitacao Nenhum re…" at bounding box center [111, 82] width 205 height 31
checkbox Creatinina "true"
checkbox Amniótico "true"
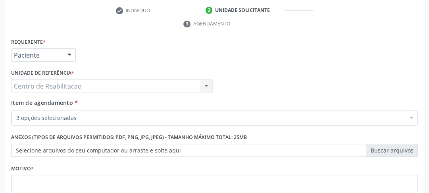
click at [19, 67] on div "Requerente * Paciente Profissional de Saúde Paciente Nenhum resultado encontrad…" at bounding box center [214, 126] width 406 height 180
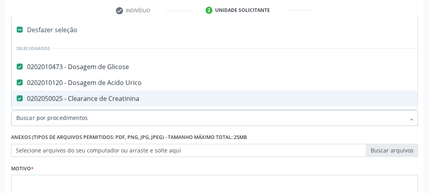
click at [17, 99] on Creatinina at bounding box center [20, 98] width 6 height 6
click at [17, 99] on Creatinina "checkbox" at bounding box center [13, 98] width 5 height 5
checkbox Creatinina "false"
click at [89, 121] on input "Item de agendamento *" at bounding box center [210, 118] width 388 height 16
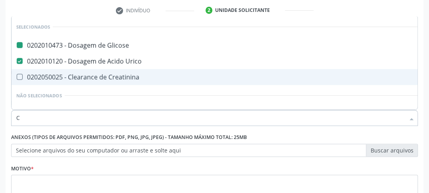
type input "CR"
checkbox Glicose "false"
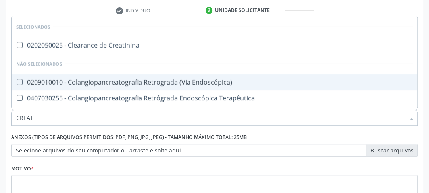
type input "CREATI"
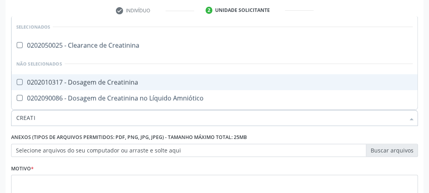
click at [17, 82] on Creatinina at bounding box center [20, 82] width 6 height 6
click at [17, 82] on Creatinina "checkbox" at bounding box center [13, 81] width 5 height 5
checkbox Creatinina "true"
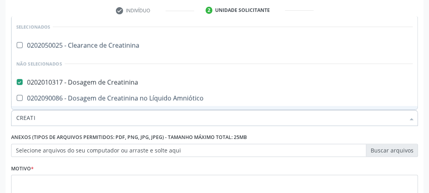
drag, startPoint x: 40, startPoint y: 111, endPoint x: 0, endPoint y: 101, distance: 40.8
click at [0, 101] on div "Acompanhamento Acompanhe a situação das marcações correntes e finalizadas Relat…" at bounding box center [214, 75] width 429 height 362
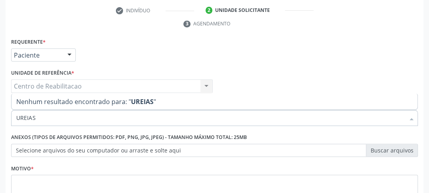
type input "UREIA"
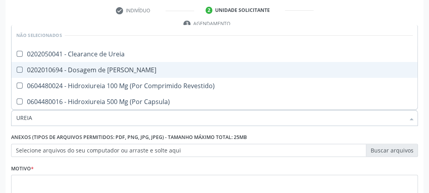
click at [18, 69] on Ureia at bounding box center [20, 70] width 6 height 6
click at [17, 69] on Ureia "checkbox" at bounding box center [13, 69] width 5 height 5
checkbox Ureia "true"
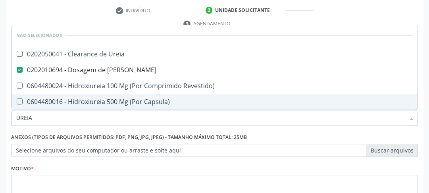
drag, startPoint x: 49, startPoint y: 115, endPoint x: 0, endPoint y: 108, distance: 49.7
click at [0, 108] on div "Acompanhamento Acompanhe a situação das marcações correntes e finalizadas Relat…" at bounding box center [214, 75] width 429 height 362
type input "C"
checkbox Ureia "true"
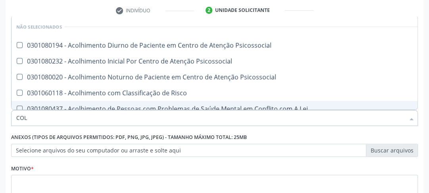
type input "COLE"
checkbox Psicossocial "false"
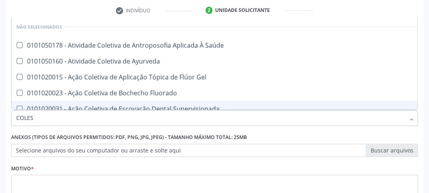
type input "COLEST"
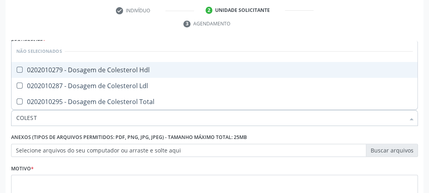
click at [17, 69] on Hdl at bounding box center [20, 70] width 6 height 6
click at [16, 69] on Hdl "checkbox" at bounding box center [13, 69] width 5 height 5
checkbox Hdl "true"
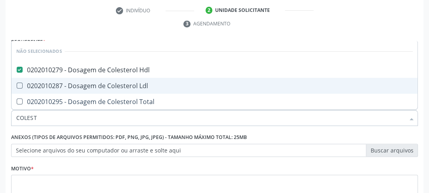
click at [21, 80] on span "0202010287 - Dosagem de Colesterol Ldl" at bounding box center [214, 86] width 406 height 16
checkbox Ldl "true"
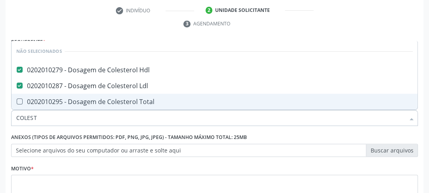
drag, startPoint x: 21, startPoint y: 102, endPoint x: 32, endPoint y: 109, distance: 13.0
click at [21, 103] on Total at bounding box center [20, 101] width 6 height 6
click at [17, 103] on Total "checkbox" at bounding box center [13, 101] width 5 height 5
checkbox Total "true"
drag, startPoint x: 52, startPoint y: 118, endPoint x: 0, endPoint y: 121, distance: 51.6
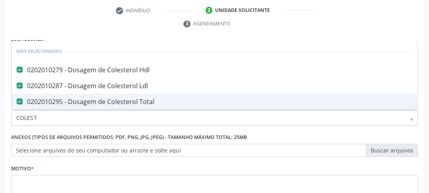
click at [0, 121] on div "Acompanhamento Acompanhe a situação das marcações correntes e finalizadas Relat…" at bounding box center [214, 75] width 429 height 362
type input "B"
checkbox Hdl "false"
checkbox Ldl "false"
checkbox Total "false"
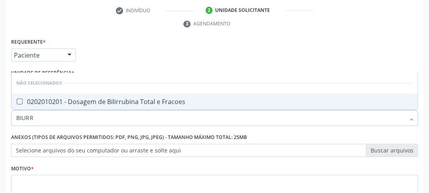
type input "BILIRRU"
click at [17, 102] on Fracoes at bounding box center [20, 101] width 6 height 6
click at [17, 102] on Fracoes "checkbox" at bounding box center [13, 101] width 5 height 5
checkbox Fracoes "true"
drag, startPoint x: 40, startPoint y: 113, endPoint x: 0, endPoint y: 115, distance: 40.1
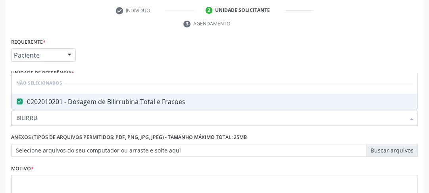
click at [0, 115] on div "Acompanhamento Acompanhe a situação das marcações correntes e finalizadas Relat…" at bounding box center [214, 75] width 429 height 362
type input "TG"
checkbox Fracoes "false"
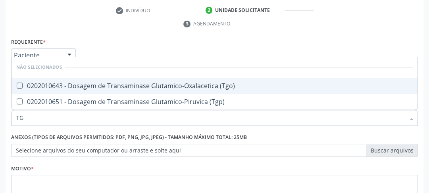
type input "TGO"
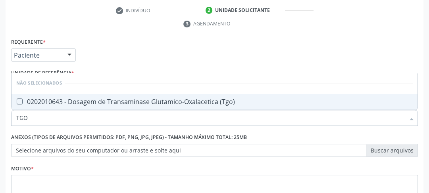
click at [23, 98] on div "0202010643 - Dosagem de Transaminase Glutamico-Oxalacetica (Tgo)" at bounding box center [214, 101] width 396 height 6
checkbox \(Tgo\) "true"
type input "TGO"
click at [0, 119] on div "Acompanhamento Acompanhe a situação das marcações correntes e finalizadas Relat…" at bounding box center [214, 75] width 429 height 362
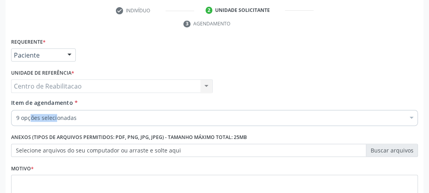
drag, startPoint x: 36, startPoint y: 119, endPoint x: 2, endPoint y: 119, distance: 34.1
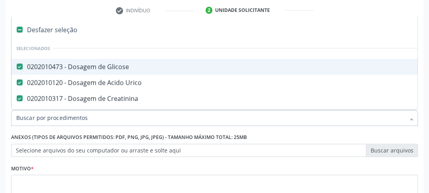
type input "T"
checkbox Fracoes "false"
checkbox \(Tgo\) "false"
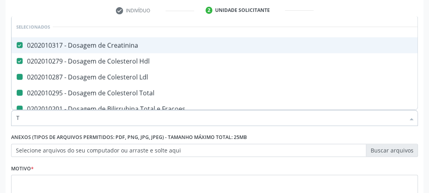
type input "TR"
checkbox Ldl "false"
checkbox Total "false"
checkbox Fracoes "false"
checkbox \(Tgo\) "false"
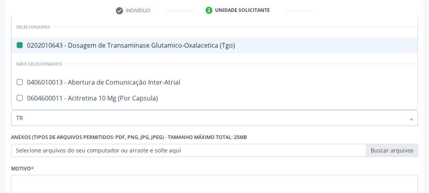
type input "TRI"
checkbox \(Tgo\) "false"
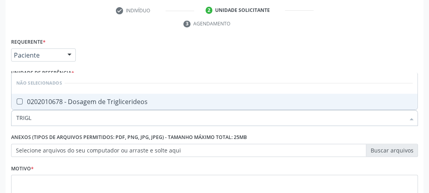
type input "TRIGLI"
click at [20, 100] on Triglicerideos at bounding box center [20, 101] width 6 height 6
click at [17, 100] on Triglicerideos "checkbox" at bounding box center [13, 101] width 5 height 5
checkbox Triglicerideos "true"
drag, startPoint x: 41, startPoint y: 120, endPoint x: 0, endPoint y: 115, distance: 41.5
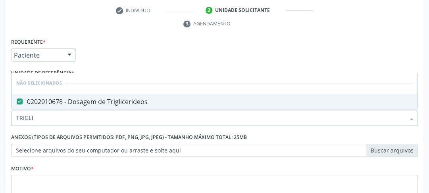
click at [0, 115] on div "Acompanhamento Acompanhe a situação das marcações correntes e finalizadas Relat…" at bounding box center [214, 75] width 429 height 362
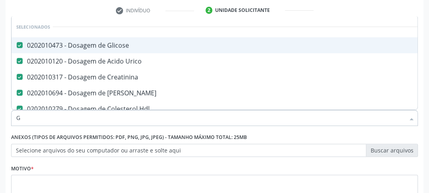
type input "GL"
checkbox Ureia "false"
checkbox Hdl "false"
checkbox Ldl "false"
checkbox Total "false"
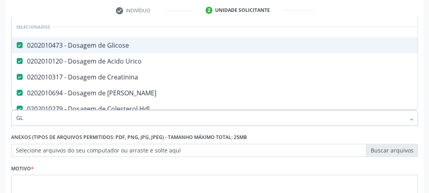
checkbox Fracoes "false"
checkbox \(Tgo\) "false"
checkbox Capsula\) "true"
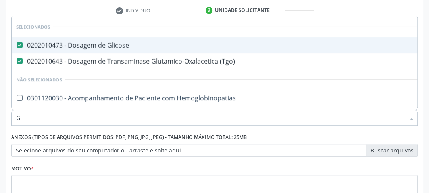
type input "GLI"
checkbox Dosagens\) "true"
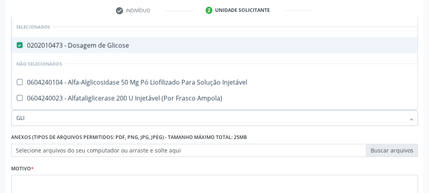
type input "GLIC"
checkbox Derrames "true"
checkbox Triglicerideos "false"
type input "GLICOSI"
checkbox Glicose "false"
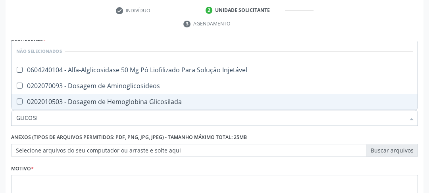
click at [21, 100] on Glicosilada at bounding box center [20, 101] width 6 height 6
click at [17, 100] on Glicosilada "checkbox" at bounding box center [13, 101] width 5 height 5
checkbox Glicosilada "true"
drag, startPoint x: 38, startPoint y: 117, endPoint x: 0, endPoint y: 117, distance: 38.5
click at [0, 117] on div "Acompanhamento Acompanhe a situação das marcações correntes e finalizadas Relat…" at bounding box center [214, 75] width 429 height 362
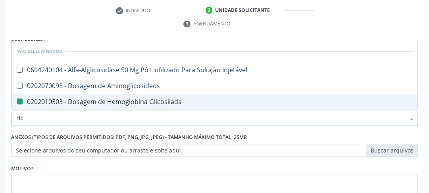
type input "HEM"
checkbox Injetável "false"
checkbox Glicosilada "false"
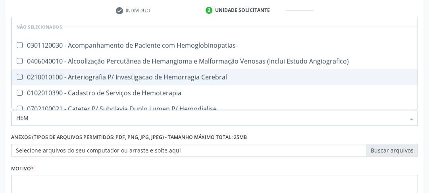
type input "HEMO"
checkbox Hemacias "true"
checkbox Glicosilada "false"
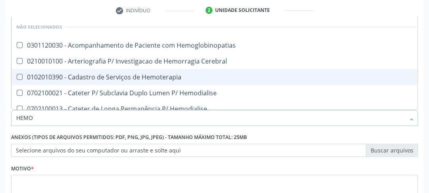
type input "HEMOG"
checkbox Tardio\) "true"
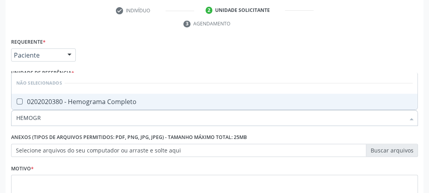
type input "HEMOGRA"
click at [23, 103] on div "0202020380 - Hemograma Completo" at bounding box center [214, 101] width 396 height 6
checkbox Completo "true"
drag, startPoint x: 58, startPoint y: 113, endPoint x: 0, endPoint y: 114, distance: 58.3
click at [0, 114] on div "Acompanhamento Acompanhe a situação das marcações correntes e finalizadas Relat…" at bounding box center [214, 75] width 429 height 362
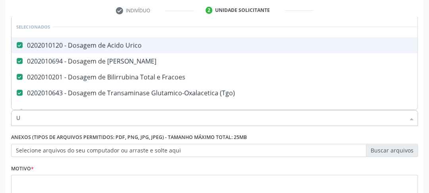
type input "UR"
checkbox \(Tgo\) "false"
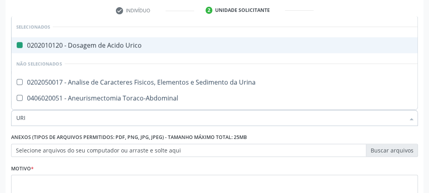
type input "URIN"
checkbox Urico "false"
type input "URINA"
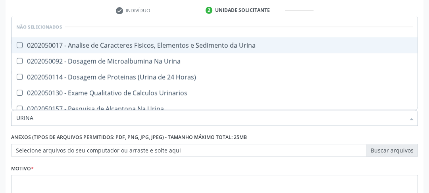
click at [22, 47] on Urina at bounding box center [20, 45] width 6 height 6
click at [17, 47] on Urina "checkbox" at bounding box center [13, 44] width 5 height 5
checkbox Urina "true"
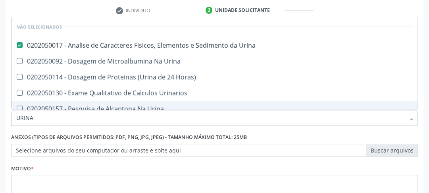
drag, startPoint x: 36, startPoint y: 117, endPoint x: 0, endPoint y: 112, distance: 36.7
click at [0, 112] on div "Acompanhamento Acompanhe a situação das marcações correntes e finalizadas Relat…" at bounding box center [214, 75] width 429 height 362
type input "FE"
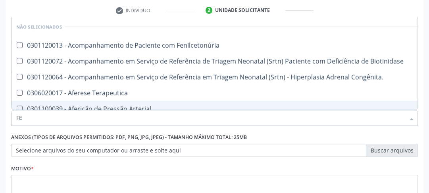
checkbox Fenilcetonúria "false"
type input "F"
checkbox Fenilcetonúria "true"
checkbox Terapeutica "true"
checkbox Arterial "true"
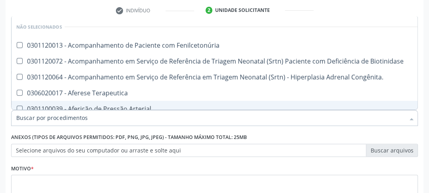
checkbox Congênita\ "true"
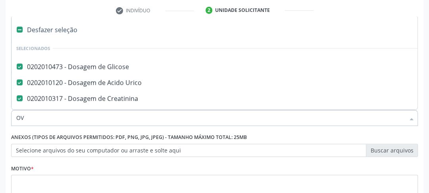
type input "OVO"
checkbox Glicose "false"
checkbox Ureia "false"
checkbox Hdl "false"
checkbox Creatinina "false"
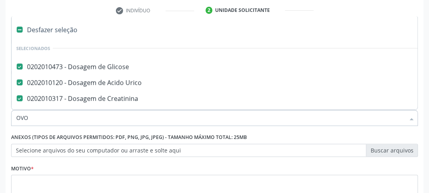
checkbox Urico "false"
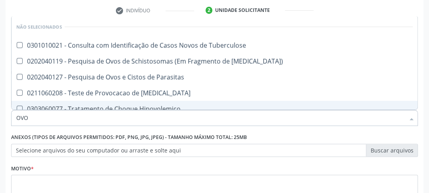
type input "OVOS"
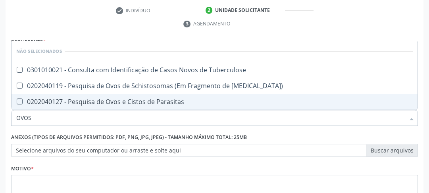
click at [21, 98] on Parasitas at bounding box center [20, 101] width 6 height 6
click at [17, 99] on Parasitas "checkbox" at bounding box center [13, 101] width 5 height 5
checkbox Parasitas "true"
drag, startPoint x: 46, startPoint y: 110, endPoint x: 0, endPoint y: 117, distance: 46.5
click at [0, 117] on div "Acompanhamento Acompanhe a situação das marcações correntes e finalizadas Relat…" at bounding box center [214, 75] width 429 height 362
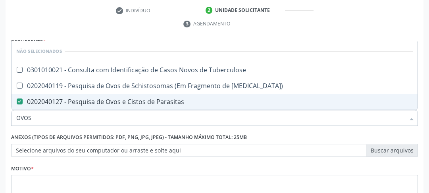
type input "T"
checkbox Tuberculose "true"
checkbox Mucosa\) "true"
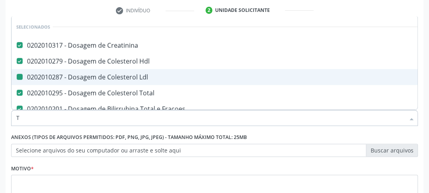
type input "T3"
checkbox Creatinina "false"
checkbox Ldl "false"
checkbox Hdl "false"
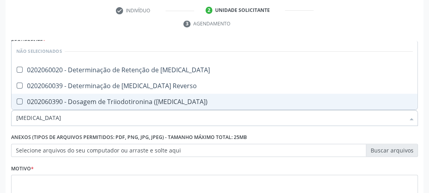
click at [22, 101] on div "0202060390 - Dosagem de Triiodotironina (T3)" at bounding box center [214, 101] width 396 height 6
checkbox \(T3\) "true"
drag, startPoint x: 30, startPoint y: 121, endPoint x: 0, endPoint y: 122, distance: 30.2
click at [0, 122] on div "Acompanhamento Acompanhe a situação das marcações correntes e finalizadas Relat…" at bounding box center [214, 75] width 429 height 362
type input "T"
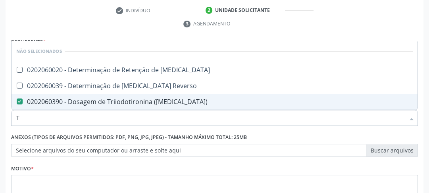
checkbox T3 "true"
checkbox Reverso "true"
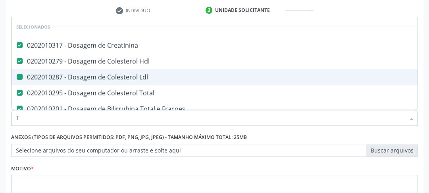
type input "T4"
checkbox Creatinina "false"
checkbox Ldl "false"
checkbox Hdl "false"
checkbox Total "false"
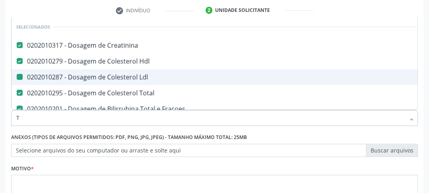
checkbox Fracoes "false"
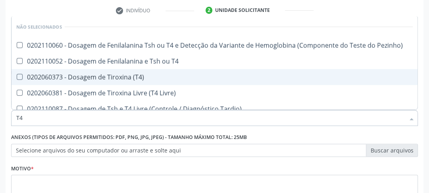
click at [21, 76] on \(T4\) at bounding box center [20, 77] width 6 height 6
click at [17, 76] on \(T4\) "checkbox" at bounding box center [13, 76] width 5 height 5
checkbox \(T4\) "true"
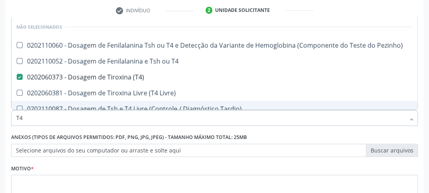
drag, startPoint x: 27, startPoint y: 116, endPoint x: 0, endPoint y: 117, distance: 27.0
click at [0, 117] on div "Acompanhamento Acompanhe a situação das marcações correntes e finalizadas Relat…" at bounding box center [214, 75] width 429 height 362
type input "T"
checkbox Pezinho\) "true"
checkbox T4 "true"
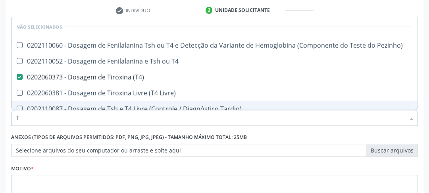
checkbox Livre\) "true"
checkbox Tardio\) "true"
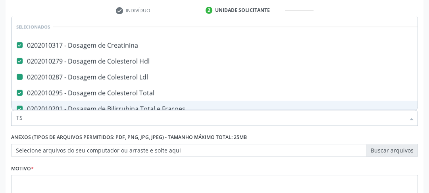
type input "TSH"
checkbox Creatinina "false"
checkbox Ldl "false"
checkbox Hdl "false"
checkbox Total "false"
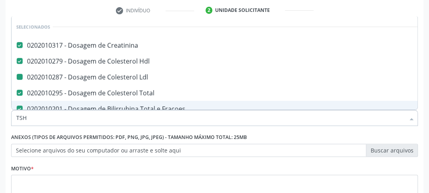
checkbox Fracoes "false"
checkbox \(Tgo\) "false"
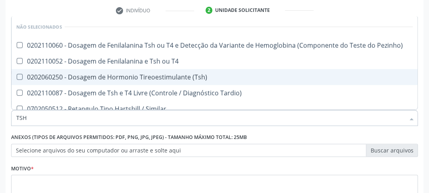
click at [19, 77] on \(Tsh\) at bounding box center [20, 77] width 6 height 6
click at [17, 77] on \(Tsh\) "checkbox" at bounding box center [13, 76] width 5 height 5
checkbox \(Tsh\) "true"
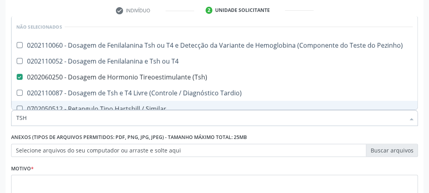
click at [349, 171] on div "Motivo *" at bounding box center [214, 183] width 406 height 42
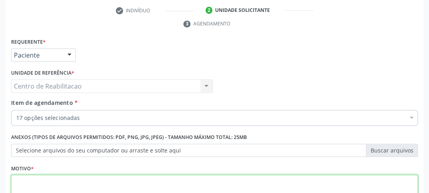
click at [83, 176] on textarea at bounding box center [214, 189] width 406 height 30
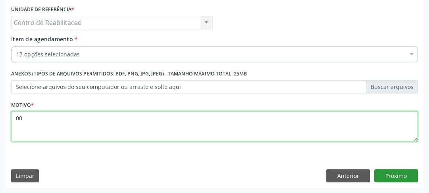
type textarea "00"
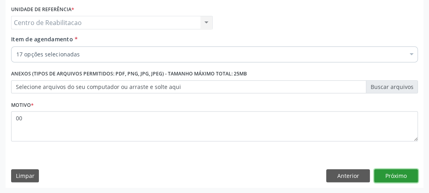
click at [404, 171] on button "Próximo" at bounding box center [396, 175] width 44 height 13
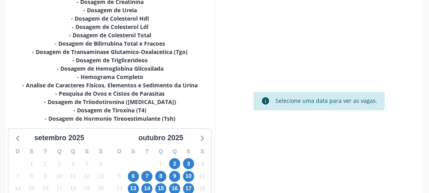
scroll to position [247, 0]
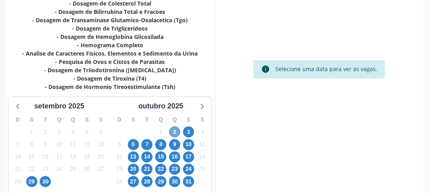
click at [176, 134] on span "2" at bounding box center [174, 131] width 11 height 11
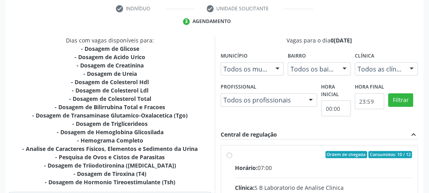
scroll to position [215, 0]
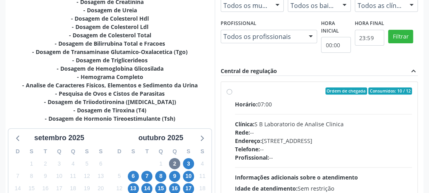
click at [235, 92] on label "Ordem de chegada Consumidos: 10 / 12 Horário: 07:00 Clínica: S B Laboratorio de…" at bounding box center [323, 148] width 177 height 122
click at [230, 92] on input "Ordem de chegada Consumidos: 10 / 12 Horário: 07:00 Clínica: S B Laboratorio de…" at bounding box center [229, 90] width 6 height 7
radio input "true"
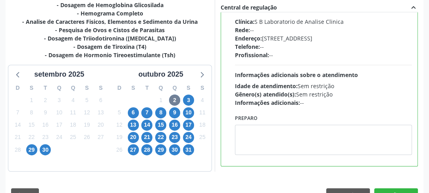
scroll to position [298, 0]
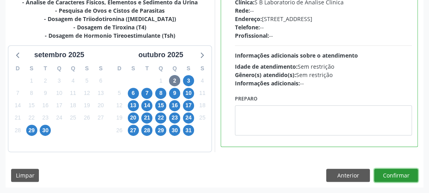
click at [395, 177] on button "Confirmar" at bounding box center [396, 174] width 44 height 13
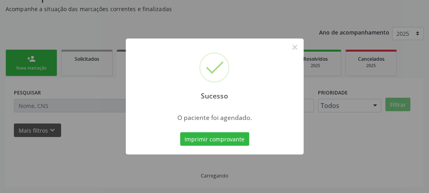
scroll to position [69, 0]
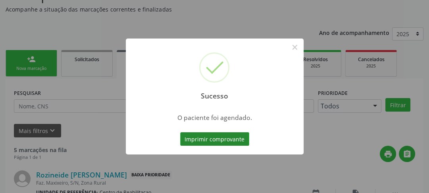
click at [196, 136] on button "Imprimir comprovante" at bounding box center [214, 138] width 69 height 13
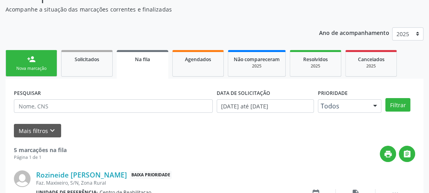
scroll to position [69, 0]
